Goal: Information Seeking & Learning: Check status

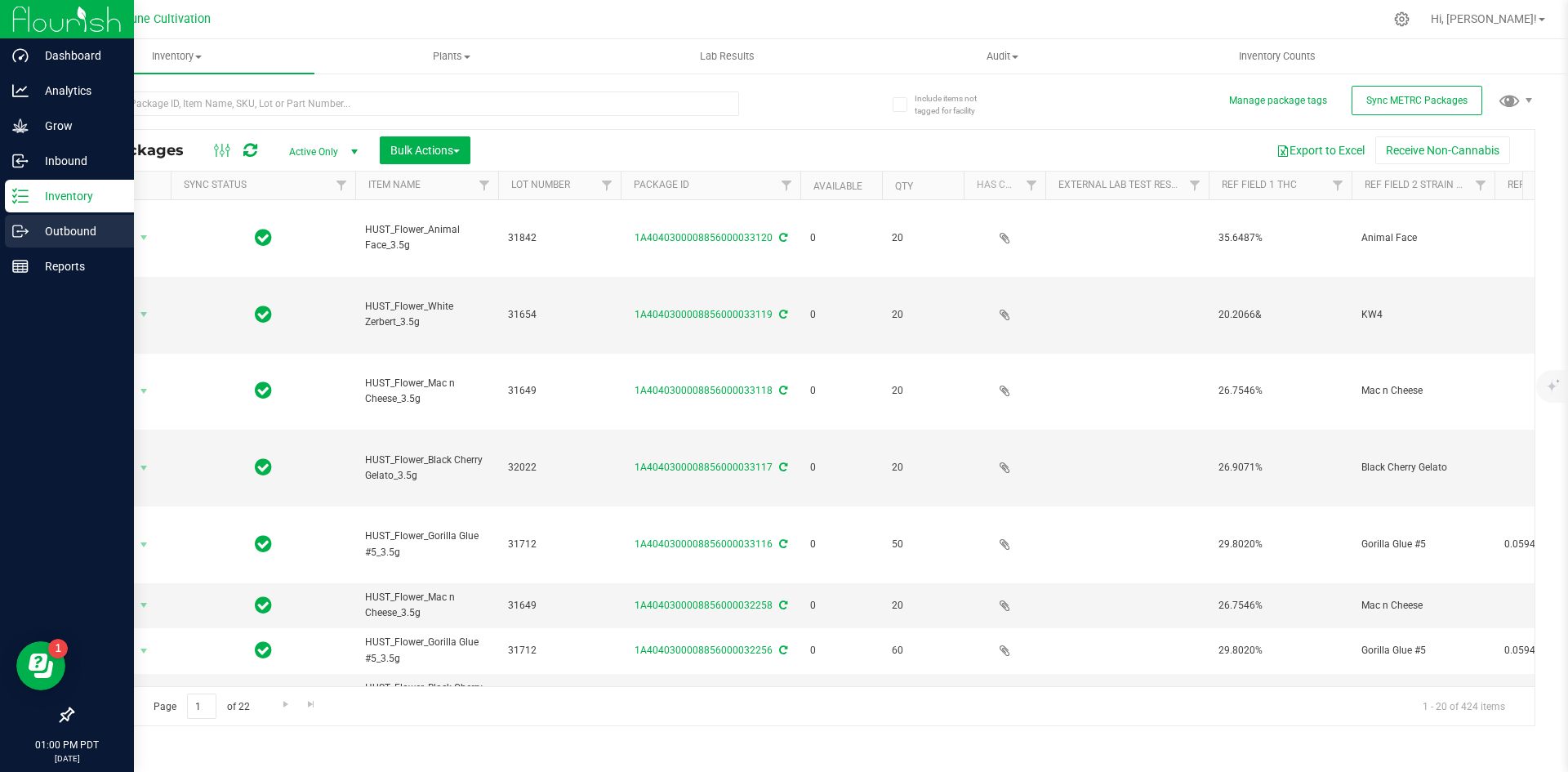
click at [20, 232] on line at bounding box center [22, 232] width 9 height 0
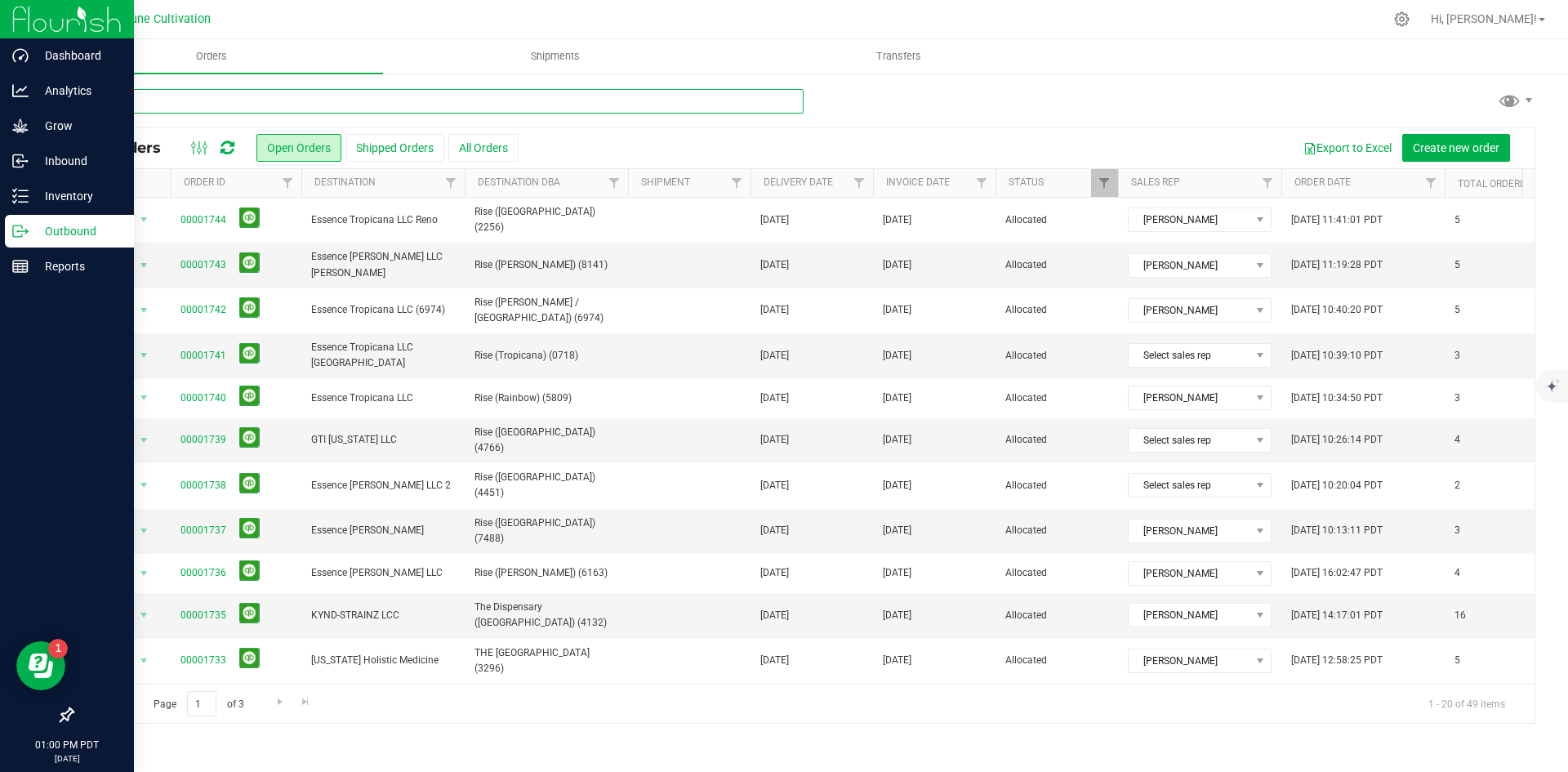
click at [216, 105] on input "text" at bounding box center [438, 100] width 732 height 24
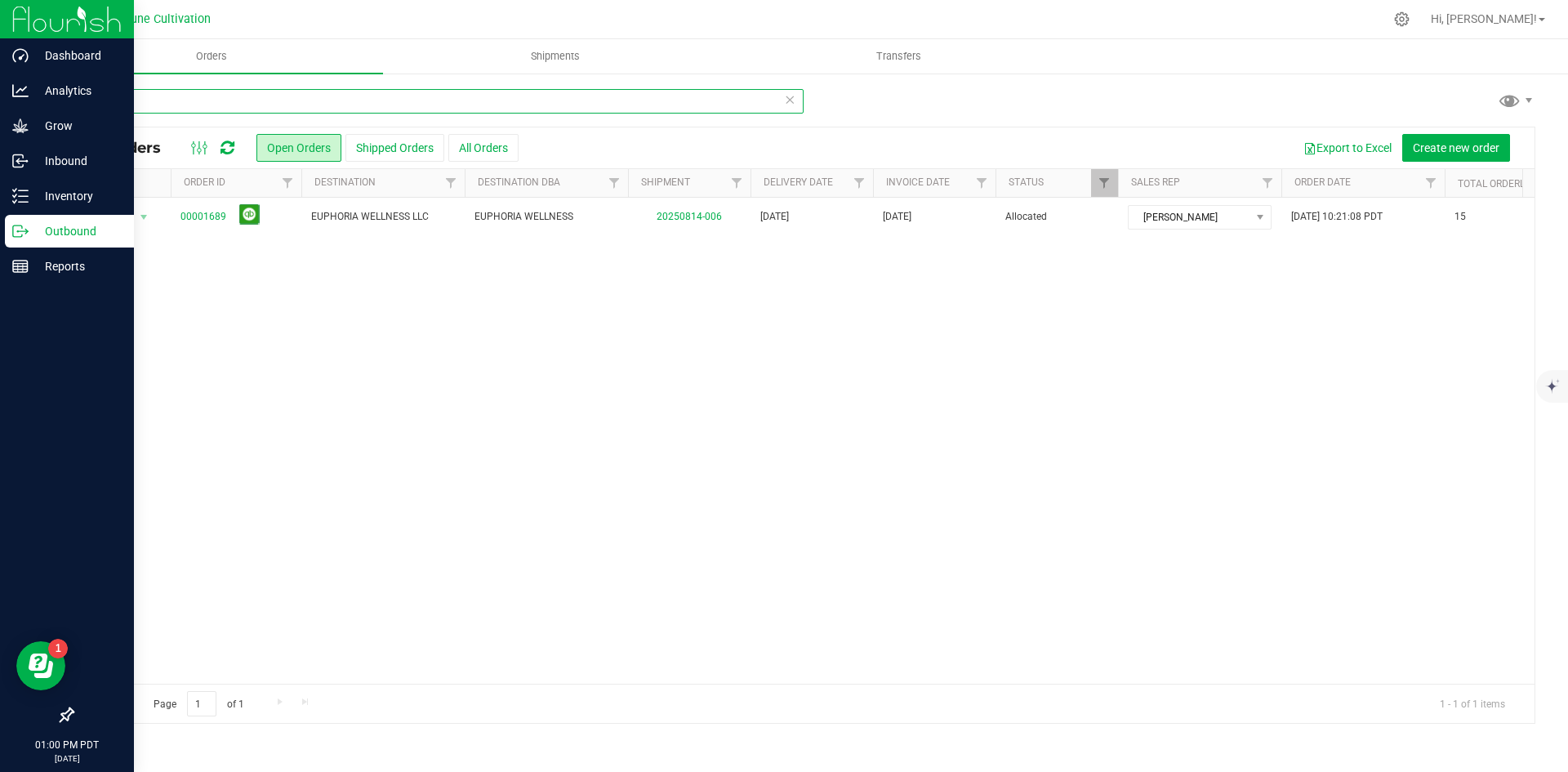
type input "e"
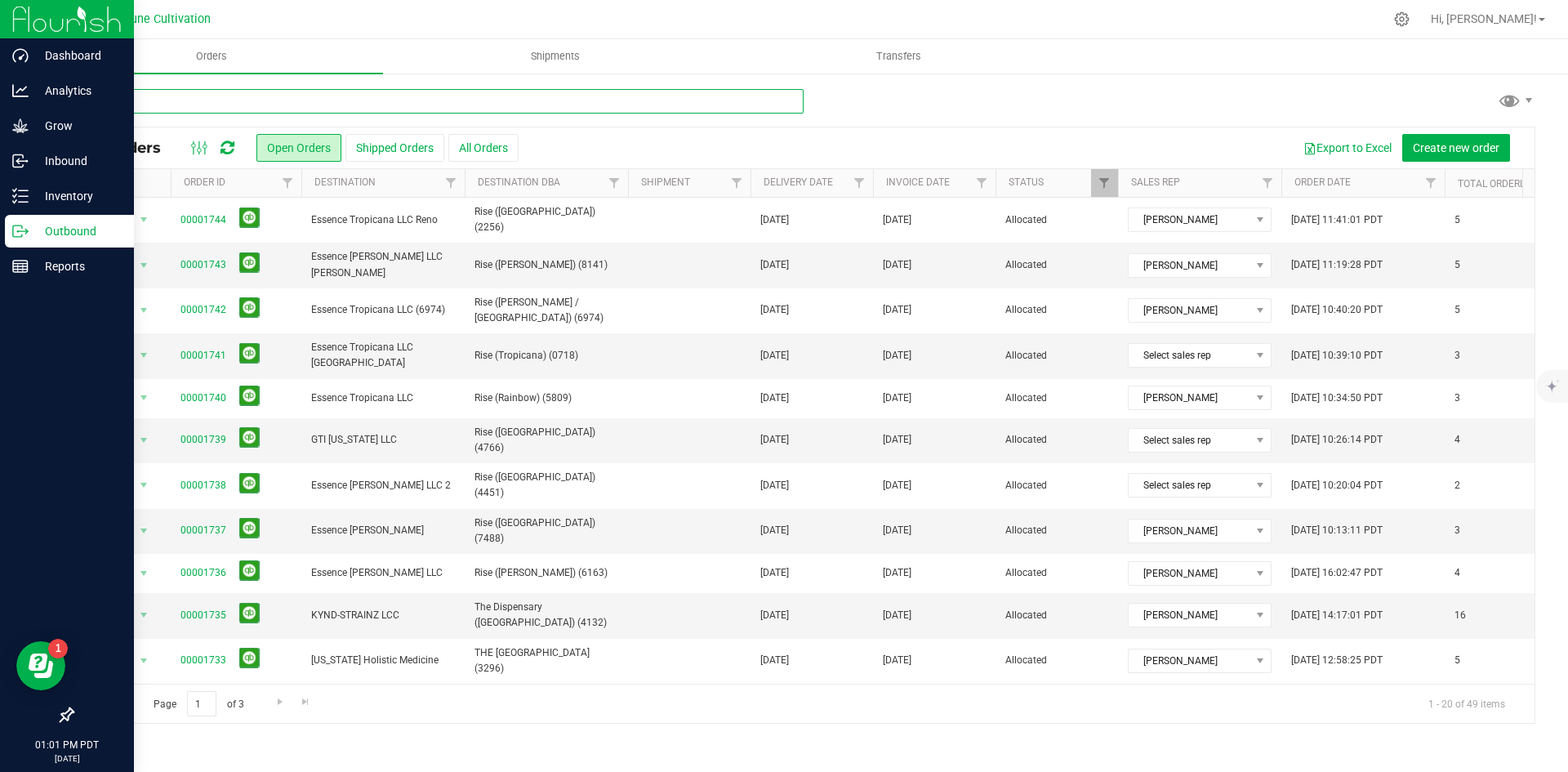
type input "3.5g"
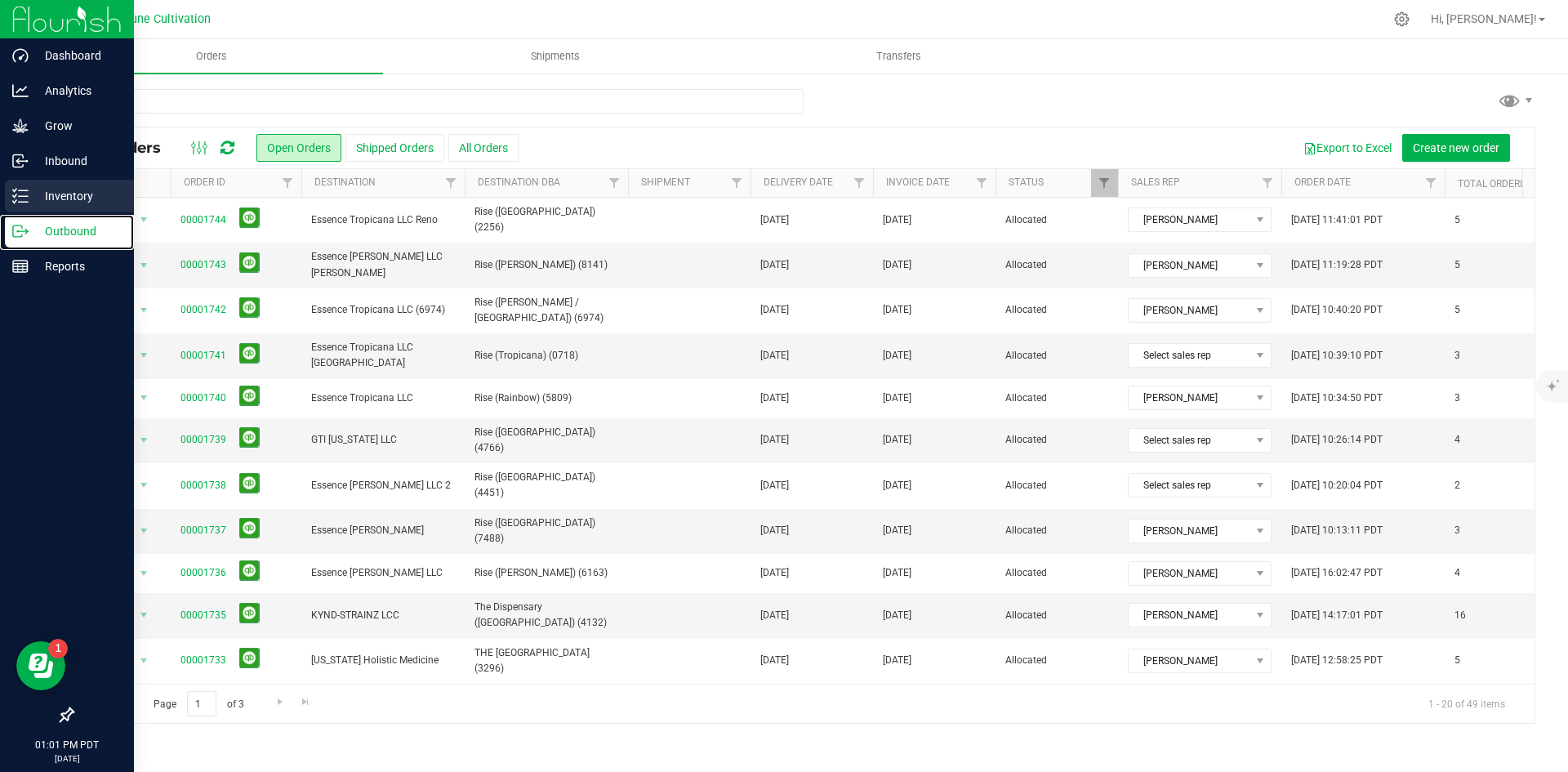
drag, startPoint x: 4, startPoint y: 220, endPoint x: 20, endPoint y: 209, distance: 19.4
click at [4, 220] on link "Outbound" at bounding box center [67, 233] width 134 height 35
click at [20, 209] on div "Inventory" at bounding box center [69, 197] width 129 height 33
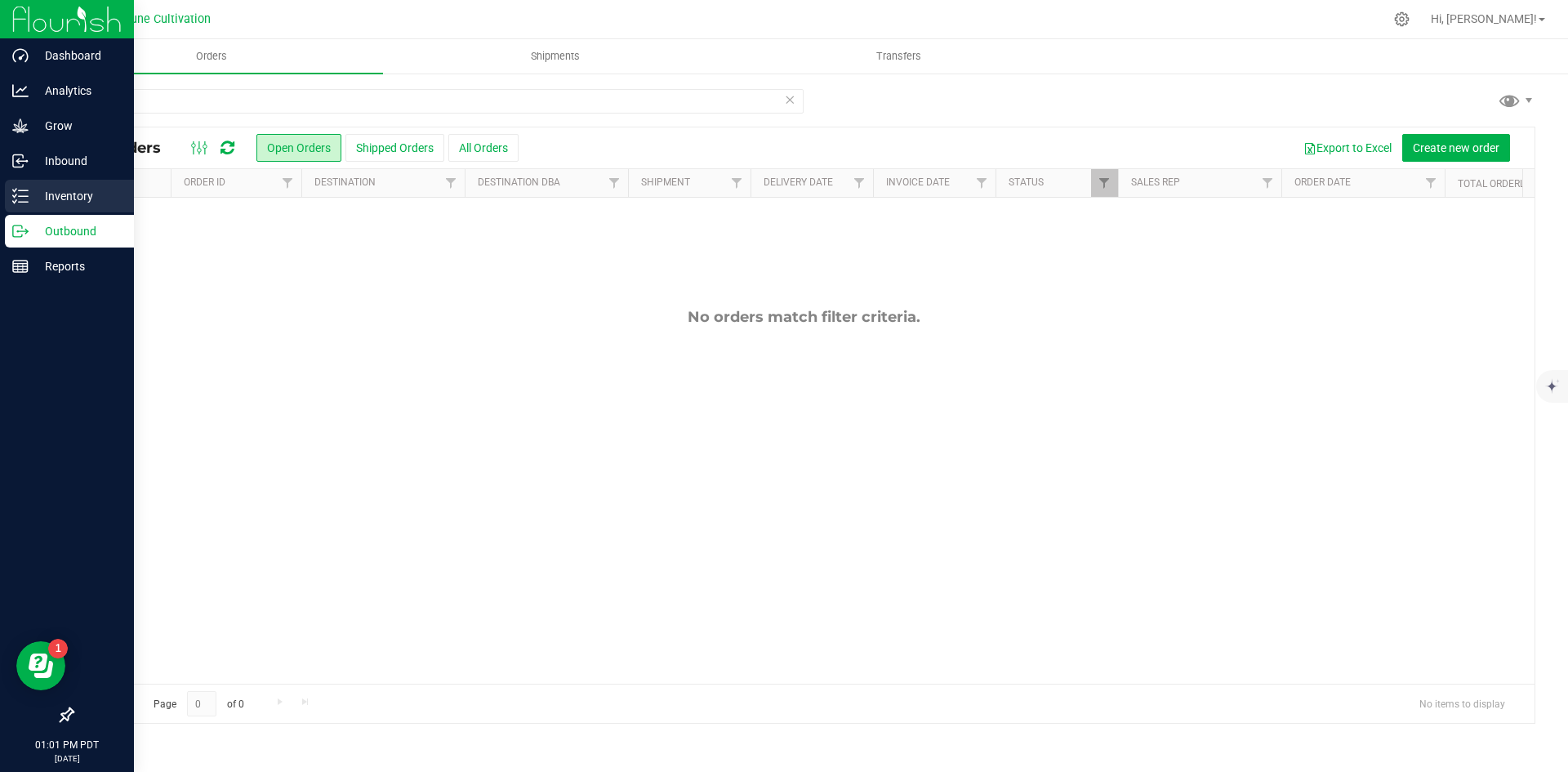
click at [92, 191] on p "Inventory" at bounding box center [77, 196] width 98 height 19
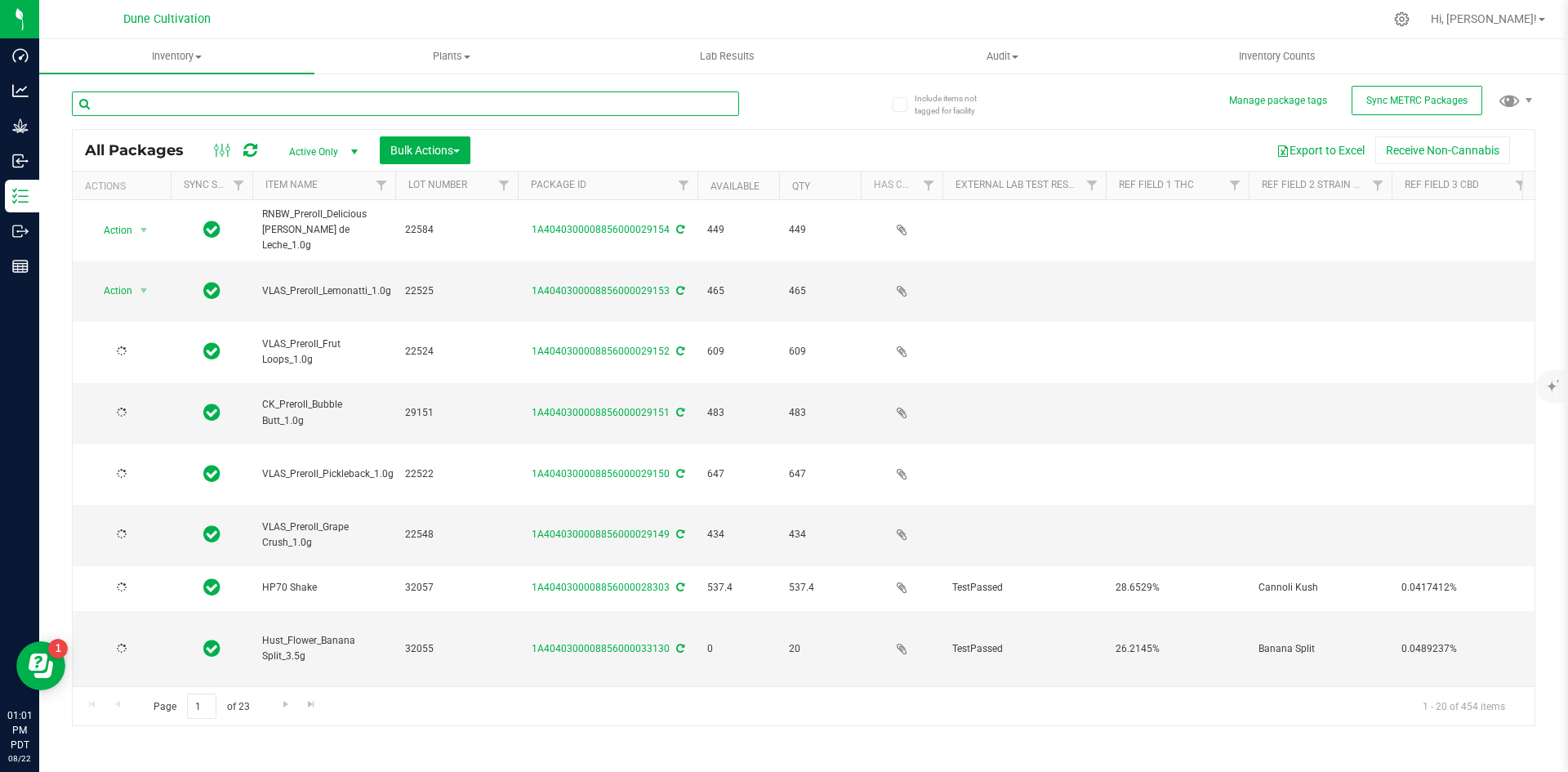
click at [196, 103] on input "text" at bounding box center [406, 103] width 668 height 24
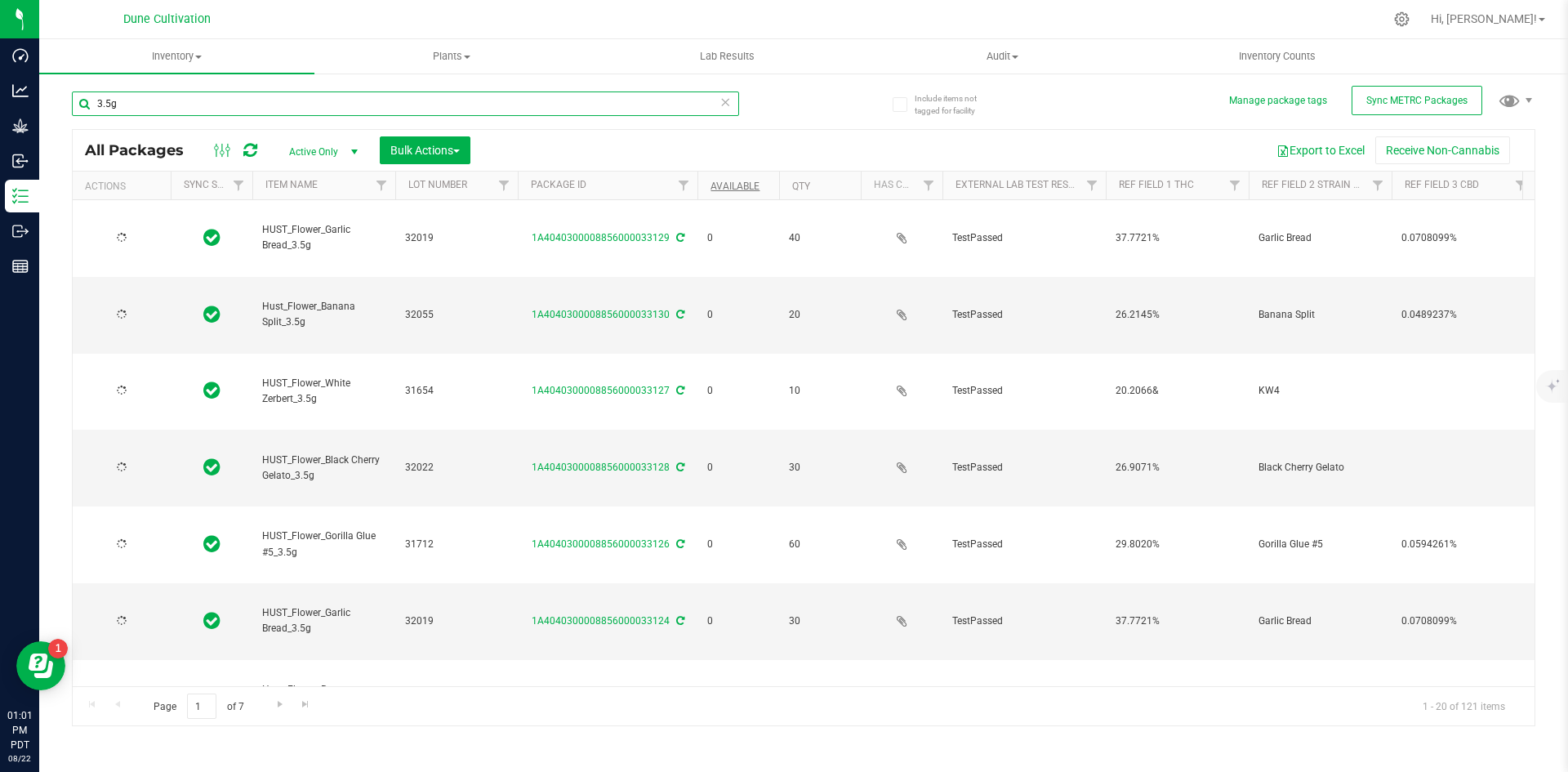
type input "3.5g"
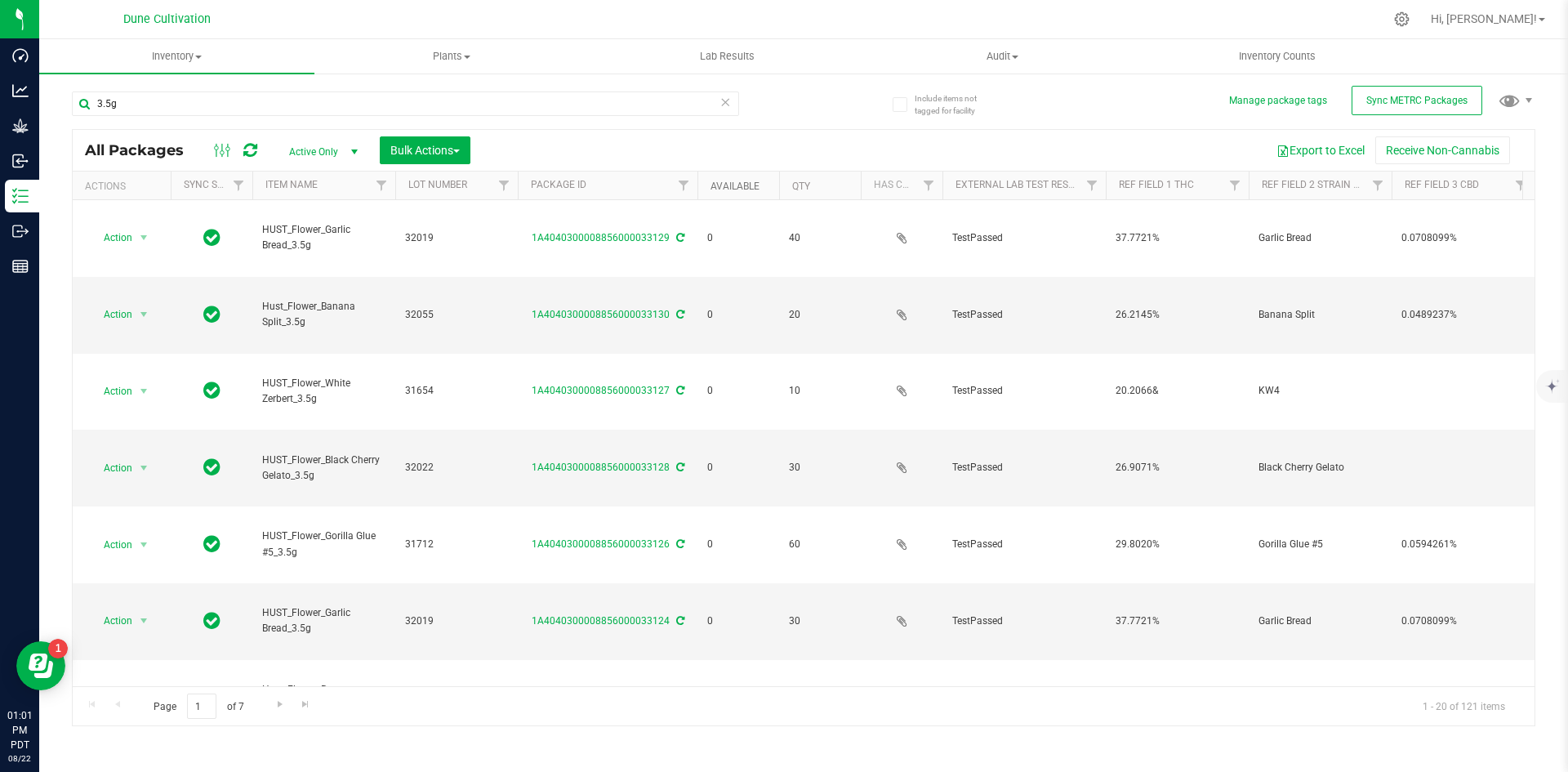
click at [741, 191] on link "Available" at bounding box center [735, 186] width 49 height 12
click at [738, 183] on link "Available" at bounding box center [745, 186] width 68 height 12
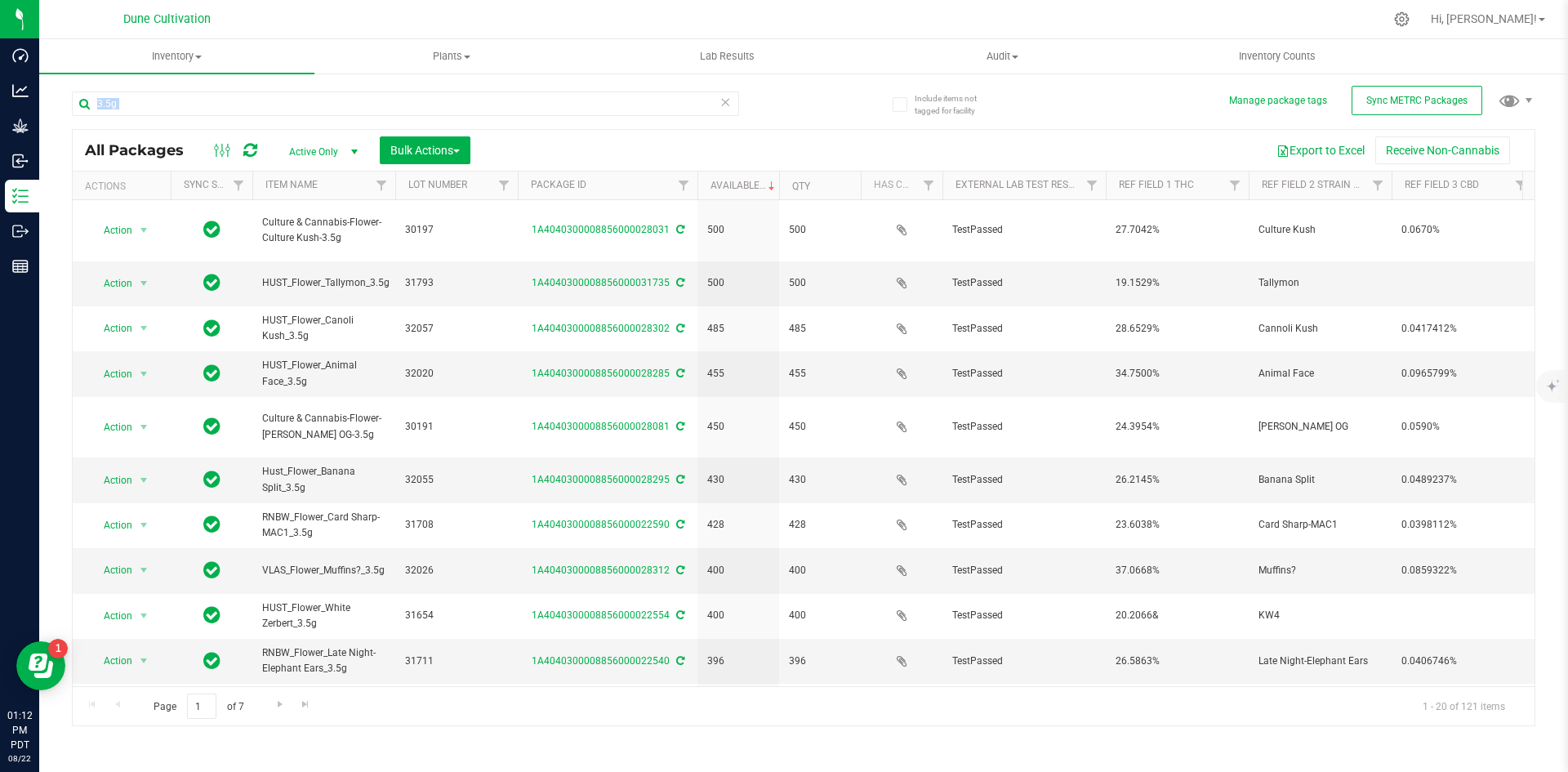
drag, startPoint x: 728, startPoint y: 108, endPoint x: 761, endPoint y: 108, distance: 33.0
click at [761, 108] on div "3.5g" at bounding box center [438, 103] width 732 height 53
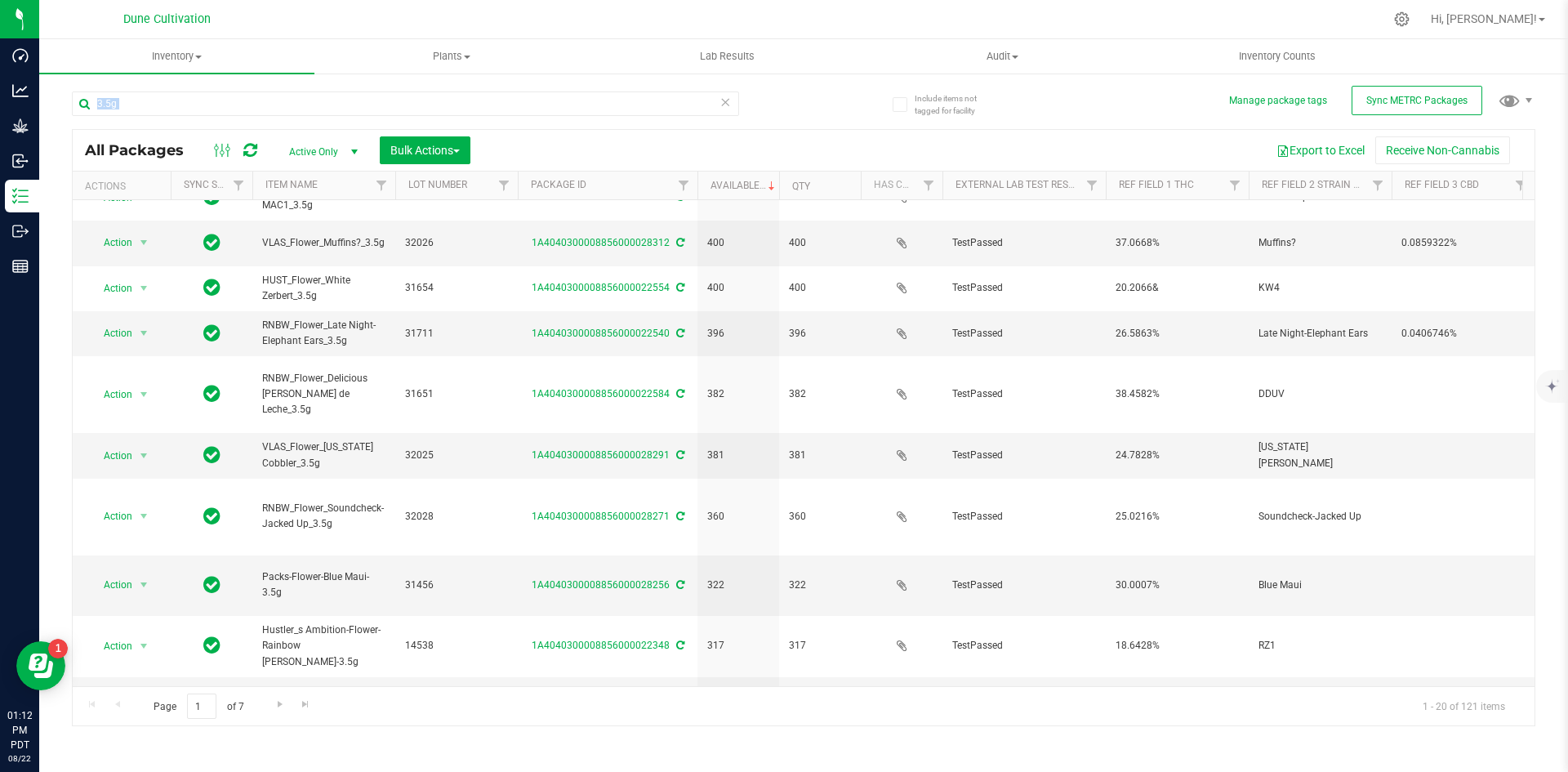
scroll to position [430, 0]
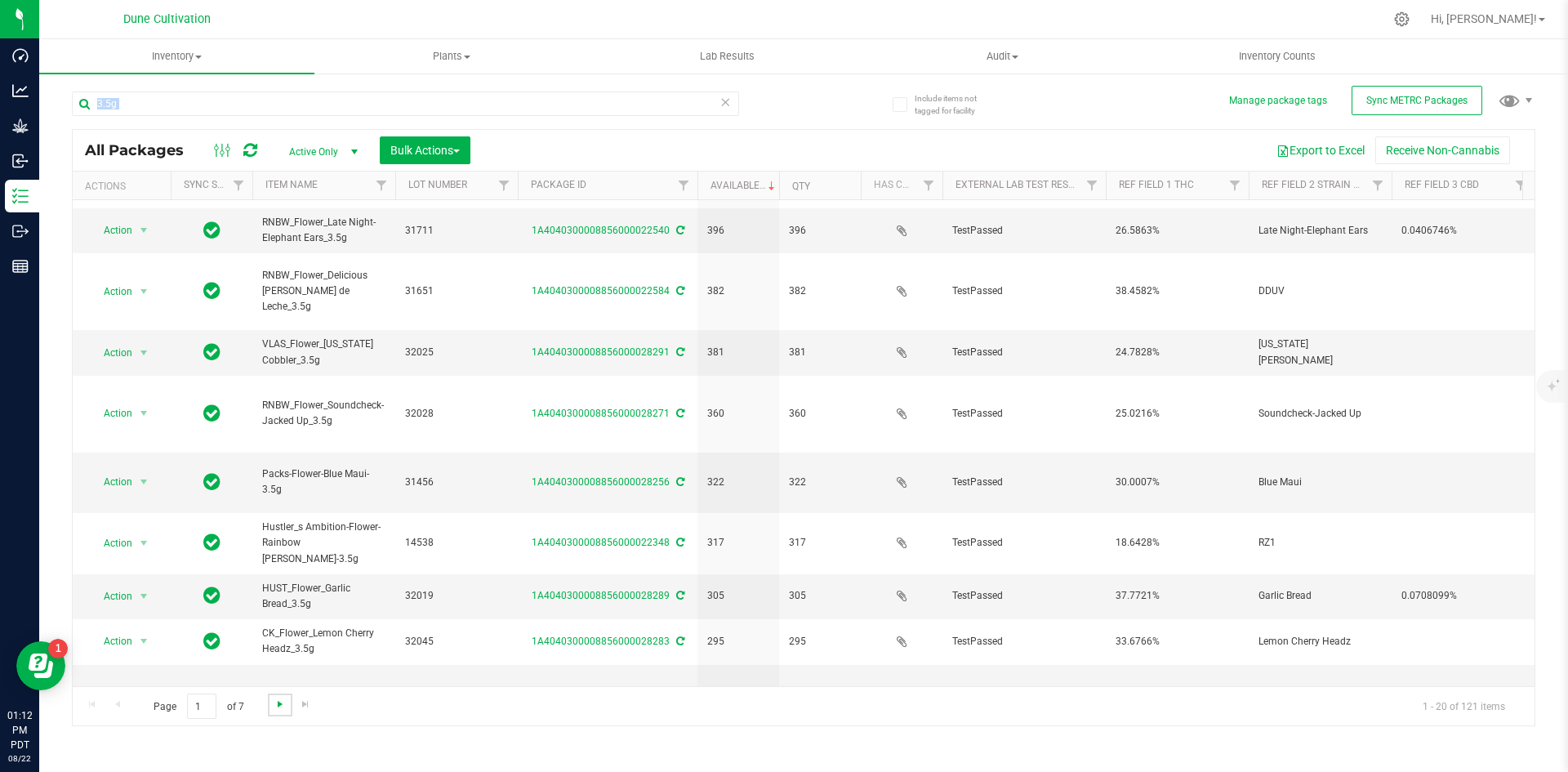
click at [277, 704] on span "Go to the next page" at bounding box center [279, 704] width 13 height 13
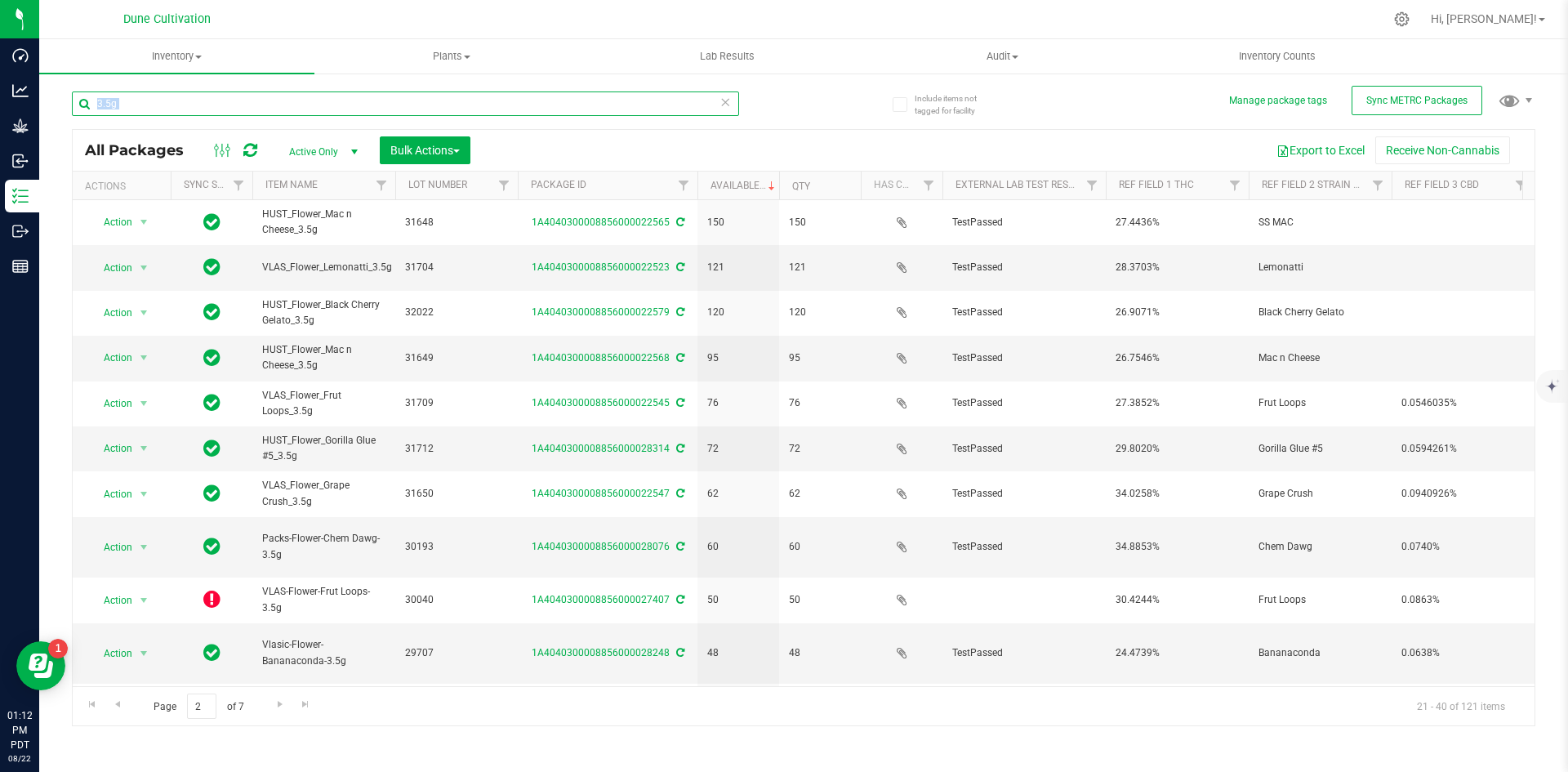
click at [731, 104] on input "3.5g" at bounding box center [406, 103] width 668 height 24
drag, startPoint x: 723, startPoint y: 104, endPoint x: 703, endPoint y: 93, distance: 22.8
click at [723, 104] on icon at bounding box center [725, 101] width 12 height 19
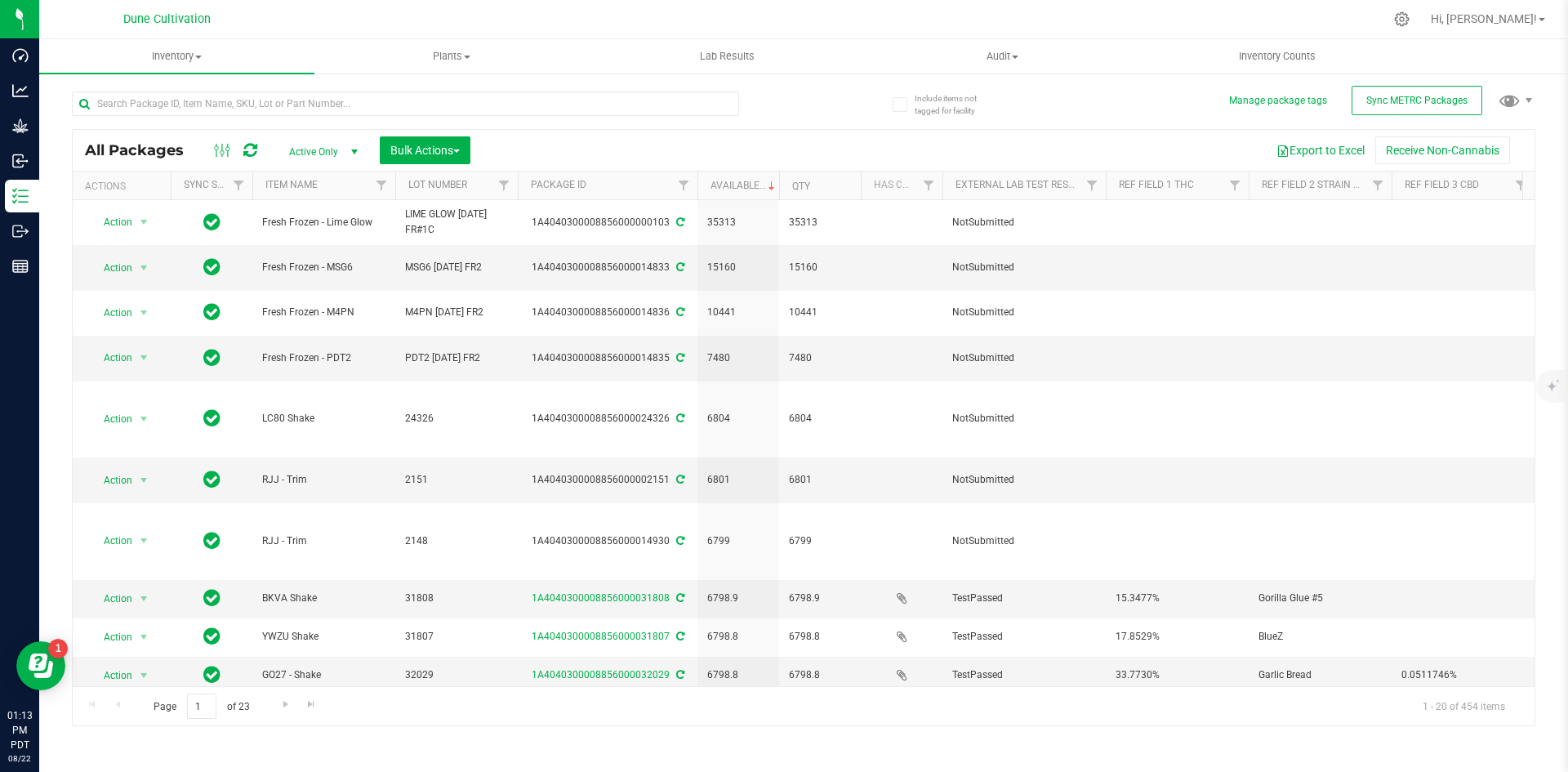
click at [237, 81] on div at bounding box center [438, 103] width 732 height 53
click at [223, 94] on input "text" at bounding box center [406, 103] width 668 height 24
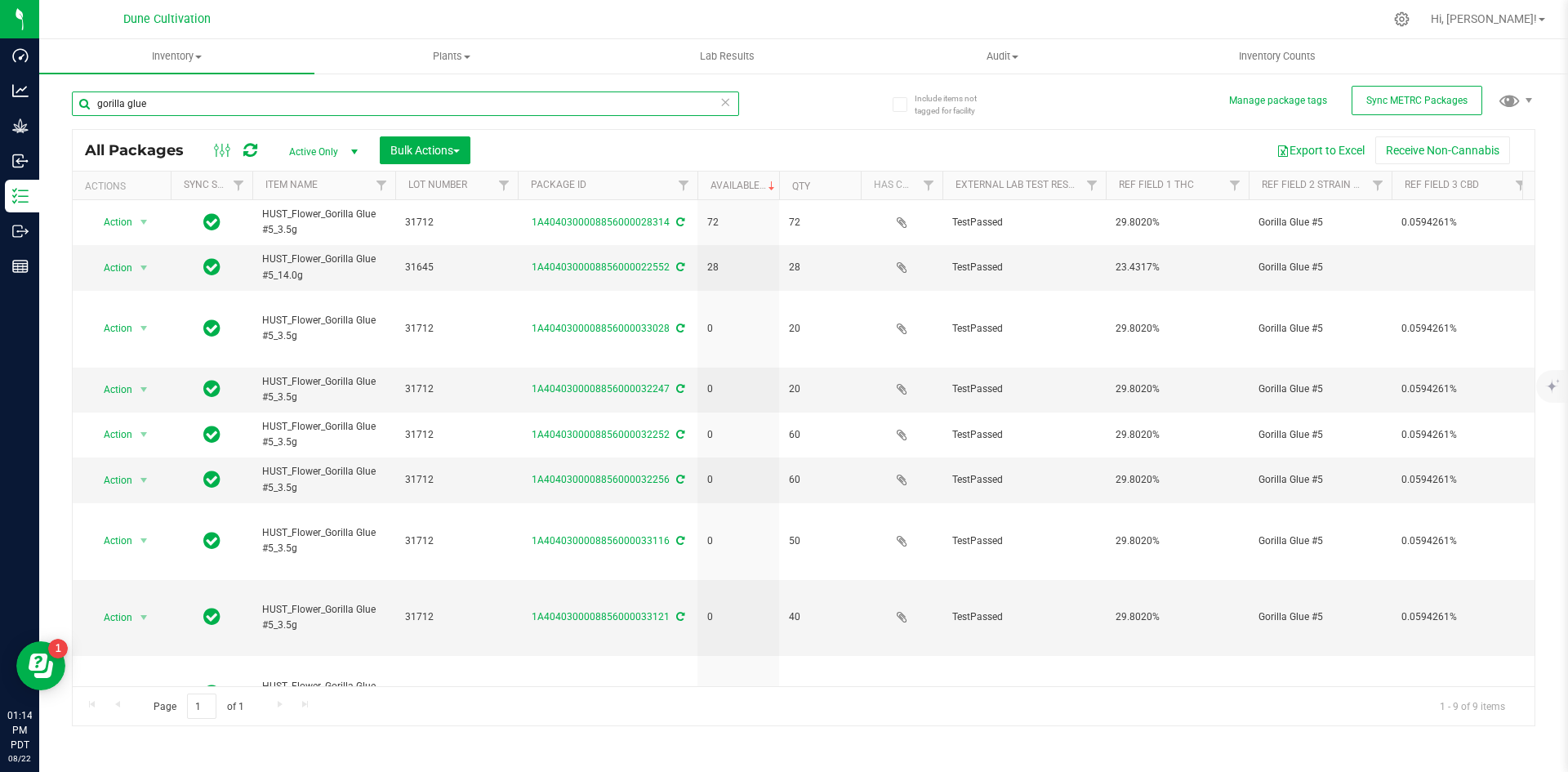
drag, startPoint x: 169, startPoint y: 99, endPoint x: 68, endPoint y: 94, distance: 101.1
click at [68, 94] on div "Include items not tagged for facility Manage package tags Sync METRC Packages g…" at bounding box center [803, 321] width 1529 height 498
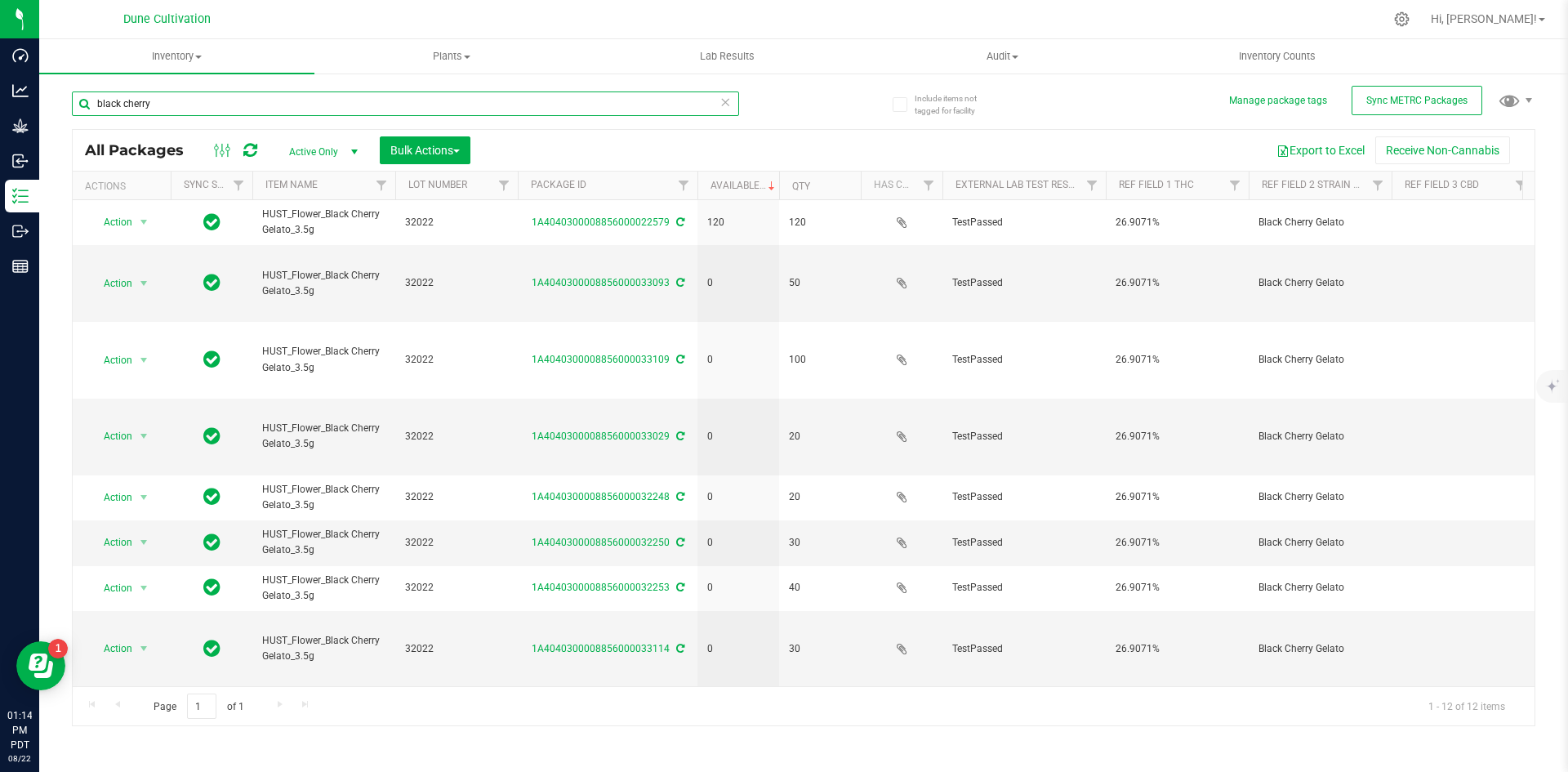
type input "black cherry"
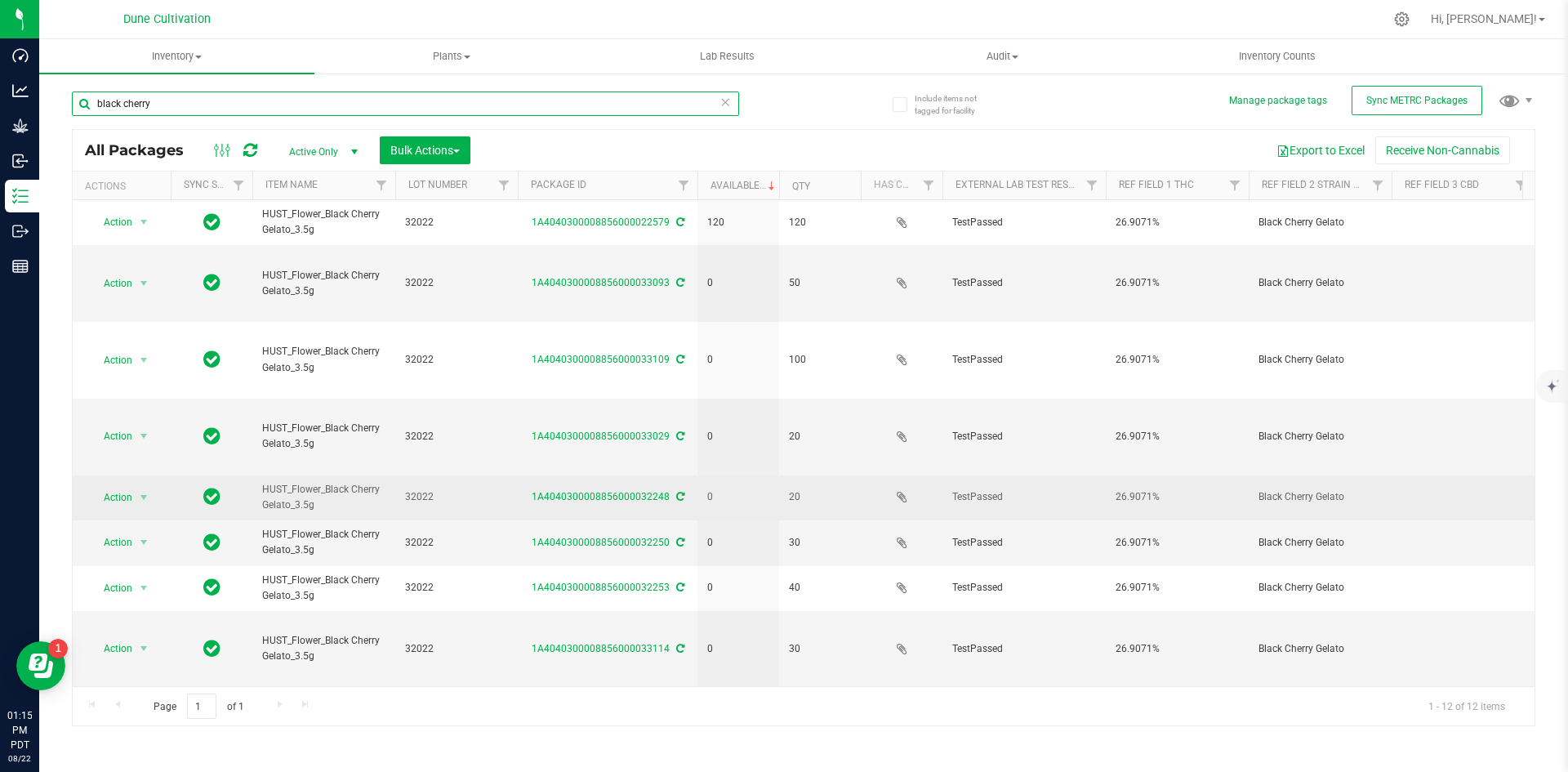
scroll to position [69, 0]
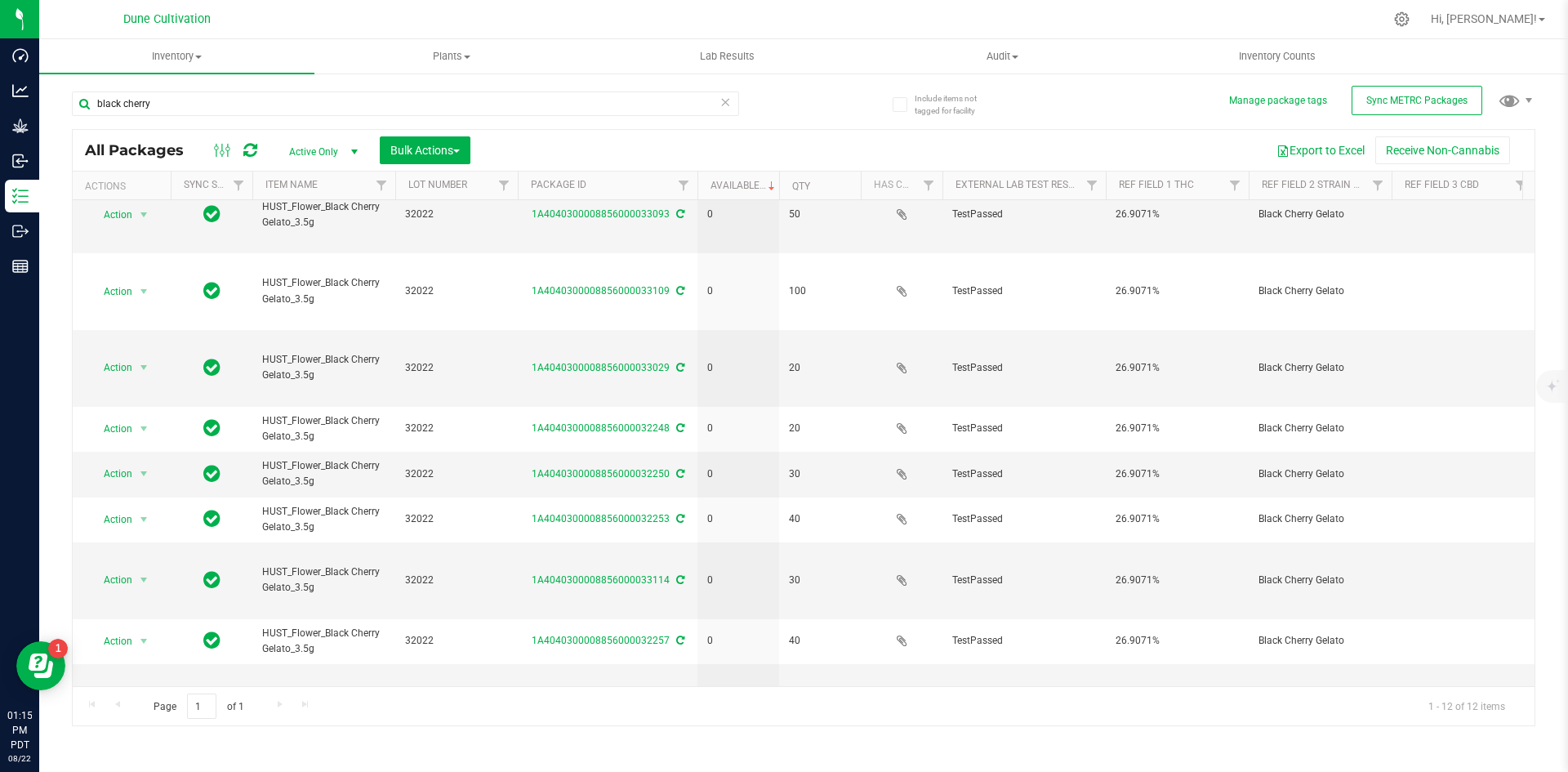
click at [725, 98] on icon at bounding box center [725, 101] width 12 height 19
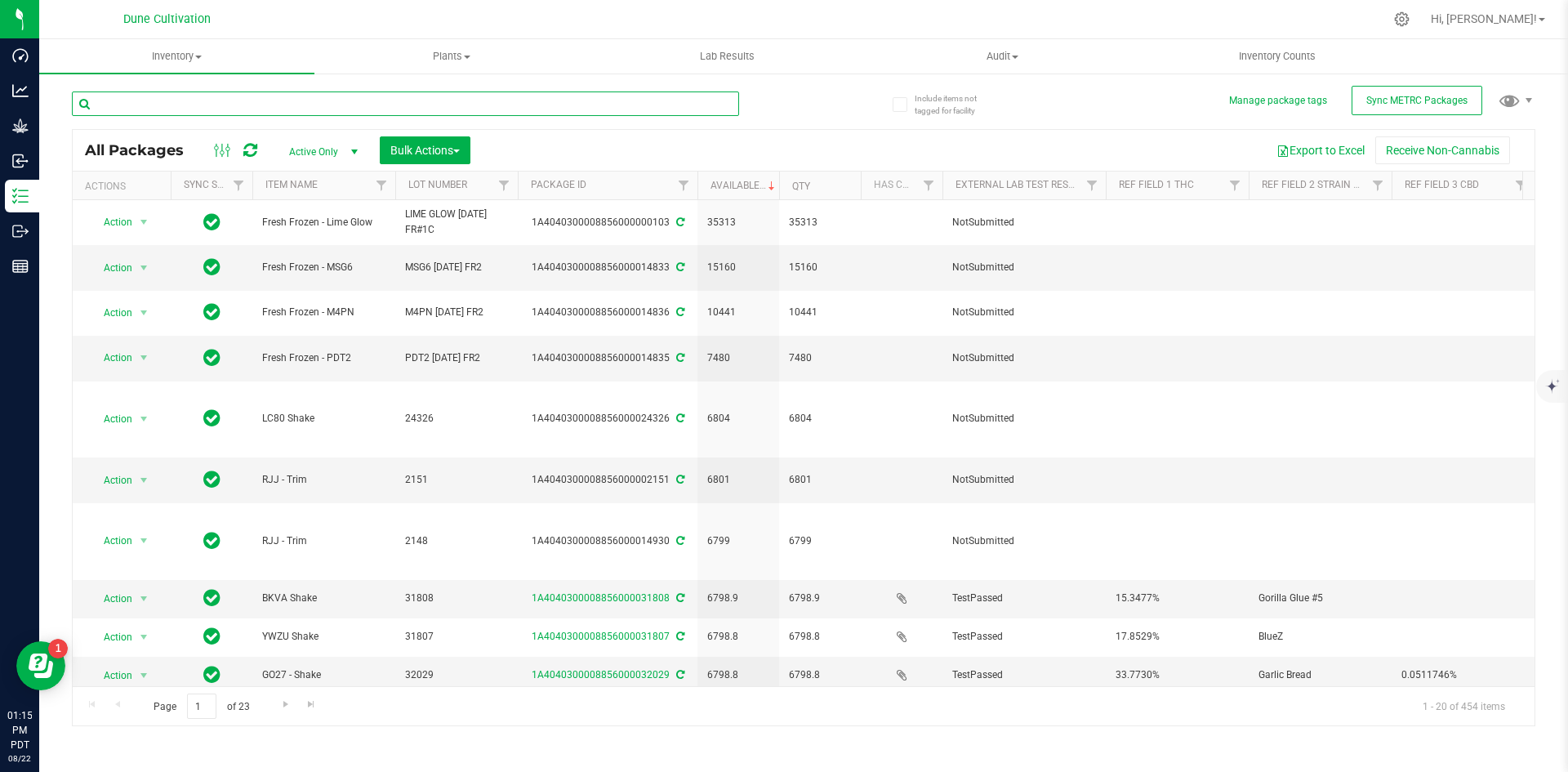
click at [417, 100] on input "text" at bounding box center [406, 103] width 668 height 24
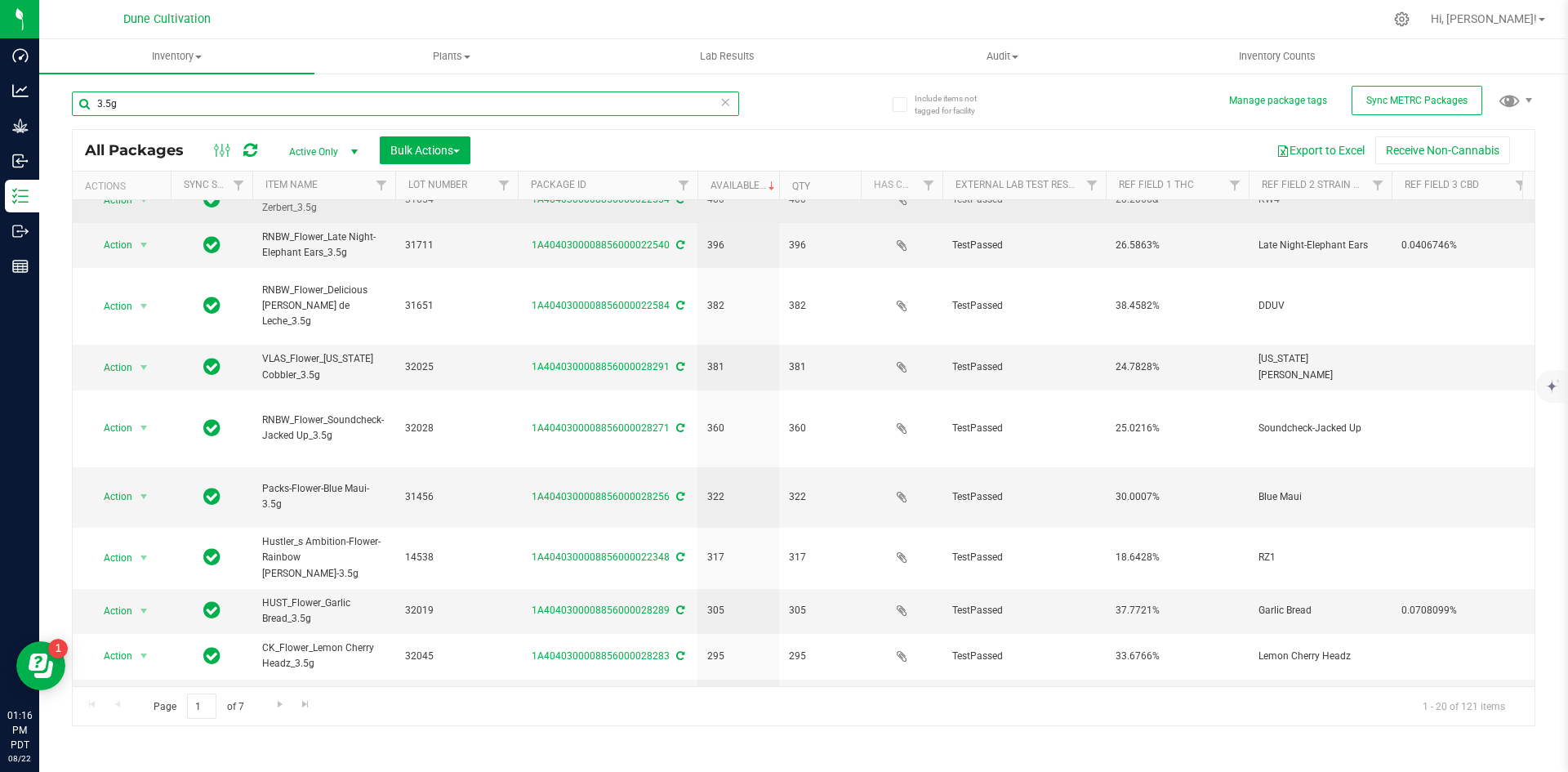
scroll to position [430, 0]
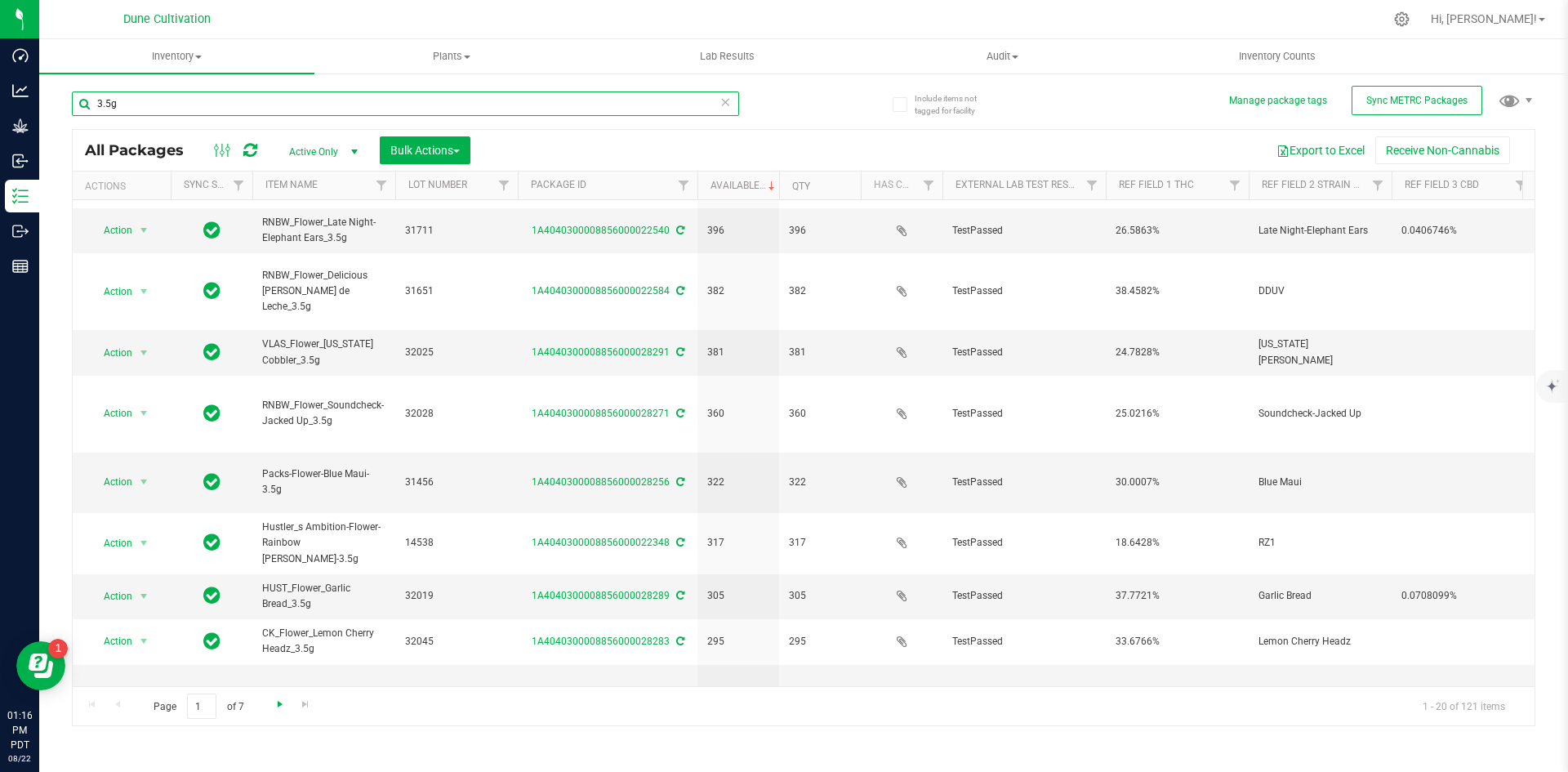
type input "3.5g"
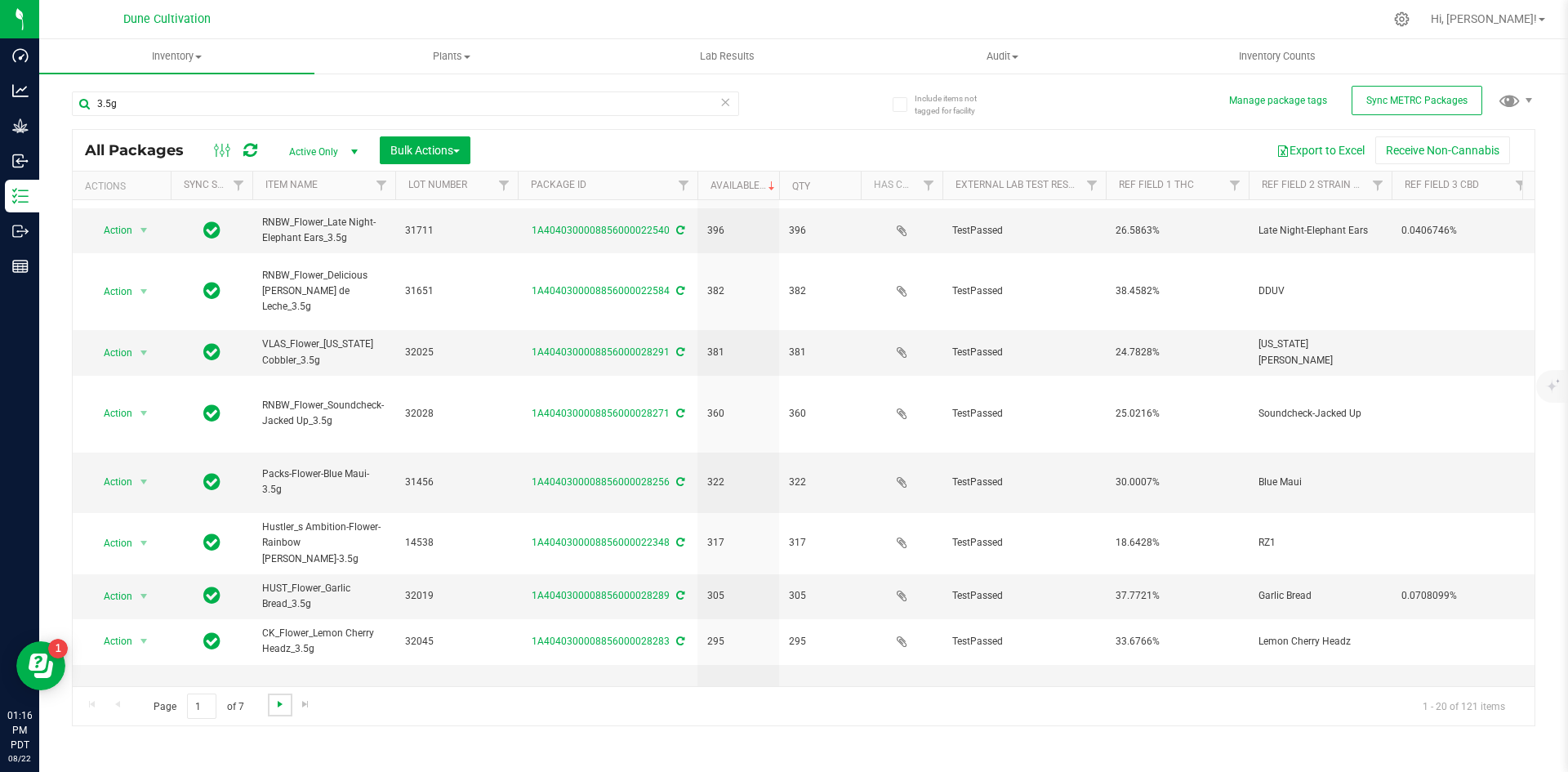
click at [282, 704] on span "Go to the next page" at bounding box center [279, 704] width 13 height 13
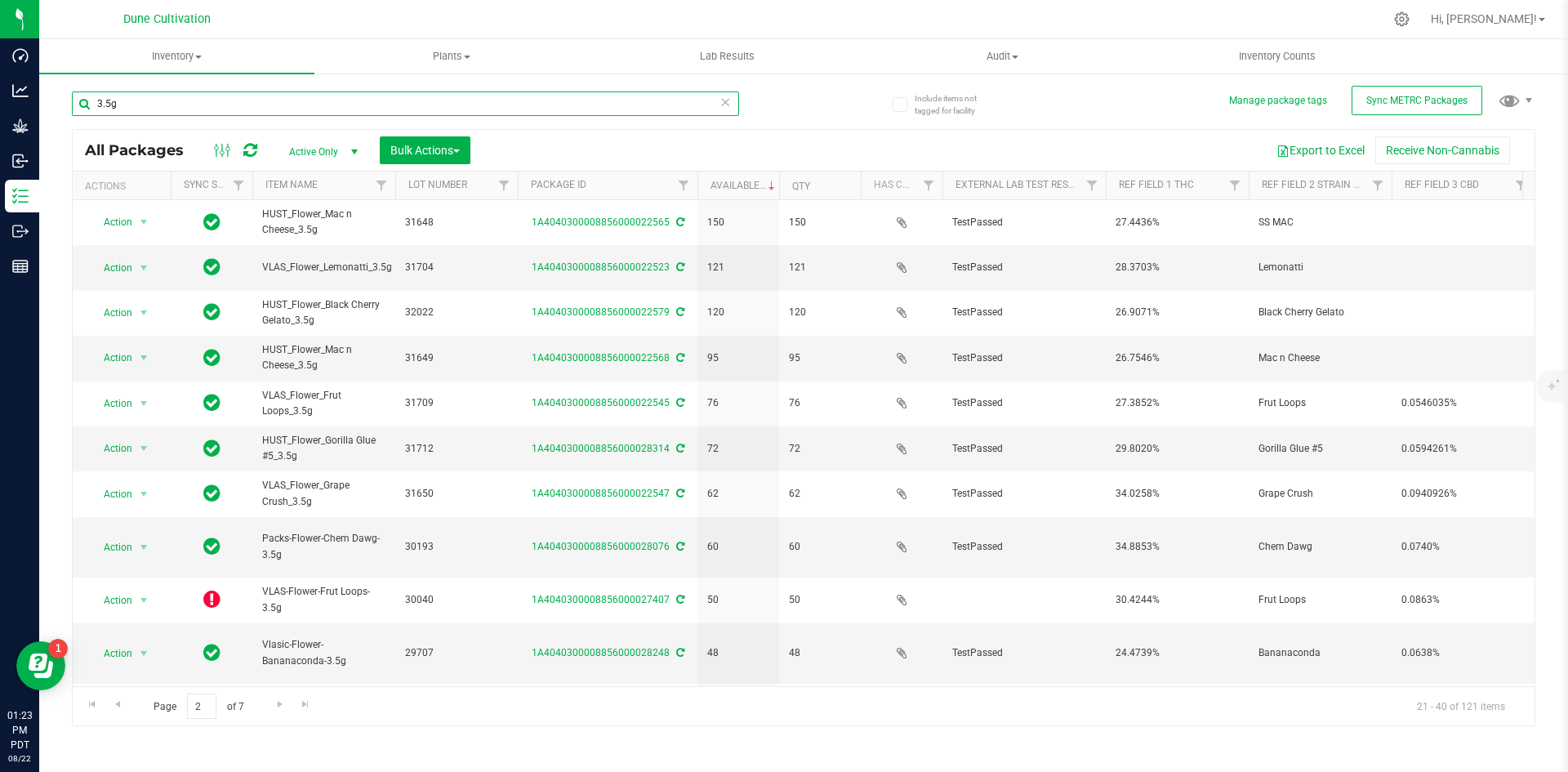
click at [719, 109] on input "3.5g" at bounding box center [406, 103] width 668 height 24
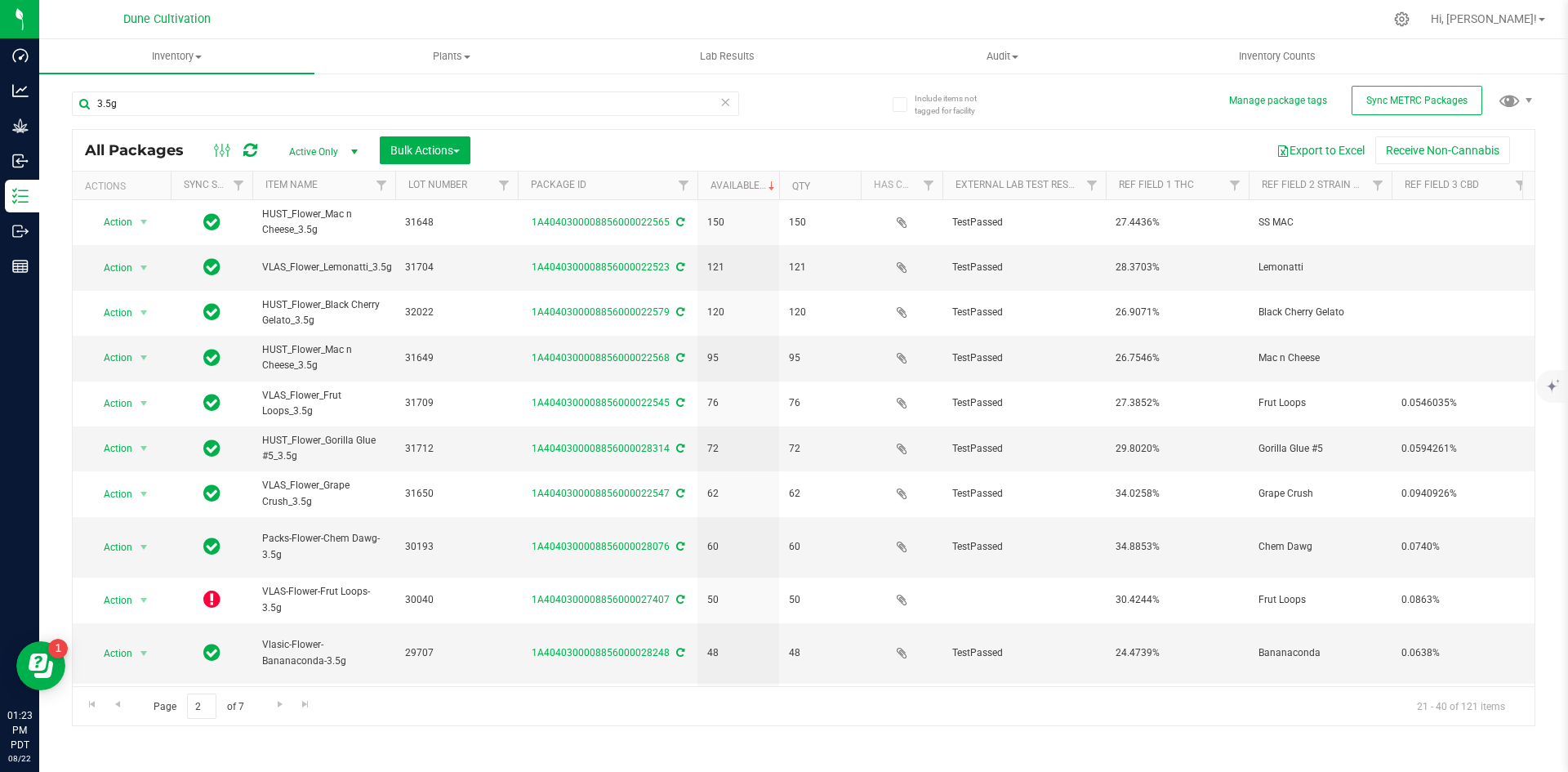
click at [724, 109] on icon at bounding box center [725, 101] width 12 height 19
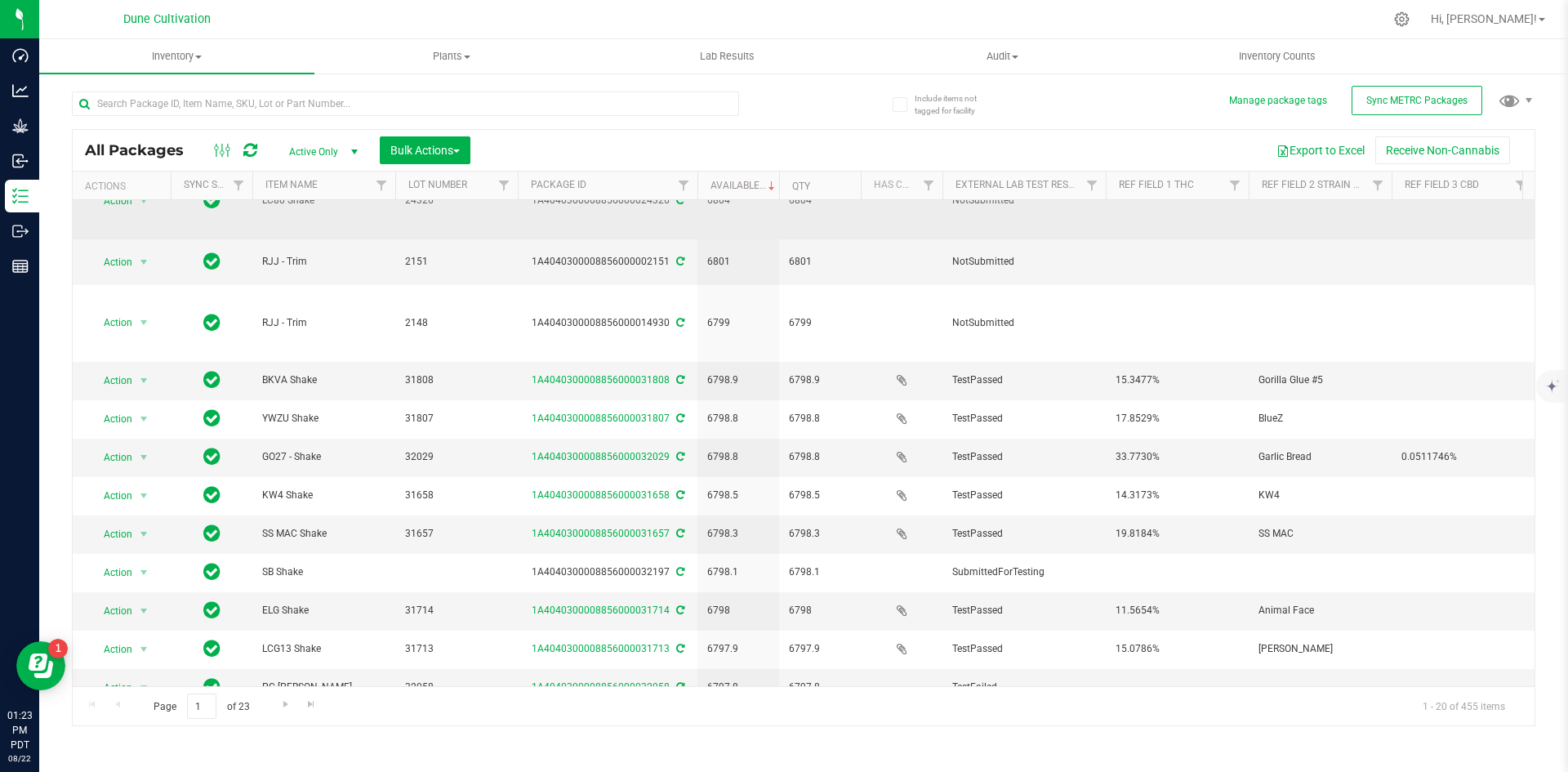
scroll to position [300, 0]
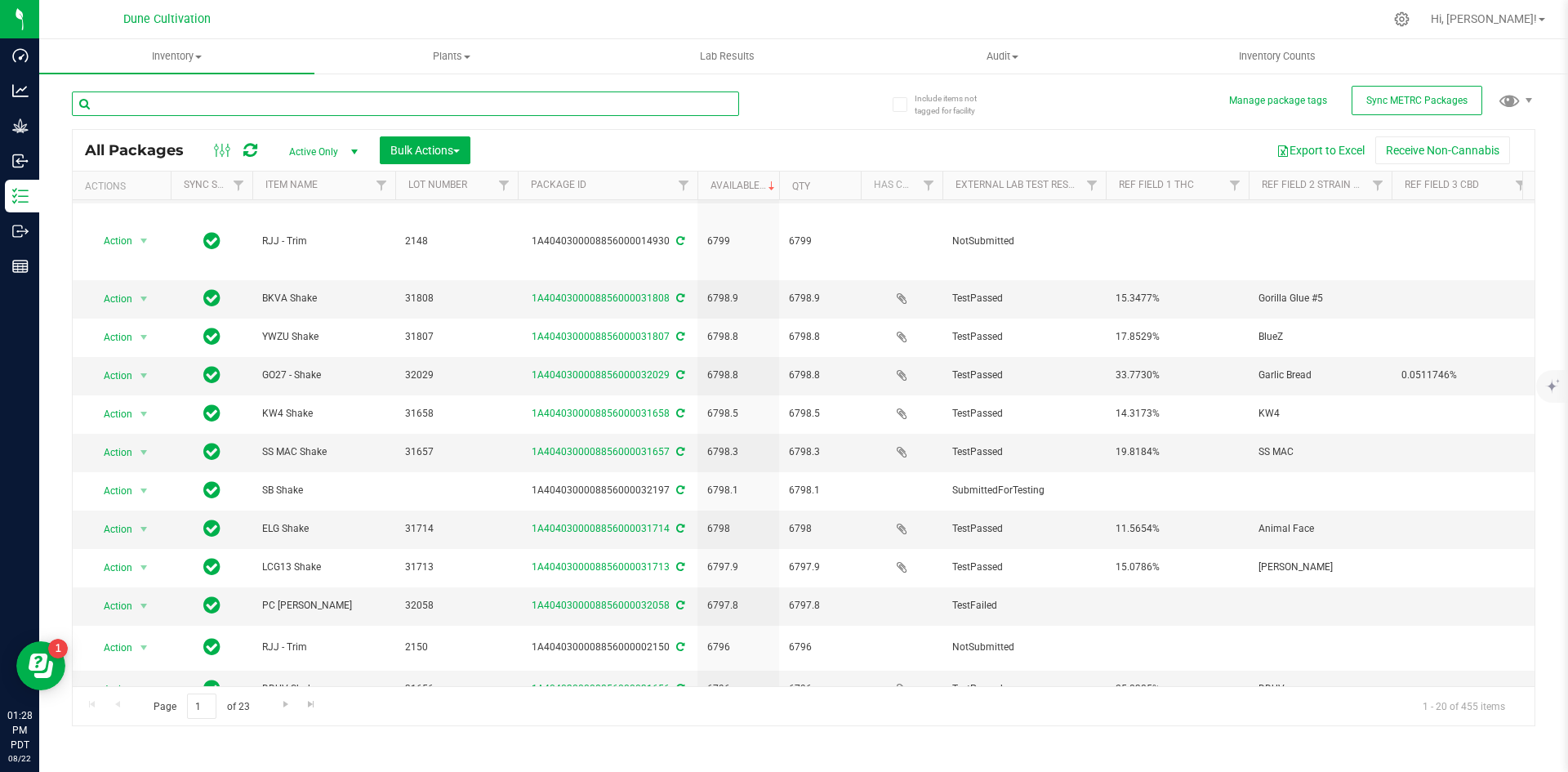
click at [251, 97] on input "text" at bounding box center [406, 103] width 668 height 24
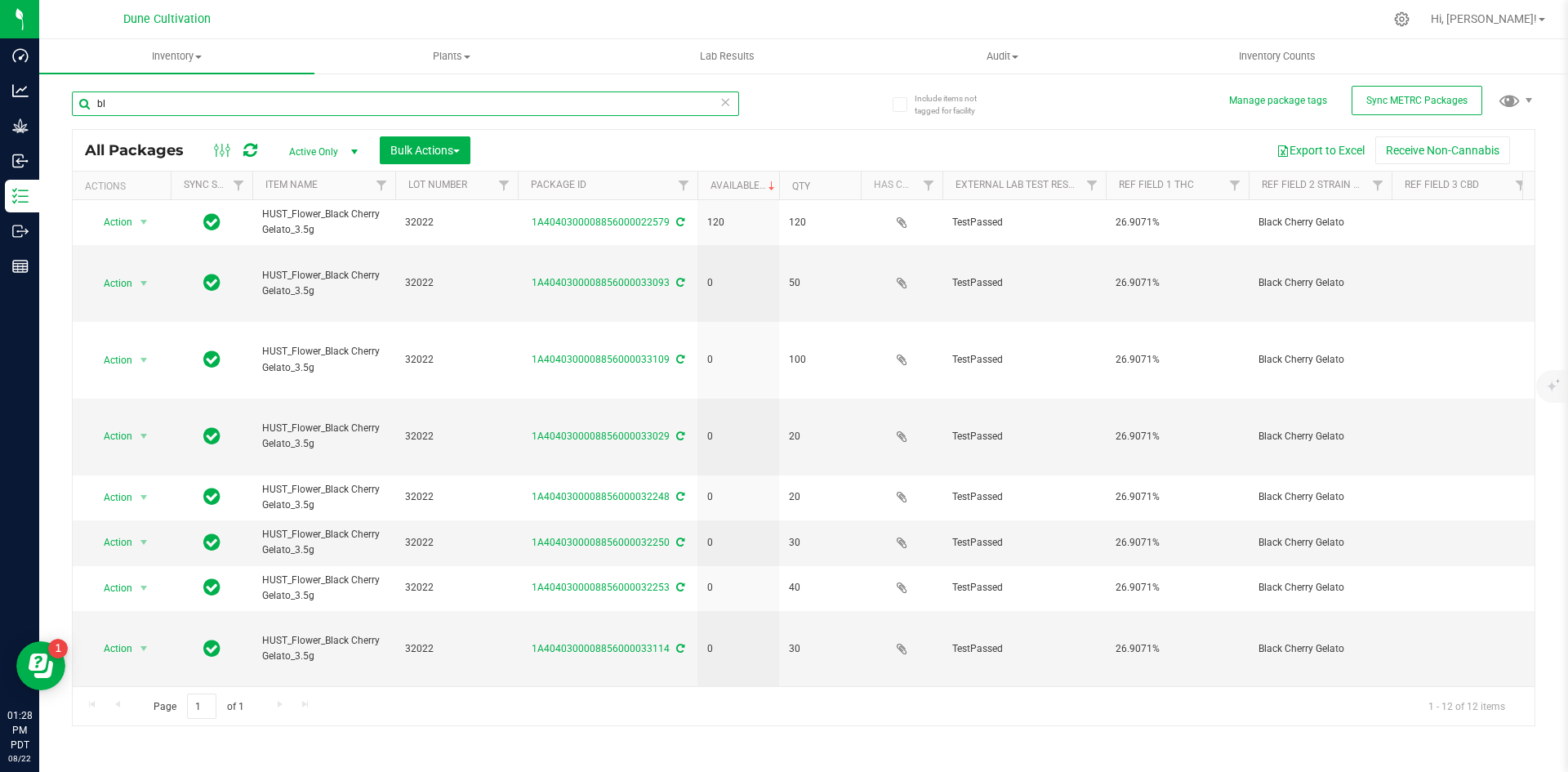
type input "b"
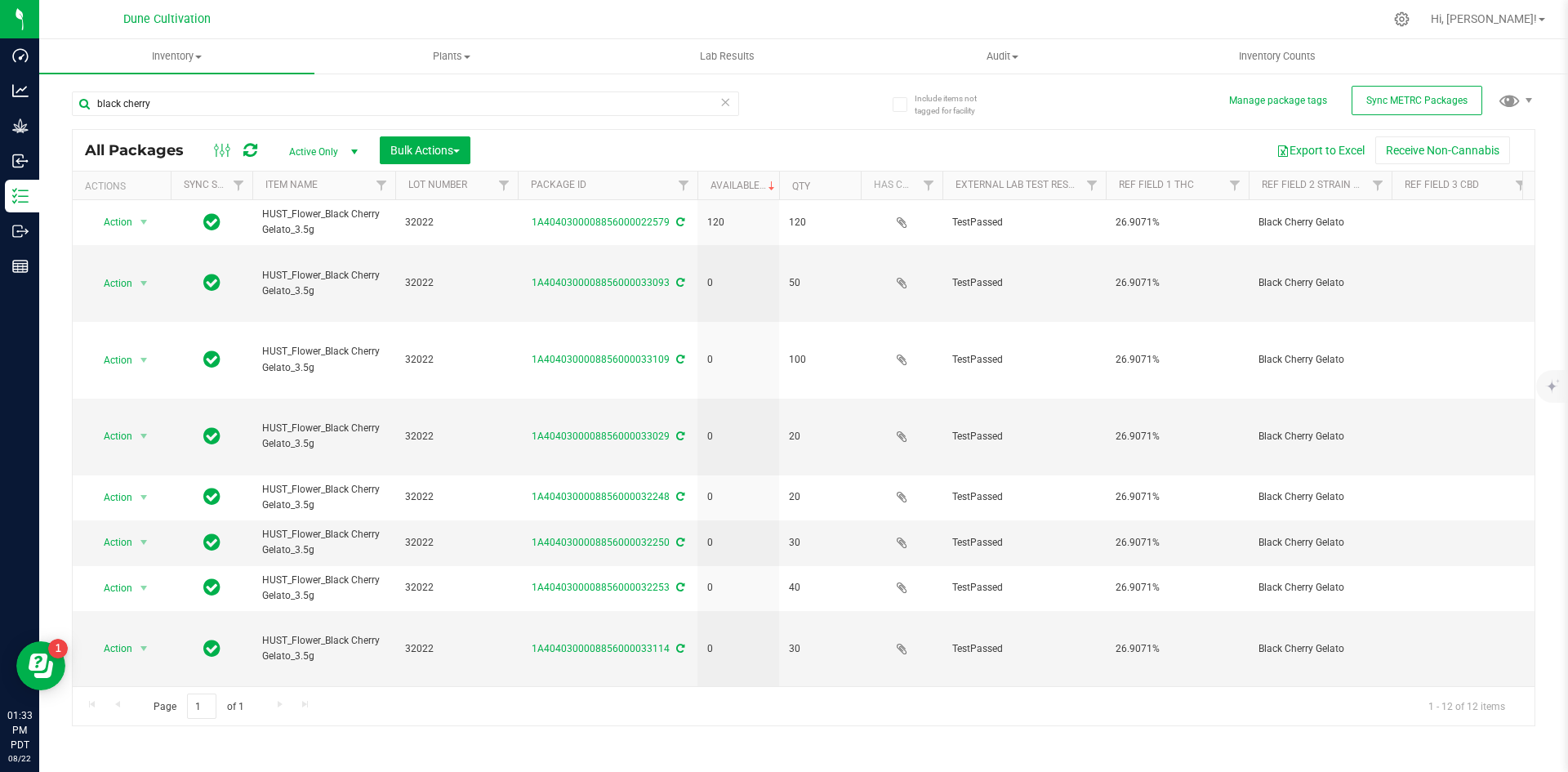
click at [235, 120] on div "black cherry" at bounding box center [406, 110] width 668 height 38
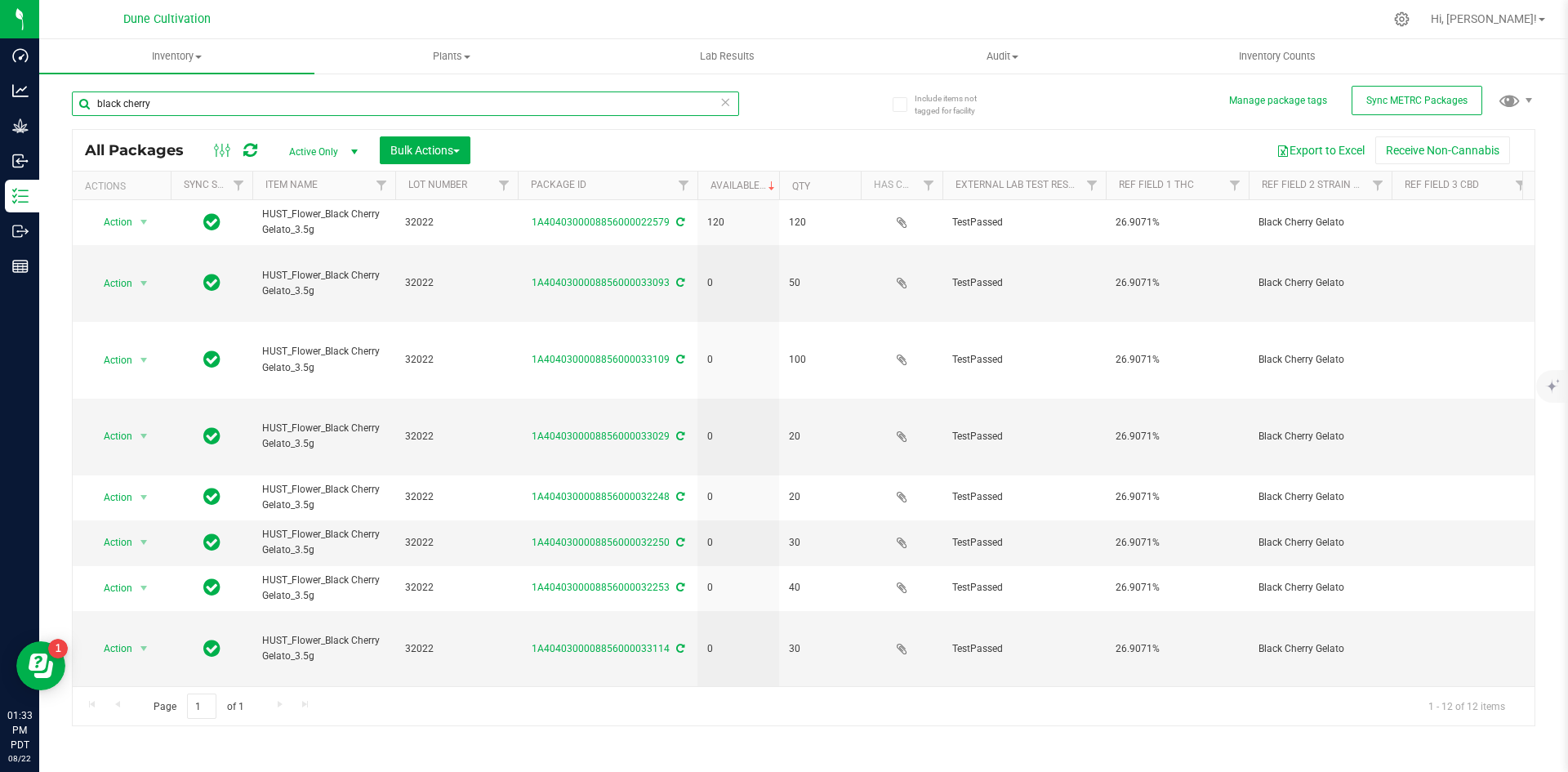
drag, startPoint x: 182, startPoint y: 99, endPoint x: 67, endPoint y: 99, distance: 115.0
click at [67, 99] on div "Include items not tagged for facility Manage package tags Sync METRC Packages b…" at bounding box center [803, 321] width 1529 height 498
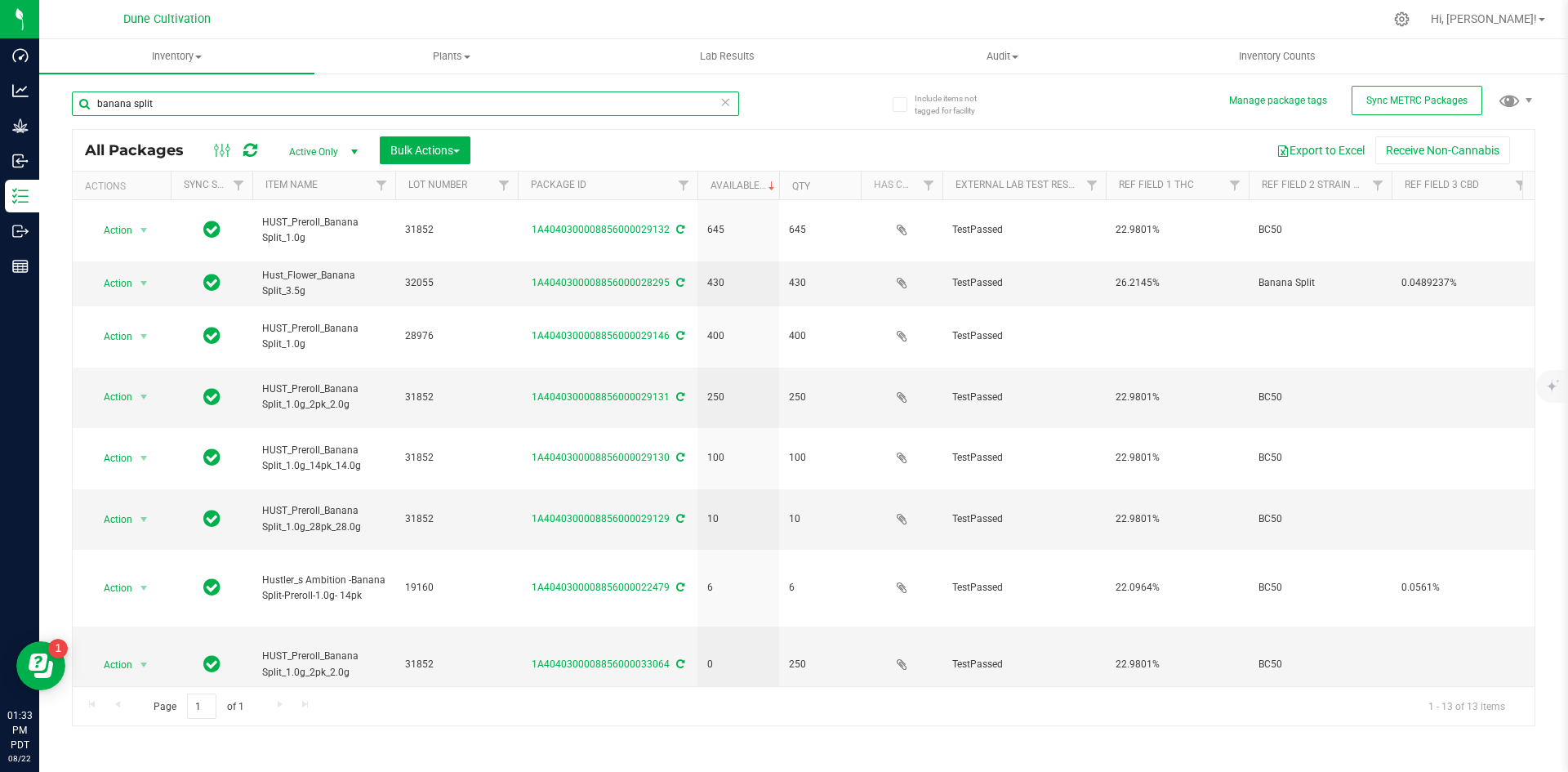
drag, startPoint x: 220, startPoint y: 112, endPoint x: 59, endPoint y: 89, distance: 162.6
click at [59, 89] on div "Include items not tagged for facility Manage package tags Sync METRC Packages b…" at bounding box center [803, 321] width 1529 height 498
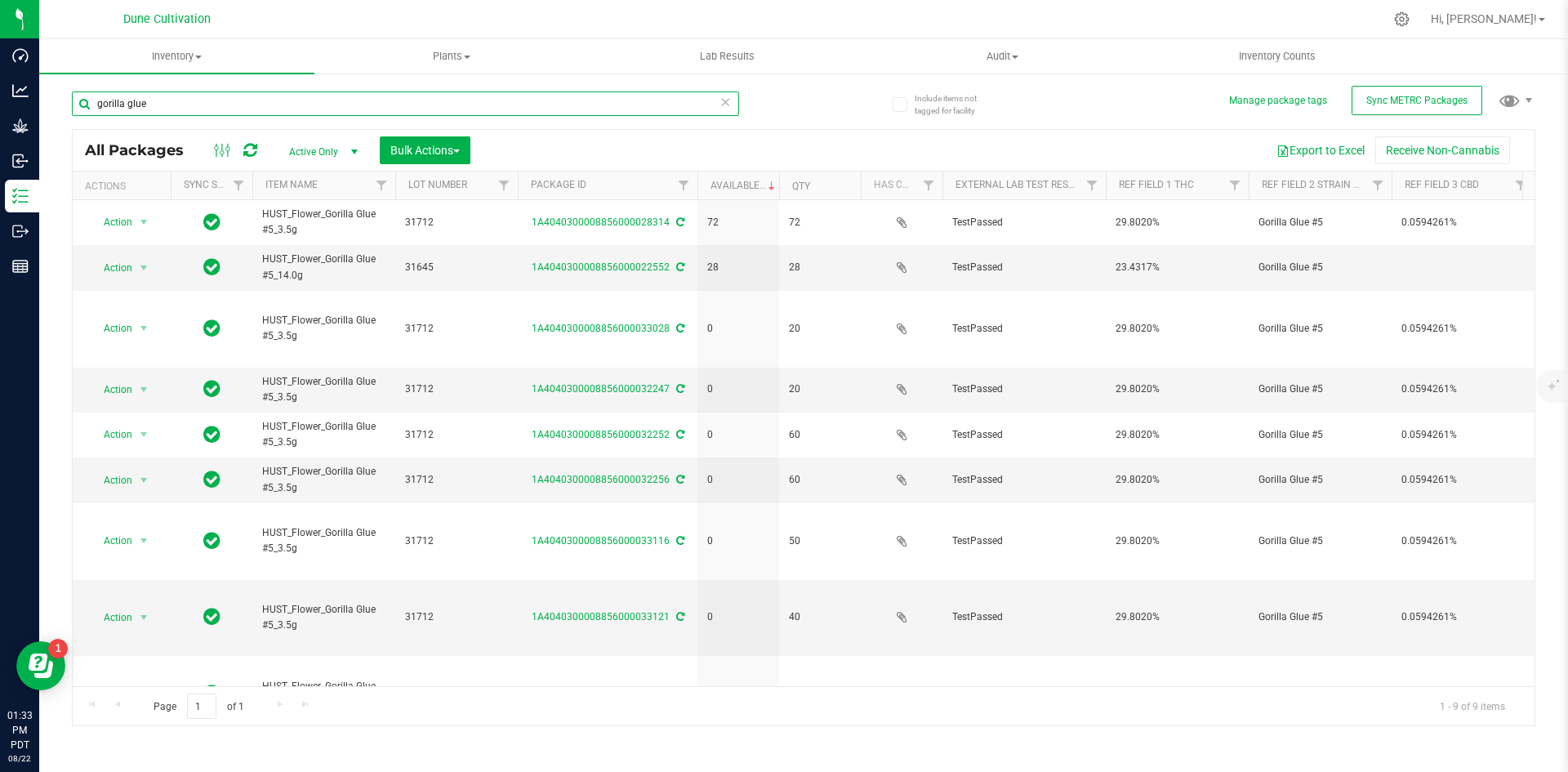
drag, startPoint x: 155, startPoint y: 104, endPoint x: 58, endPoint y: 90, distance: 98.0
click at [58, 90] on div "Include items not tagged for facility Manage package tags Sync METRC Packages g…" at bounding box center [803, 321] width 1529 height 498
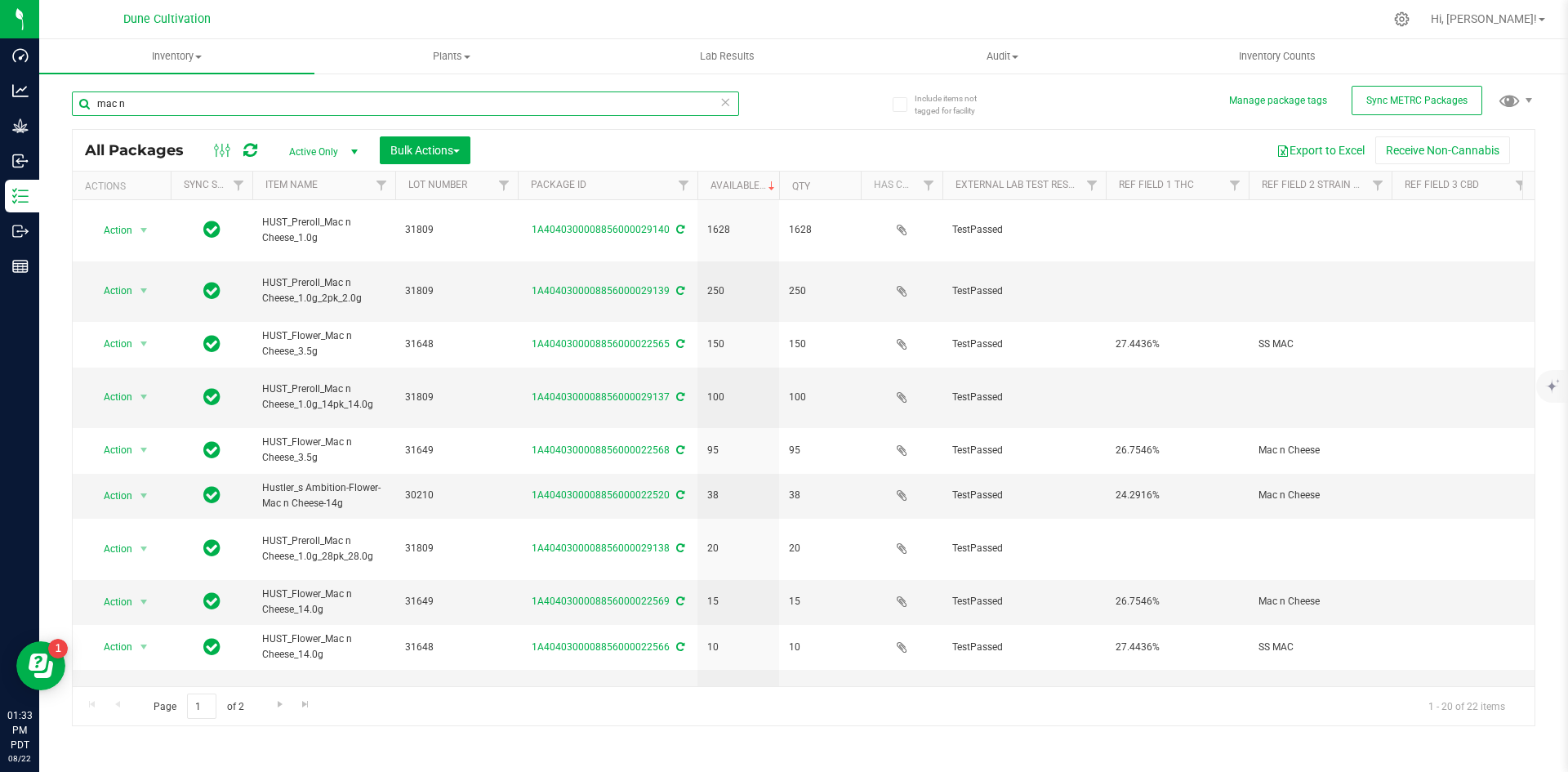
drag, startPoint x: 130, startPoint y: 111, endPoint x: 78, endPoint y: 103, distance: 52.6
click at [78, 103] on input "mac n" at bounding box center [406, 103] width 668 height 24
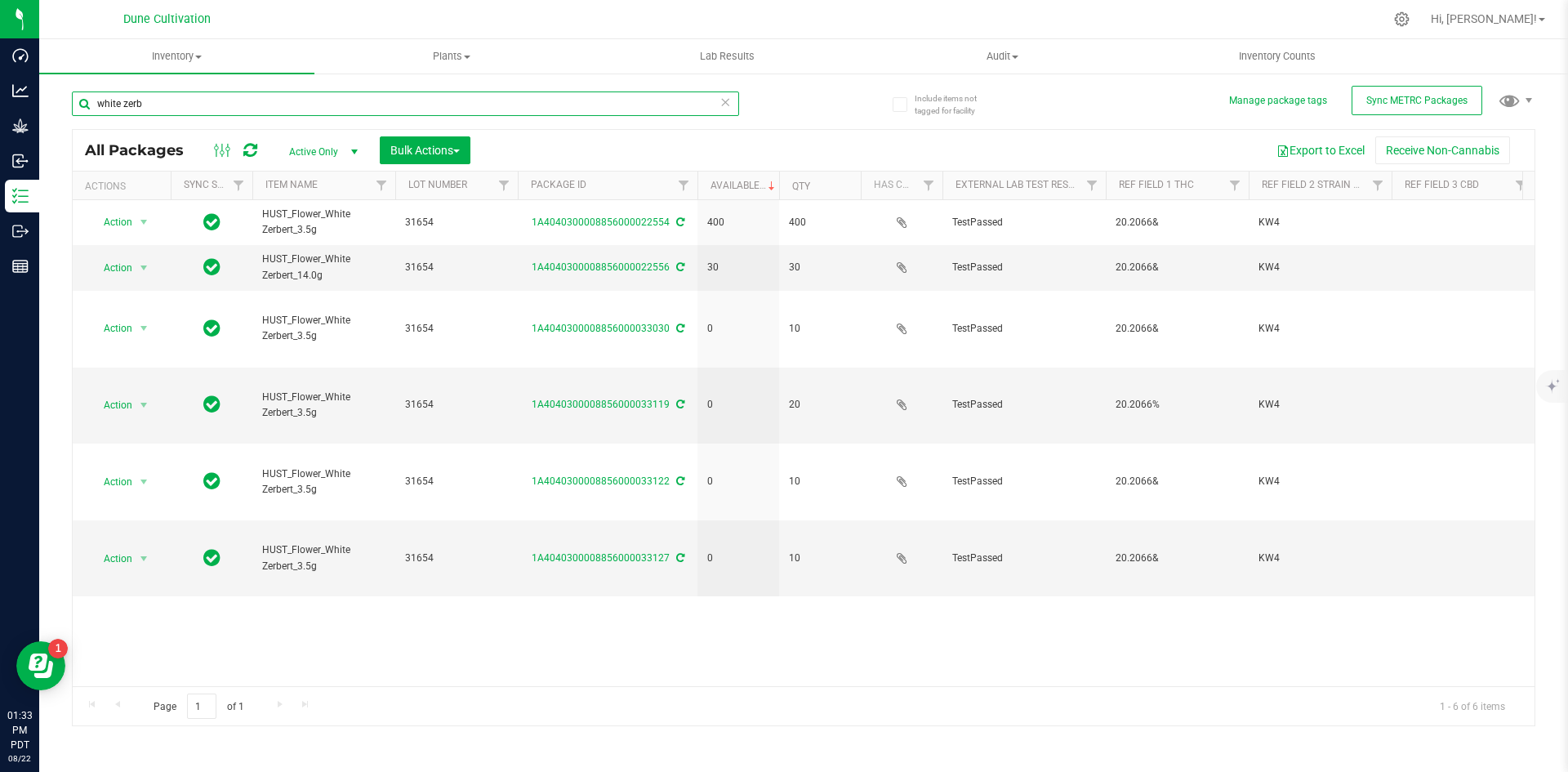
drag, startPoint x: 147, startPoint y: 96, endPoint x: 101, endPoint y: 97, distance: 46.0
click at [101, 97] on input "white zerb" at bounding box center [406, 103] width 668 height 24
type input "w"
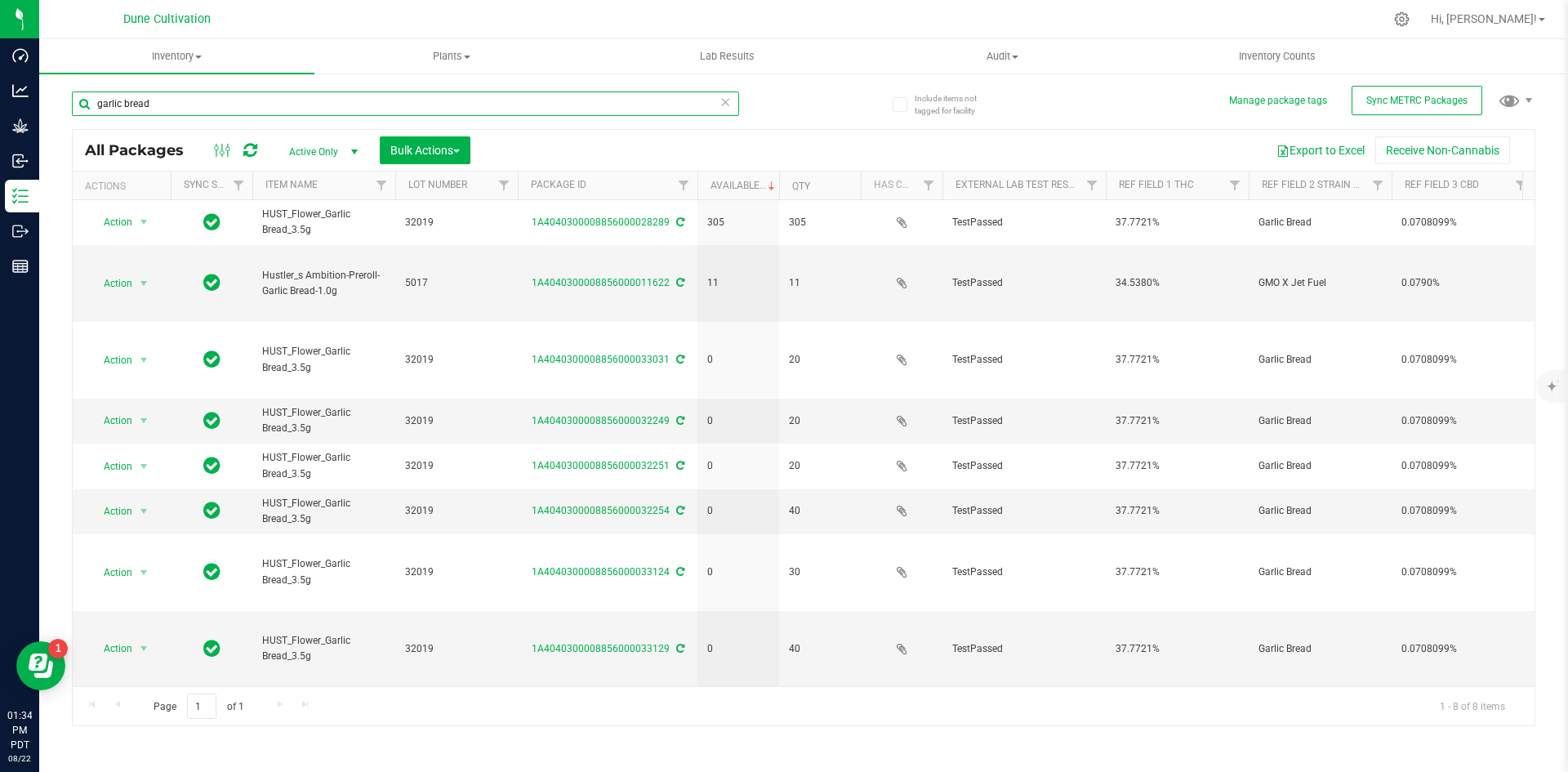
drag, startPoint x: 161, startPoint y: 100, endPoint x: 56, endPoint y: 100, distance: 105.0
click at [56, 100] on div "Include items not tagged for facility Manage package tags Sync METRC Packages g…" at bounding box center [803, 321] width 1529 height 498
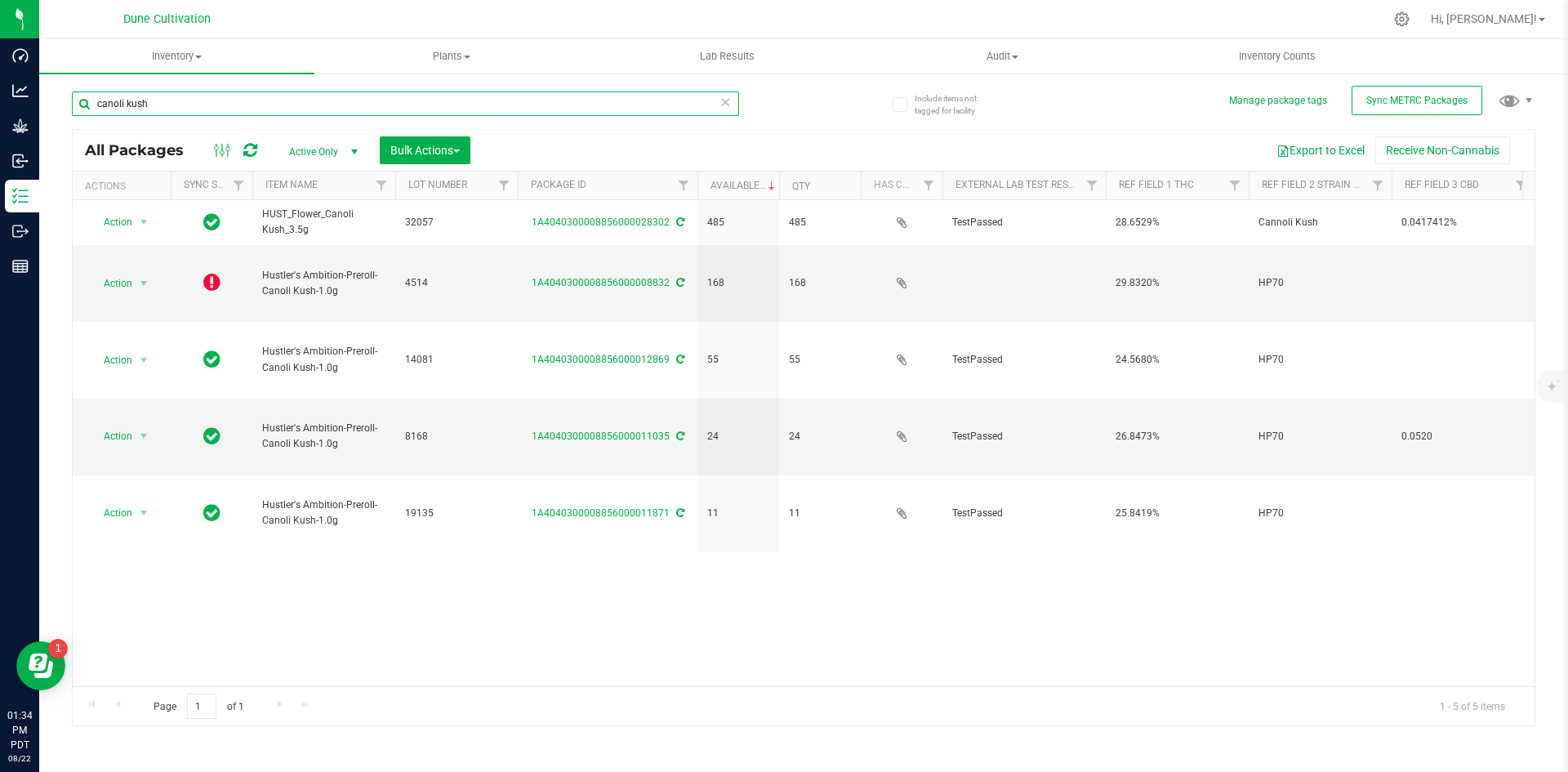
drag, startPoint x: 148, startPoint y: 100, endPoint x: 91, endPoint y: 96, distance: 57.1
click at [91, 96] on input "canoli kush" at bounding box center [406, 103] width 668 height 24
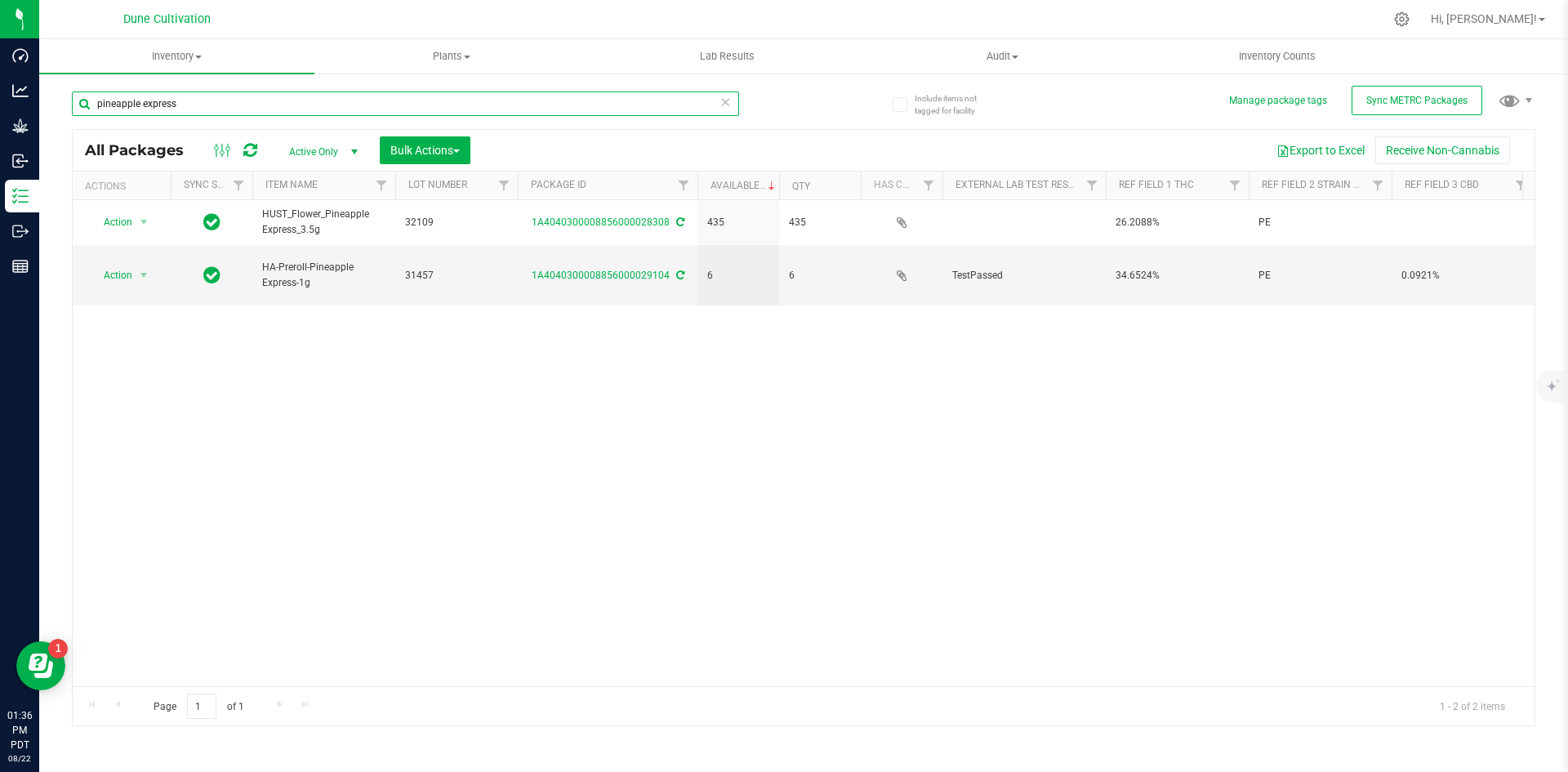
drag, startPoint x: 224, startPoint y: 110, endPoint x: 91, endPoint y: 100, distance: 133.4
click at [91, 100] on input "pineapple express" at bounding box center [406, 103] width 668 height 24
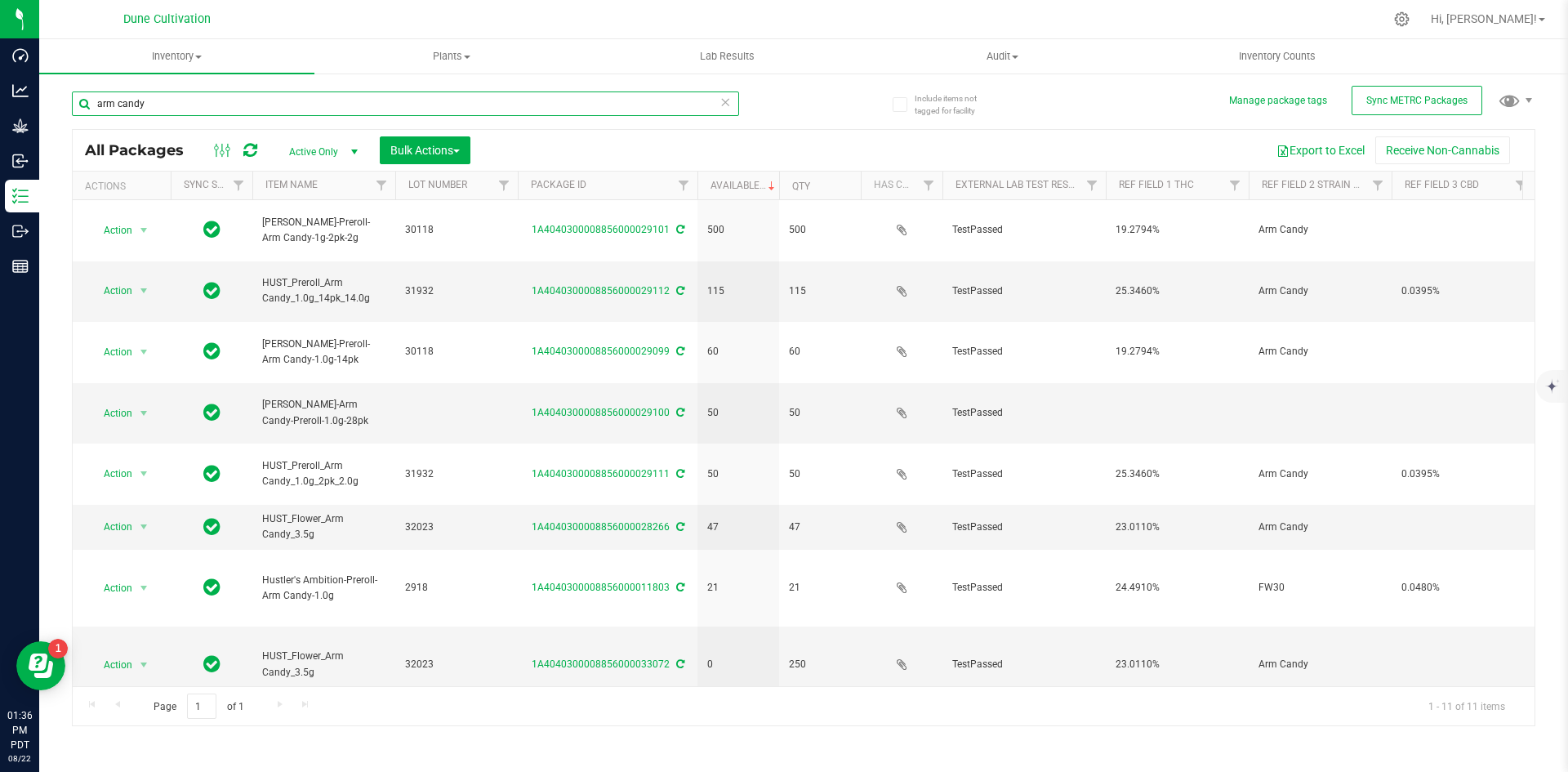
type input "arm candy"
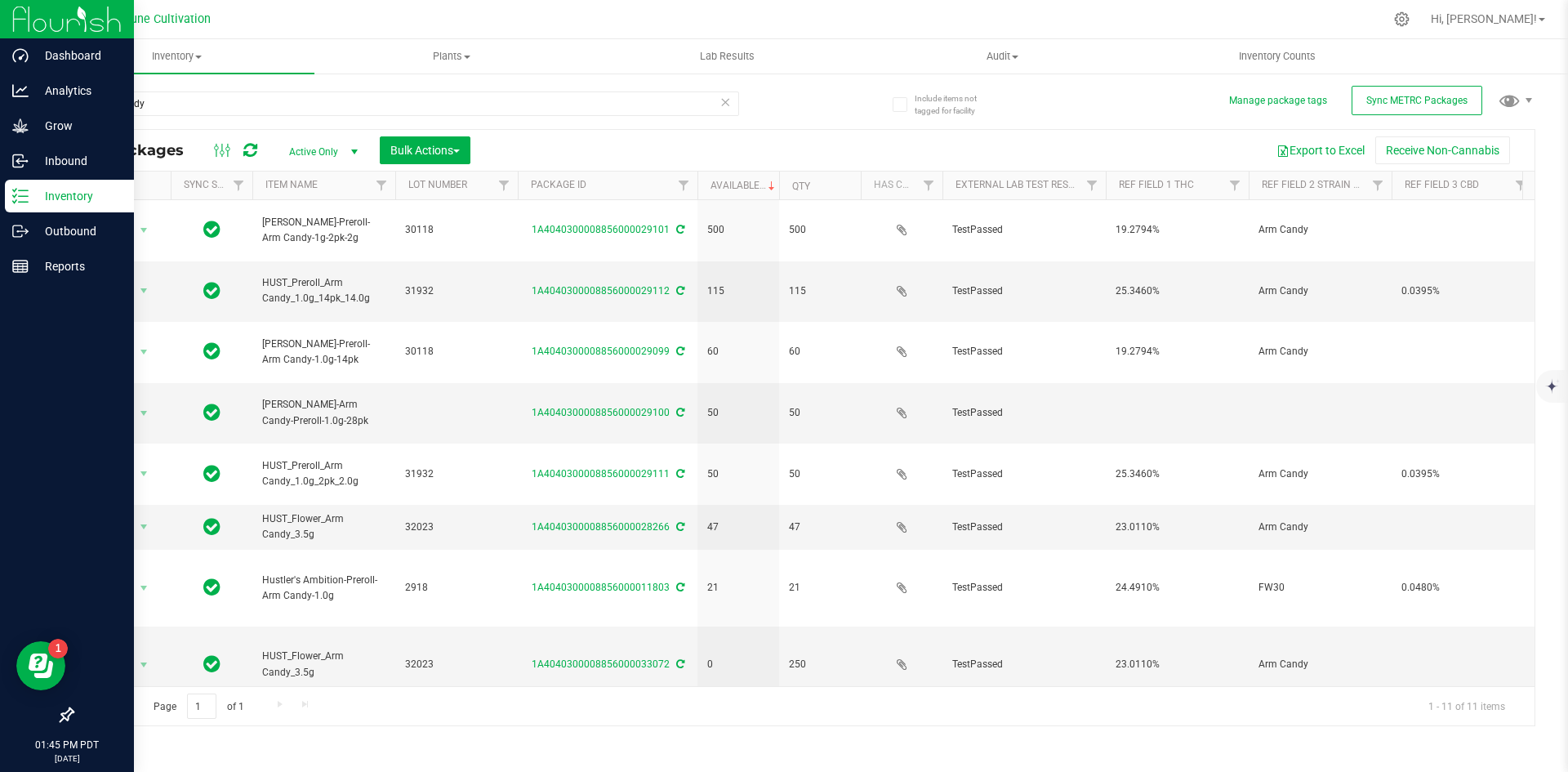
click at [28, 182] on div "Inventory" at bounding box center [69, 197] width 129 height 33
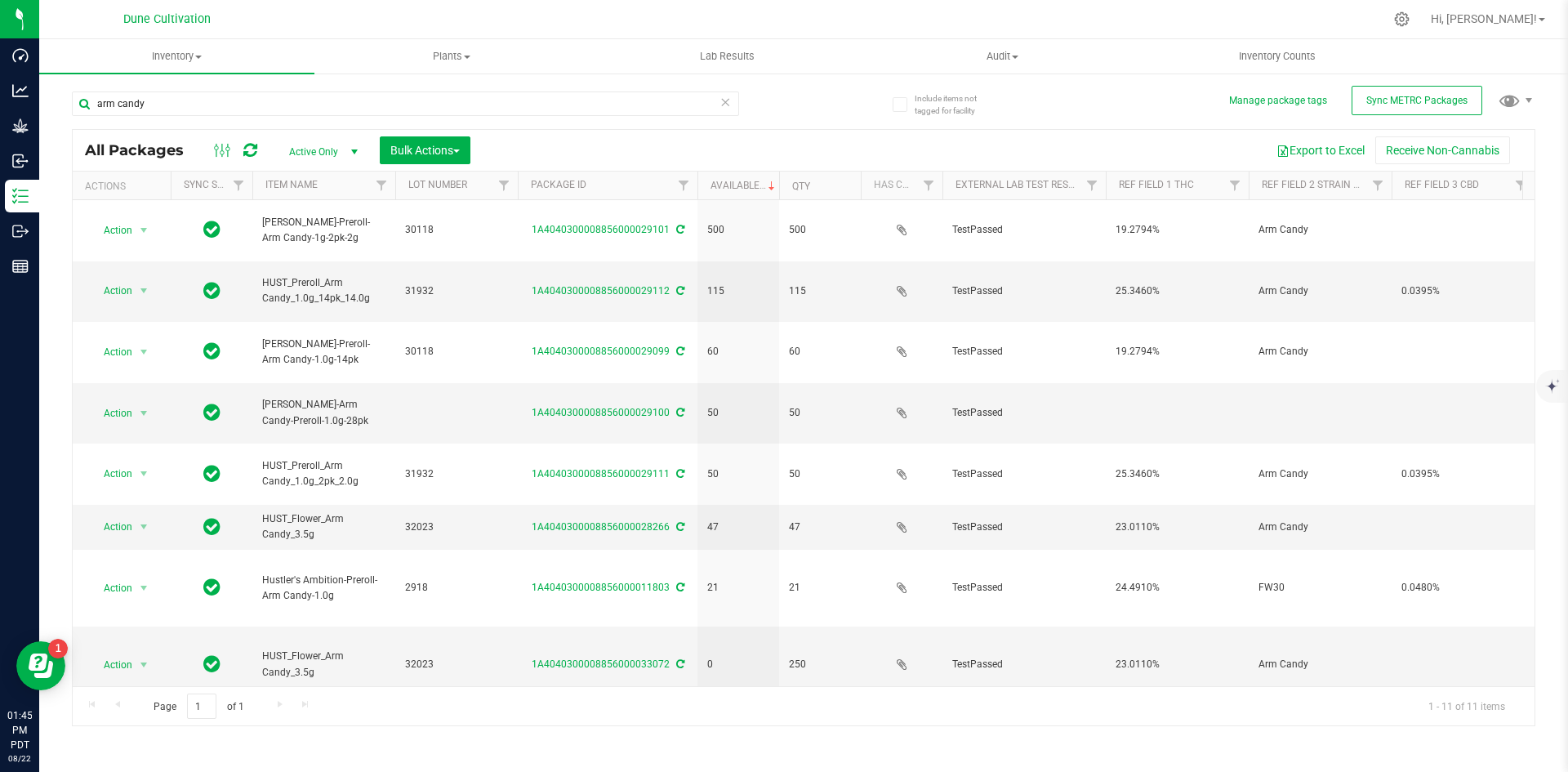
click at [721, 107] on icon at bounding box center [725, 101] width 12 height 19
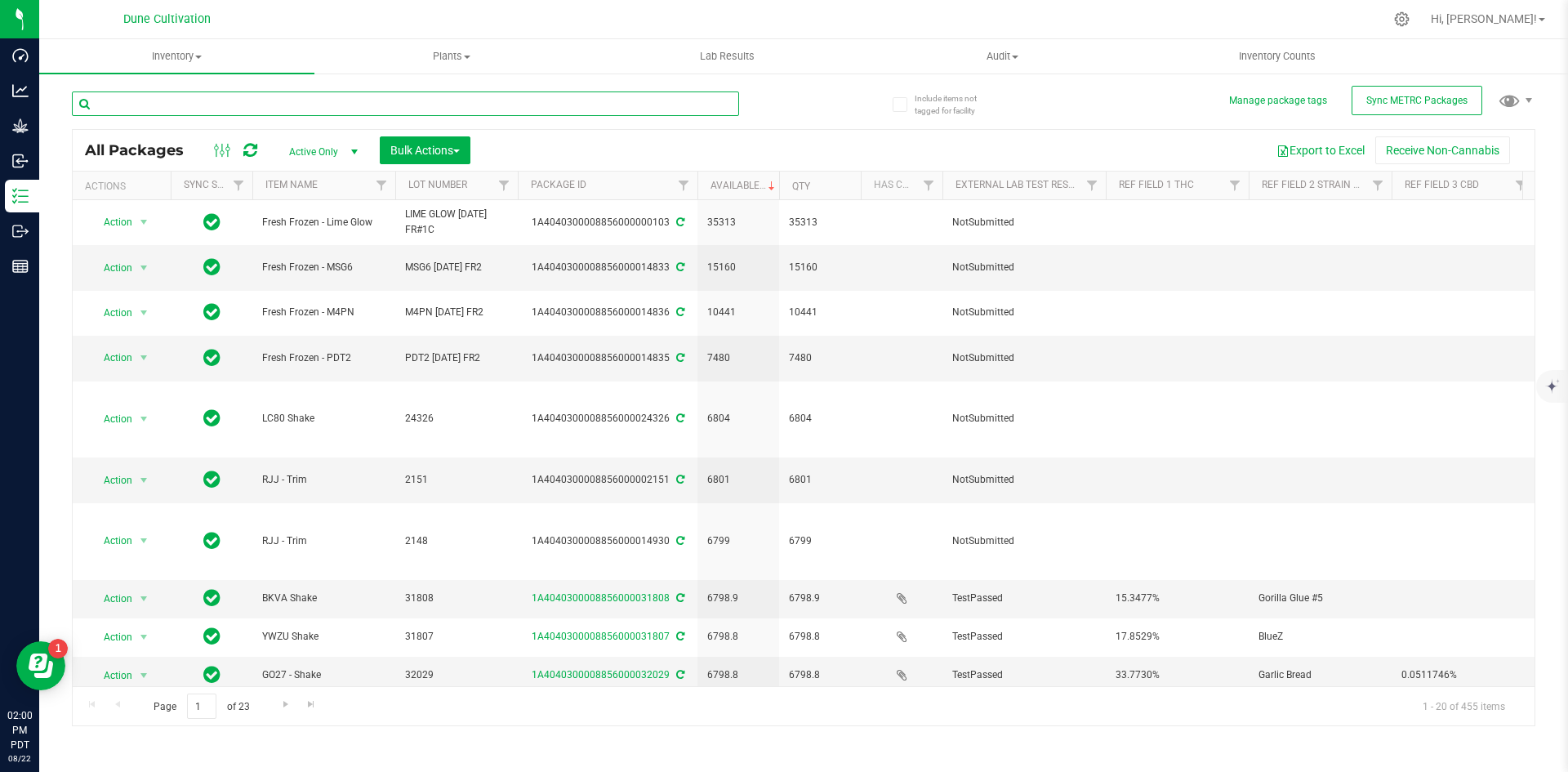
click at [331, 99] on input "text" at bounding box center [406, 103] width 668 height 24
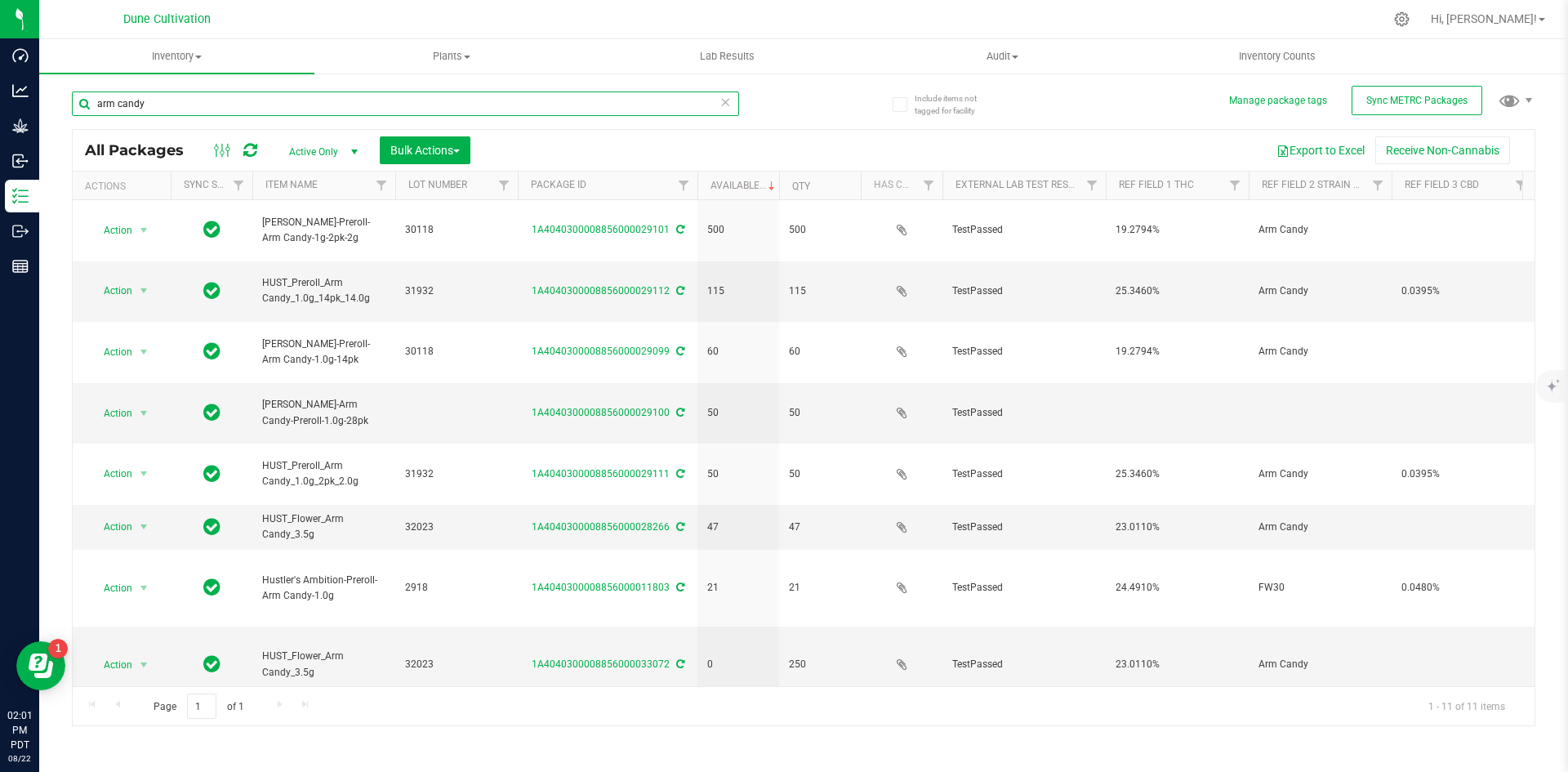
drag, startPoint x: 201, startPoint y: 104, endPoint x: 47, endPoint y: 100, distance: 154.1
click at [47, 100] on div "Include items not tagged for facility Manage package tags Sync METRC Packages a…" at bounding box center [803, 321] width 1529 height 498
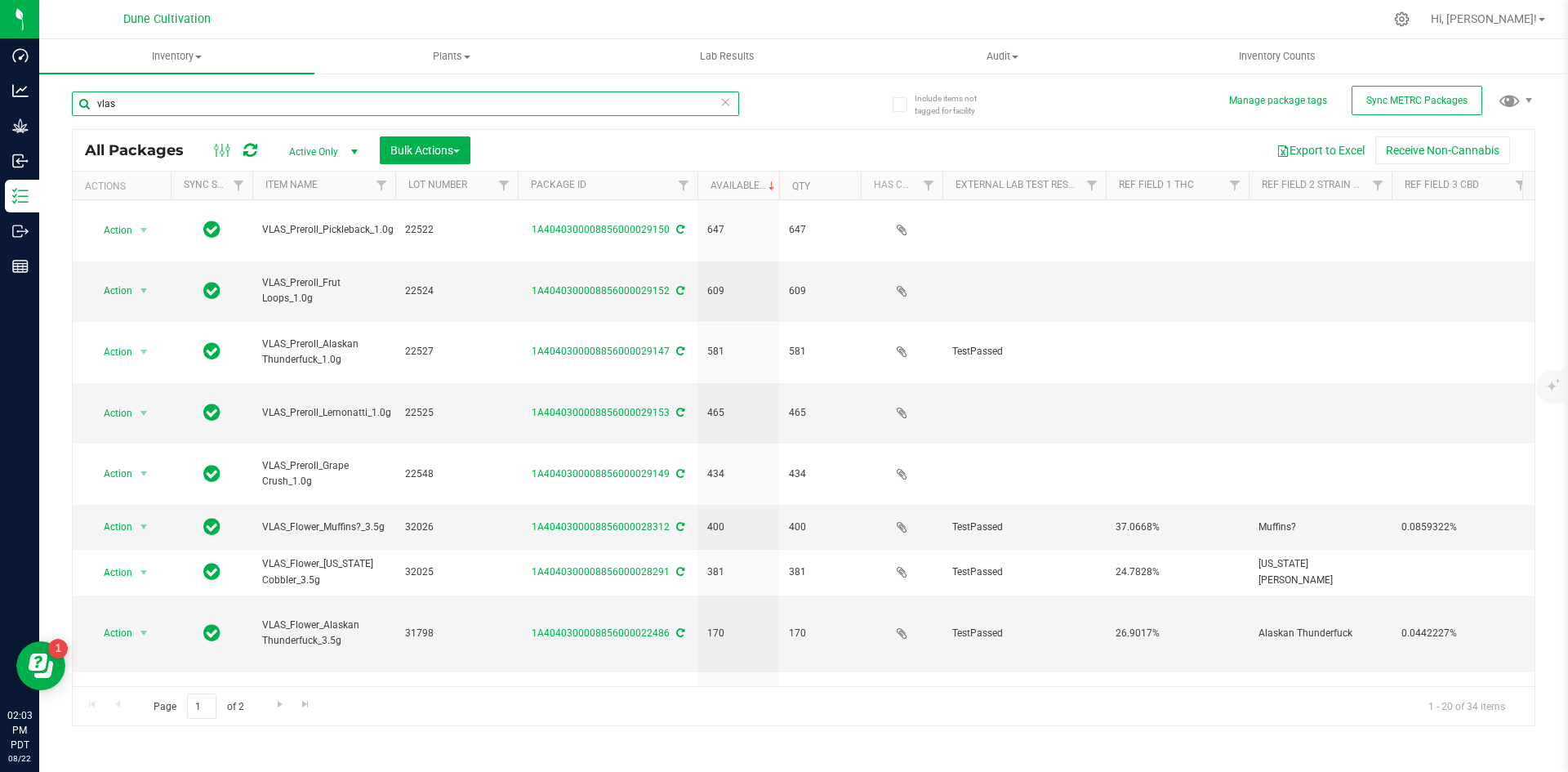
drag, startPoint x: 129, startPoint y: 105, endPoint x: 71, endPoint y: 106, distance: 58.0
click at [71, 106] on div "Include items not tagged for facility Manage package tags Sync METRC Packages v…" at bounding box center [803, 321] width 1529 height 498
type input "c"
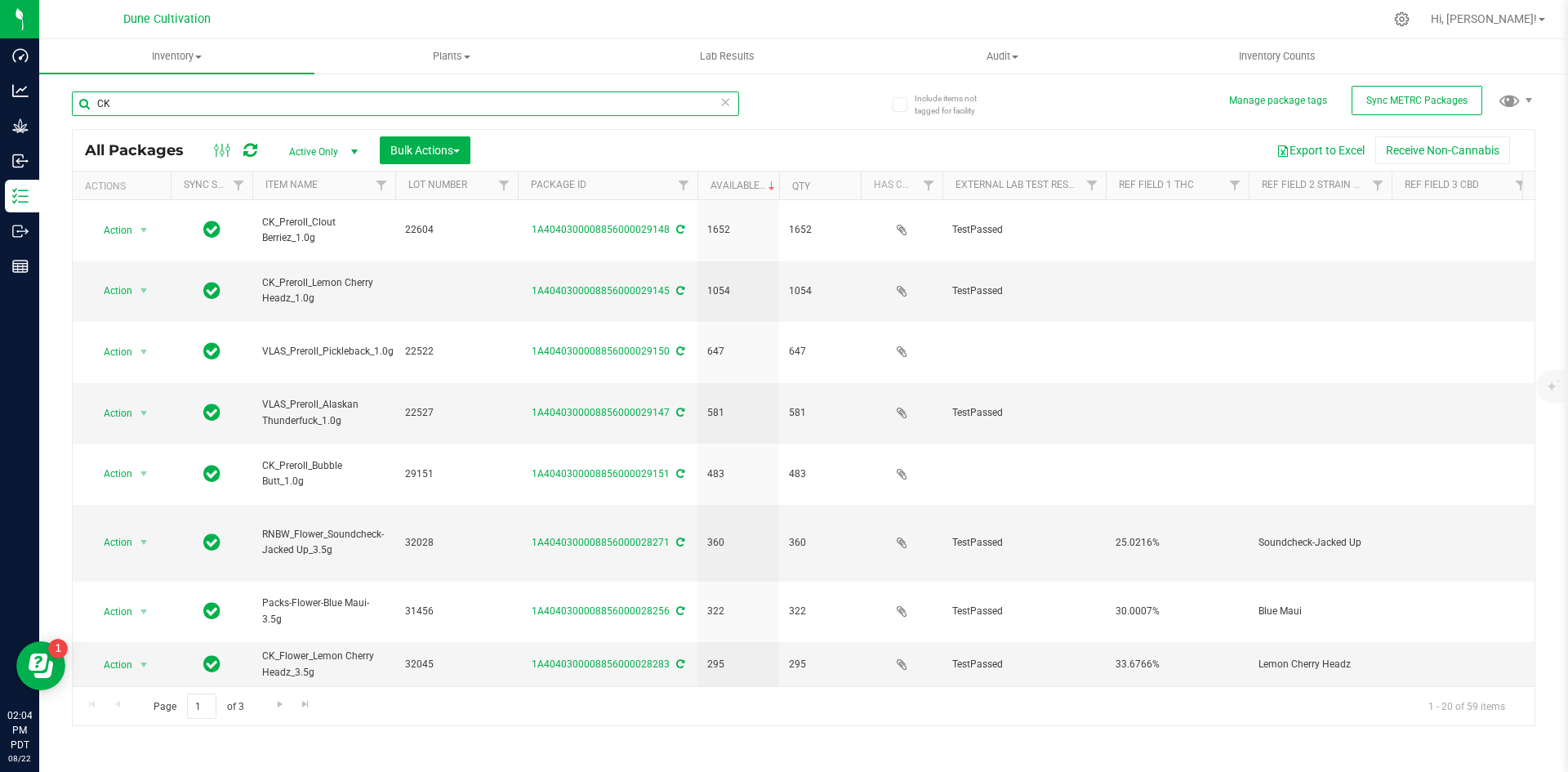
drag, startPoint x: 164, startPoint y: 109, endPoint x: 58, endPoint y: 106, distance: 106.0
click at [58, 106] on div "Include items not tagged for facility Manage package tags Sync METRC Packages C…" at bounding box center [803, 321] width 1529 height 498
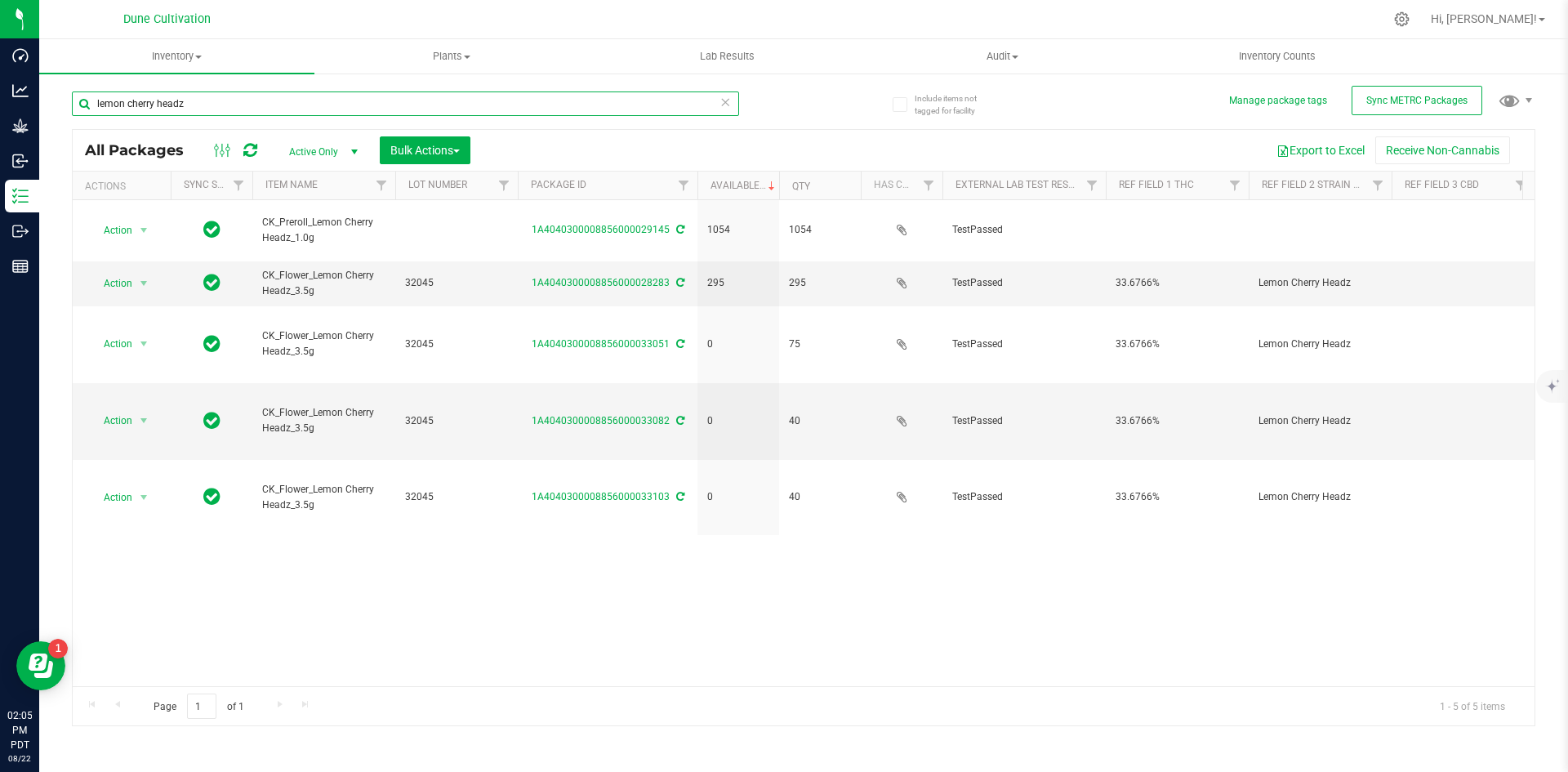
drag, startPoint x: 190, startPoint y: 104, endPoint x: 83, endPoint y: 93, distance: 107.6
click at [83, 93] on input "lemon cherry headz" at bounding box center [406, 103] width 668 height 24
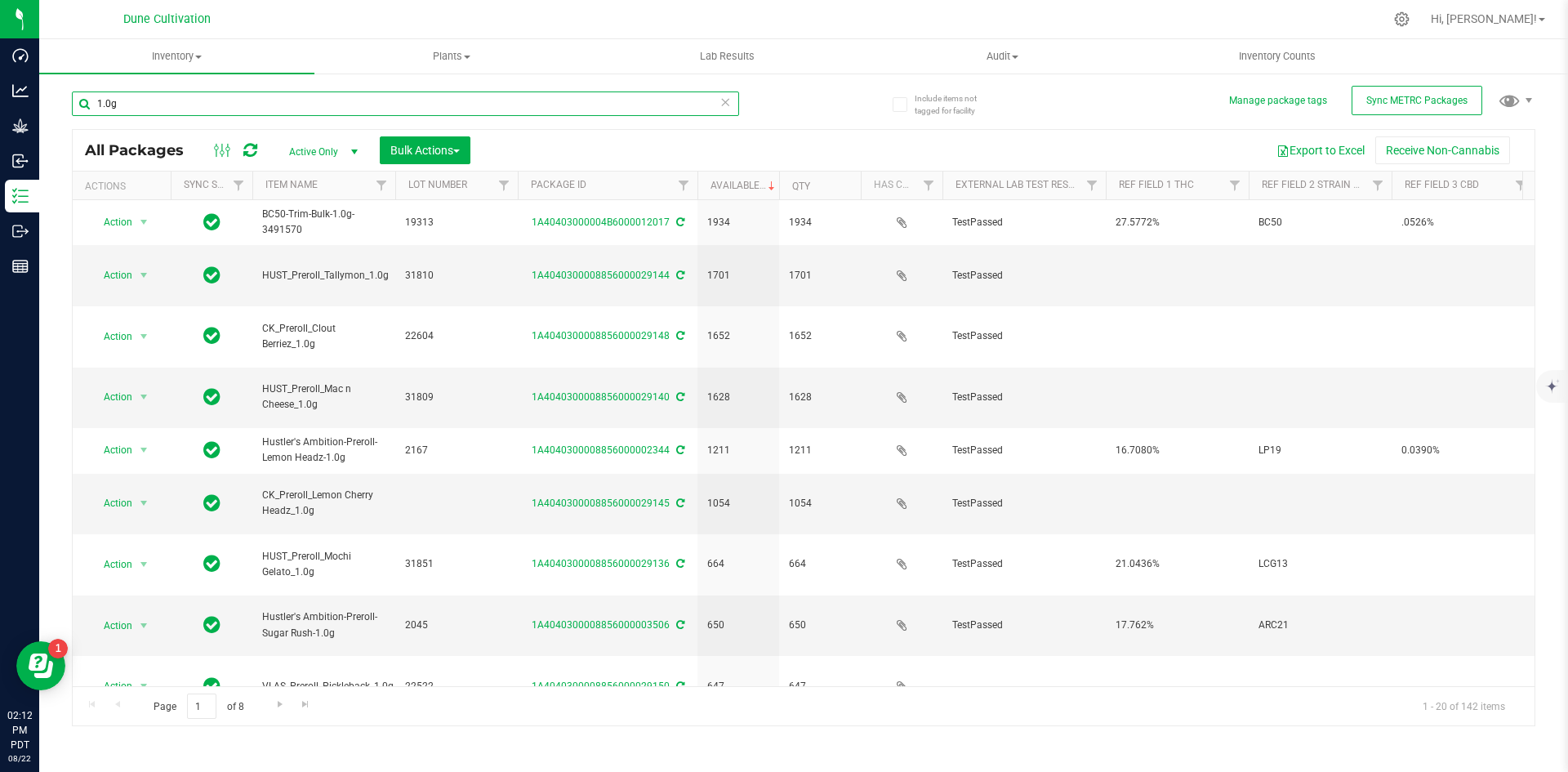
drag, startPoint x: 156, startPoint y: 110, endPoint x: 57, endPoint y: 94, distance: 100.3
click at [57, 94] on div "Include items not tagged for facility Manage package tags Sync METRC Packages 1…" at bounding box center [803, 321] width 1529 height 498
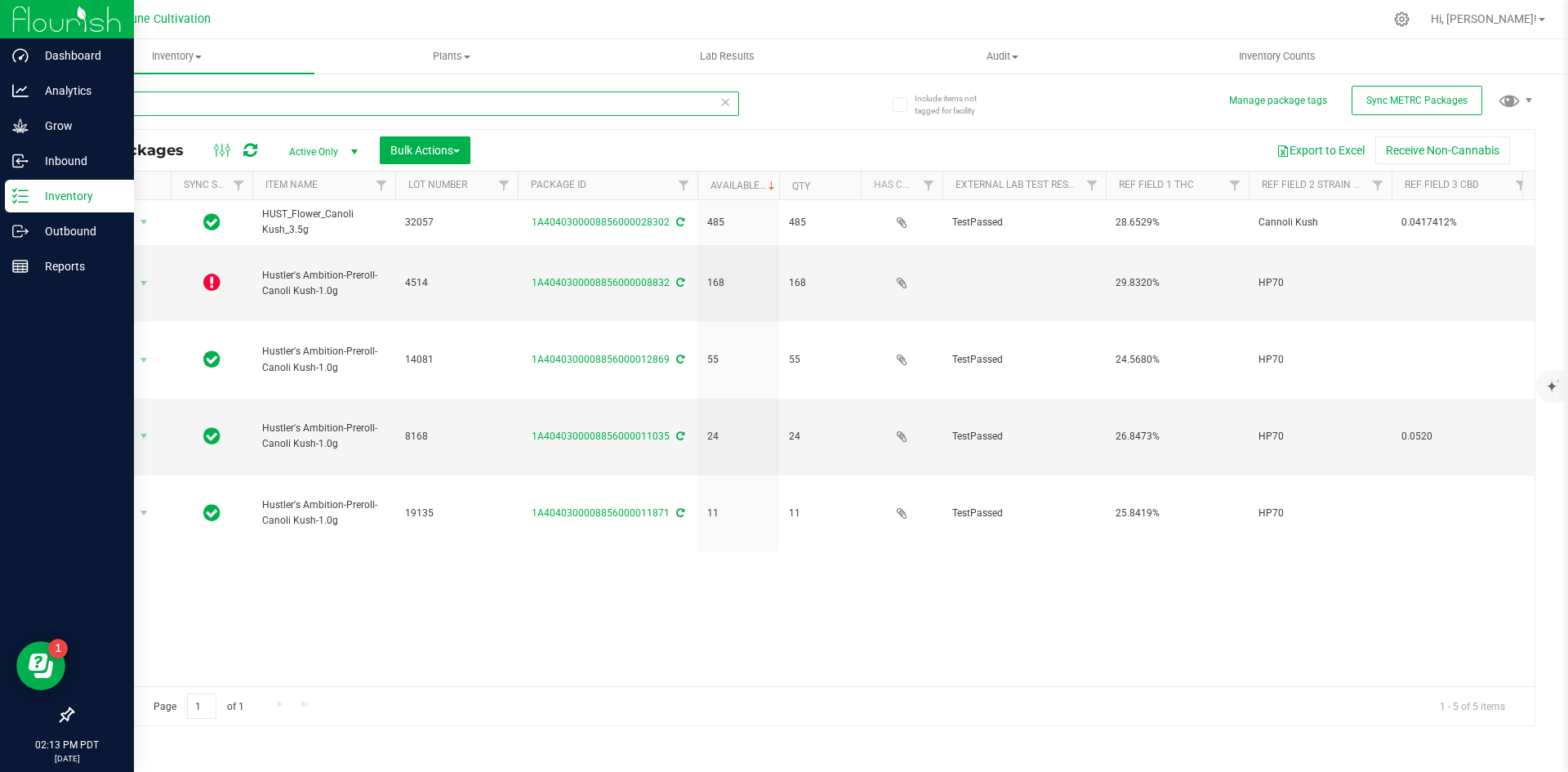
type input "canoli"
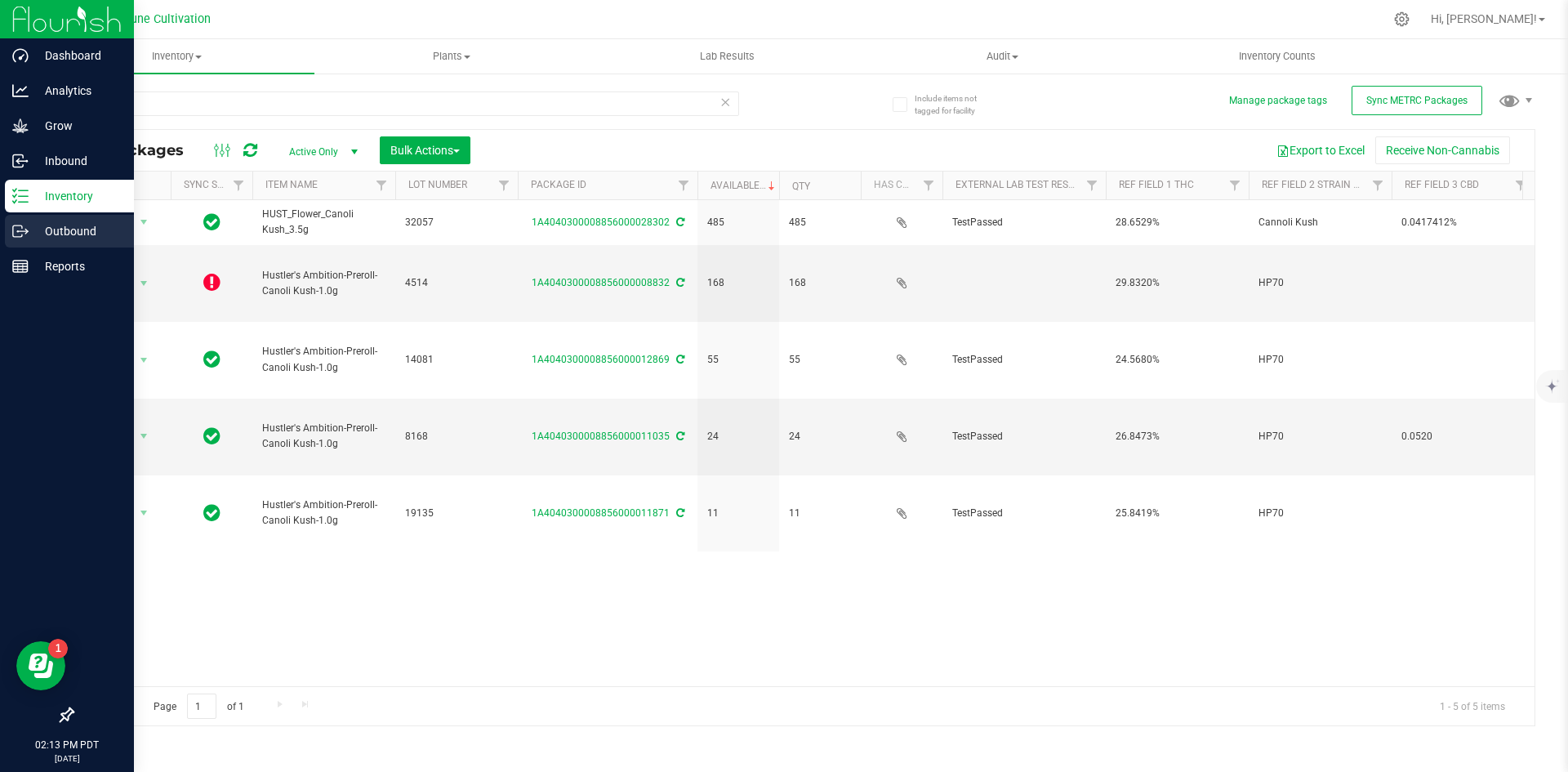
click at [13, 231] on icon at bounding box center [20, 231] width 17 height 17
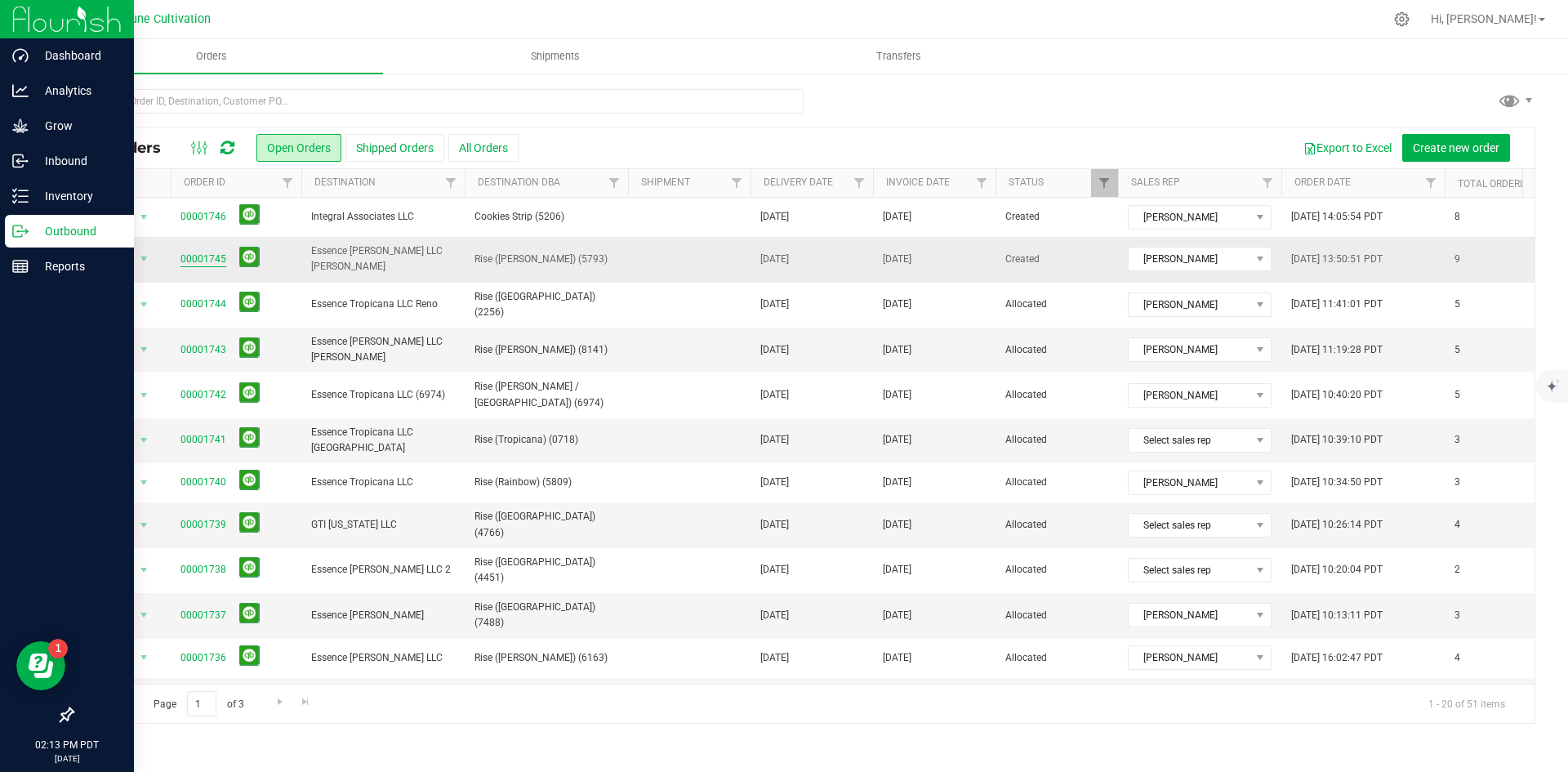
click at [218, 253] on link "00001745" at bounding box center [202, 260] width 46 height 16
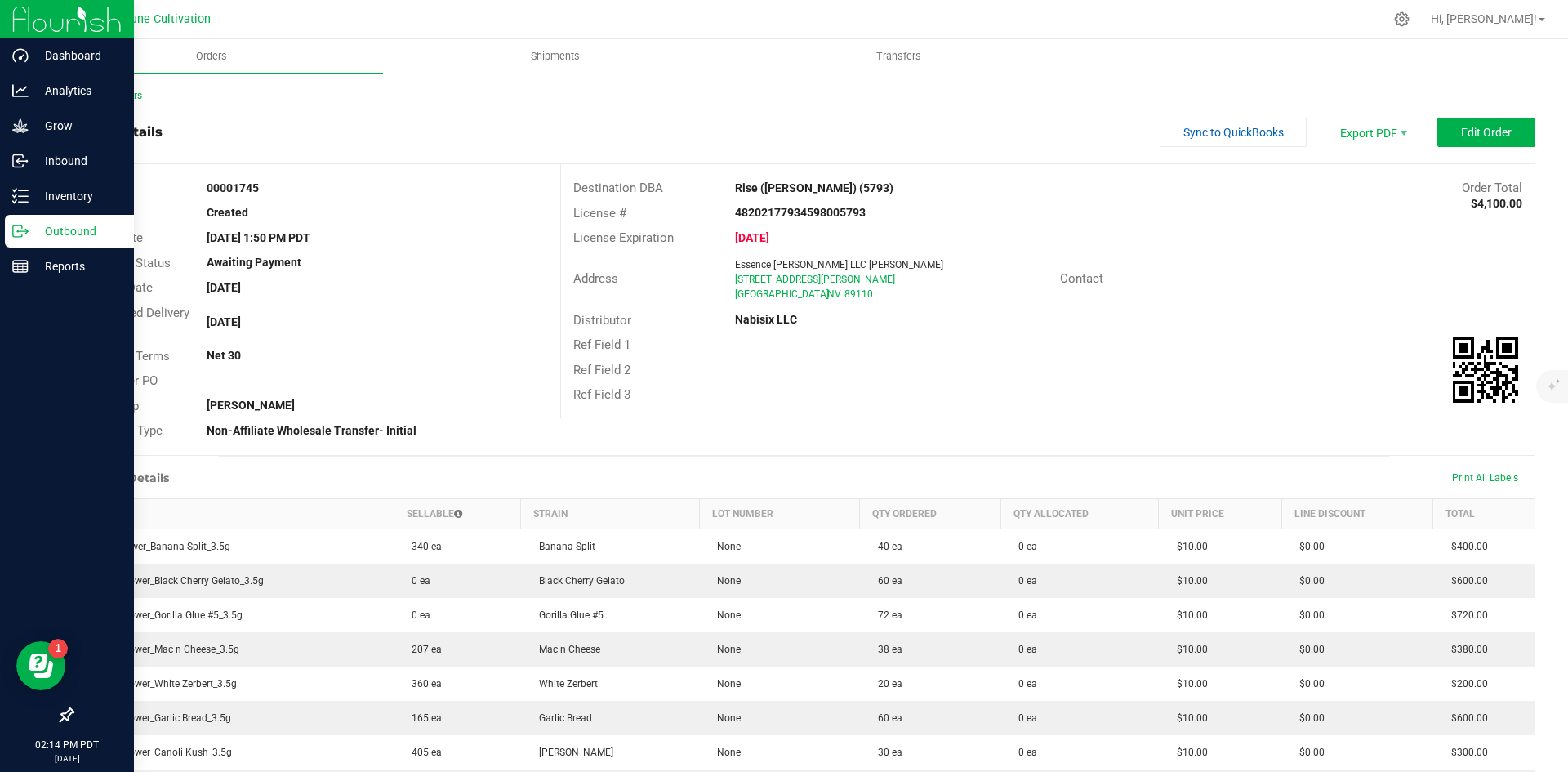
click at [28, 236] on p "Outbound" at bounding box center [77, 231] width 98 height 19
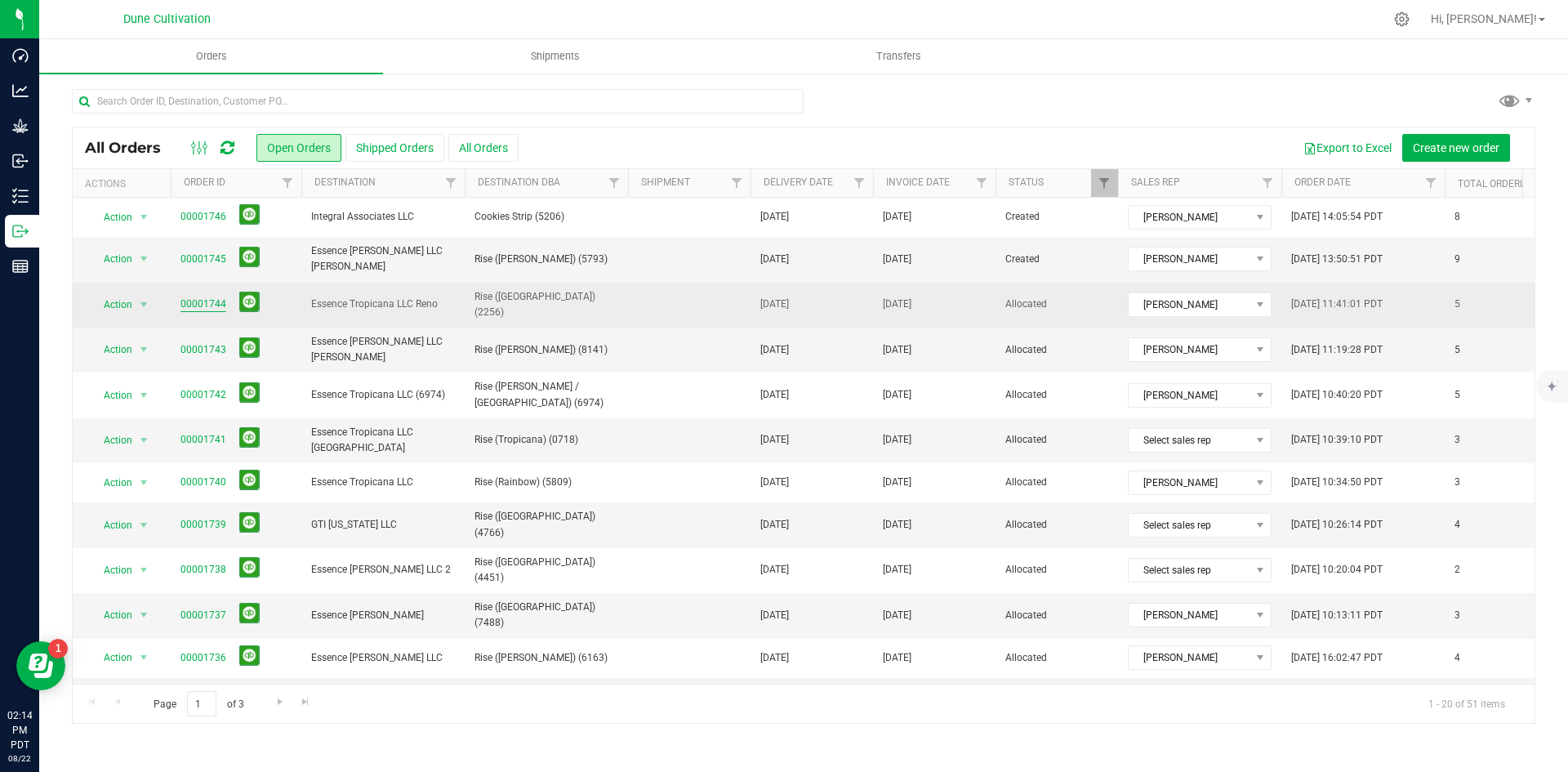
click at [195, 297] on link "00001744" at bounding box center [202, 305] width 46 height 16
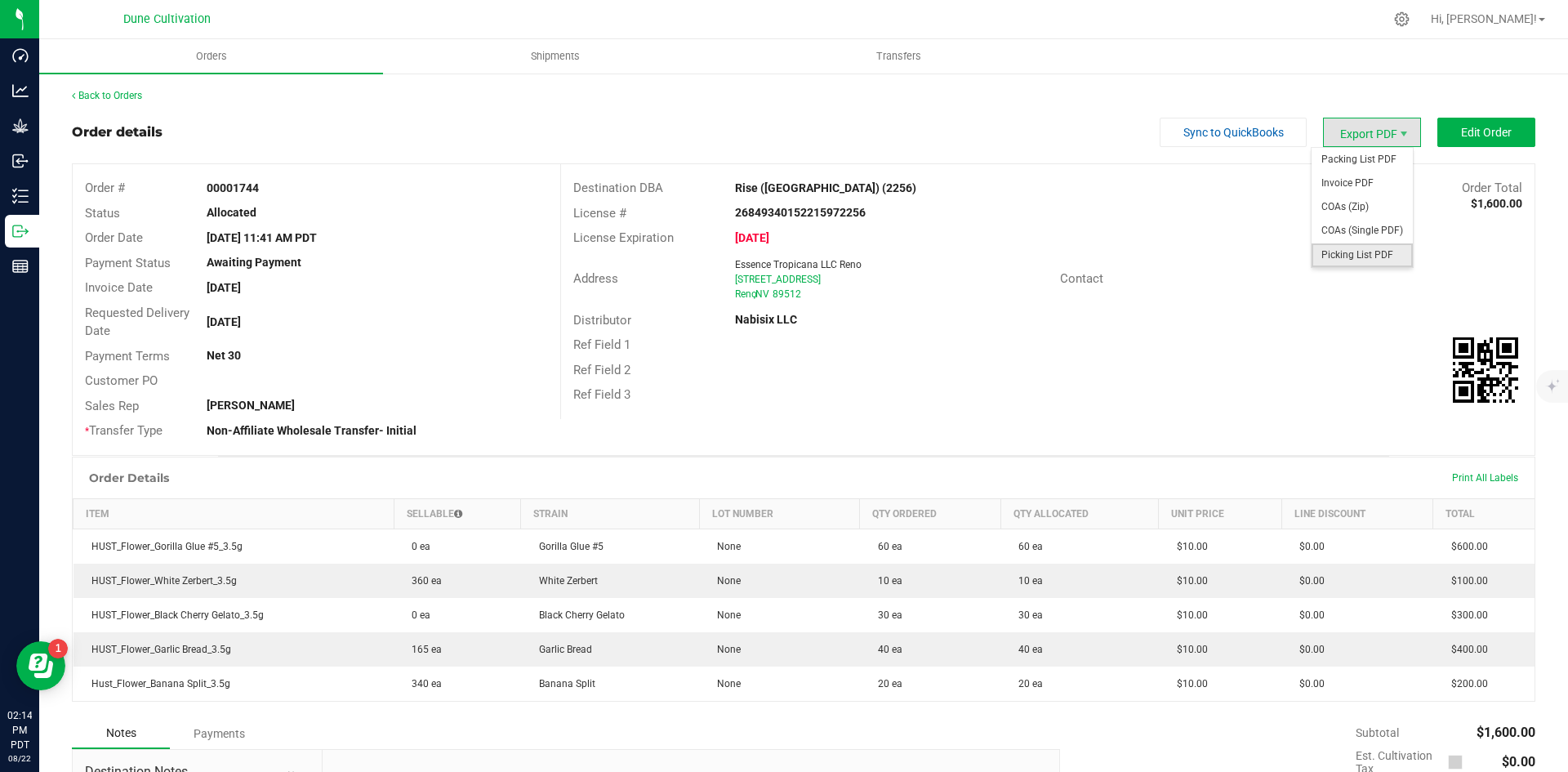
click at [1340, 250] on span "Picking List PDF" at bounding box center [1363, 255] width 101 height 23
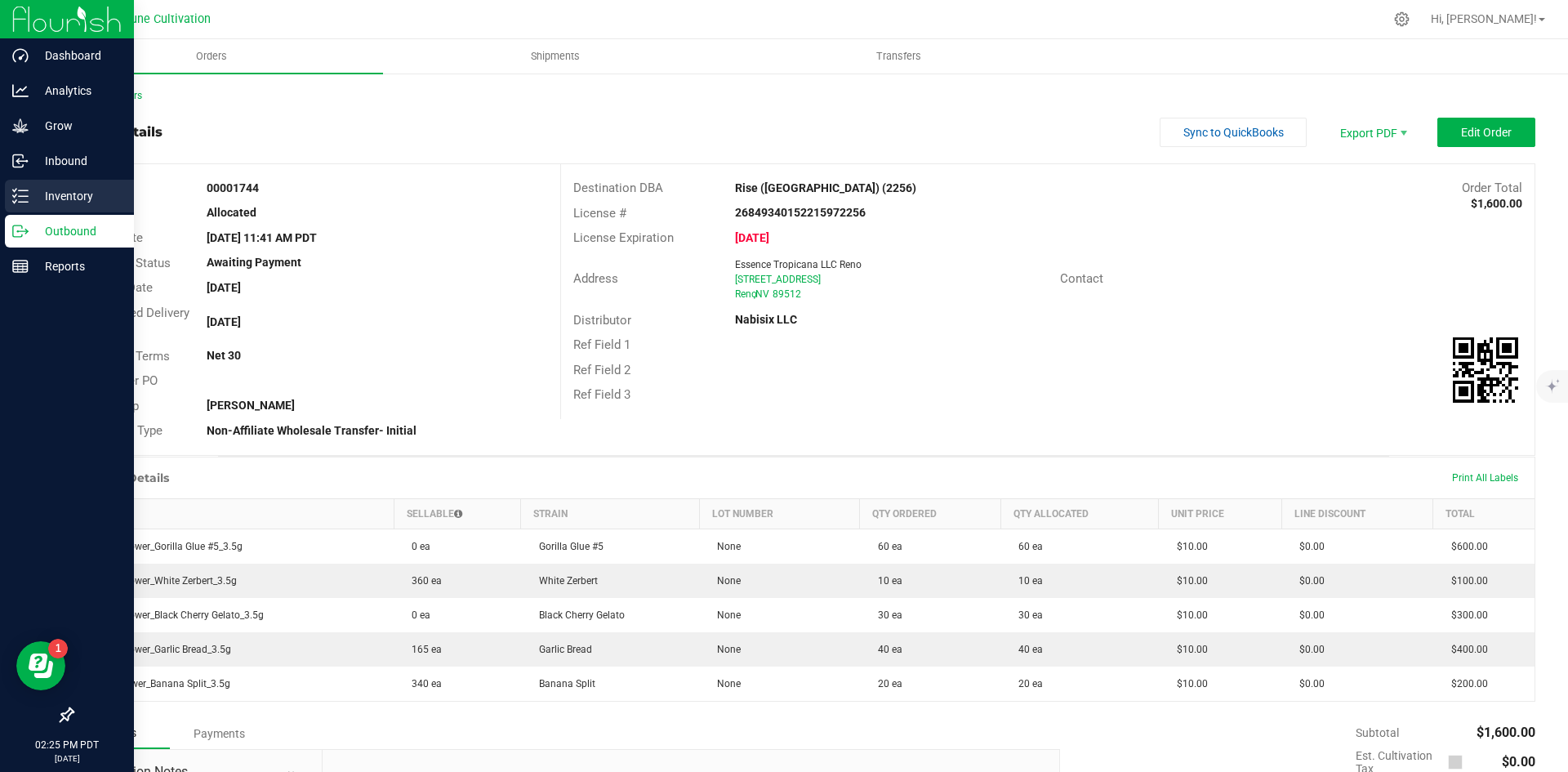
click at [20, 203] on icon at bounding box center [20, 196] width 17 height 17
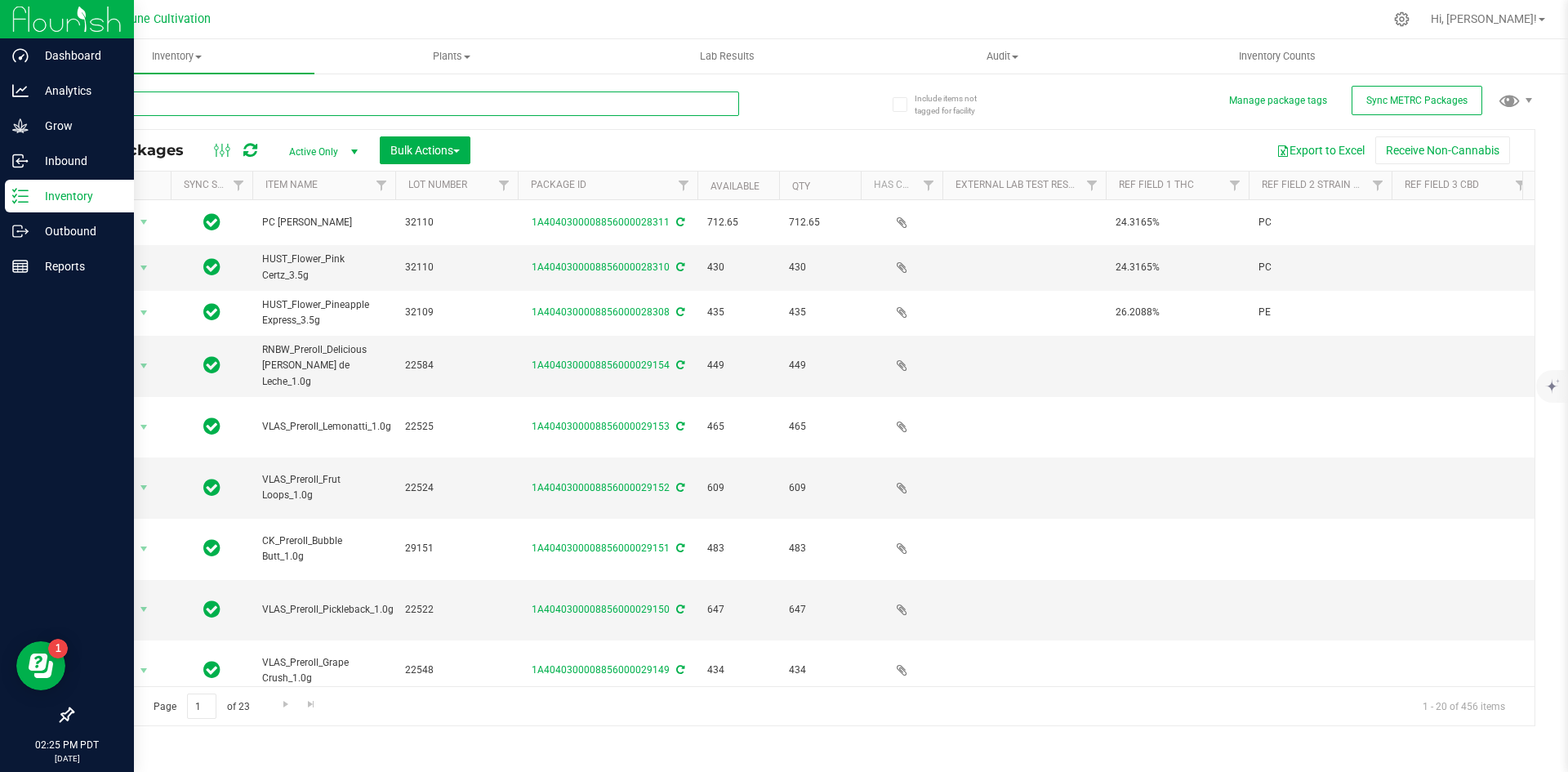
click at [356, 106] on input "text" at bounding box center [406, 103] width 668 height 24
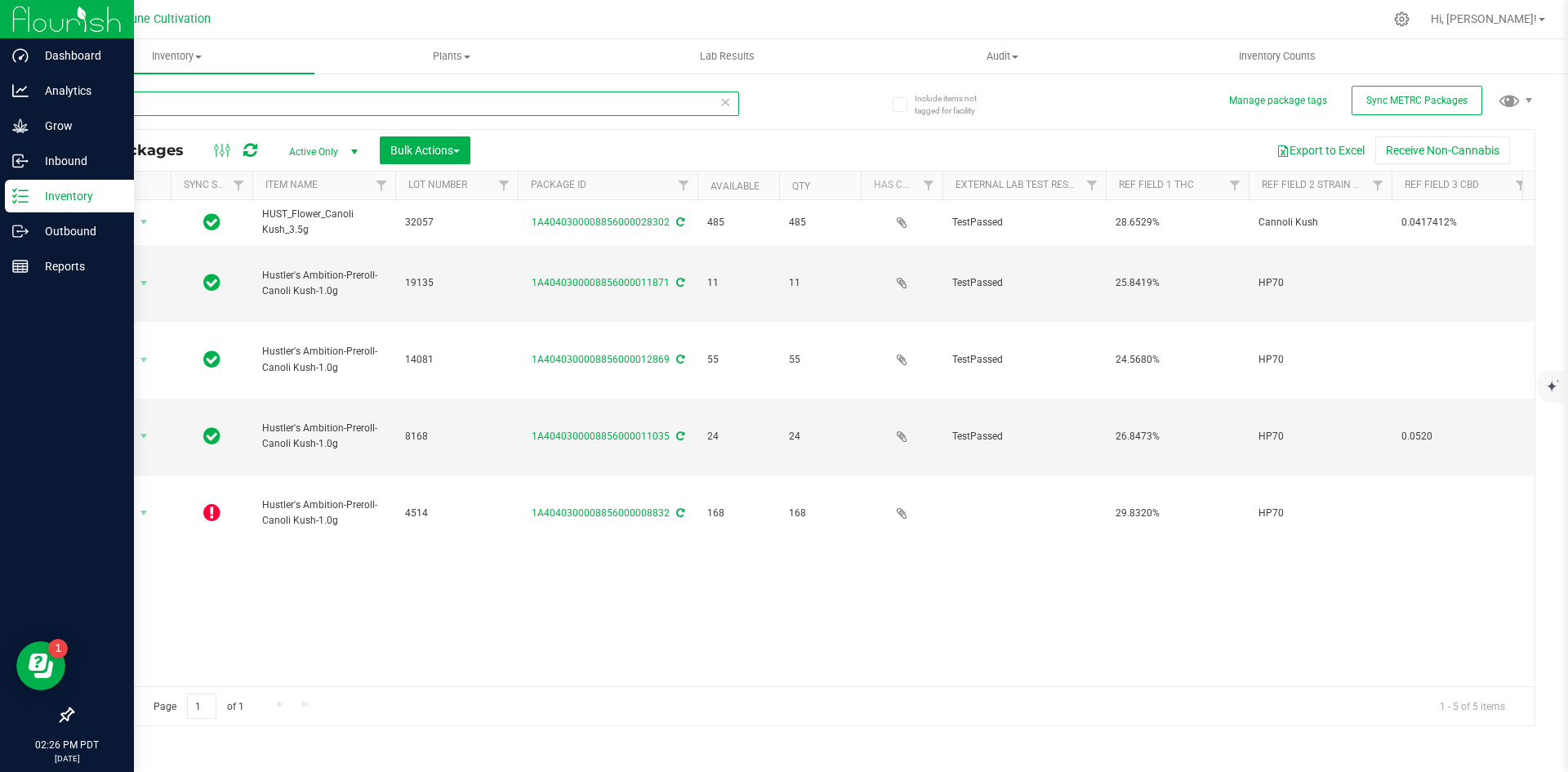
drag, startPoint x: 158, startPoint y: 113, endPoint x: 58, endPoint y: 94, distance: 101.8
click at [58, 94] on div "Include items not tagged for facility Manage package tags Sync METRC Packages c…" at bounding box center [803, 321] width 1529 height 498
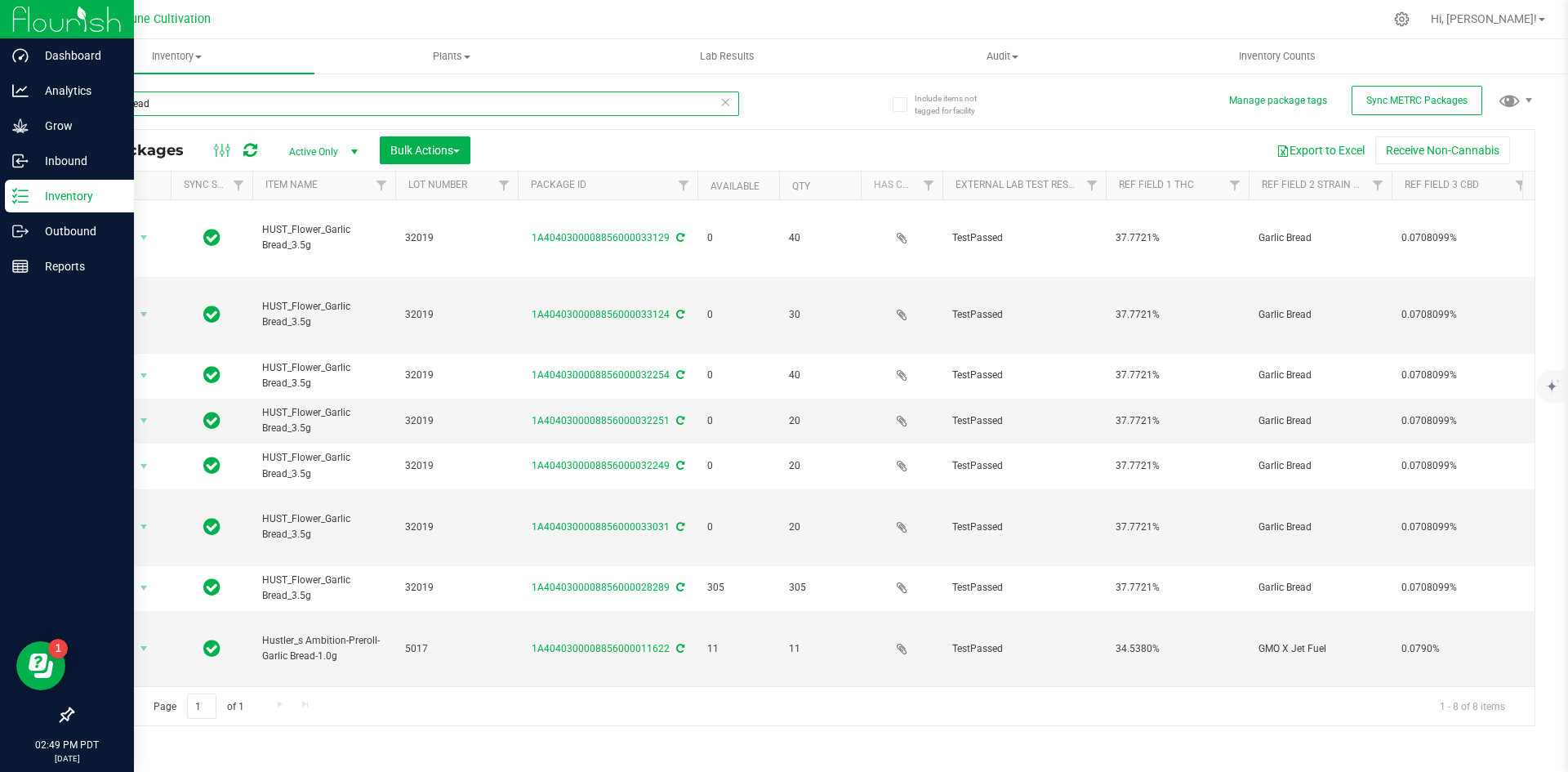
drag, startPoint x: 189, startPoint y: 93, endPoint x: 79, endPoint y: 87, distance: 110.2
click at [79, 87] on div "garlic bread" at bounding box center [438, 103] width 732 height 53
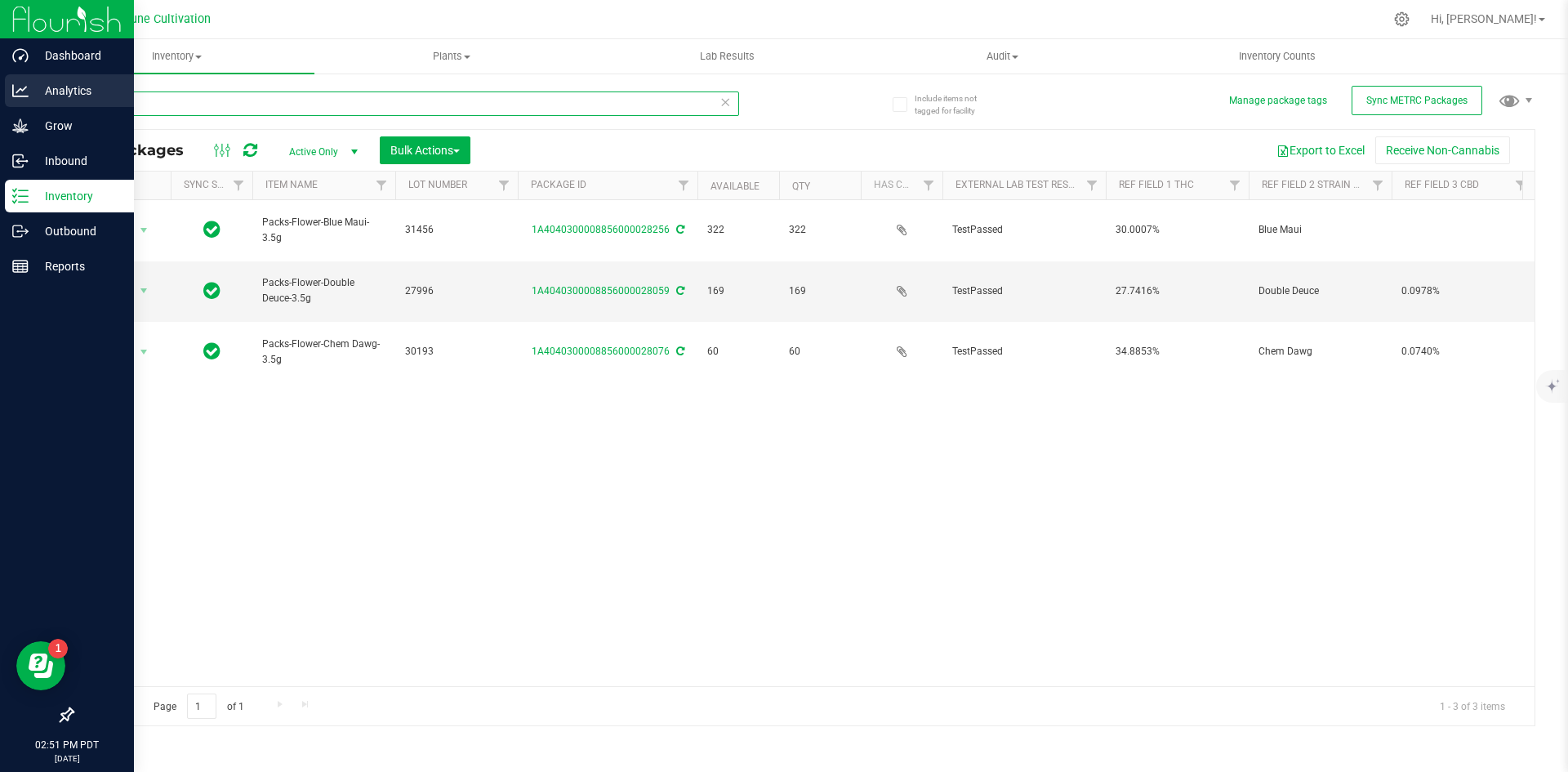
drag, startPoint x: 150, startPoint y: 101, endPoint x: 30, endPoint y: 99, distance: 120.0
click at [30, 99] on div "Dashboard Analytics Grow Inbound Inventory Outbound Reports 02:51 PM PDT [DATE]…" at bounding box center [784, 386] width 1568 height 772
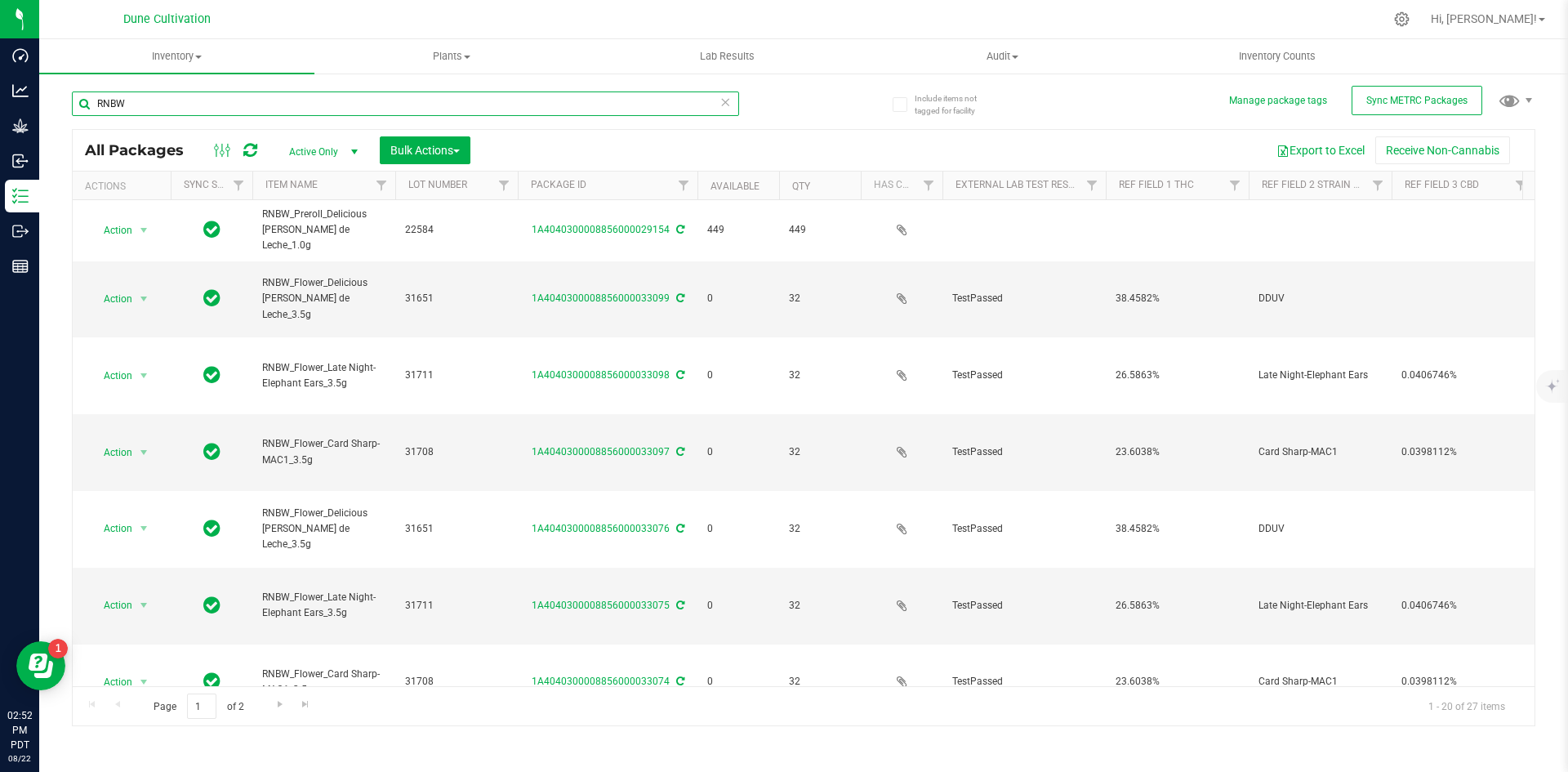
drag, startPoint x: 179, startPoint y: 96, endPoint x: 54, endPoint y: 89, distance: 125.2
click at [54, 89] on div "Include items not tagged for facility Manage package tags Sync METRC Packages R…" at bounding box center [803, 321] width 1529 height 498
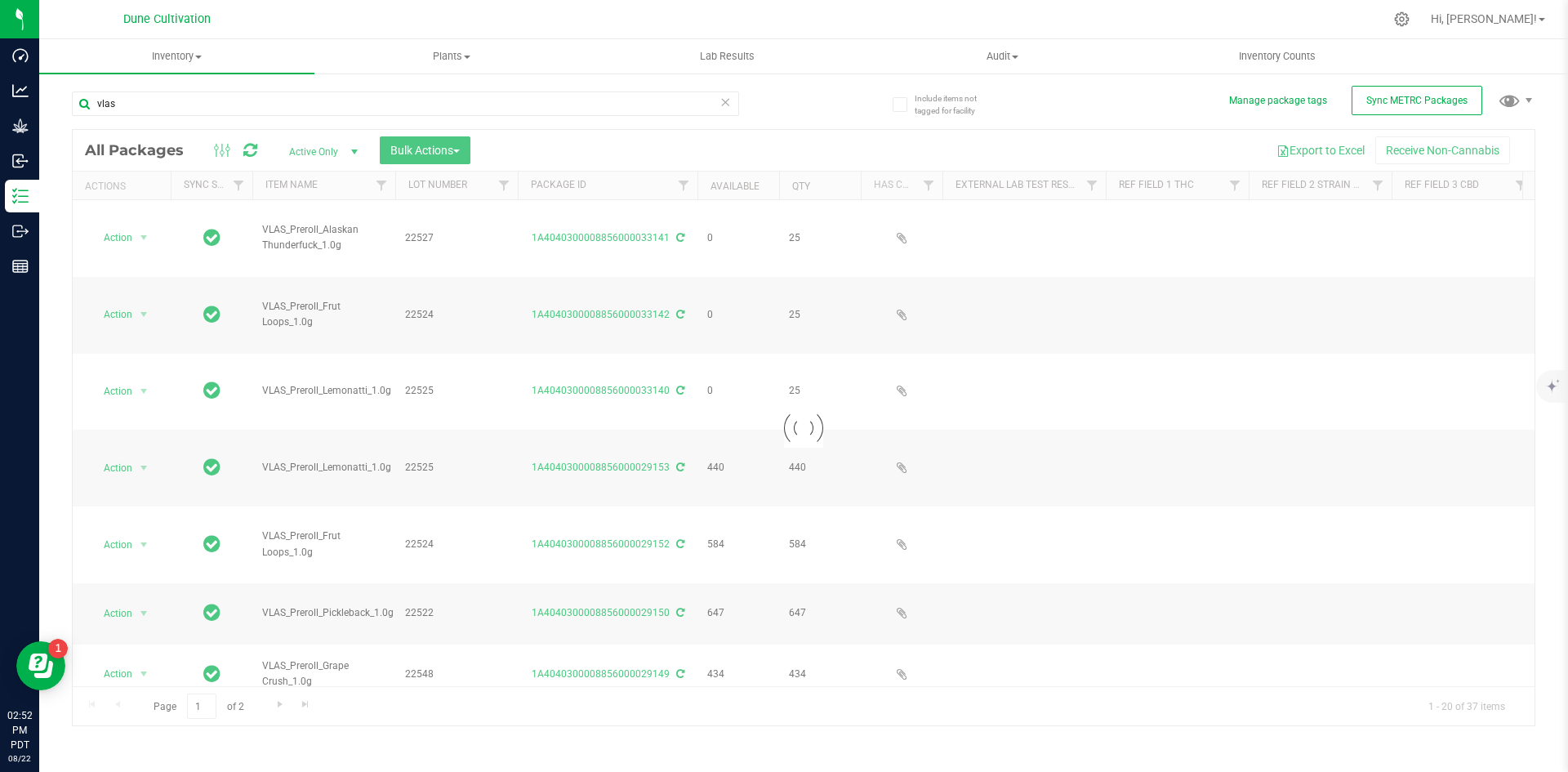
click at [727, 186] on div at bounding box center [804, 427] width 1462 height 596
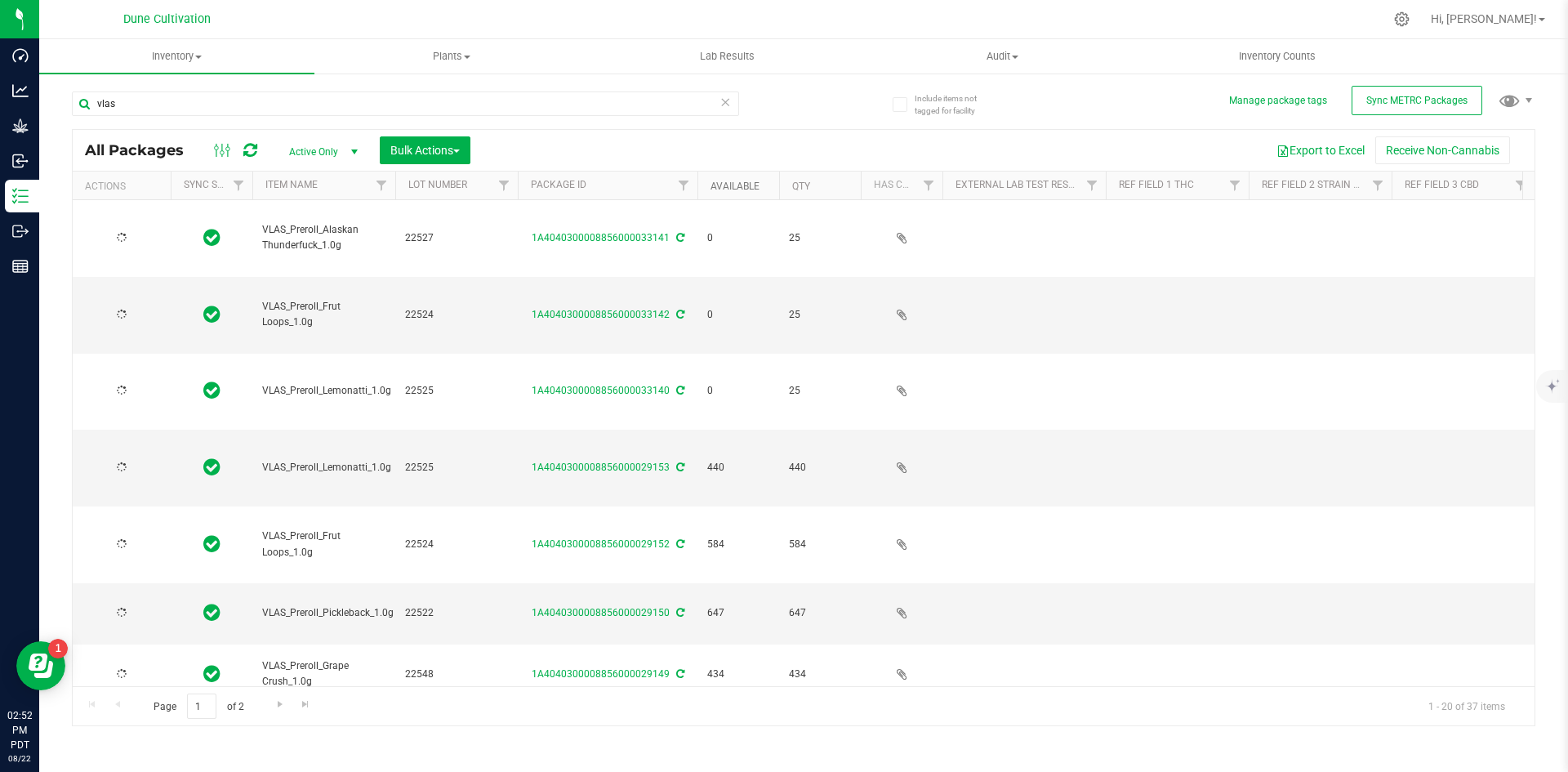
click at [727, 186] on link "Available" at bounding box center [735, 186] width 49 height 12
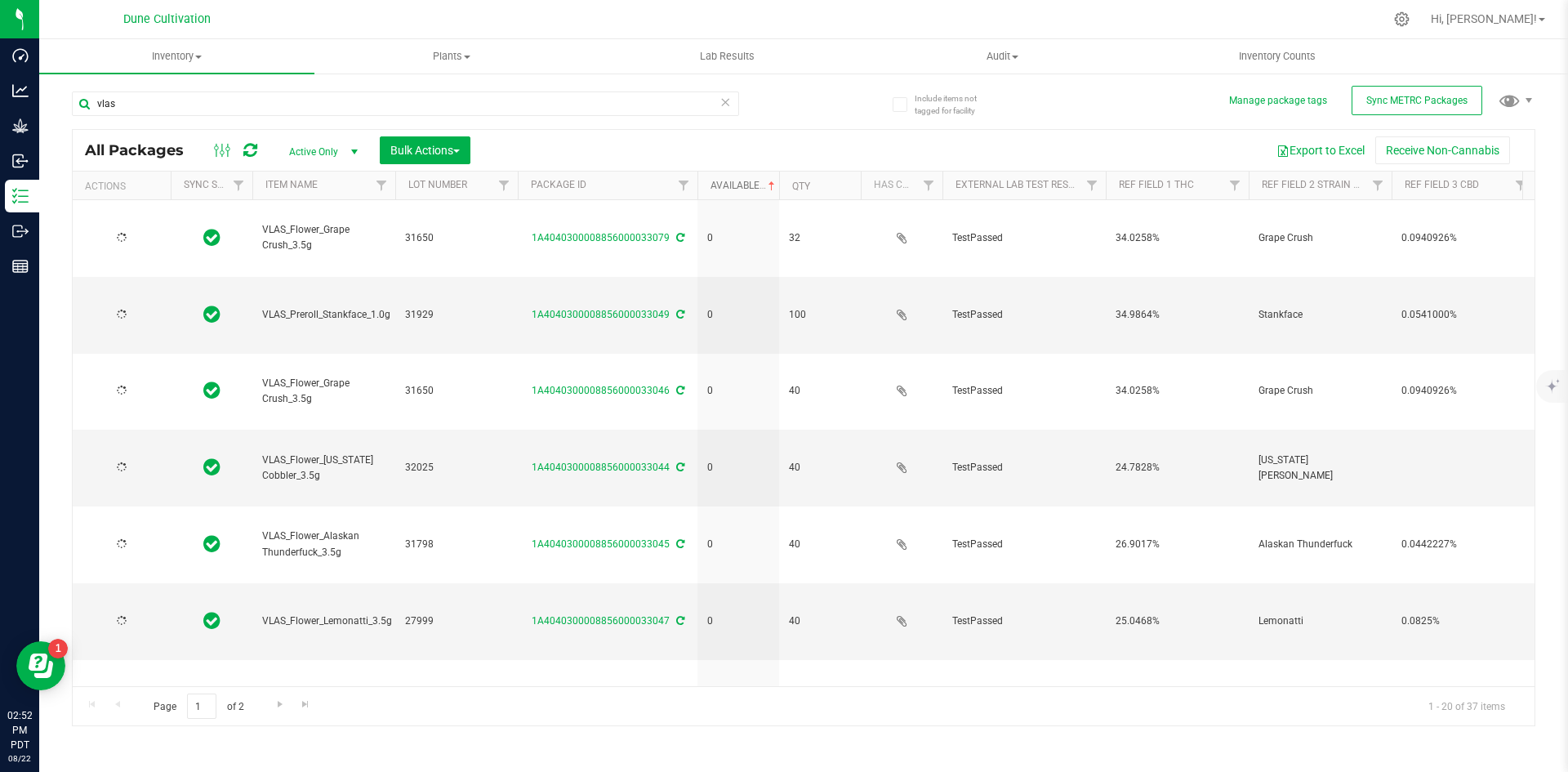
click at [727, 186] on link "Available" at bounding box center [745, 186] width 68 height 12
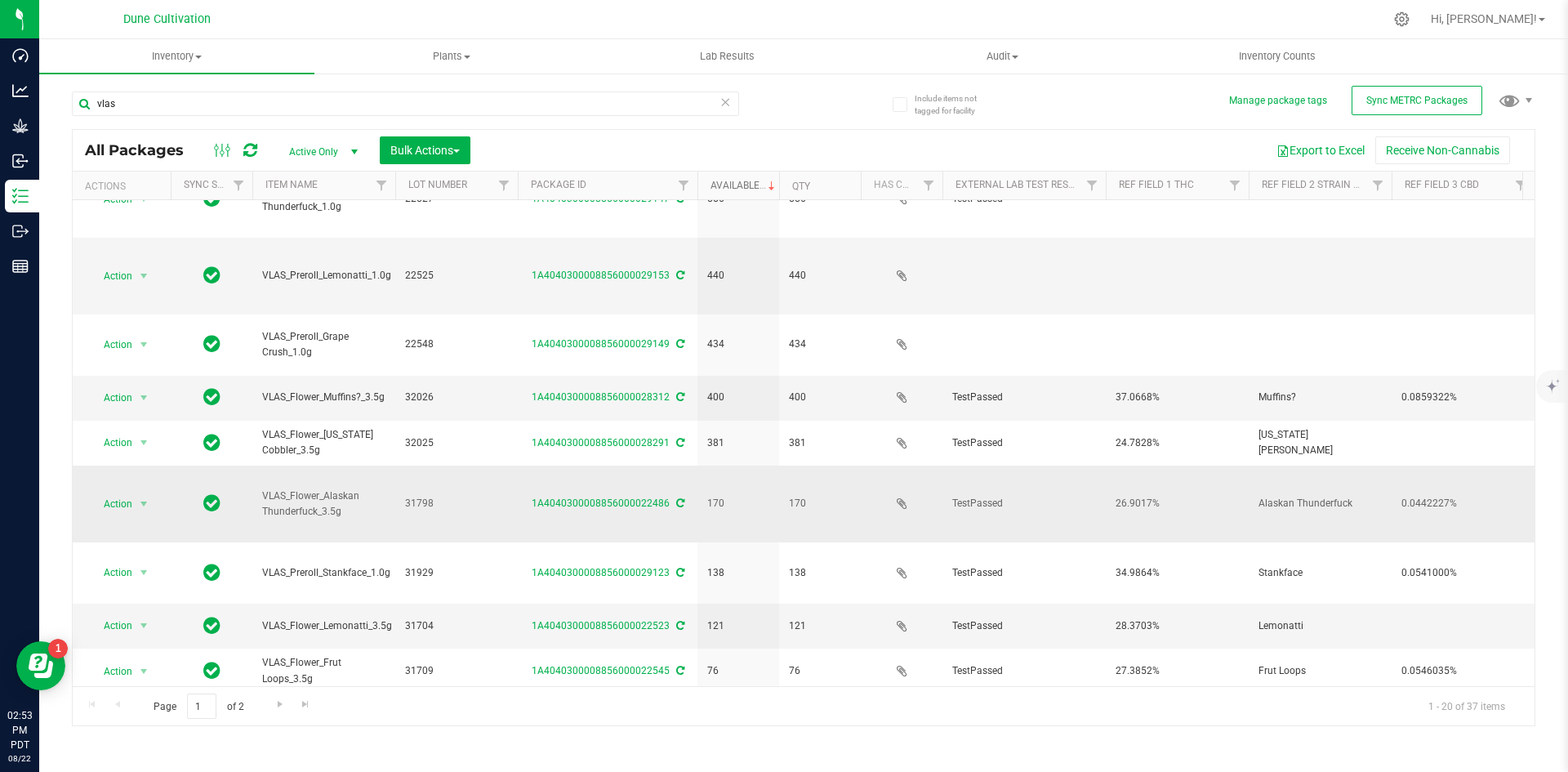
scroll to position [175, 0]
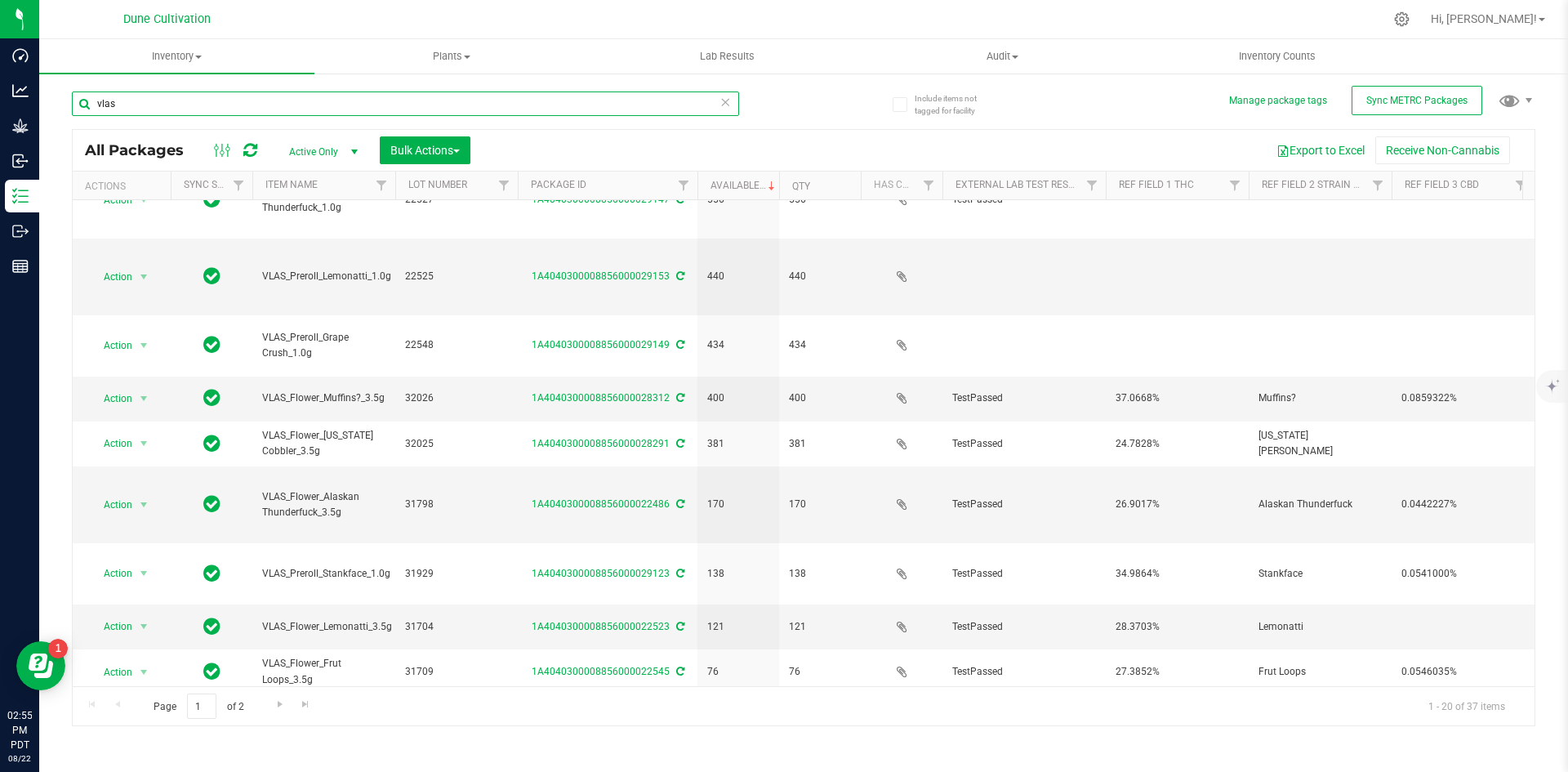
drag, startPoint x: 169, startPoint y: 101, endPoint x: 85, endPoint y: 97, distance: 84.1
click at [85, 97] on input "vlas" at bounding box center [406, 103] width 668 height 24
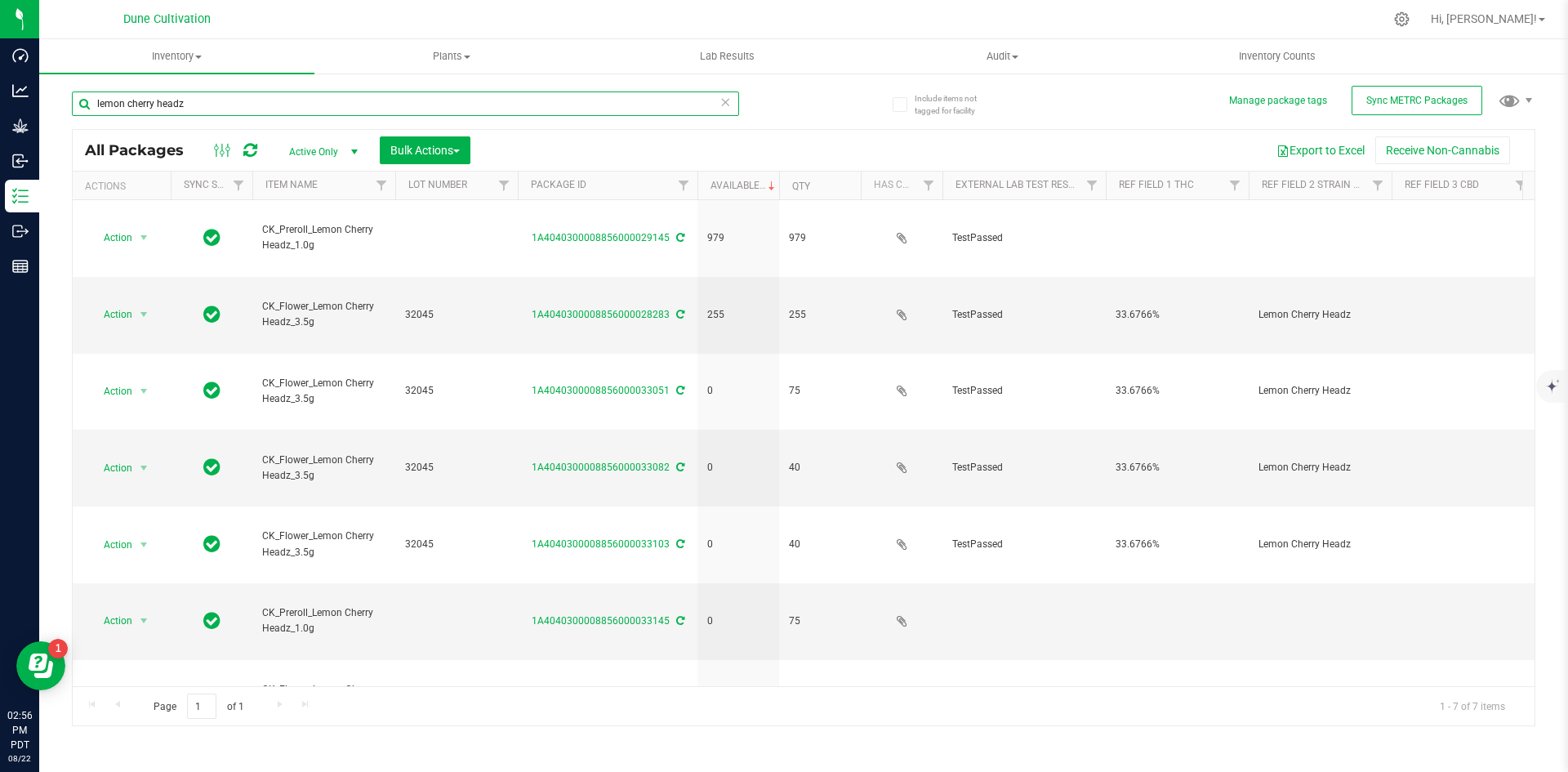
drag, startPoint x: 190, startPoint y: 109, endPoint x: 72, endPoint y: 97, distance: 118.6
click at [72, 97] on input "lemon cherry headz" at bounding box center [406, 103] width 668 height 24
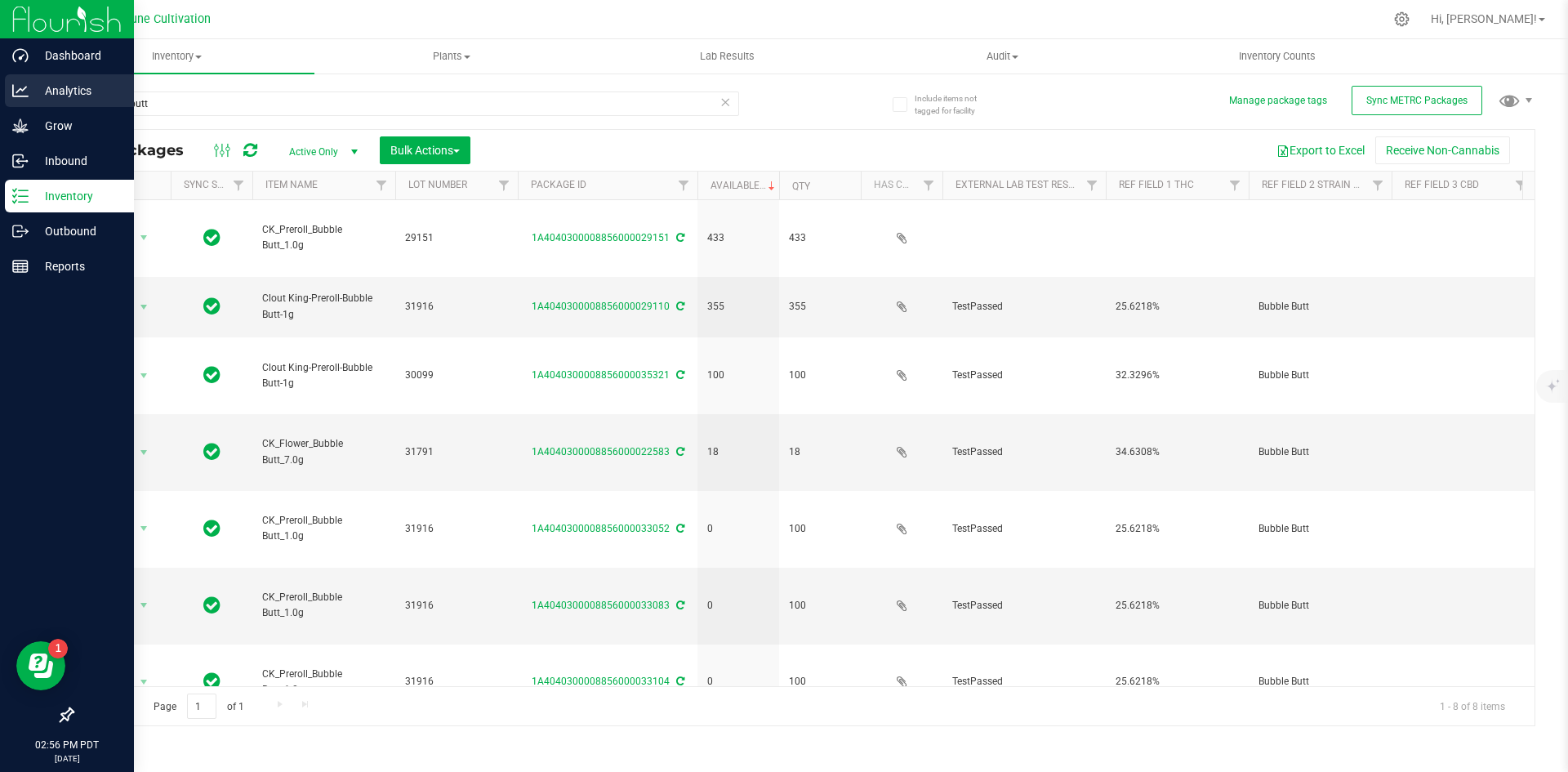
drag, startPoint x: 162, startPoint y: 90, endPoint x: 30, endPoint y: 92, distance: 132.0
click at [30, 92] on div "Dashboard Analytics Grow Inbound Inventory Outbound Reports 02:56 PM PDT [DATE]…" at bounding box center [784, 386] width 1568 height 772
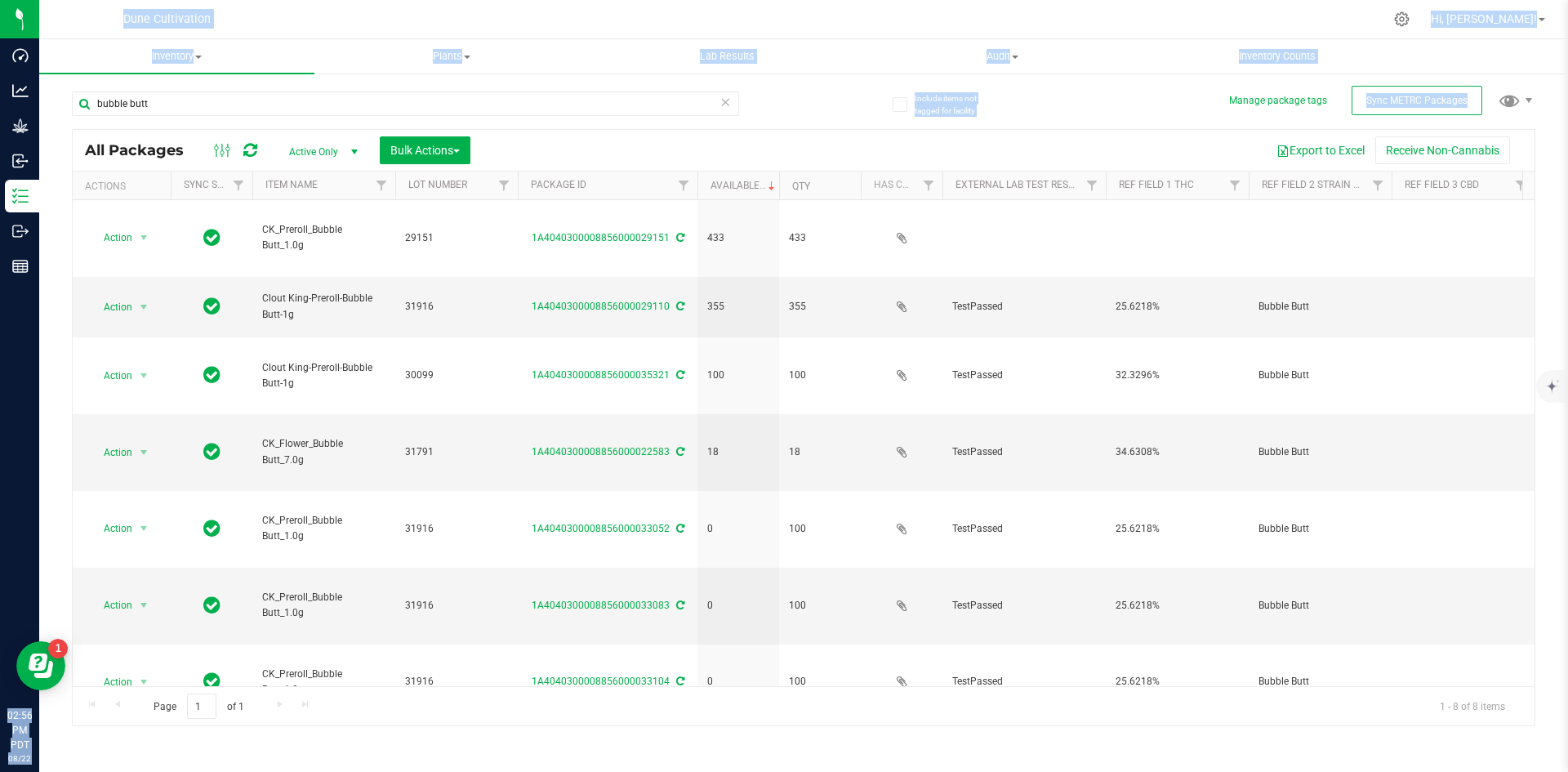
click at [168, 90] on div "bubble butt" at bounding box center [438, 103] width 732 height 53
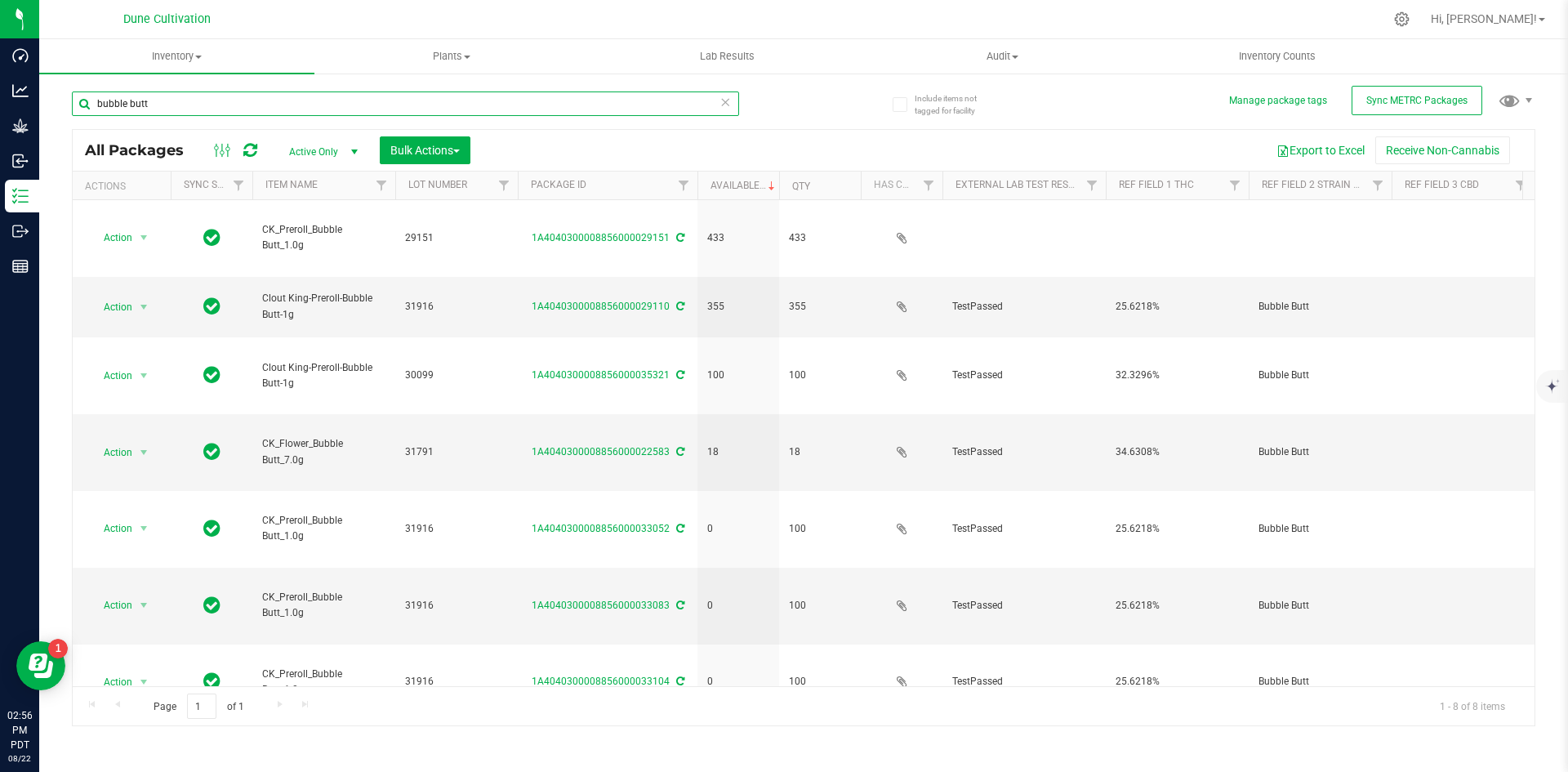
drag, startPoint x: 164, startPoint y: 99, endPoint x: 79, endPoint y: 101, distance: 85.0
click at [79, 101] on input "bubble butt" at bounding box center [406, 103] width 668 height 24
type input "l"
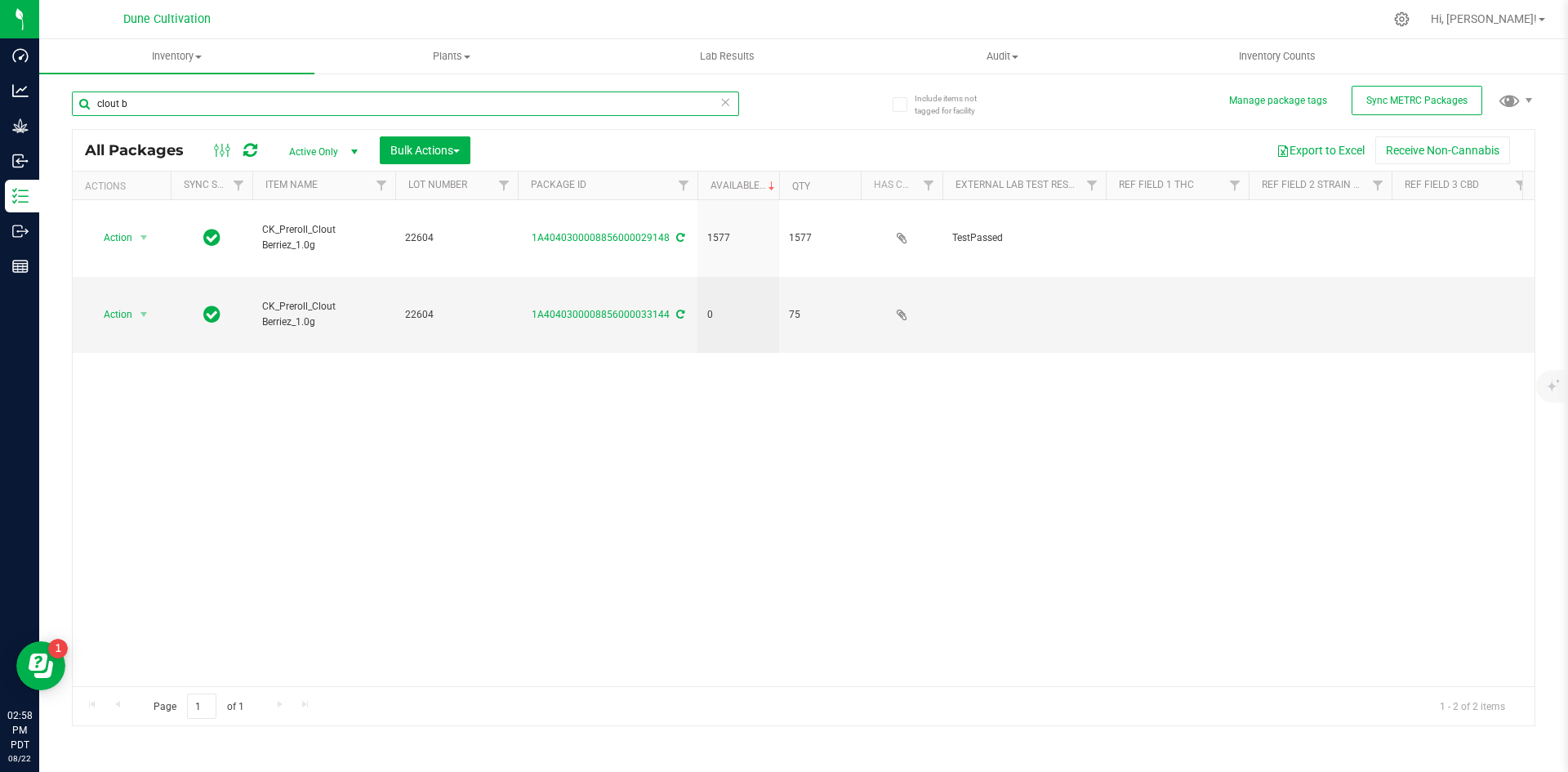
drag, startPoint x: 179, startPoint y: 105, endPoint x: 67, endPoint y: 106, distance: 112.0
click at [67, 106] on div "Include items not tagged for facility Manage package tags Sync METRC Packages c…" at bounding box center [803, 321] width 1529 height 498
type input "1"
type input "d"
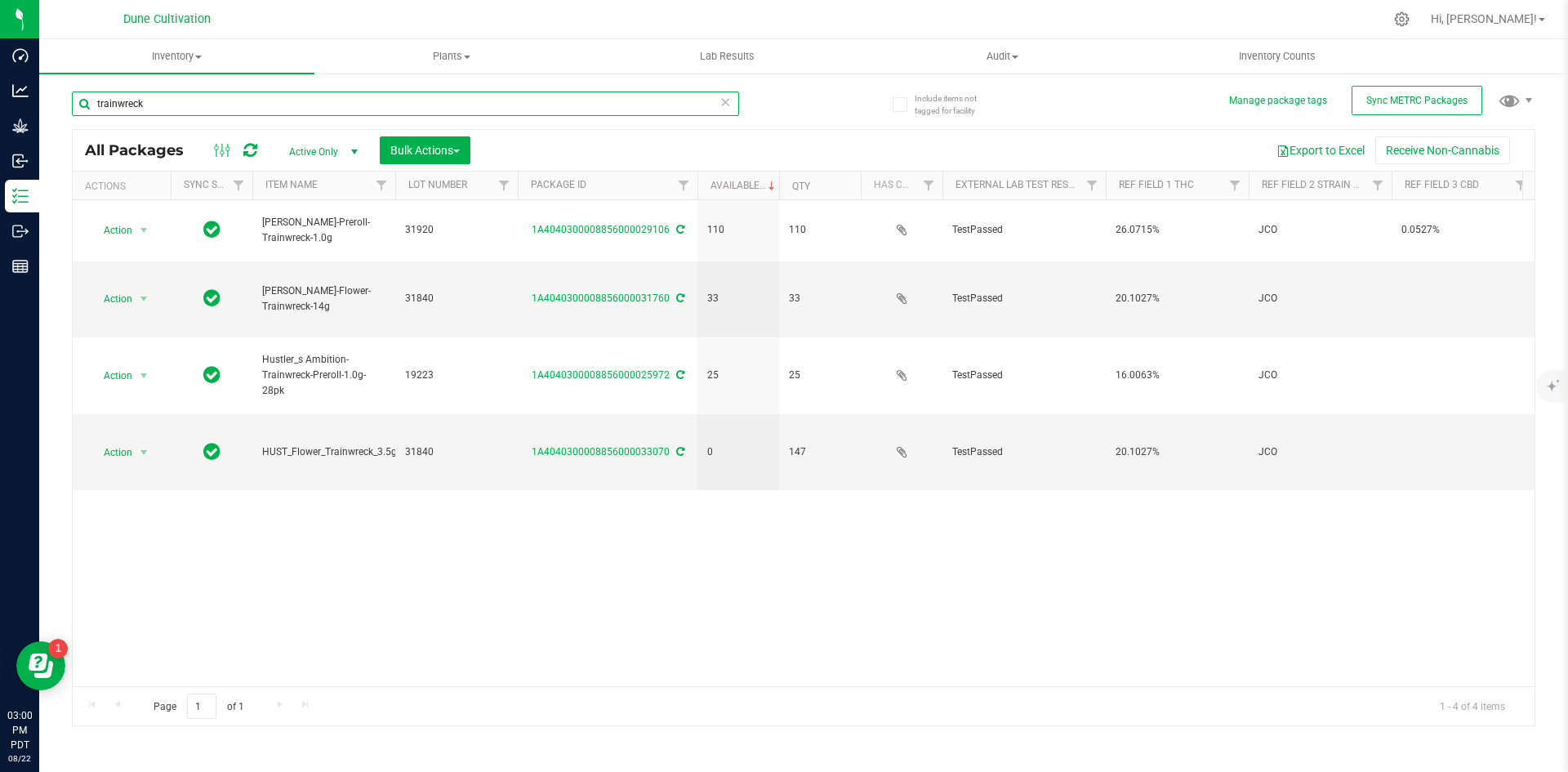
drag, startPoint x: 171, startPoint y: 111, endPoint x: 69, endPoint y: 110, distance: 102.0
click at [69, 110] on div "Include items not tagged for facility Manage package tags Sync METRC Packages […" at bounding box center [803, 321] width 1529 height 498
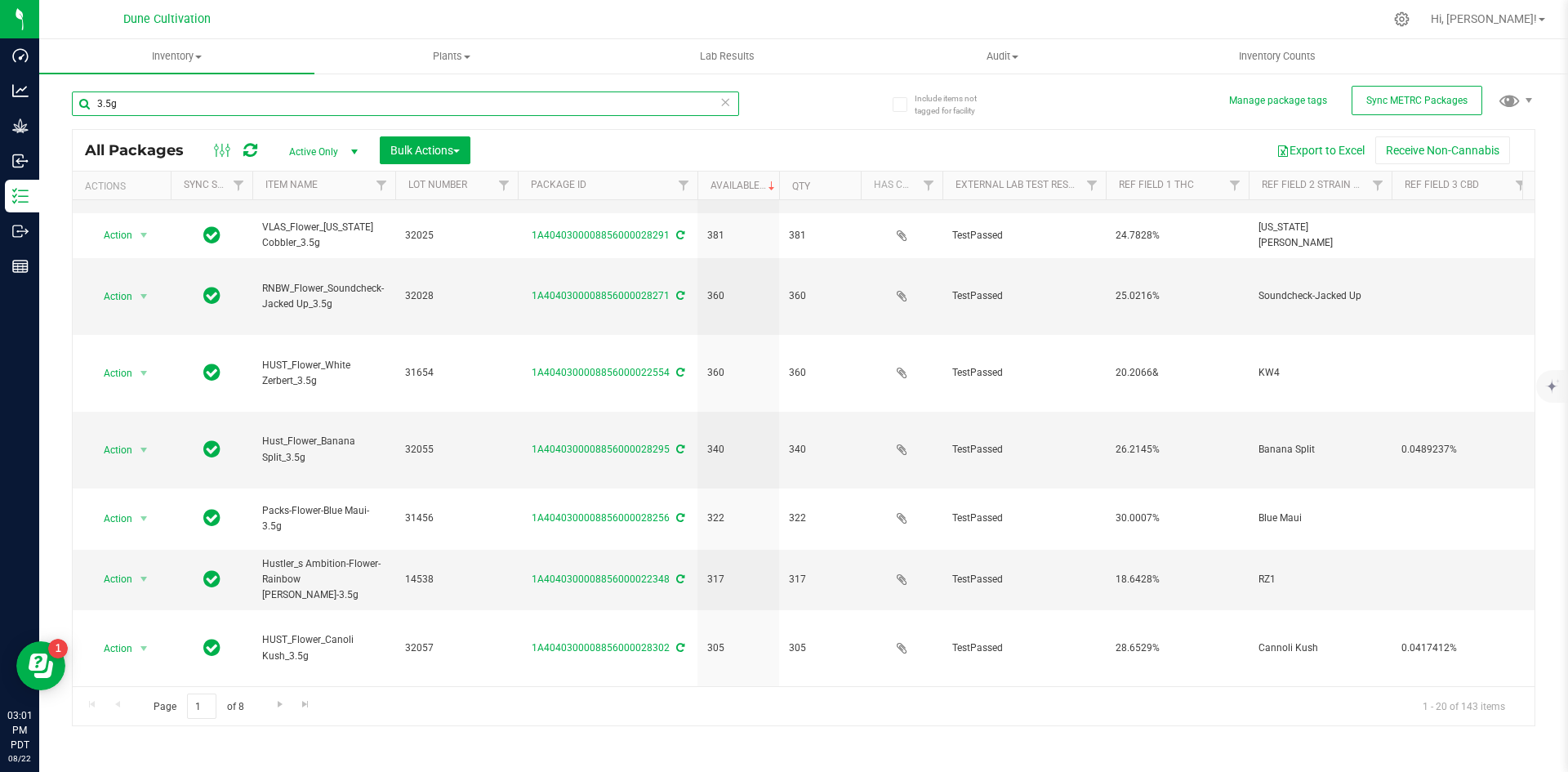
scroll to position [430, 0]
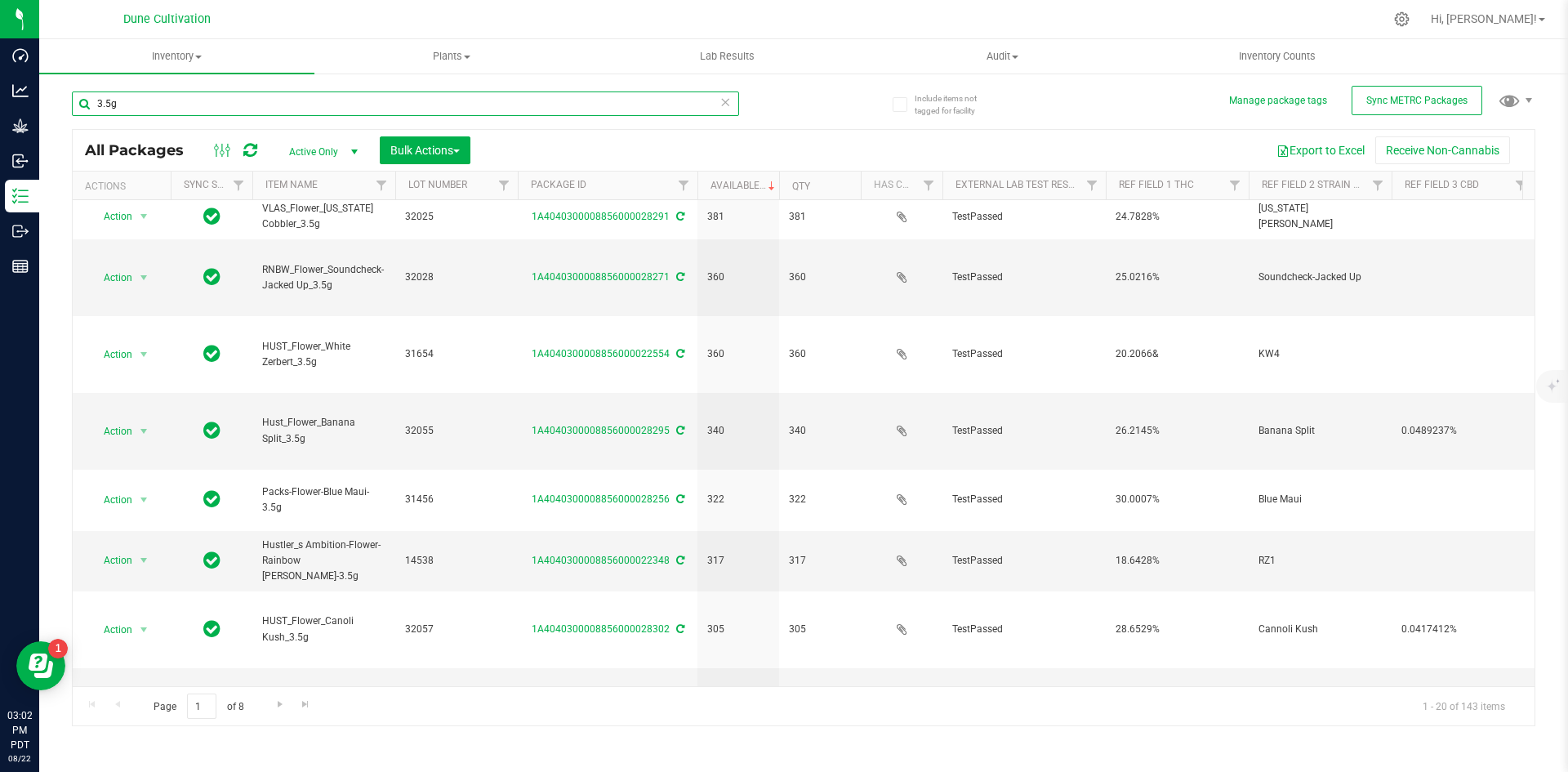
type input "3.5g"
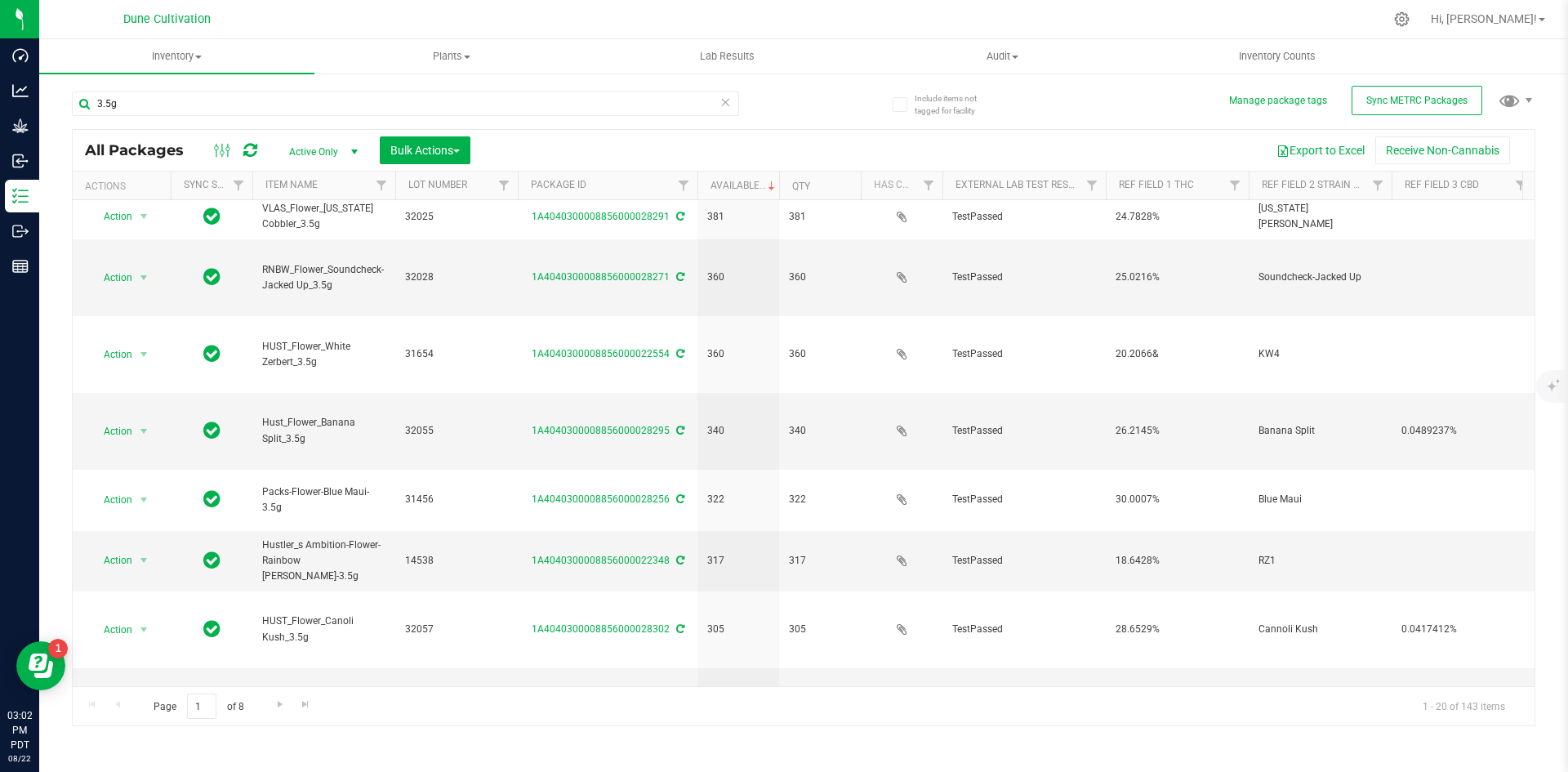
click at [721, 104] on icon at bounding box center [725, 101] width 12 height 19
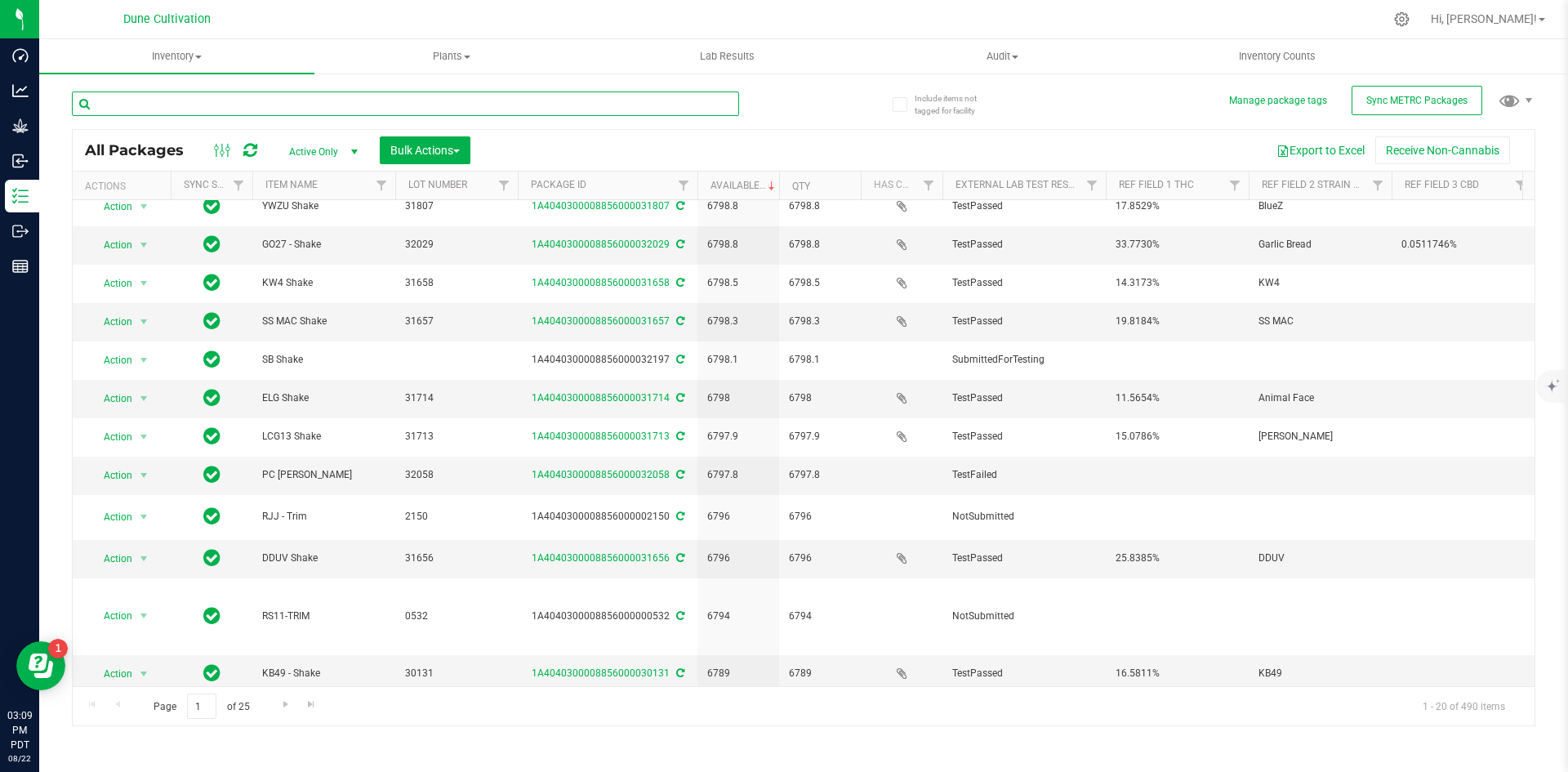
click at [548, 106] on input "text" at bounding box center [406, 103] width 668 height 24
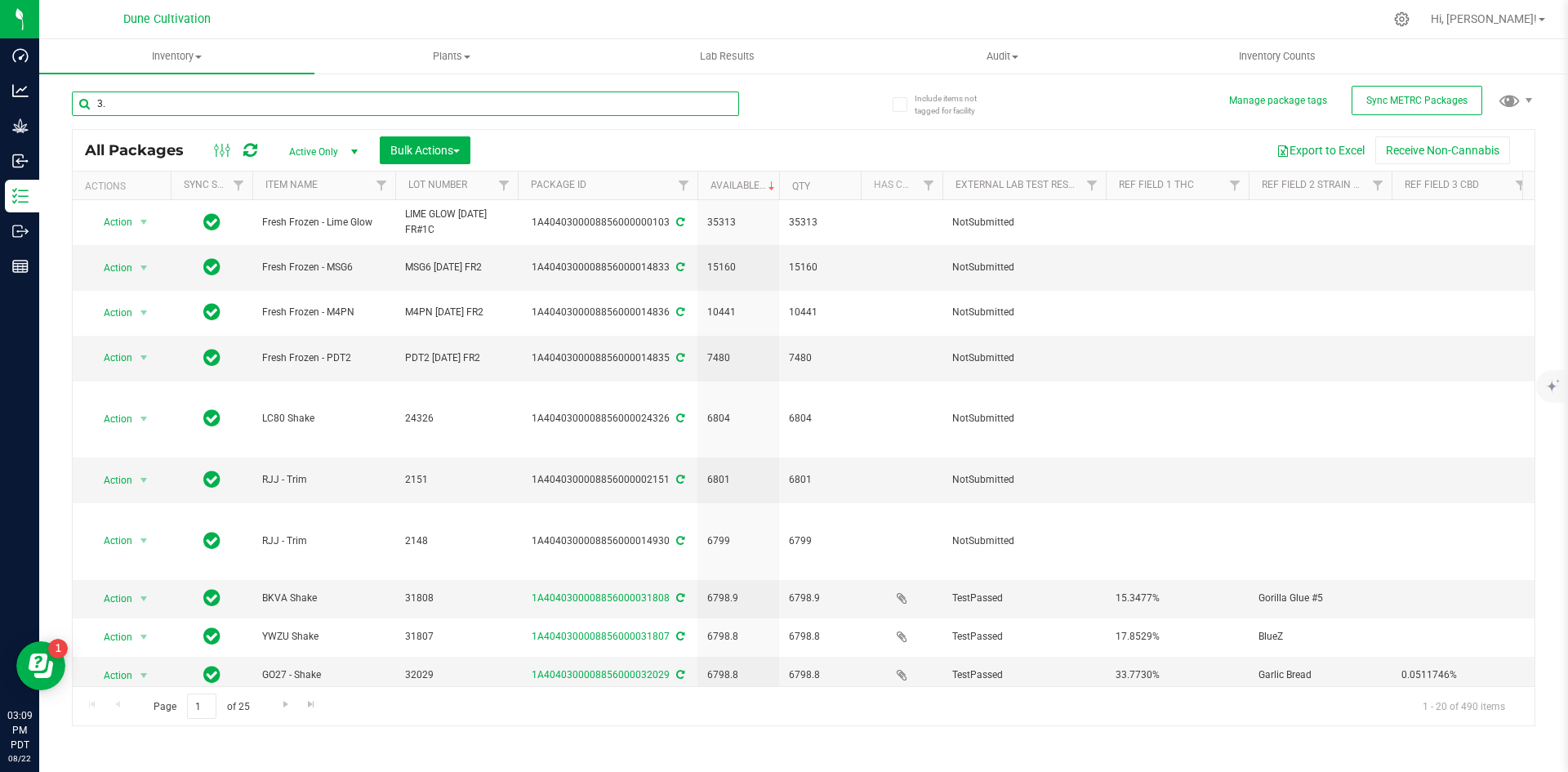
type input "3"
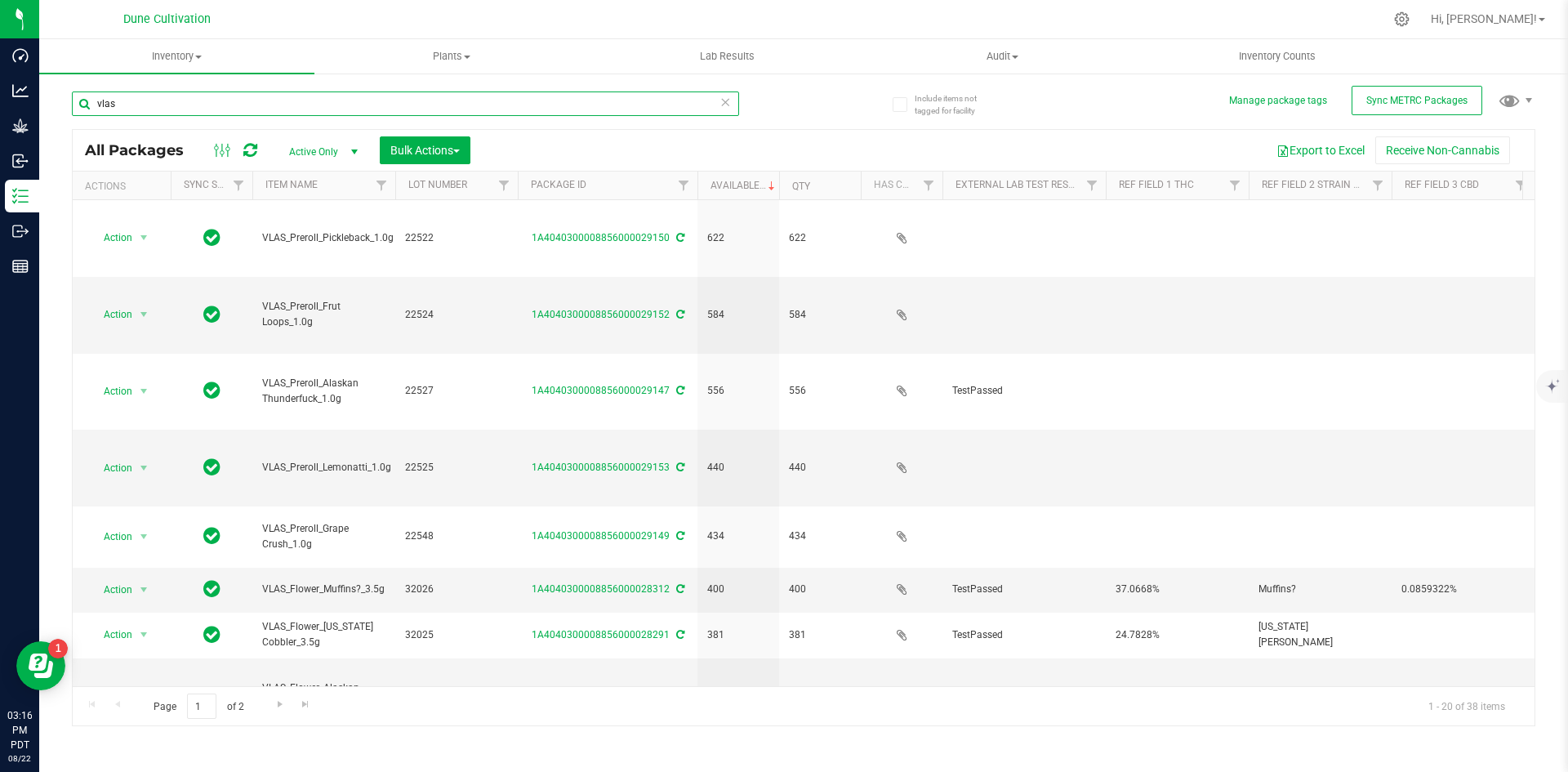
drag, startPoint x: 146, startPoint y: 107, endPoint x: 57, endPoint y: 109, distance: 89.0
click at [57, 109] on div "Include items not tagged for facility Manage package tags Sync METRC Packages v…" at bounding box center [803, 321] width 1529 height 498
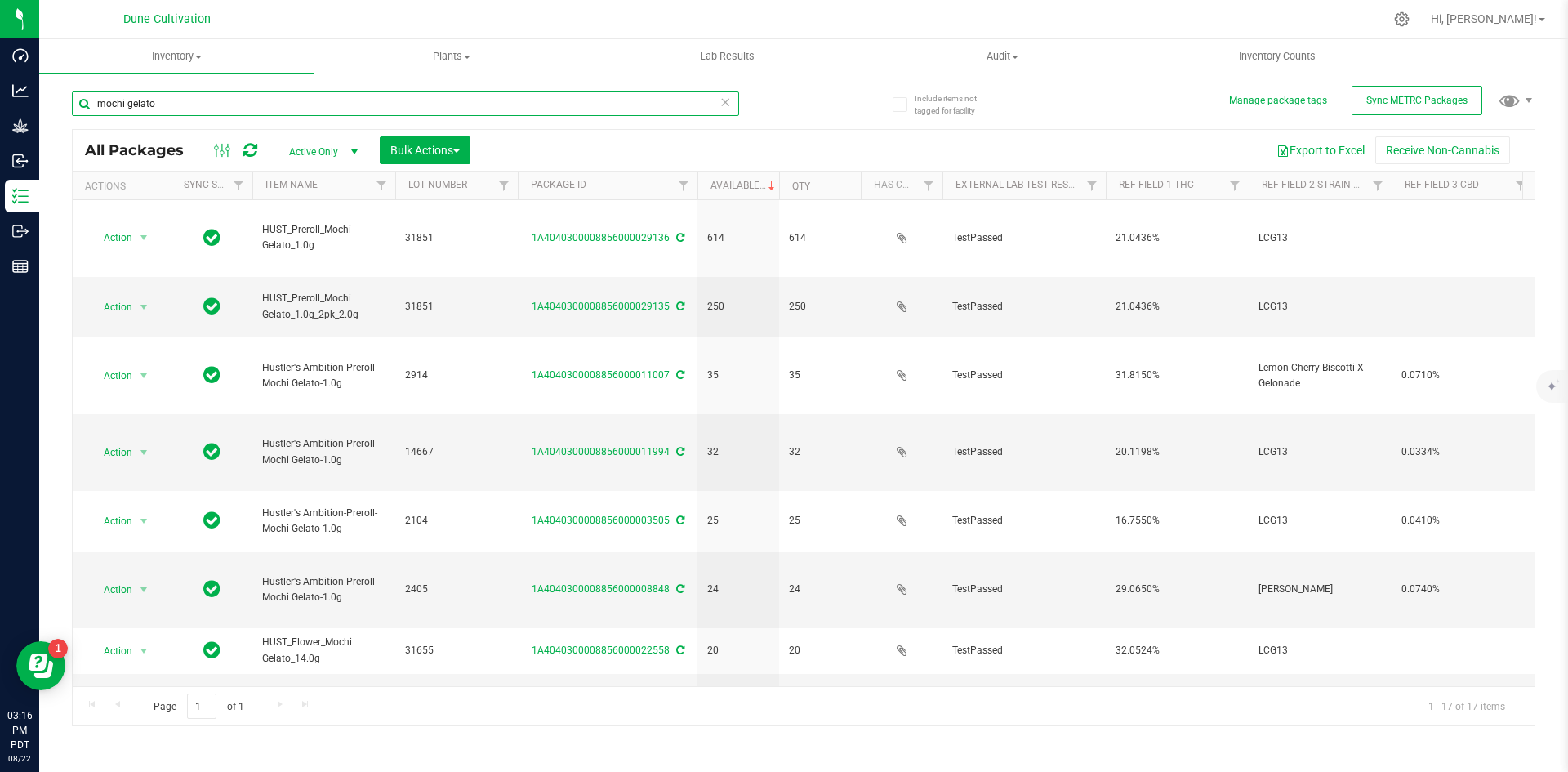
drag, startPoint x: 155, startPoint y: 106, endPoint x: 102, endPoint y: 108, distance: 53.0
click at [102, 108] on input "mochi gelato" at bounding box center [406, 103] width 668 height 24
type input "m"
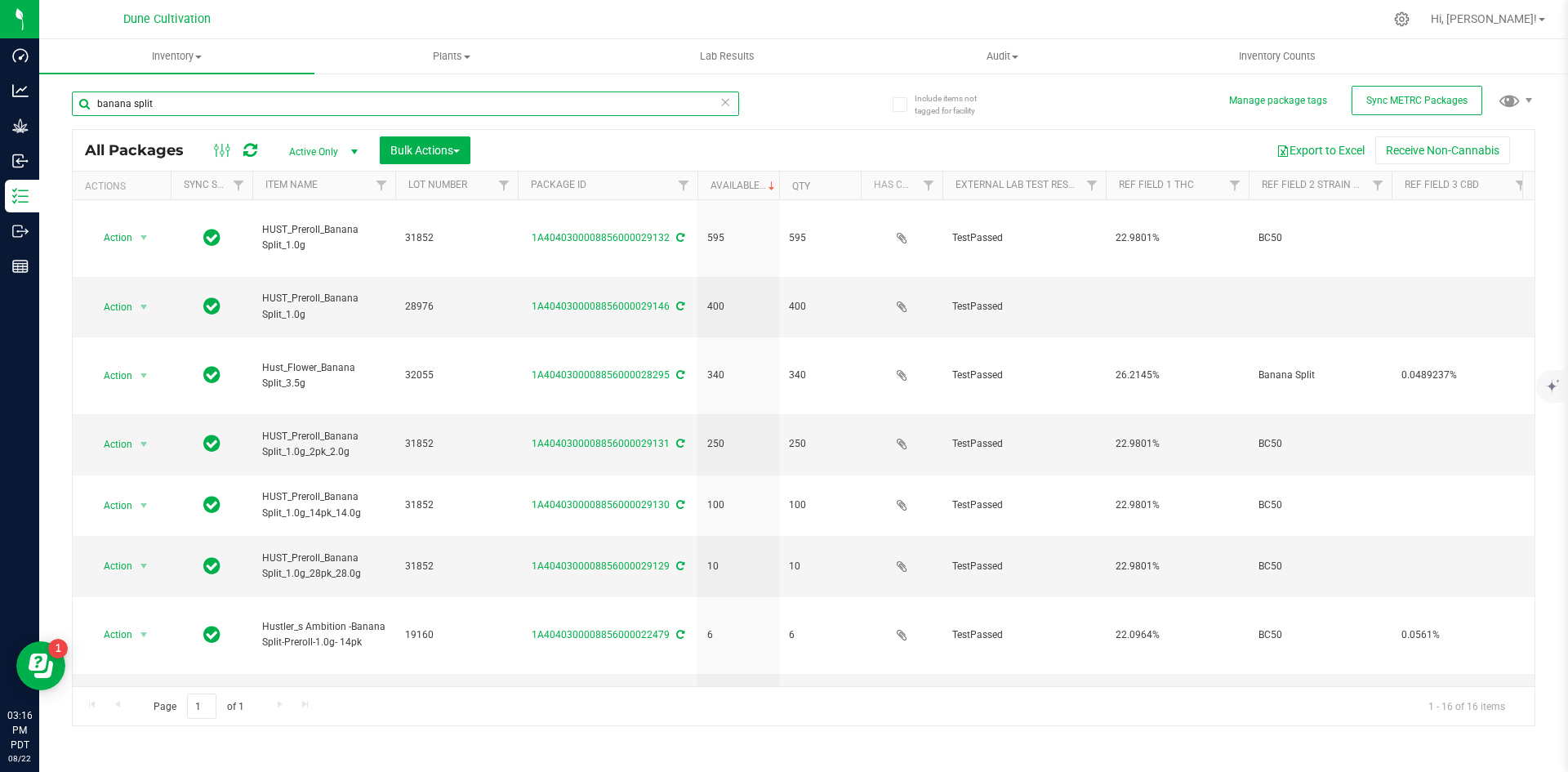
drag, startPoint x: 168, startPoint y: 98, endPoint x: 74, endPoint y: 103, distance: 94.1
click at [74, 103] on input "banana split" at bounding box center [406, 103] width 668 height 24
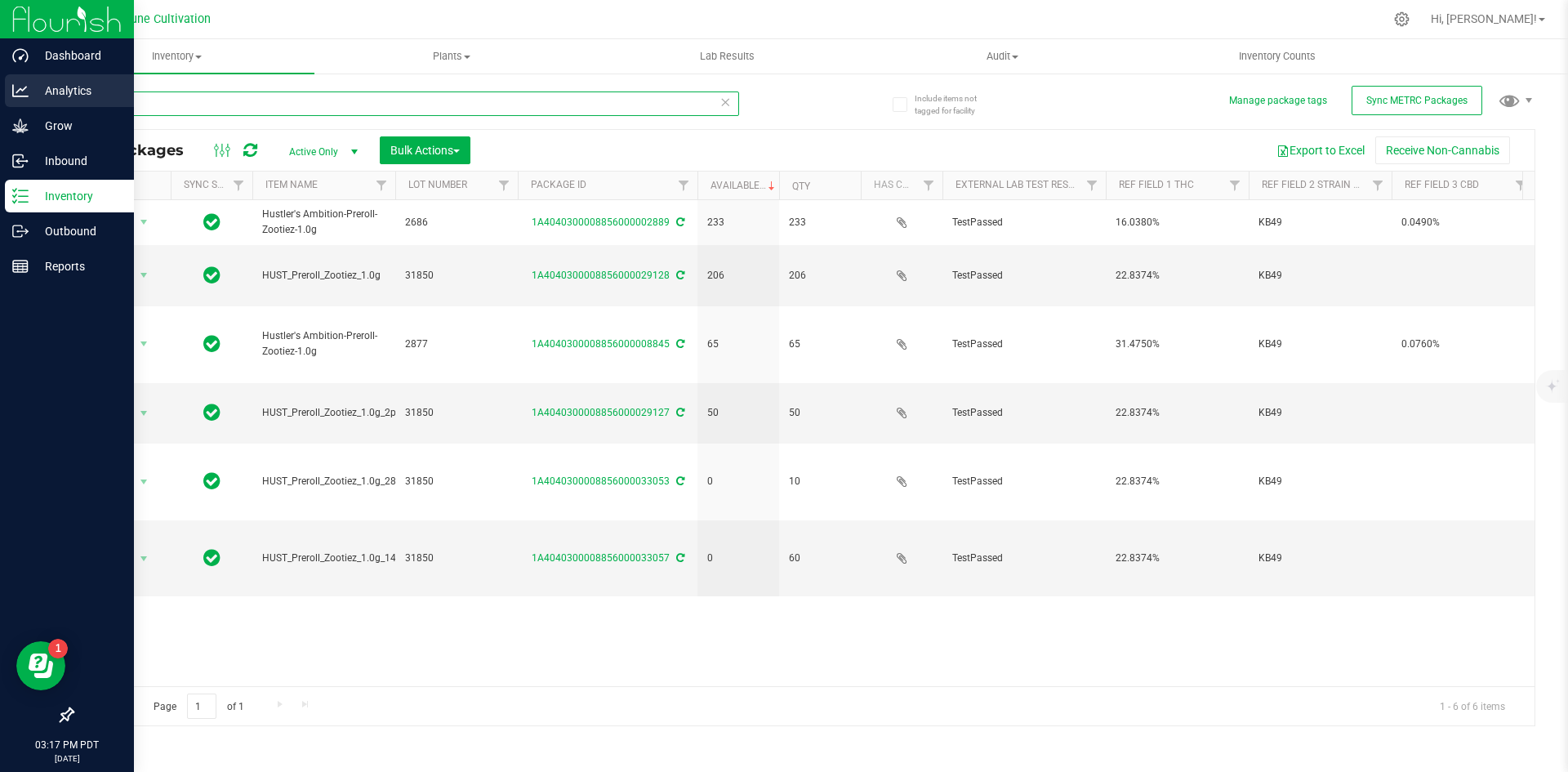
drag, startPoint x: 201, startPoint y: 103, endPoint x: 33, endPoint y: 96, distance: 168.1
click at [33, 96] on div "Dashboard Analytics Grow Inbound Inventory Outbound Reports 03:17 PM PDT [DATE]…" at bounding box center [784, 386] width 1568 height 772
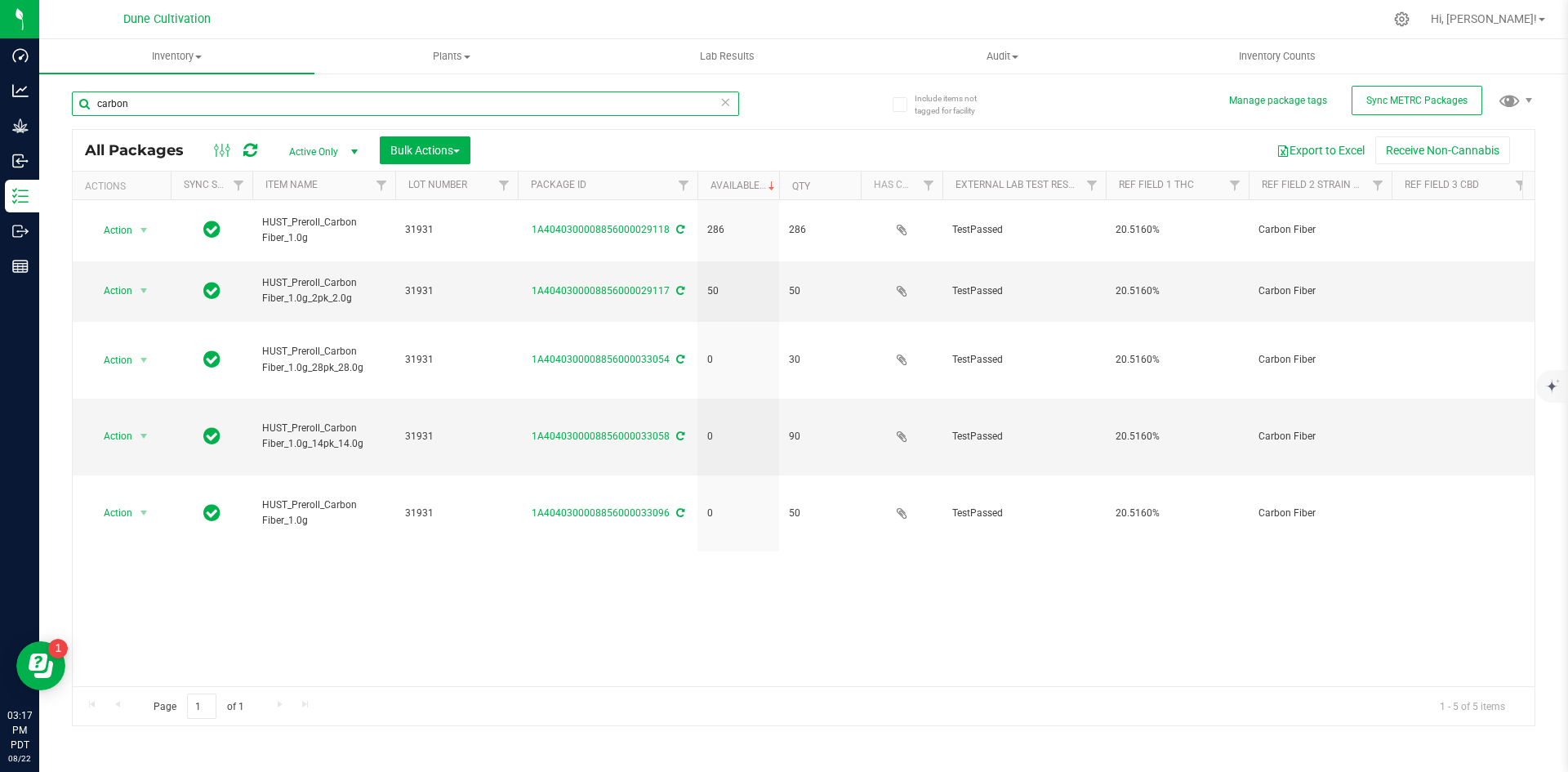
drag, startPoint x: 182, startPoint y: 109, endPoint x: 57, endPoint y: 94, distance: 125.9
click at [57, 94] on div "Include items not tagged for facility Manage package tags Sync METRC Packages c…" at bounding box center [803, 321] width 1529 height 498
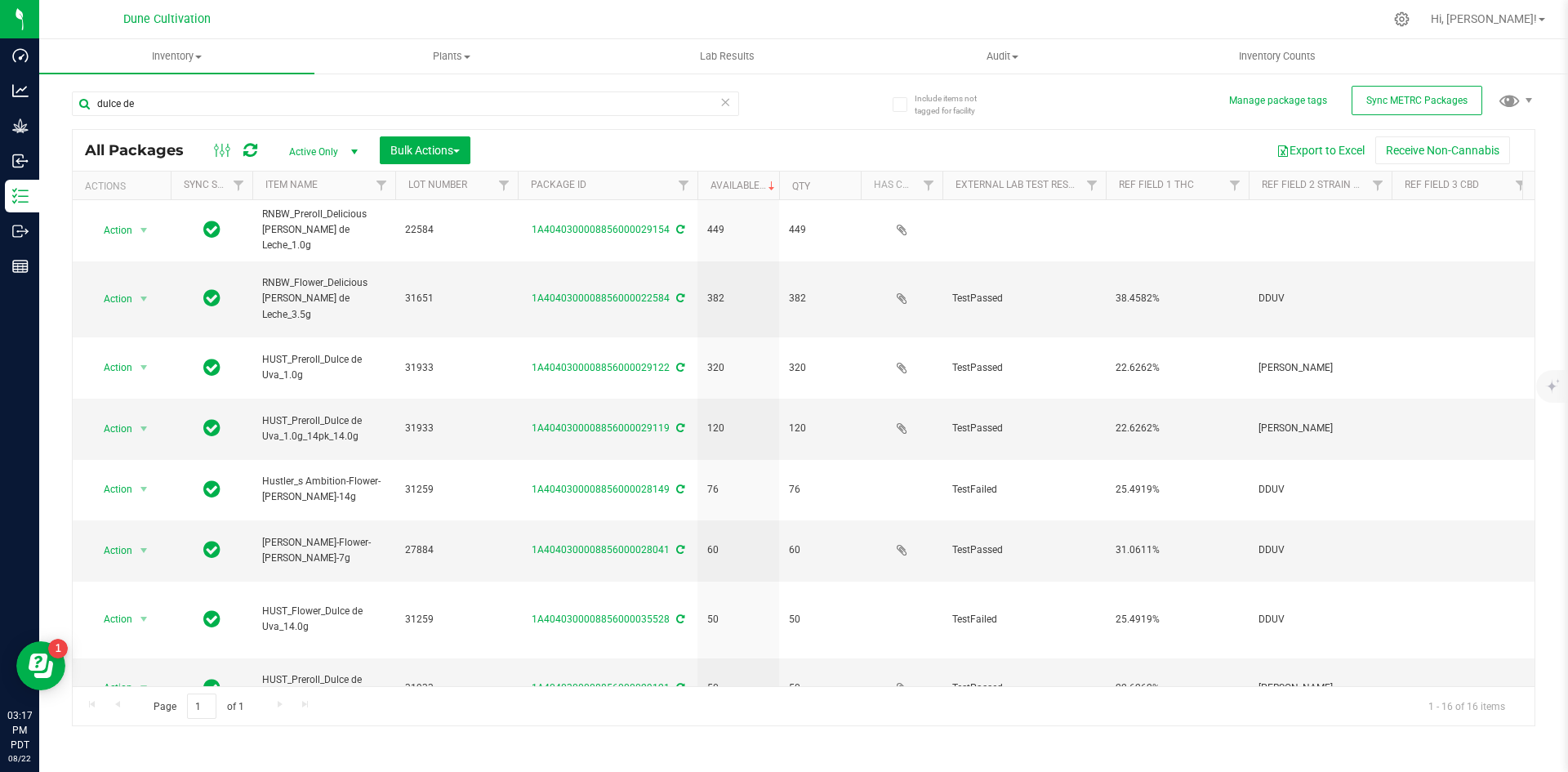
click at [151, 116] on div "dulce de" at bounding box center [406, 110] width 668 height 38
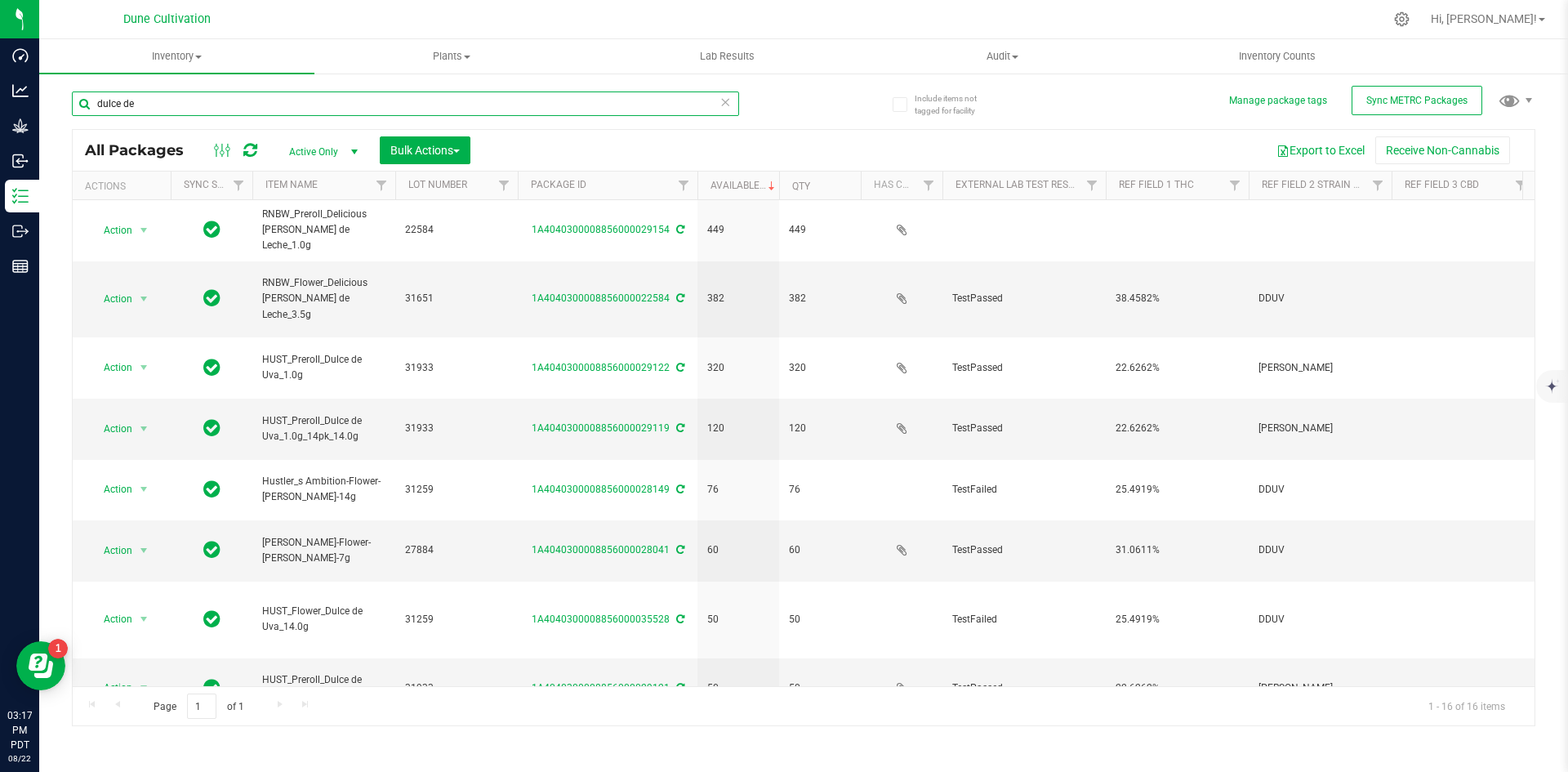
drag, startPoint x: 143, startPoint y: 106, endPoint x: 79, endPoint y: 104, distance: 64.0
click at [79, 104] on input "dulce de" at bounding box center [406, 103] width 668 height 24
type input "p"
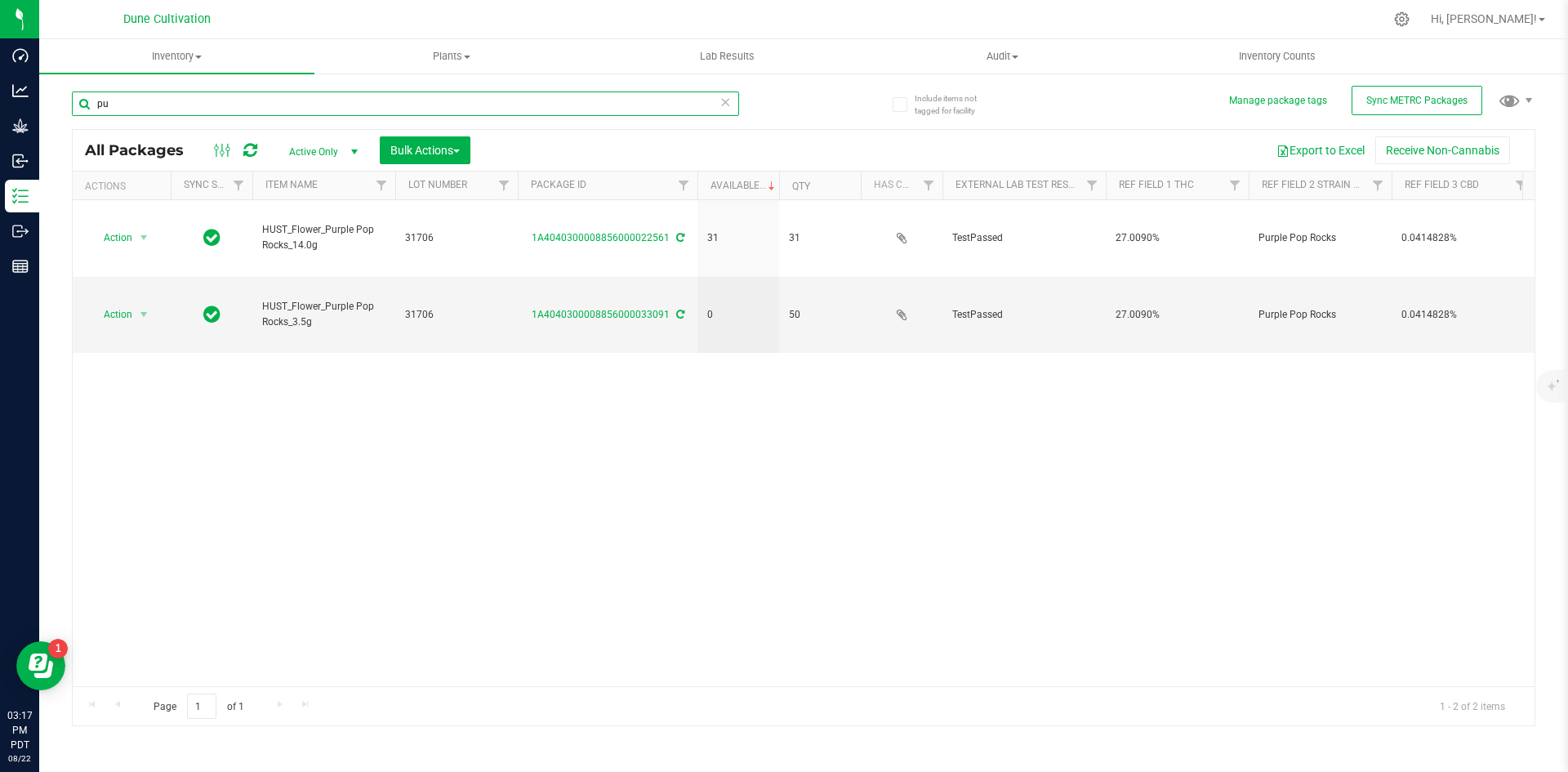
type input "p"
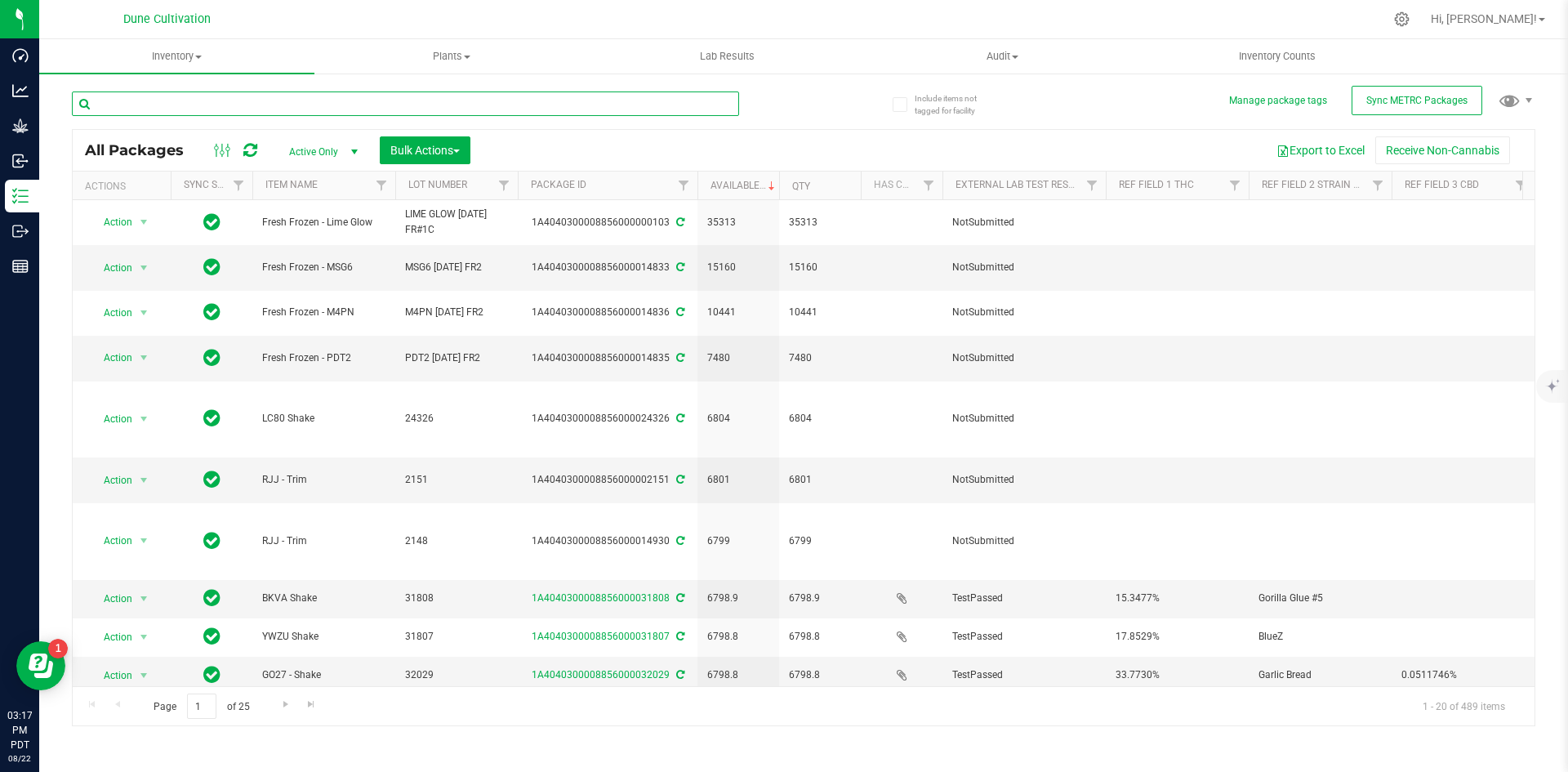
click at [444, 109] on input "text" at bounding box center [406, 103] width 668 height 24
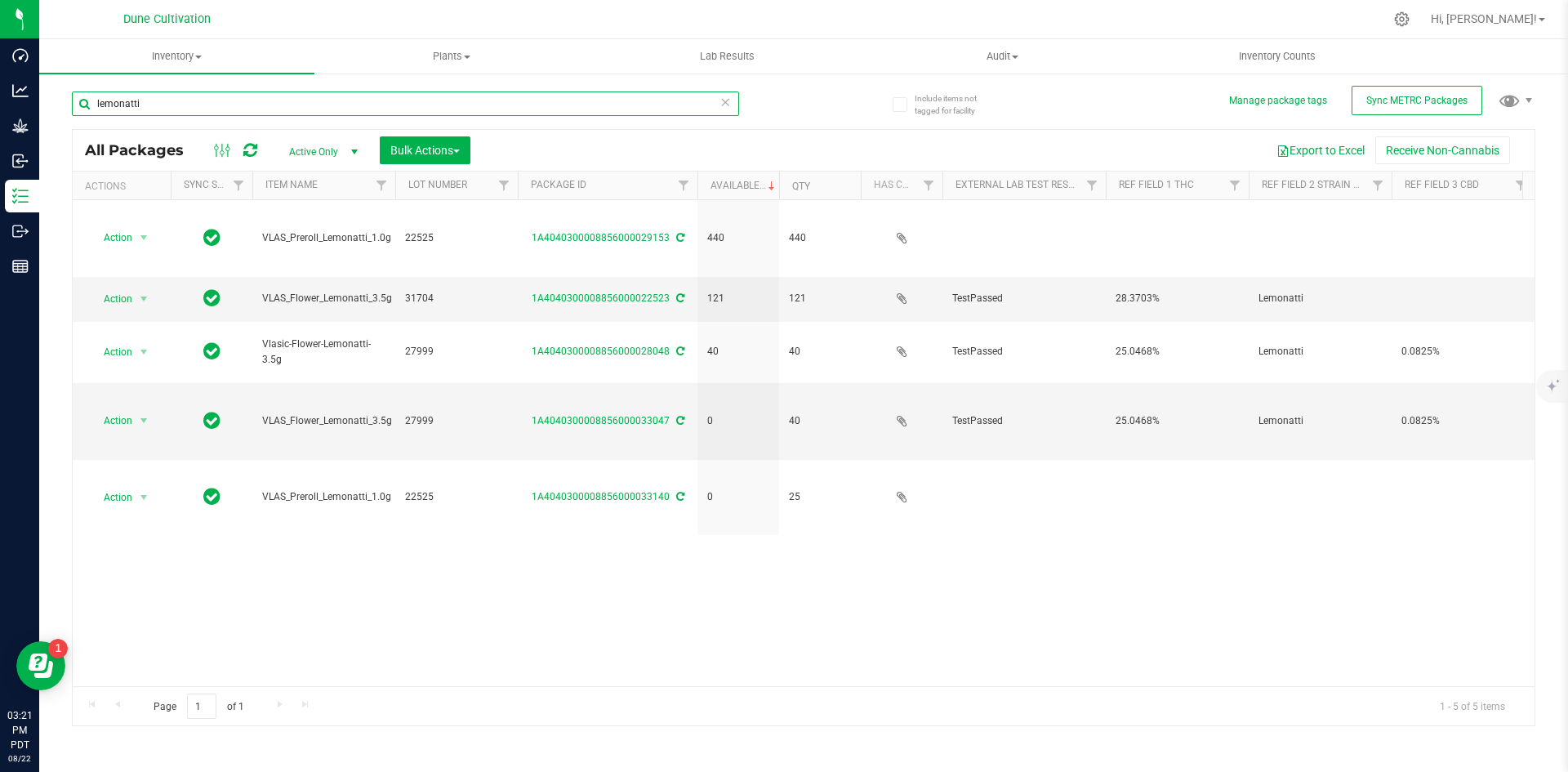
drag, startPoint x: 177, startPoint y: 110, endPoint x: 71, endPoint y: 99, distance: 106.6
click at [71, 99] on div "Include items not tagged for facility Manage package tags Sync METRC Packages l…" at bounding box center [803, 321] width 1529 height 498
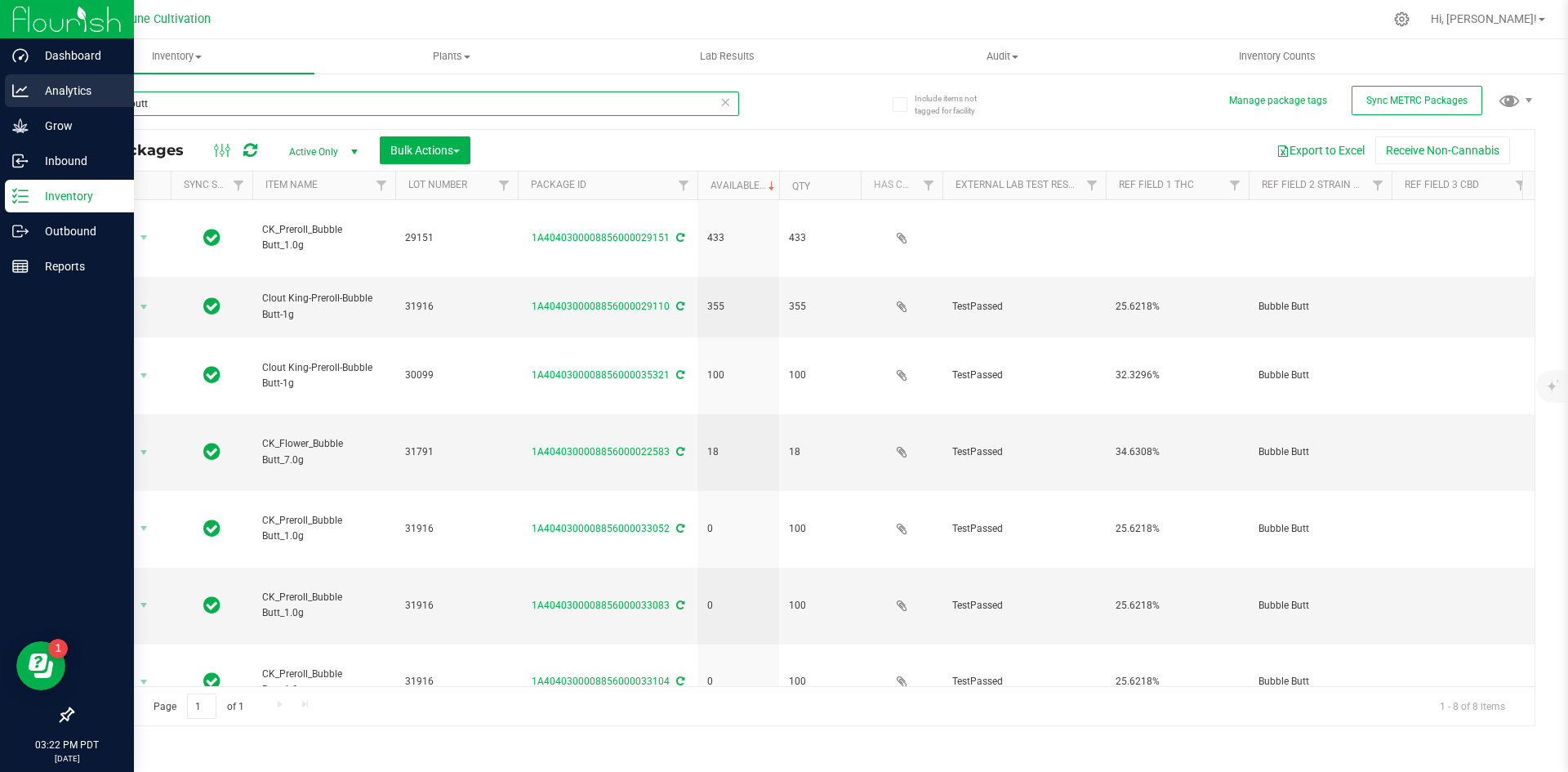
drag, startPoint x: 216, startPoint y: 108, endPoint x: 11, endPoint y: 85, distance: 206.3
click at [11, 85] on div "Dashboard Analytics Grow Inbound Inventory Outbound Reports 03:22 PM PDT [DATE]…" at bounding box center [784, 386] width 1568 height 772
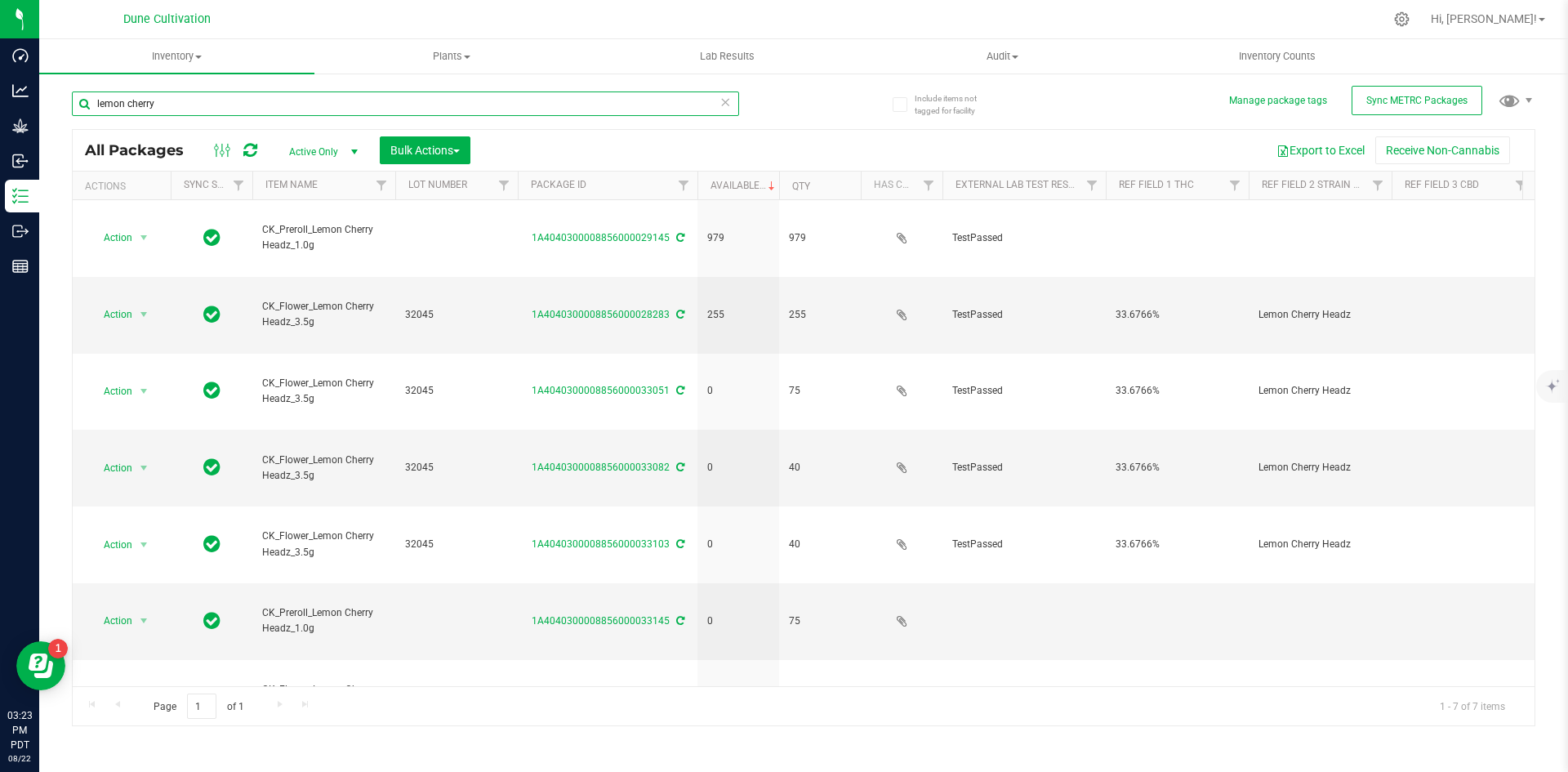
drag, startPoint x: 237, startPoint y: 109, endPoint x: 88, endPoint y: 90, distance: 150.2
click at [88, 90] on div "lemon cherry" at bounding box center [438, 103] width 732 height 53
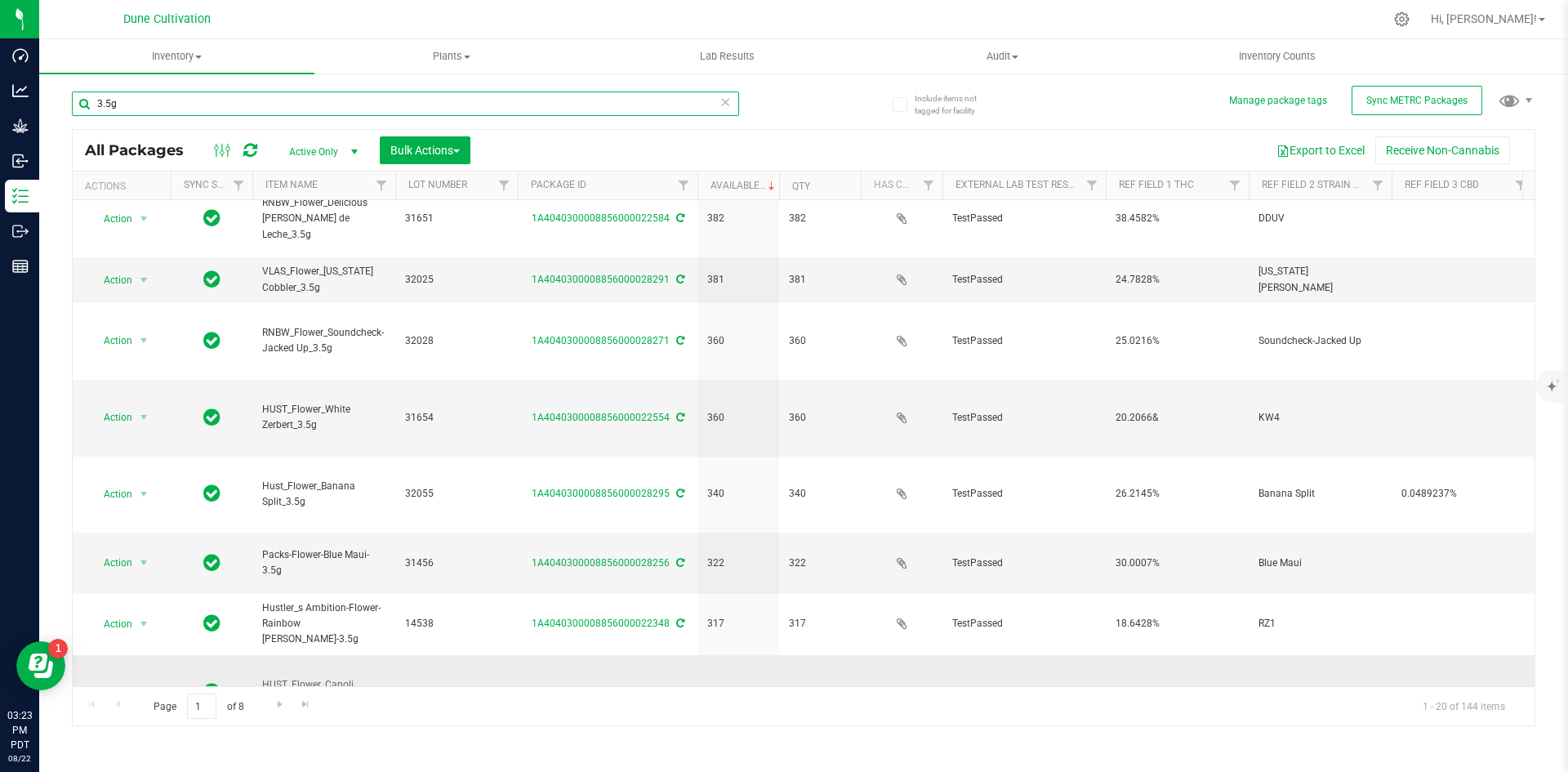
scroll to position [414, 0]
type input "3.5g"
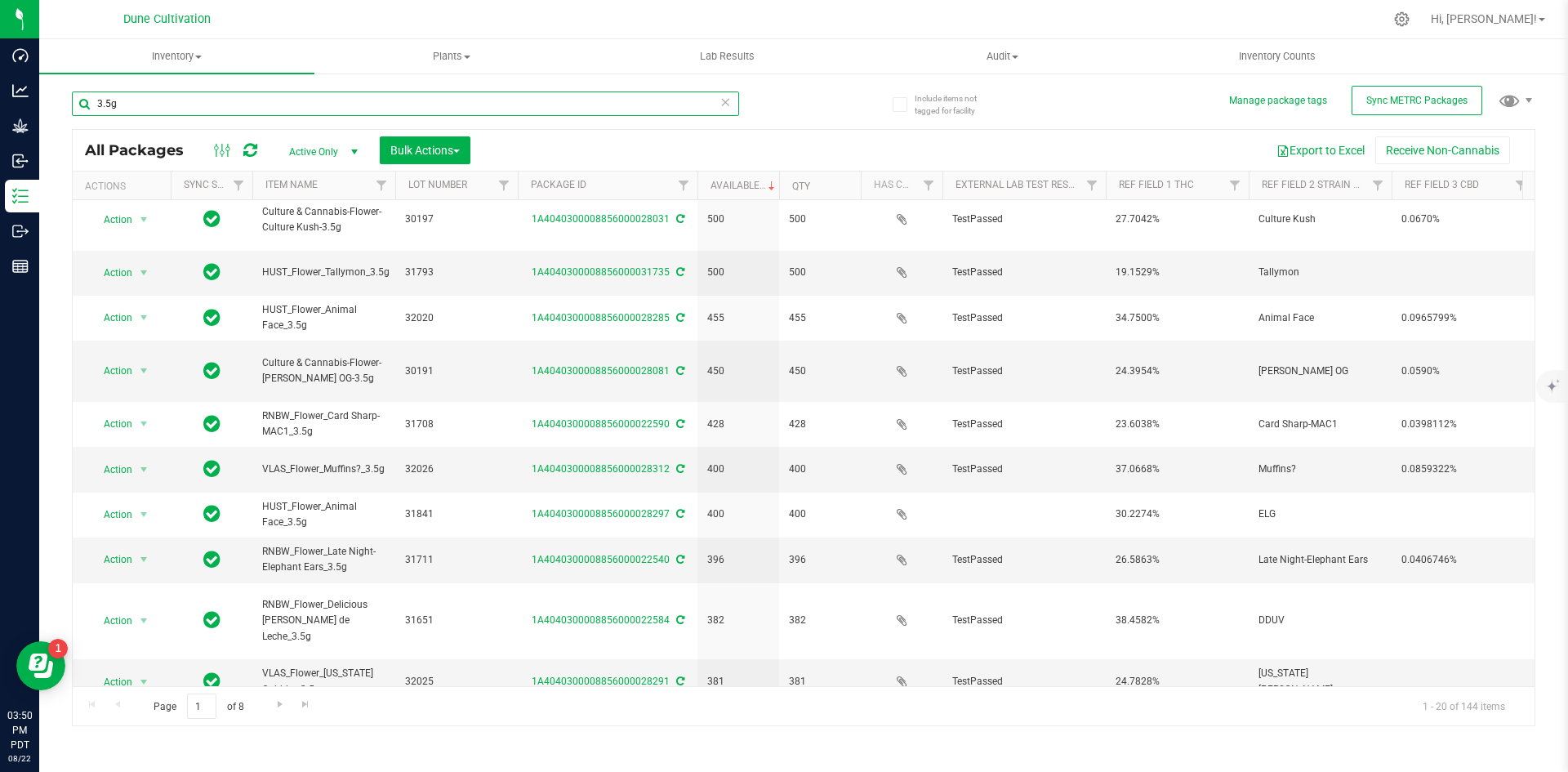
scroll to position [0, 0]
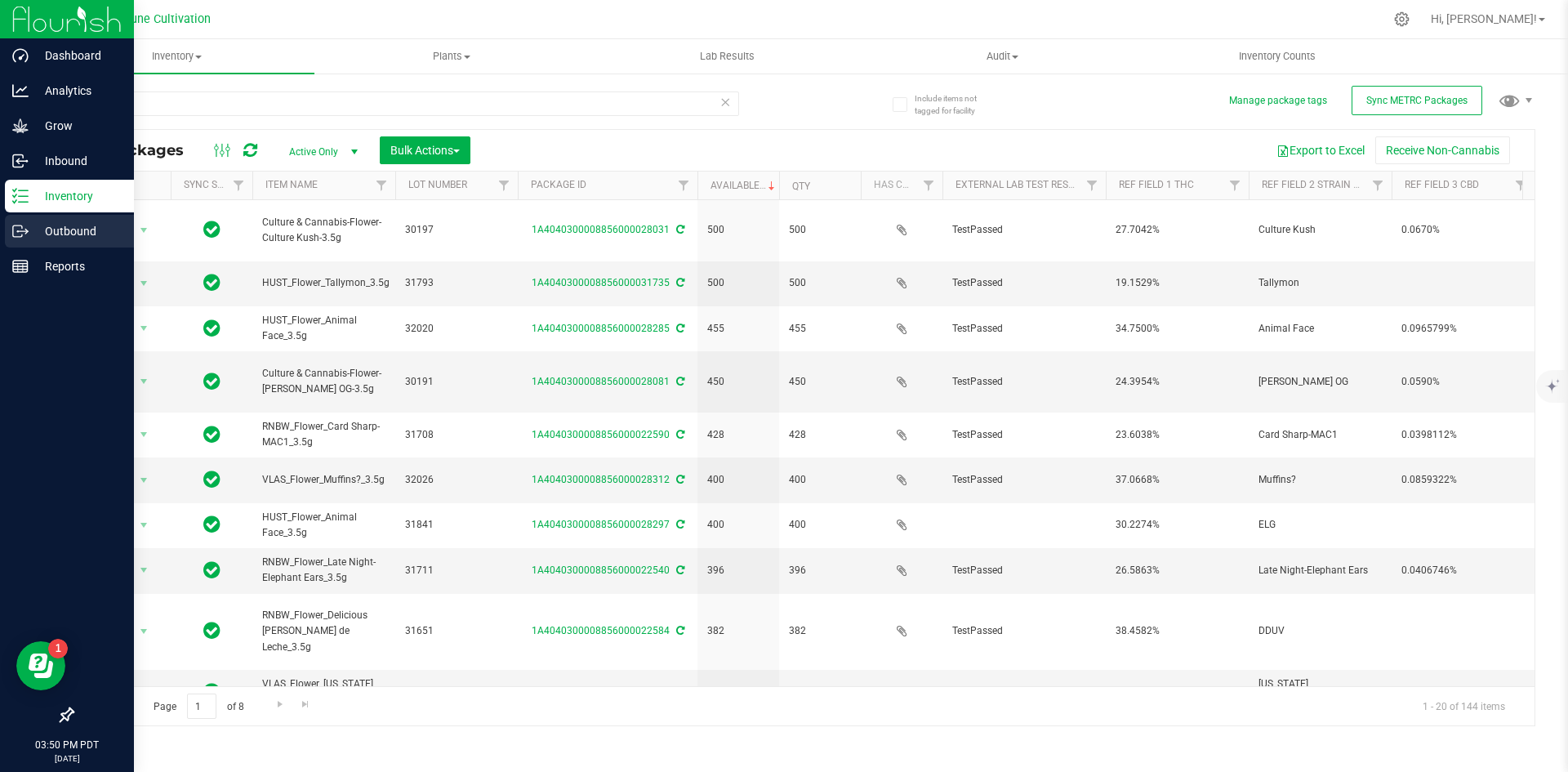
click at [23, 236] on icon at bounding box center [20, 231] width 17 height 17
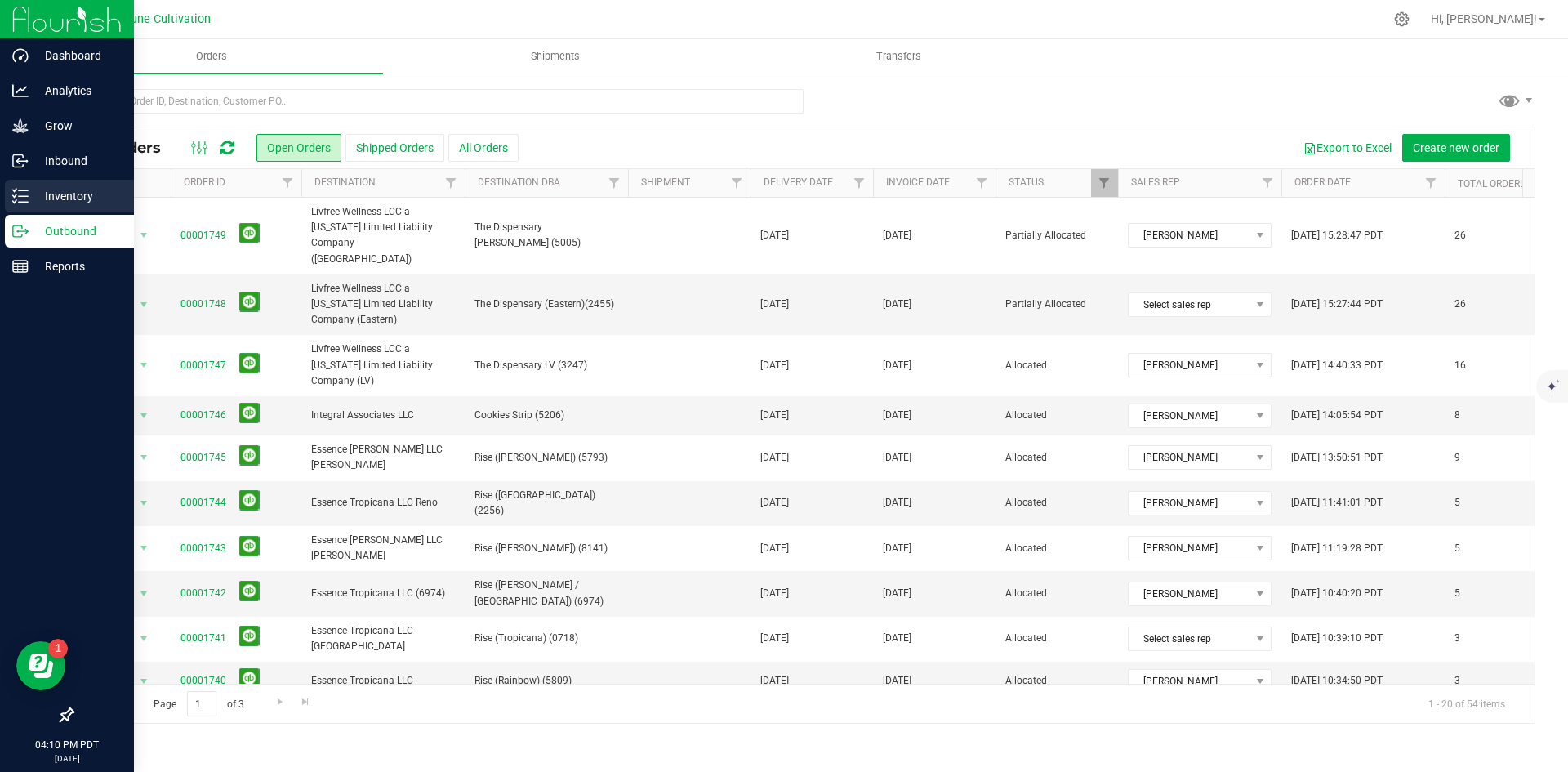
click at [21, 212] on link "Inventory" at bounding box center [67, 198] width 134 height 35
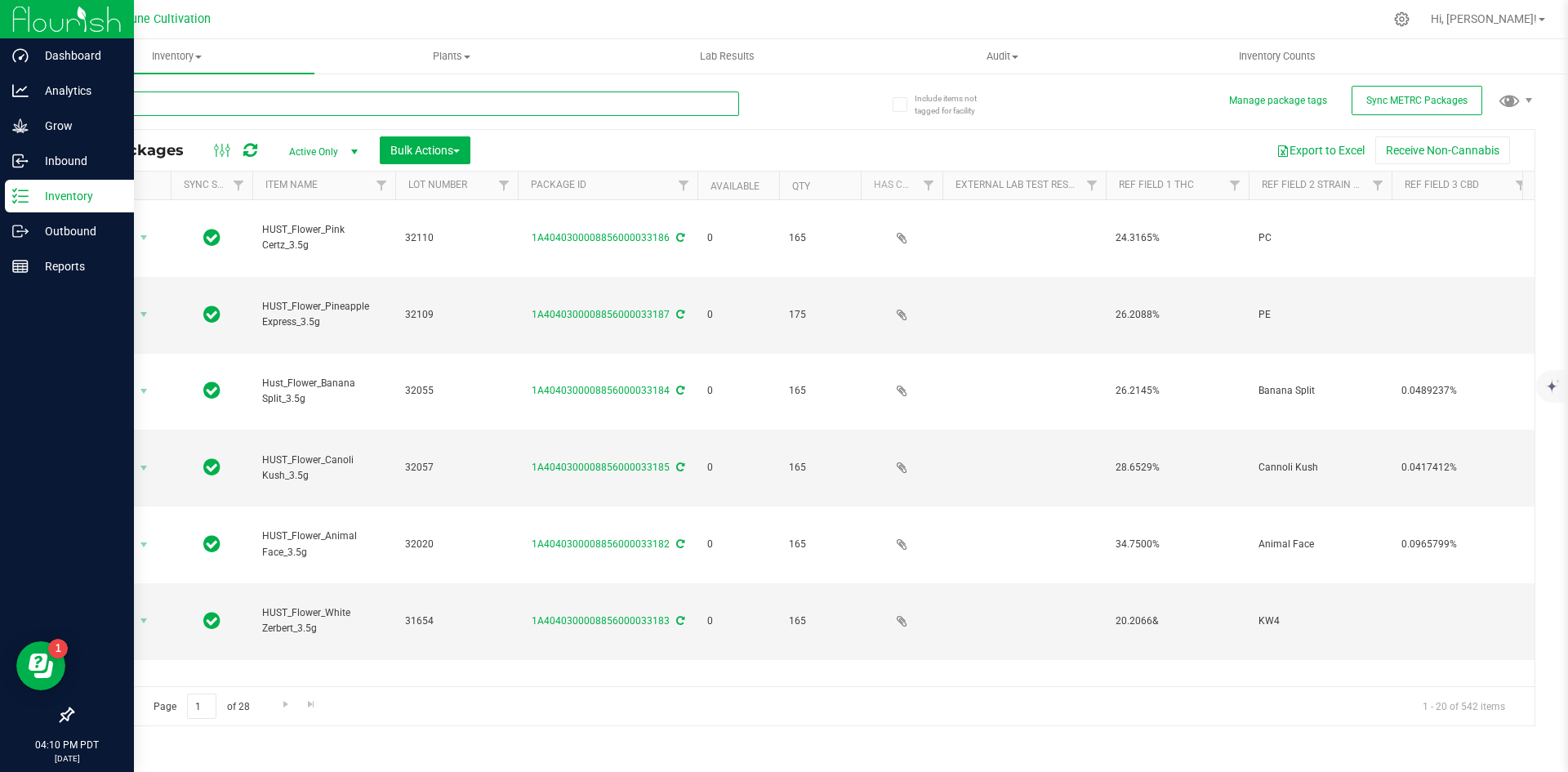
click at [219, 104] on input "text" at bounding box center [406, 103] width 668 height 24
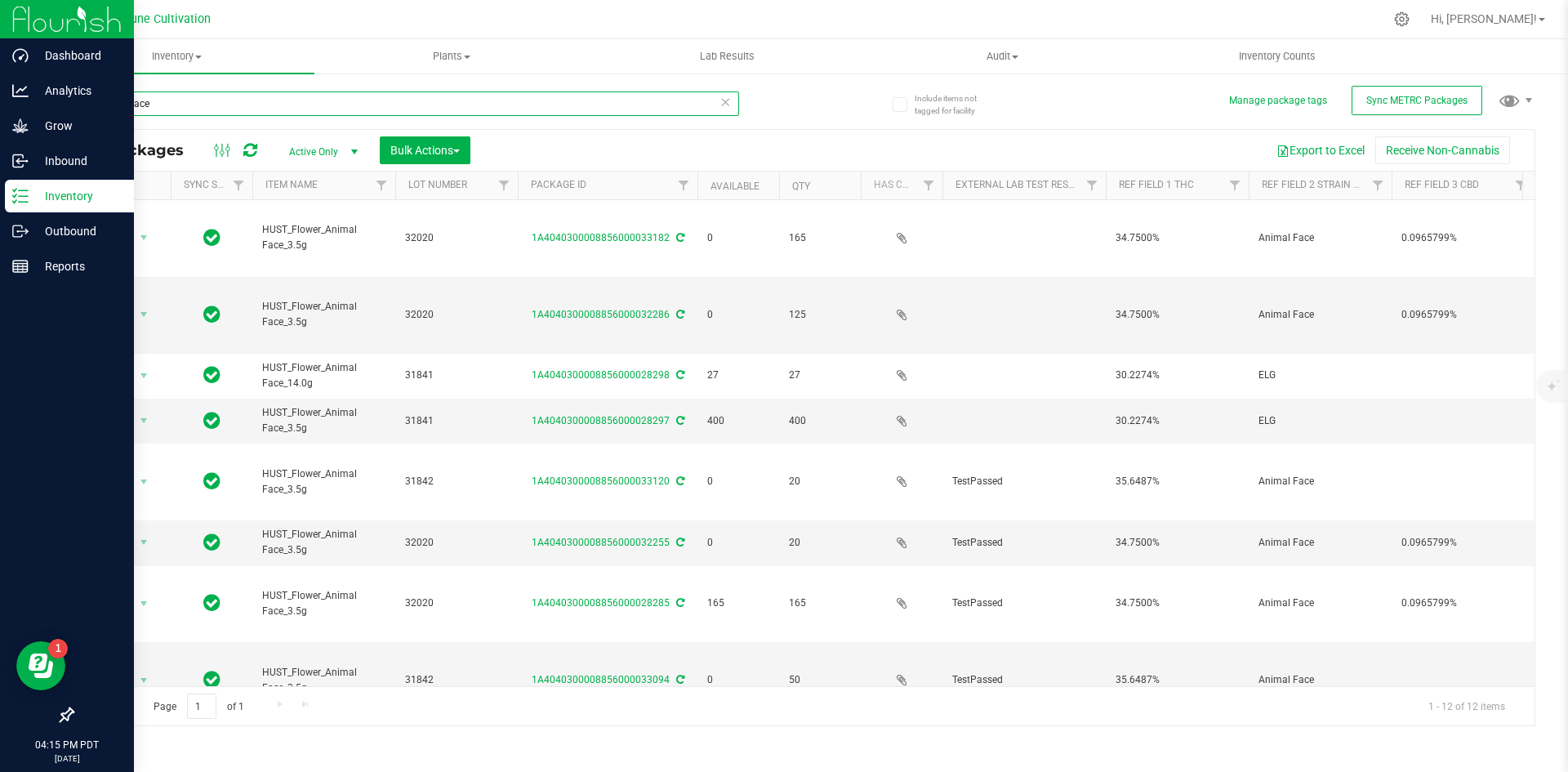
drag, startPoint x: 186, startPoint y: 109, endPoint x: 94, endPoint y: 112, distance: 92.0
click at [94, 112] on input "animal face" at bounding box center [406, 103] width 668 height 24
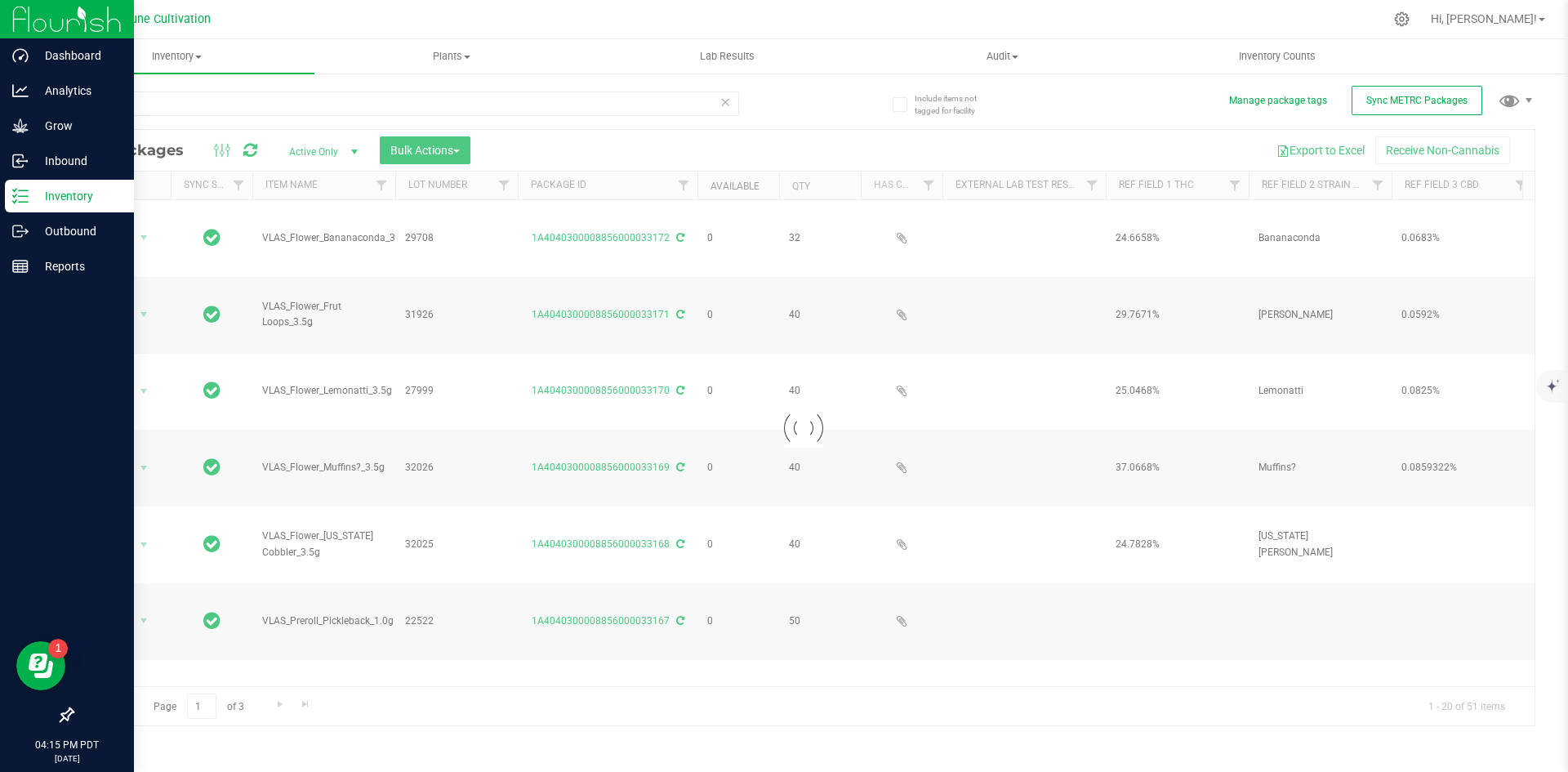
click at [727, 184] on link "Available" at bounding box center [735, 186] width 49 height 12
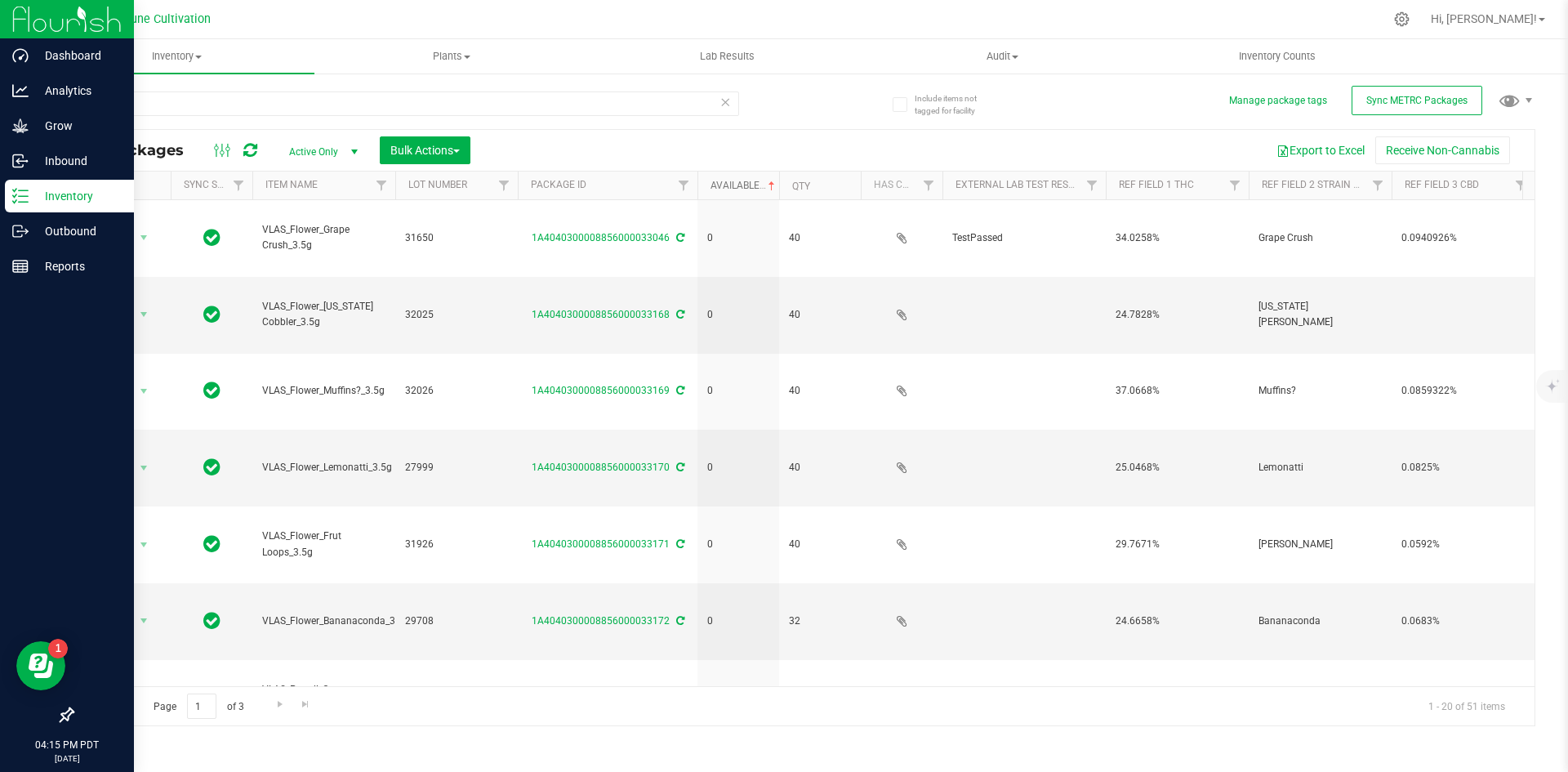
click at [727, 184] on link "Available" at bounding box center [745, 186] width 68 height 12
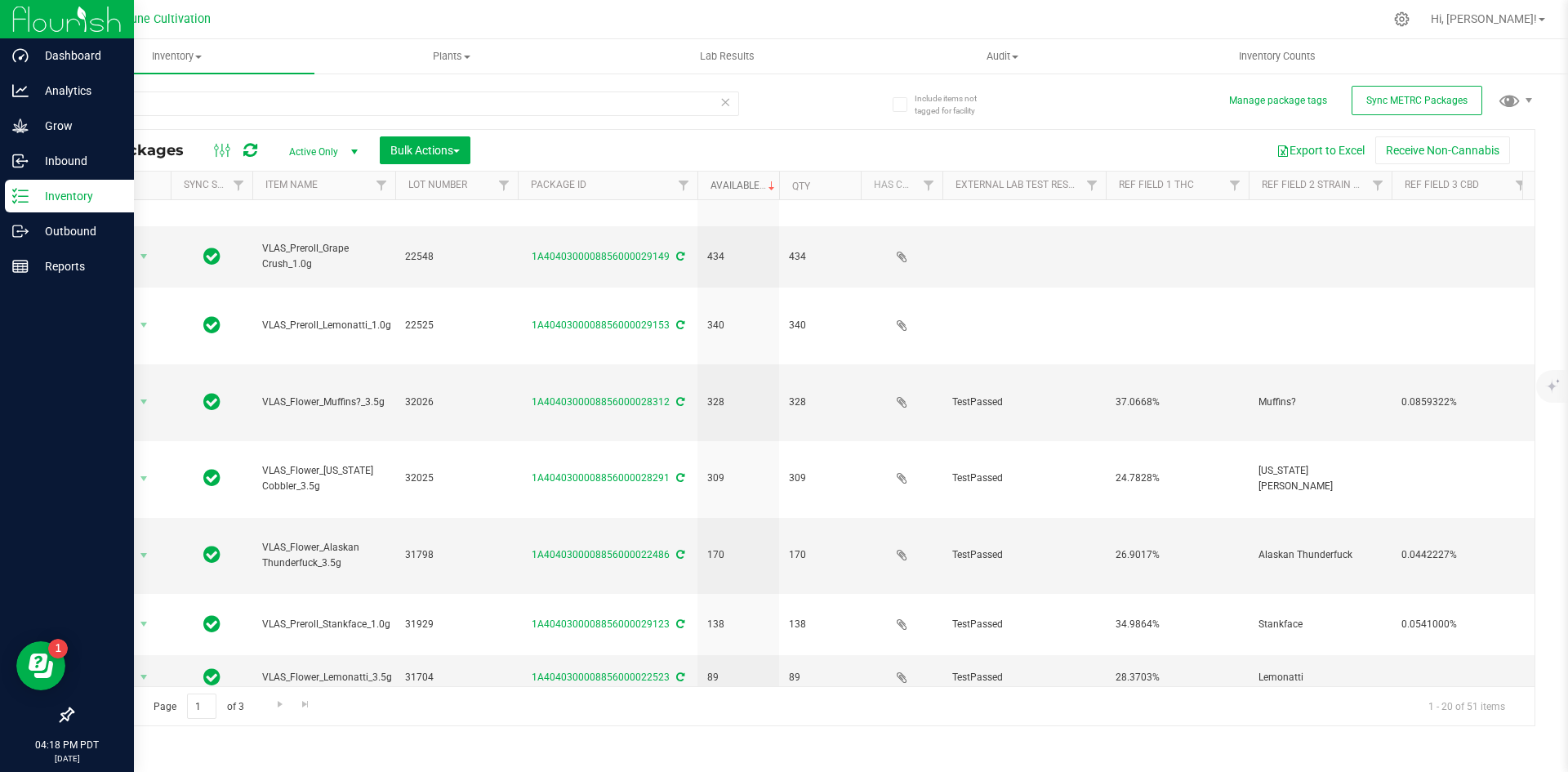
scroll to position [204, 0]
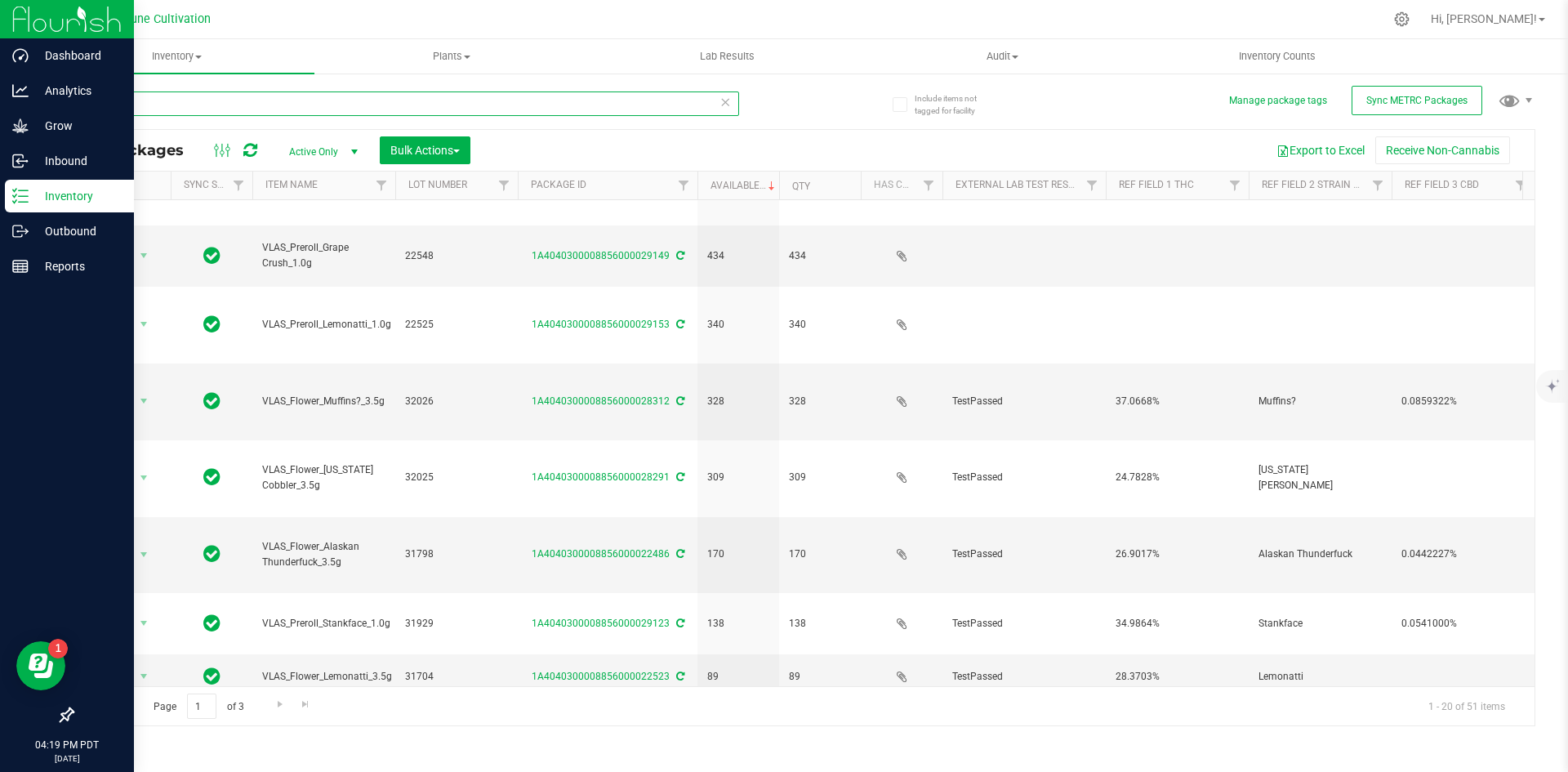
drag, startPoint x: 127, startPoint y: 109, endPoint x: 78, endPoint y: 106, distance: 49.1
click at [78, 106] on input "vlas" at bounding box center [406, 103] width 668 height 24
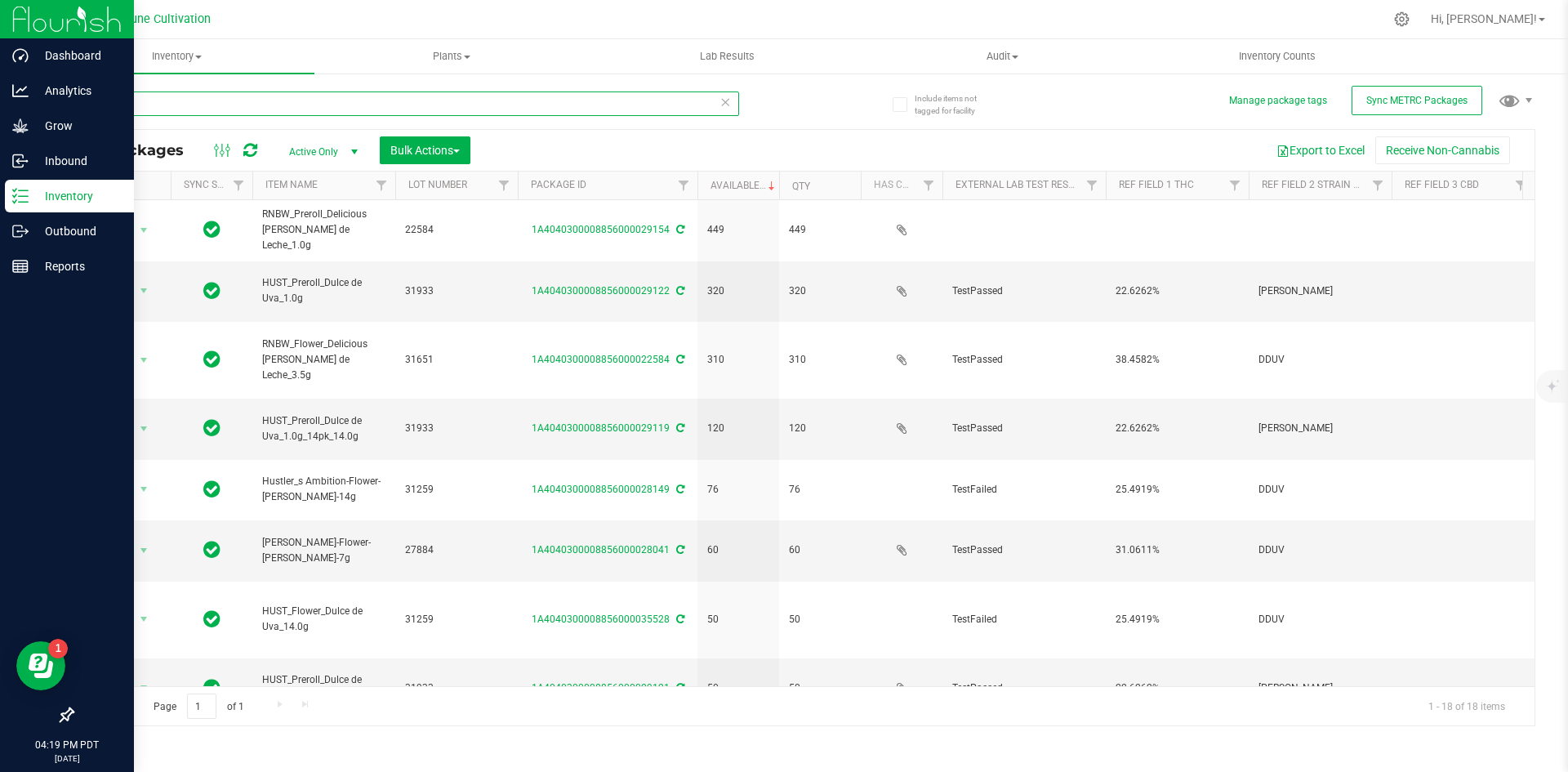
drag, startPoint x: 171, startPoint y: 102, endPoint x: 46, endPoint y: 98, distance: 125.1
click at [46, 98] on div "Include items not tagged for facility Manage package tags Sync METRC Packages d…" at bounding box center [803, 321] width 1529 height 498
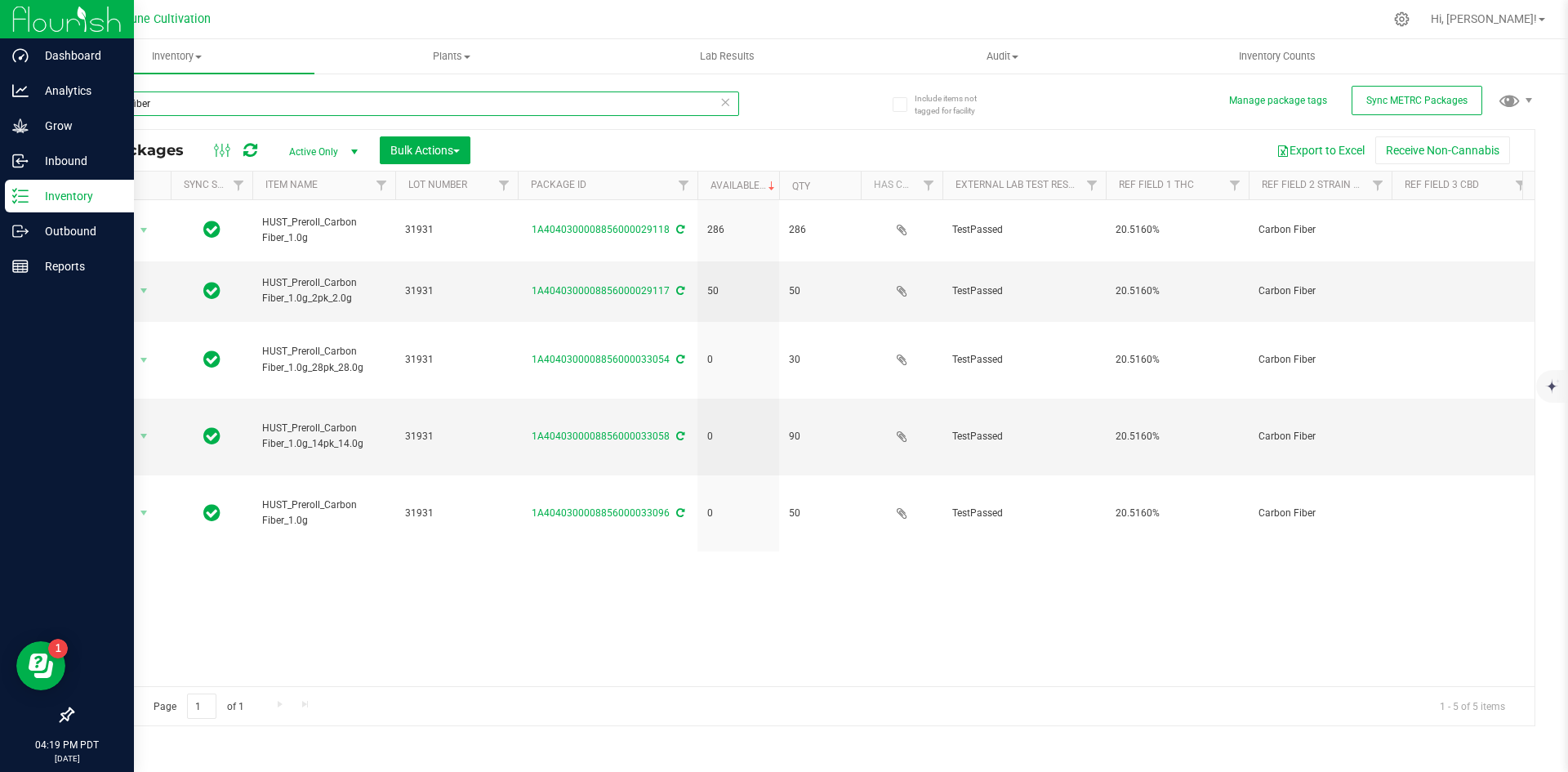
drag, startPoint x: 154, startPoint y: 108, endPoint x: 93, endPoint y: 101, distance: 61.4
click at [93, 101] on input "carbon fiber" at bounding box center [406, 103] width 668 height 24
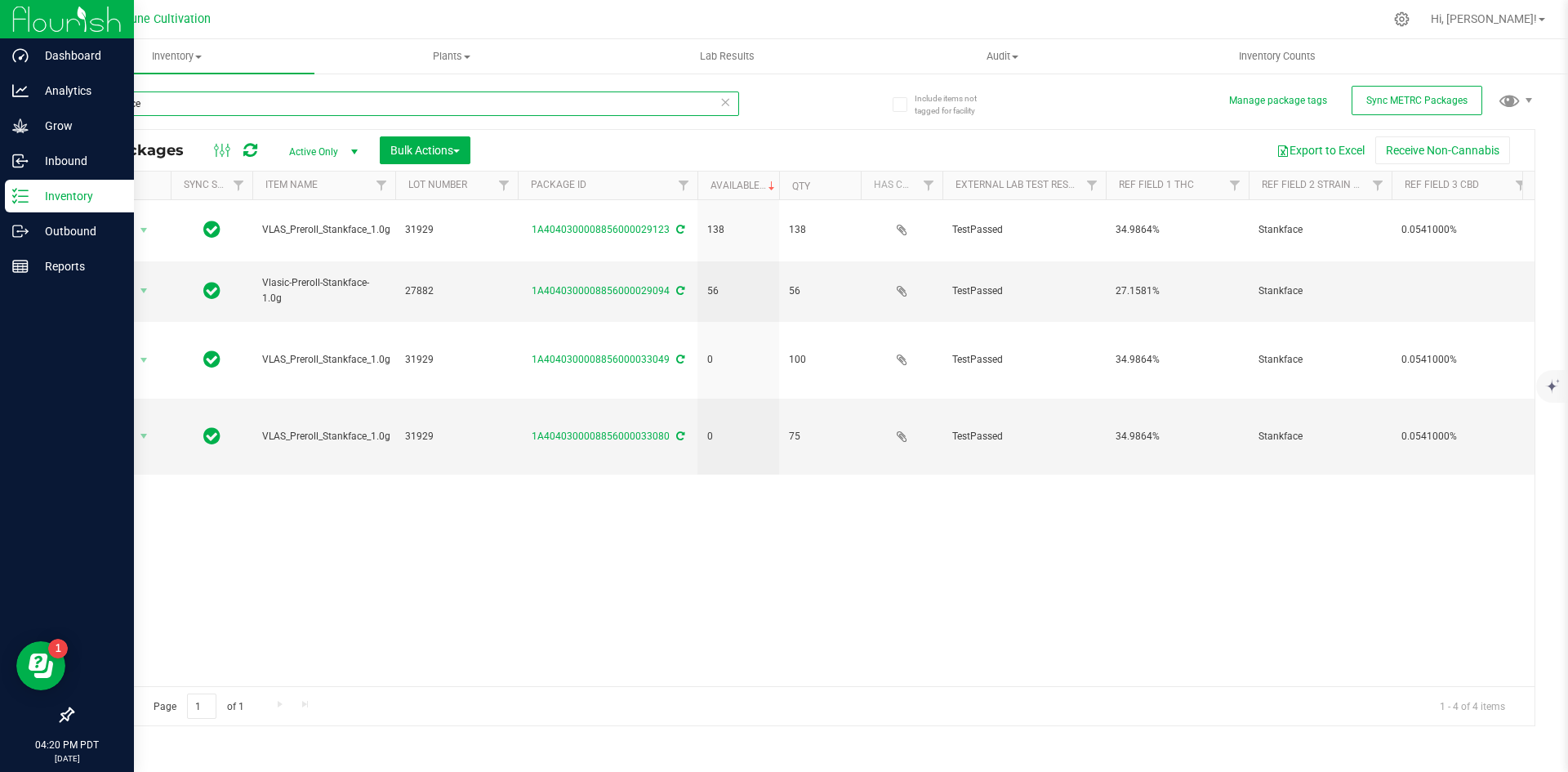
drag, startPoint x: 161, startPoint y: 111, endPoint x: 50, endPoint y: 104, distance: 111.2
click at [50, 104] on div "Include items not tagged for facility Manage package tags Sync METRC Packages s…" at bounding box center [803, 321] width 1529 height 498
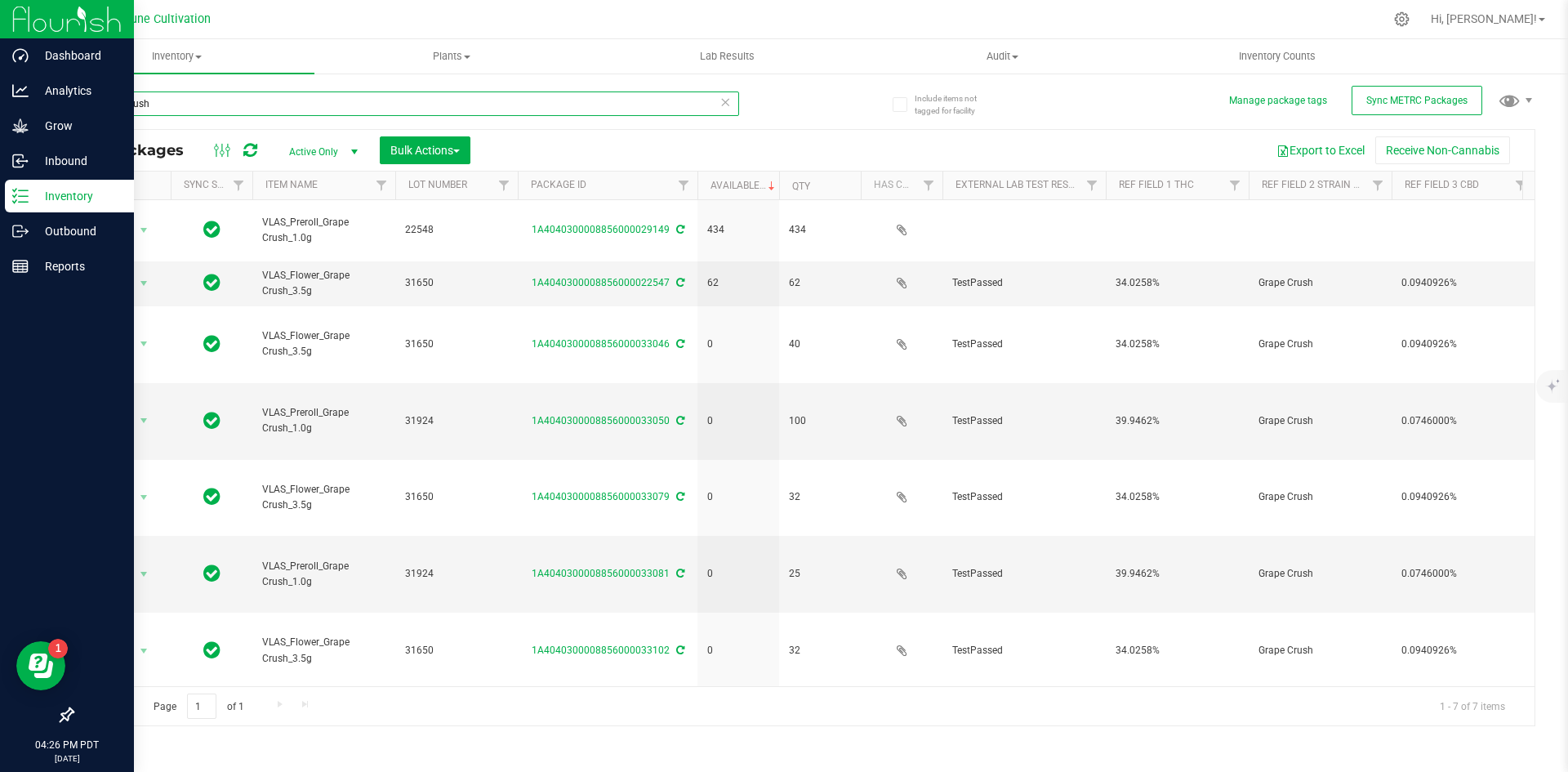
drag, startPoint x: 161, startPoint y: 105, endPoint x: 73, endPoint y: 103, distance: 88.0
click at [73, 103] on input "grape crush" at bounding box center [406, 103] width 668 height 24
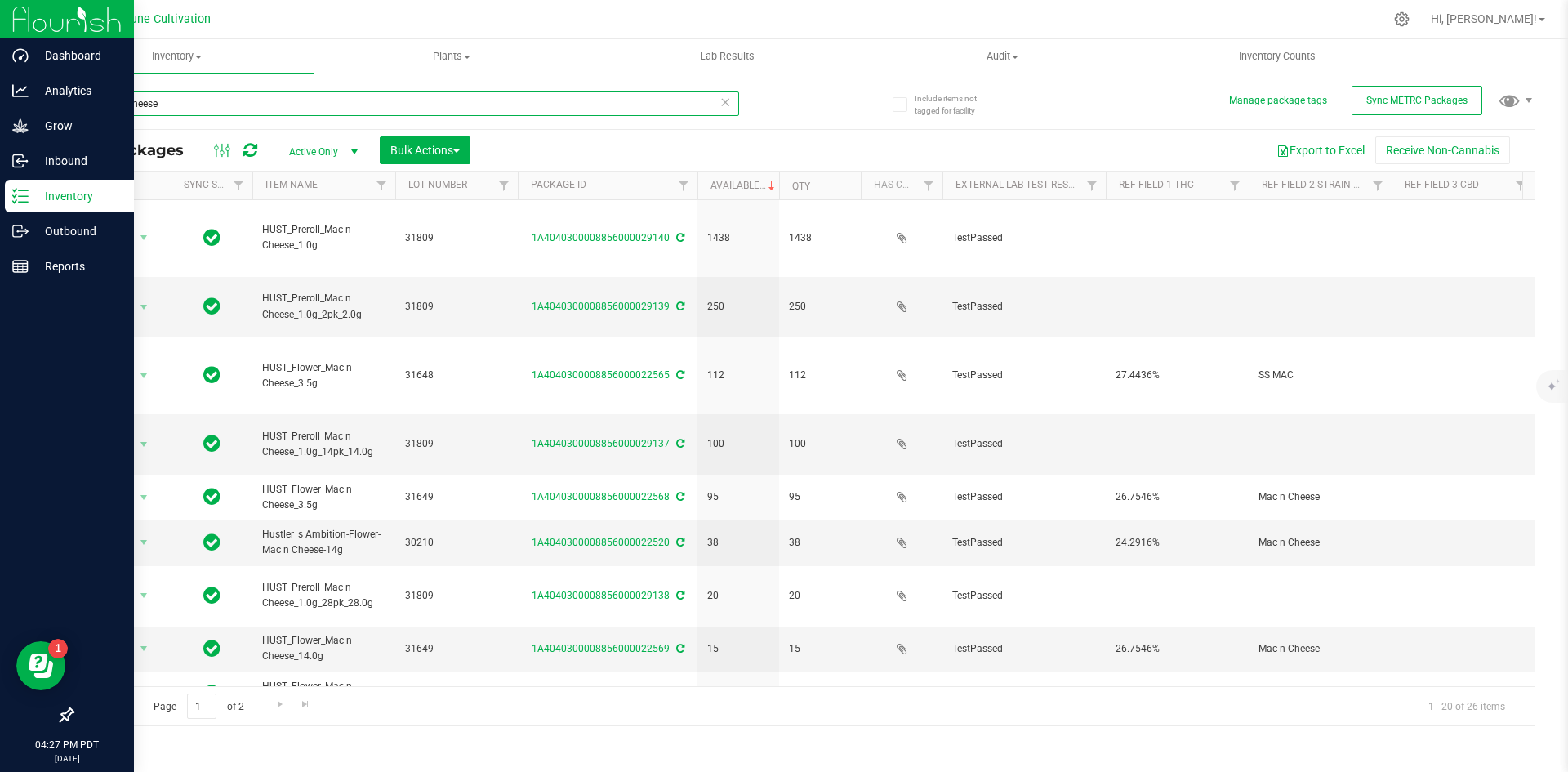
drag, startPoint x: 170, startPoint y: 99, endPoint x: 58, endPoint y: 99, distance: 112.0
click at [58, 99] on div "Include items not tagged for facility Manage package tags Sync METRC Packages m…" at bounding box center [803, 321] width 1529 height 498
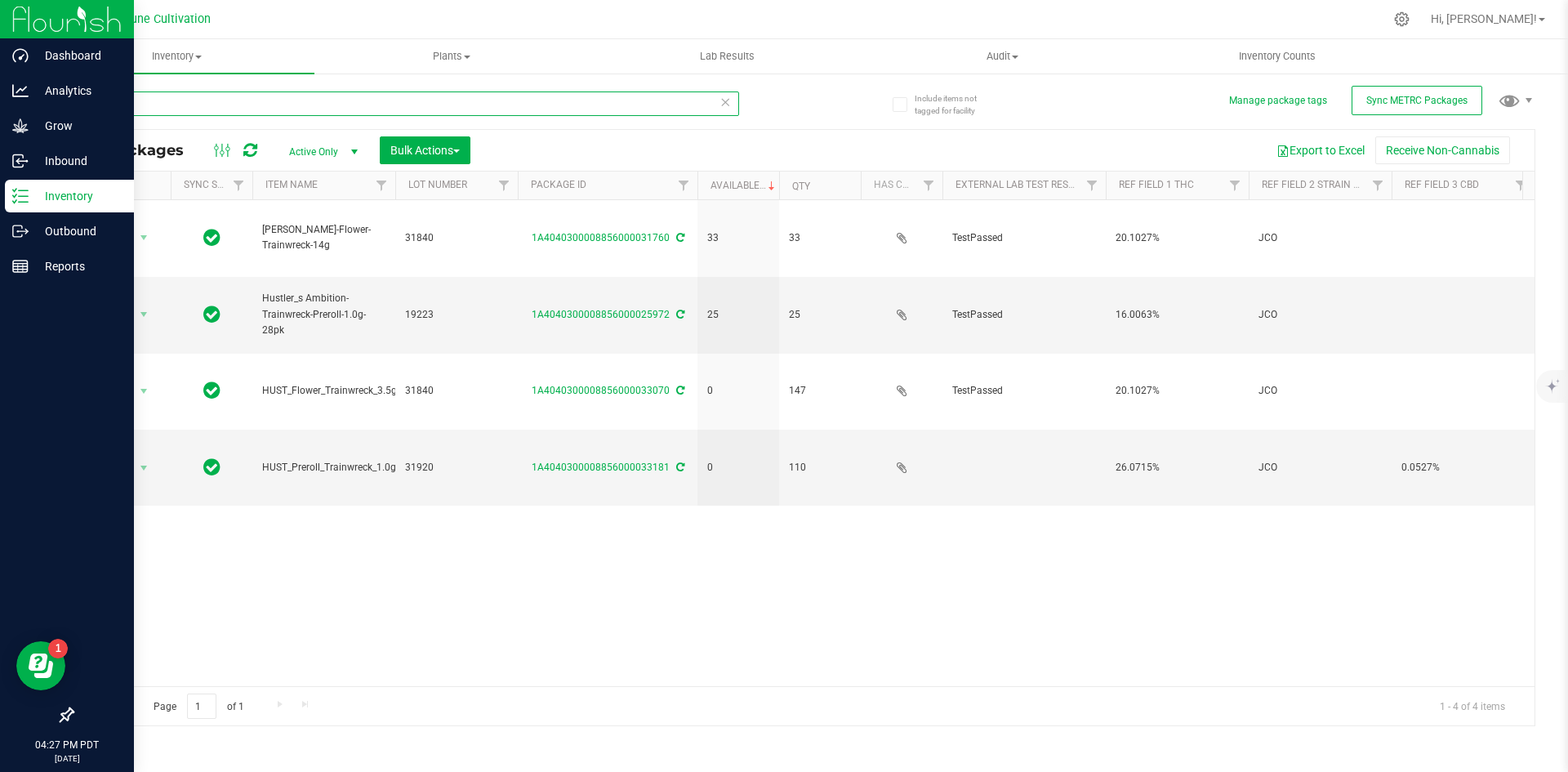
type input "t"
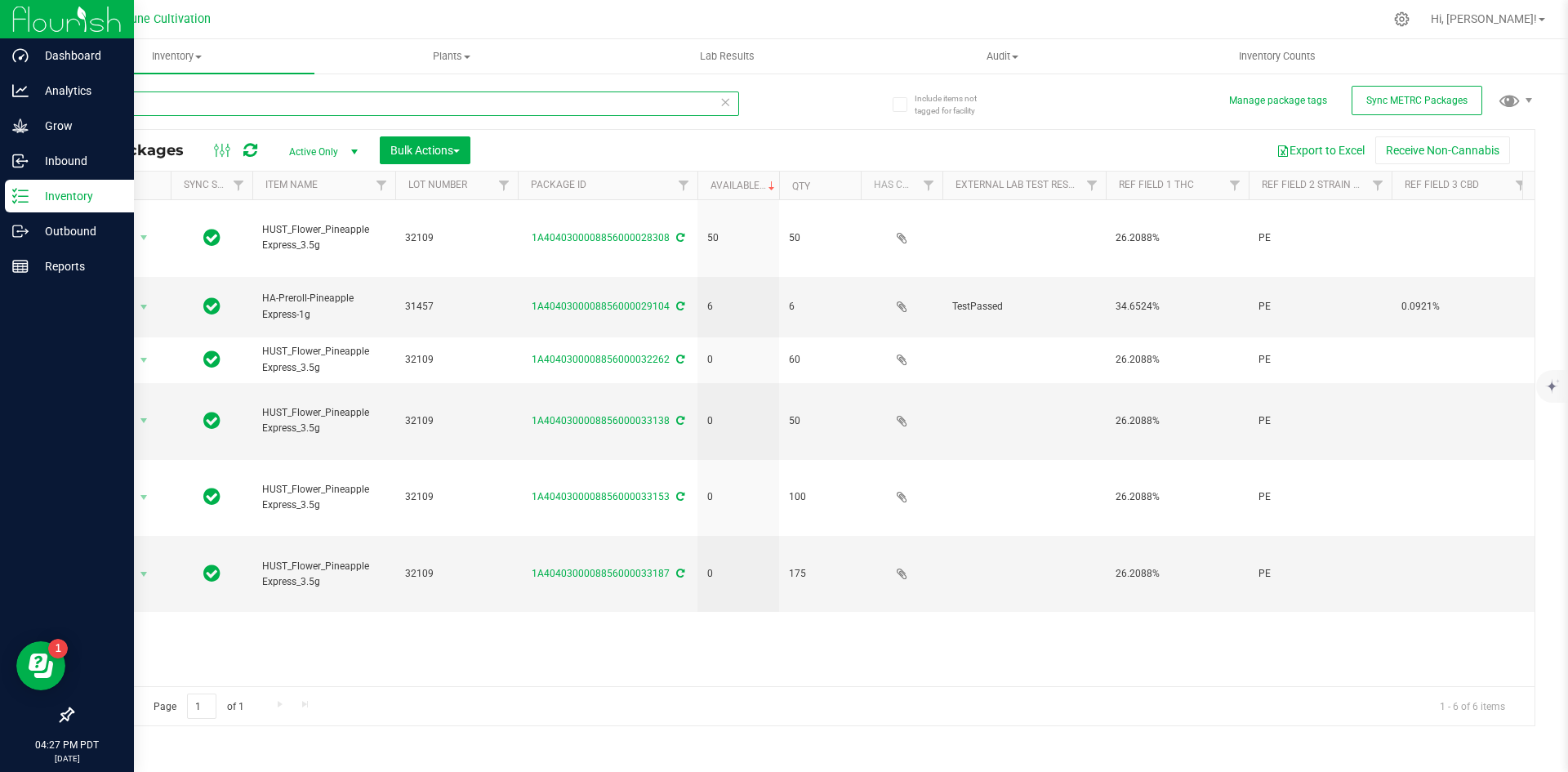
type input "p"
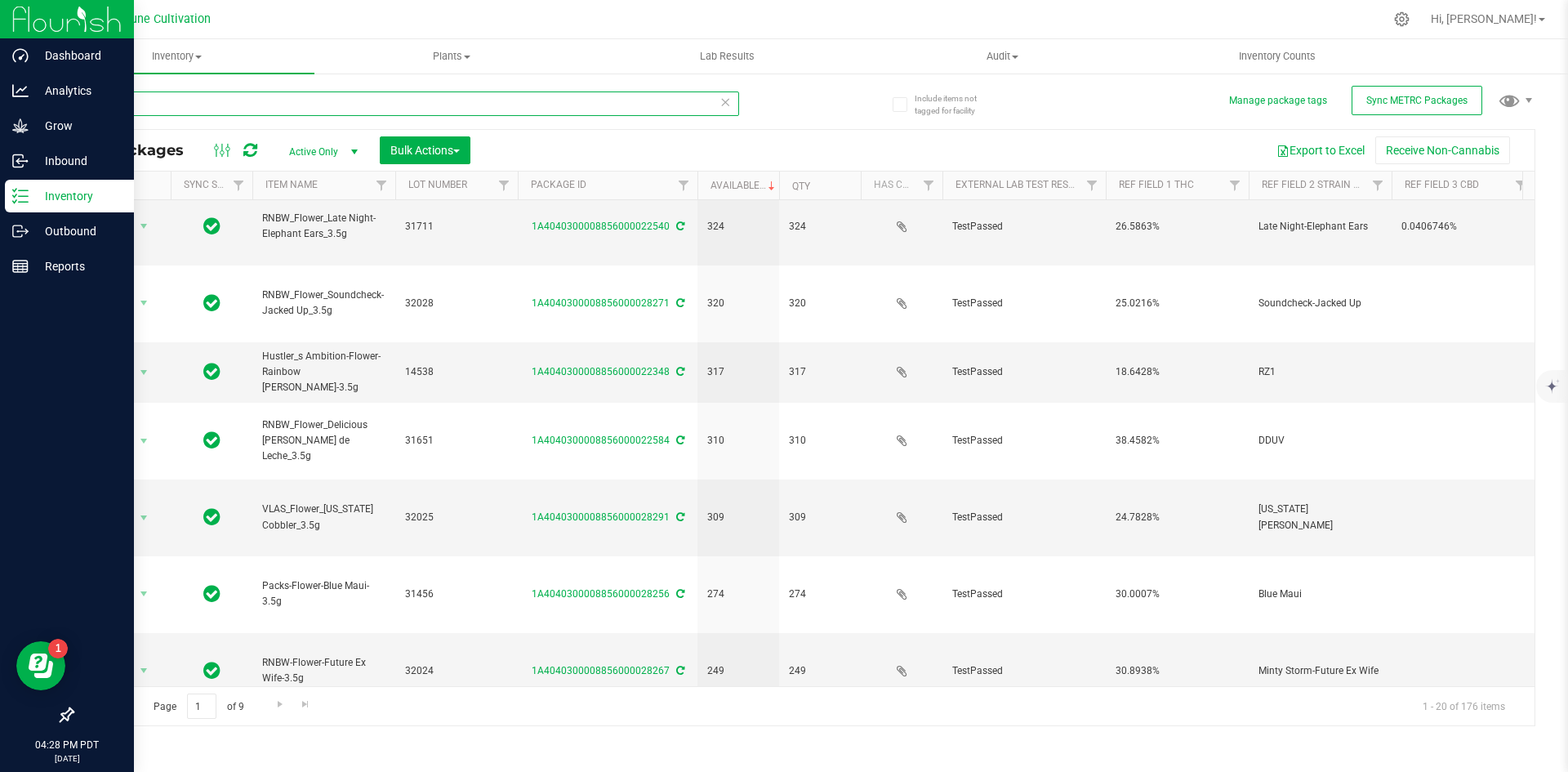
scroll to position [430, 0]
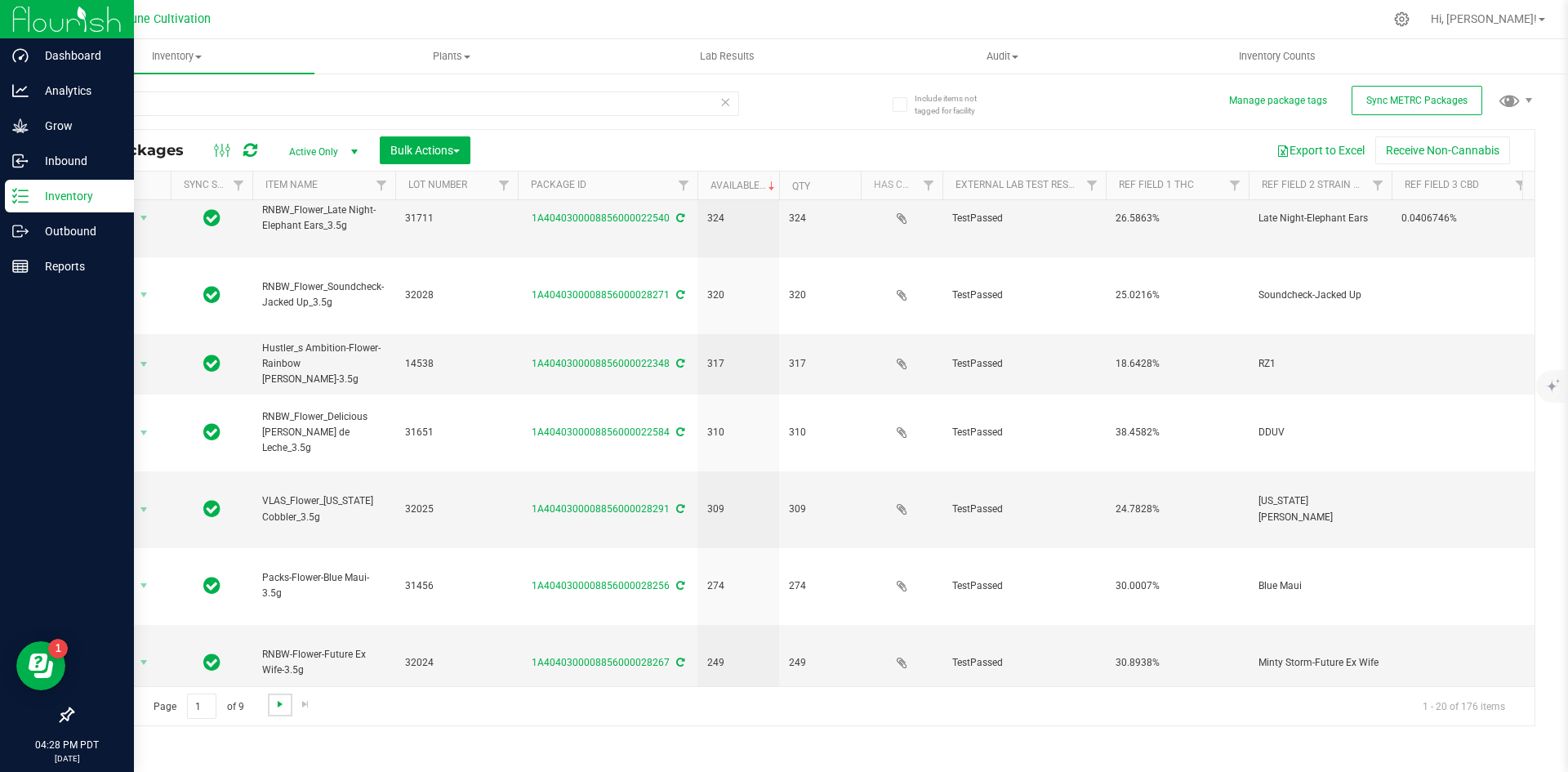
click at [273, 703] on span "Go to the next page" at bounding box center [279, 704] width 13 height 13
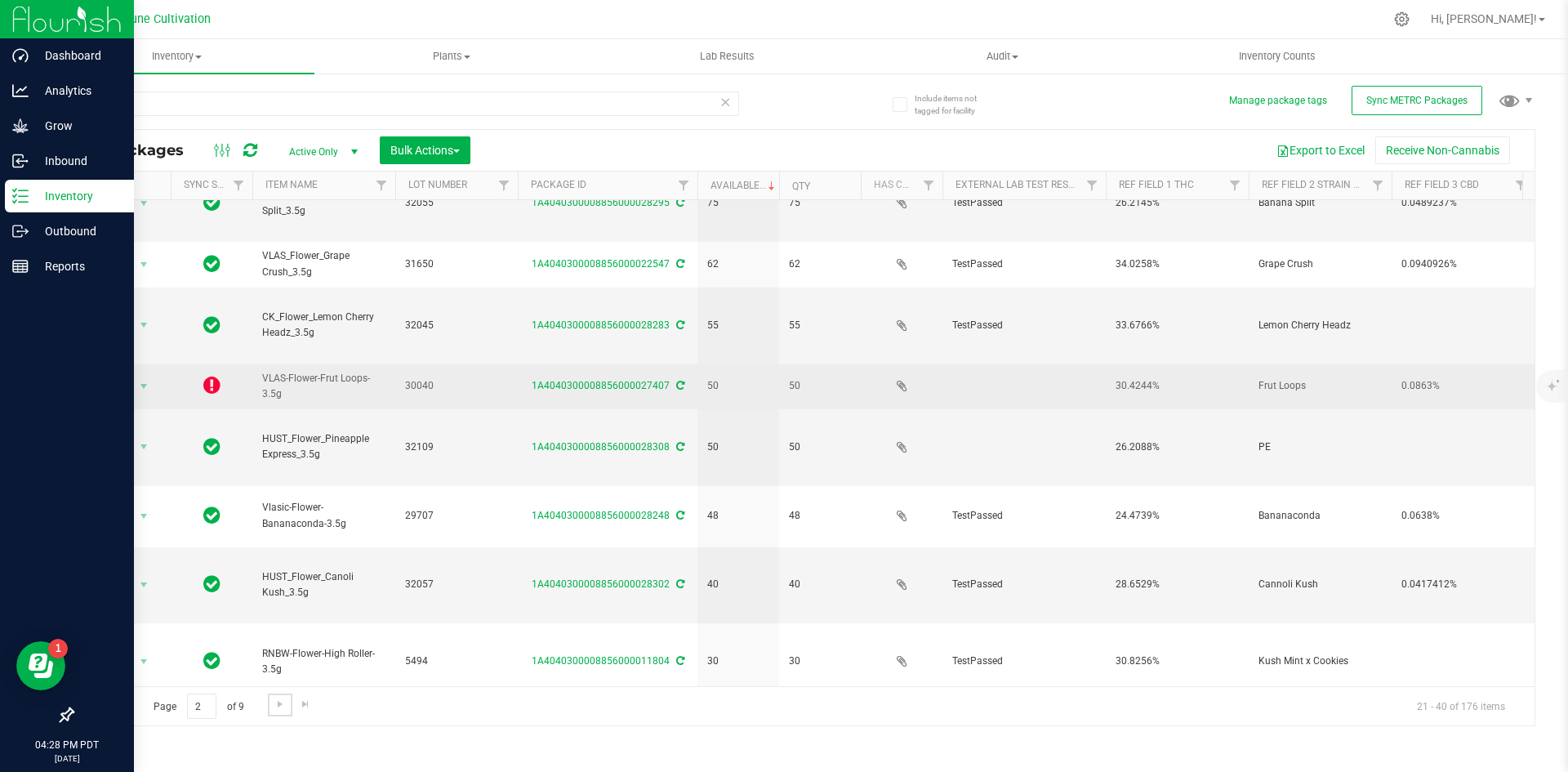
scroll to position [246, 0]
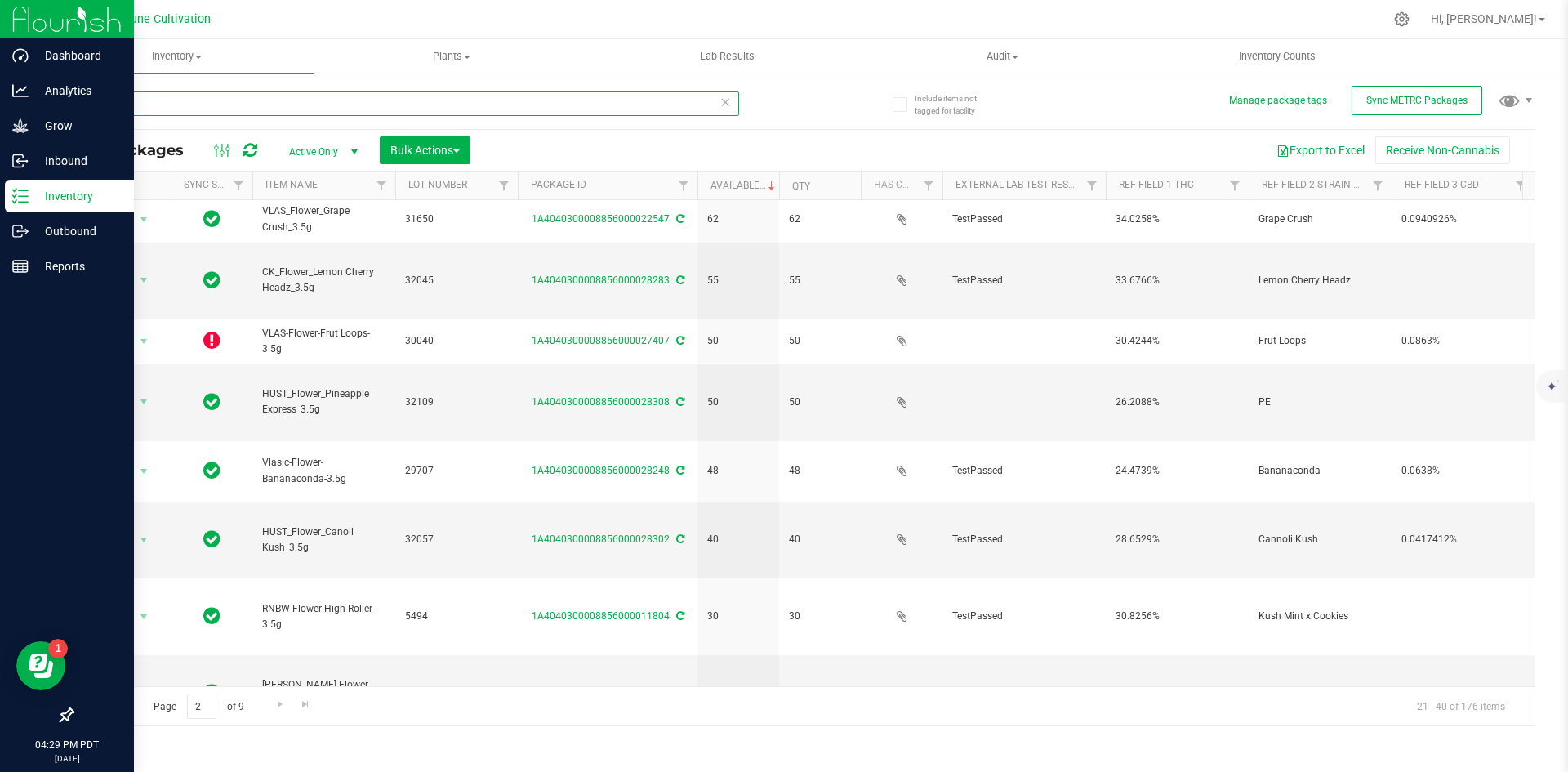
drag, startPoint x: 160, startPoint y: 96, endPoint x: 79, endPoint y: 97, distance: 81.0
click at [79, 97] on input "3.5g" at bounding box center [406, 103] width 668 height 24
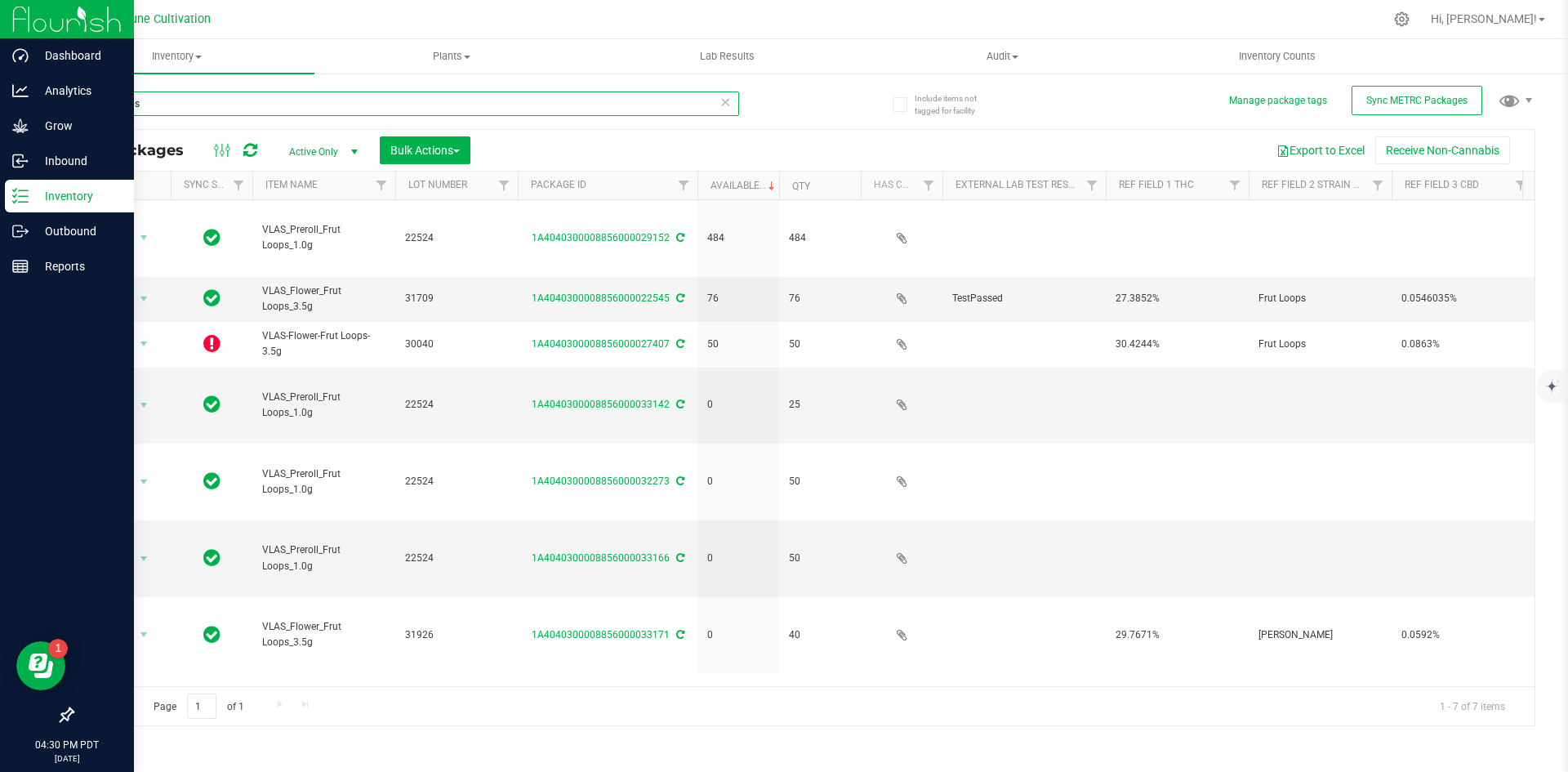
drag, startPoint x: 181, startPoint y: 96, endPoint x: 91, endPoint y: 100, distance: 90.1
click at [91, 100] on input "frut loops" at bounding box center [406, 103] width 668 height 24
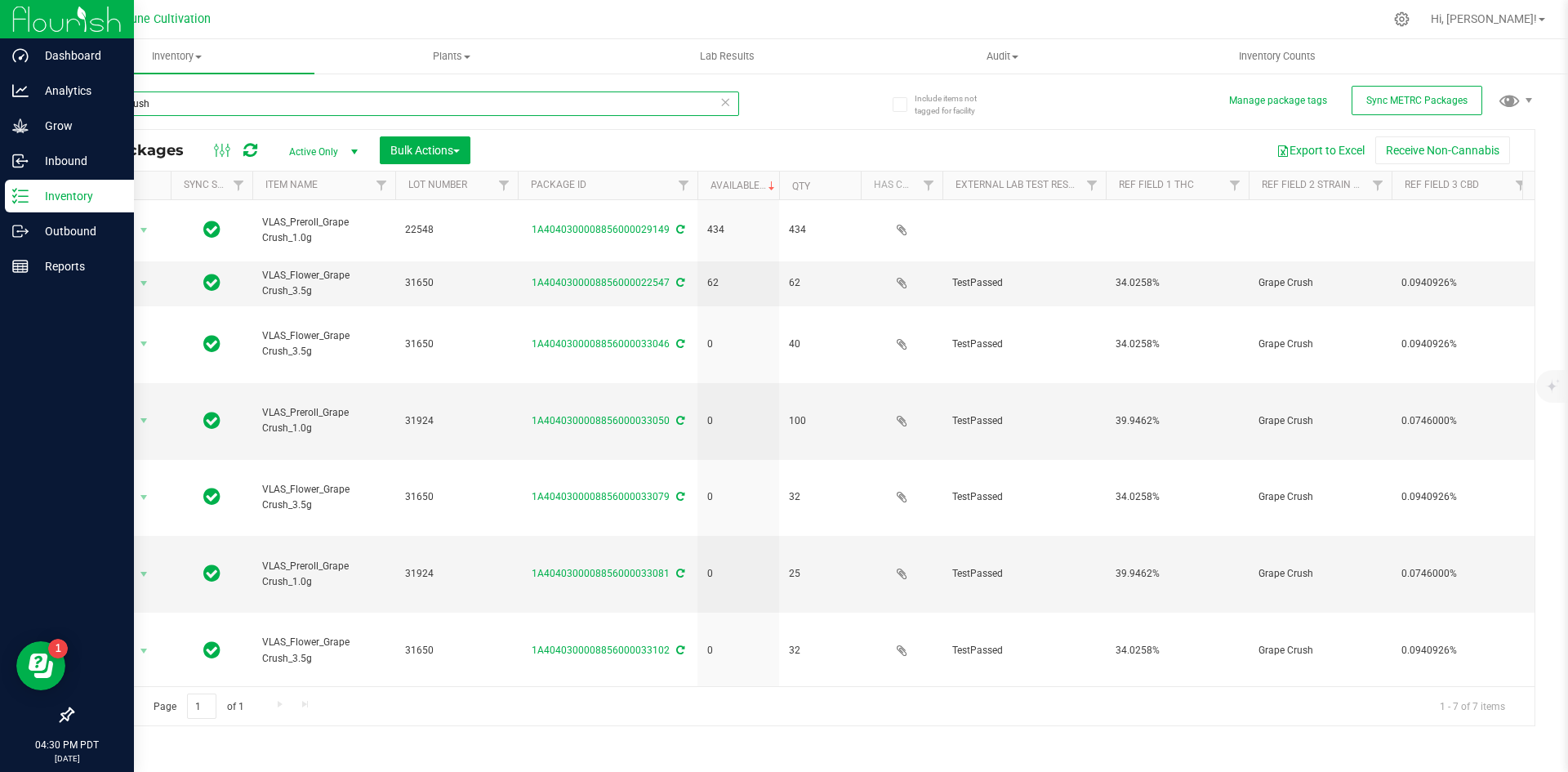
drag, startPoint x: 180, startPoint y: 104, endPoint x: 74, endPoint y: 105, distance: 106.0
click at [74, 105] on input "grape crush" at bounding box center [406, 103] width 668 height 24
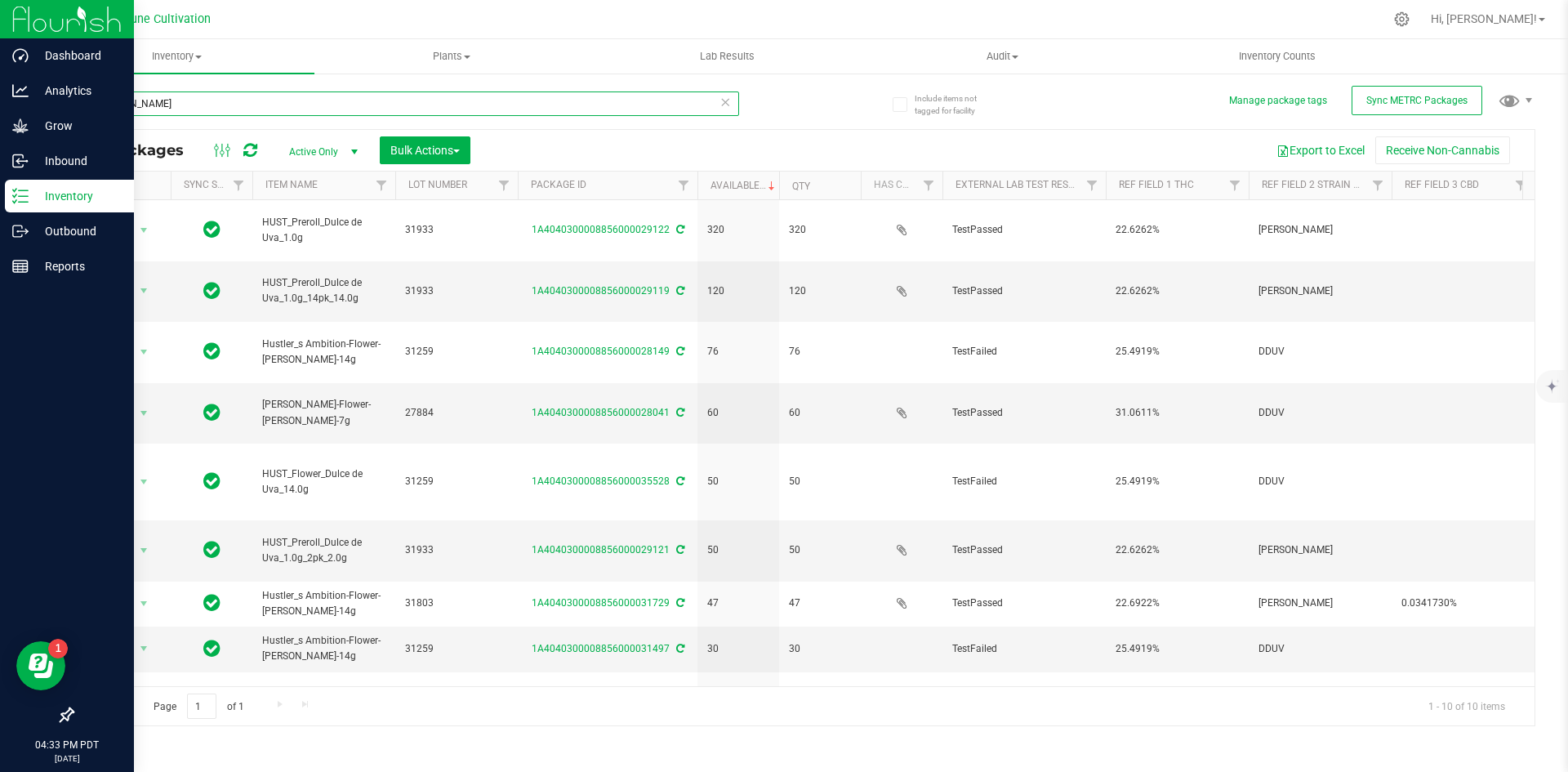
drag, startPoint x: 181, startPoint y: 102, endPoint x: 60, endPoint y: 90, distance: 121.6
click at [60, 90] on div "Include items not tagged for facility Manage package tags Sync METRC Packages […" at bounding box center [803, 321] width 1529 height 498
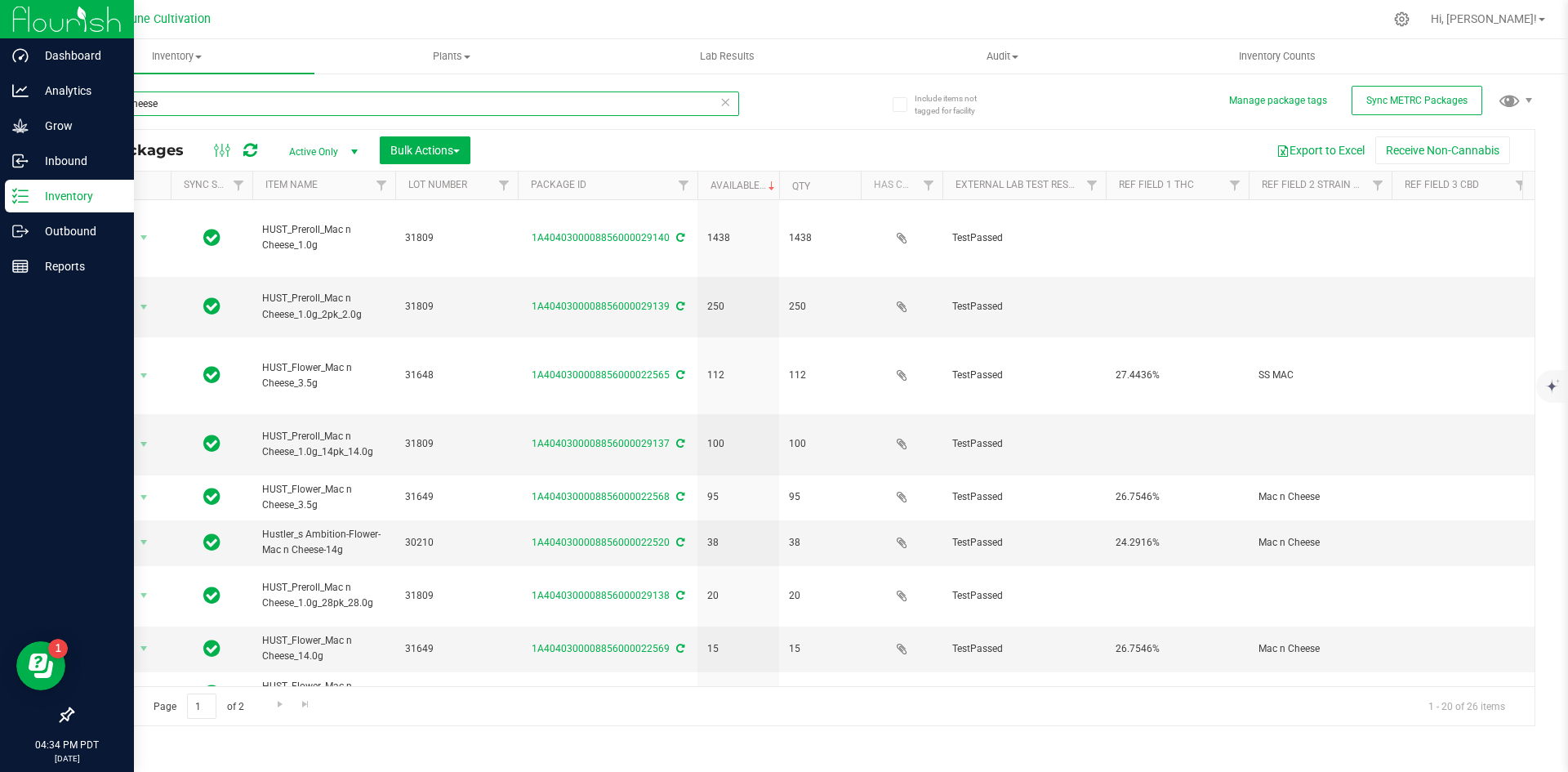
drag, startPoint x: 219, startPoint y: 104, endPoint x: 71, endPoint y: 104, distance: 148.0
click at [71, 104] on div "Include items not tagged for facility Manage package tags Sync METRC Packages m…" at bounding box center [803, 321] width 1529 height 498
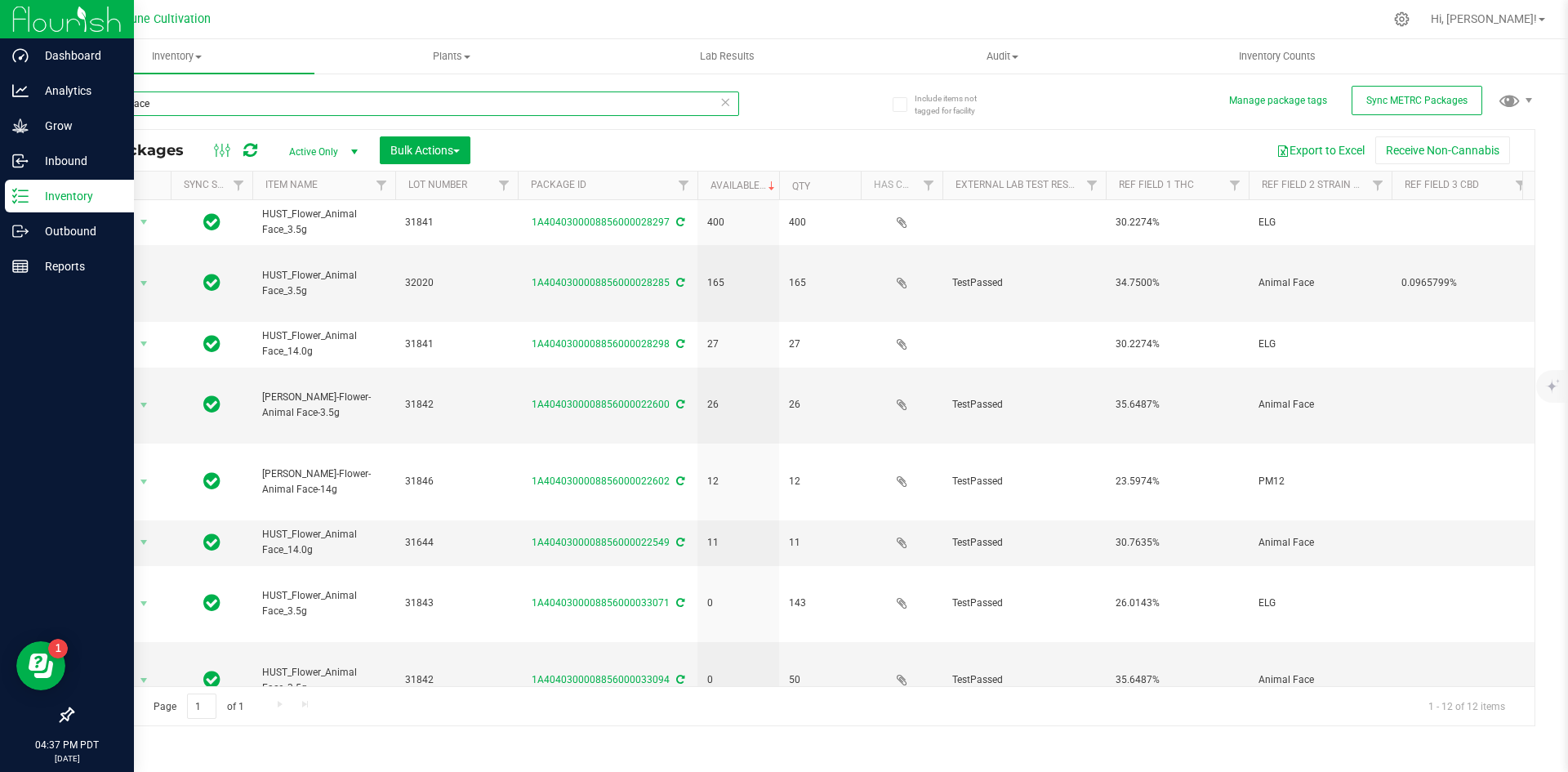
drag, startPoint x: 253, startPoint y: 108, endPoint x: 81, endPoint y: 96, distance: 172.4
click at [81, 96] on input "animal face" at bounding box center [406, 103] width 668 height 24
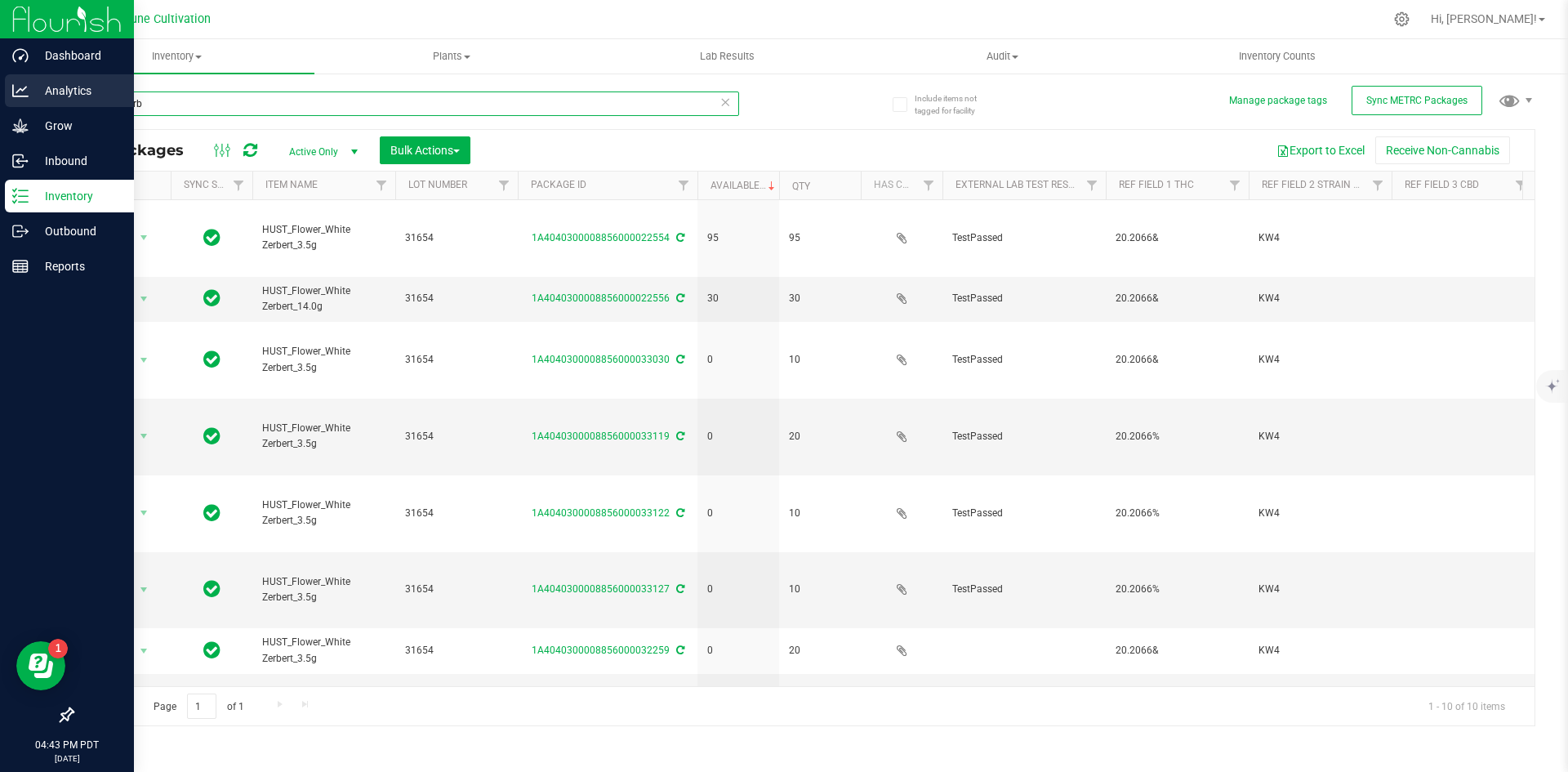
drag, startPoint x: 182, startPoint y: 94, endPoint x: 36, endPoint y: 98, distance: 146.1
click at [36, 98] on div "Dashboard Analytics Grow Inbound Inventory Outbound Reports 04:43 PM PDT [DATE]…" at bounding box center [784, 386] width 1568 height 772
type input "vlas"
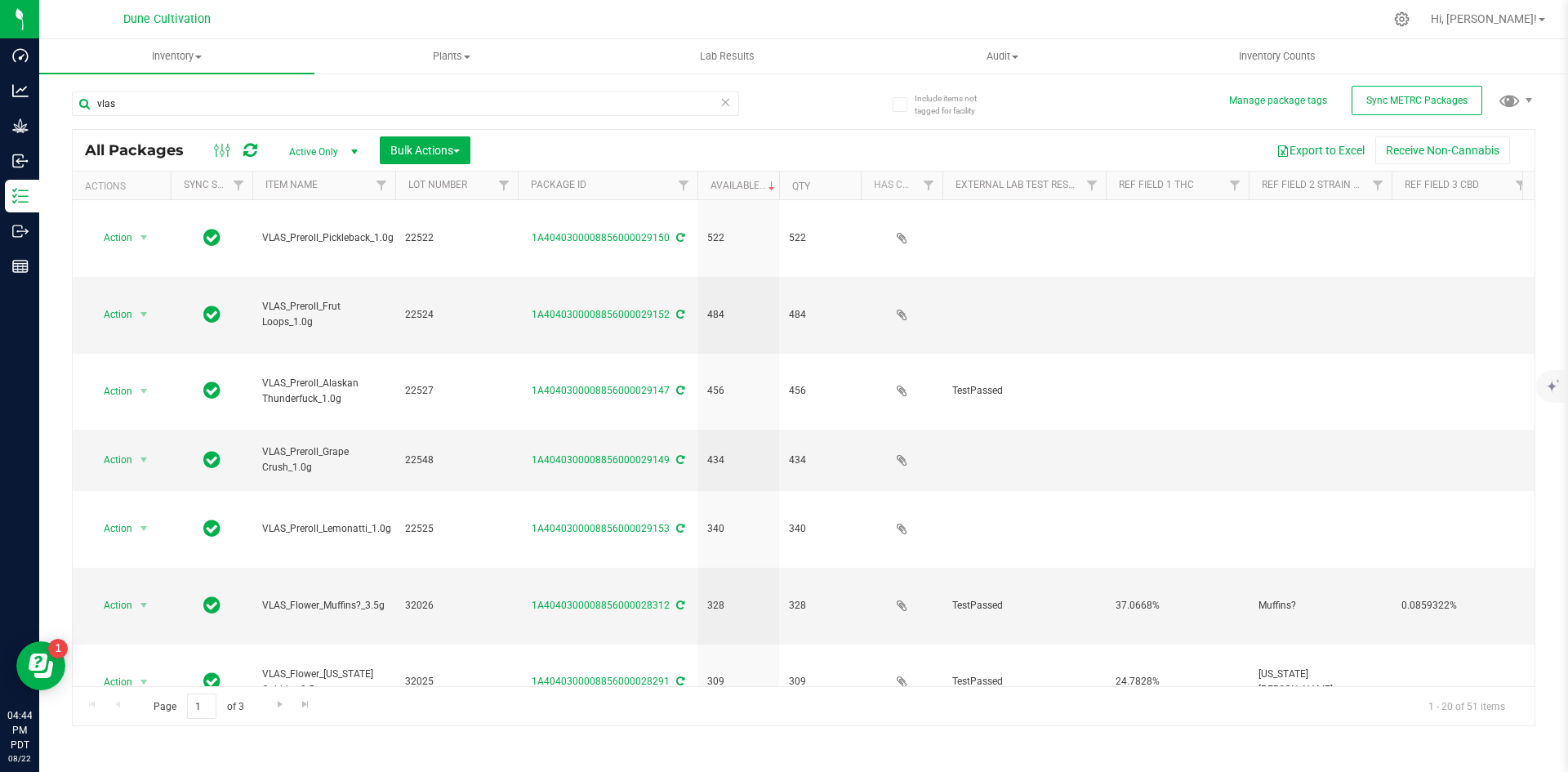
type input "vlas"
click at [726, 105] on icon at bounding box center [725, 101] width 12 height 19
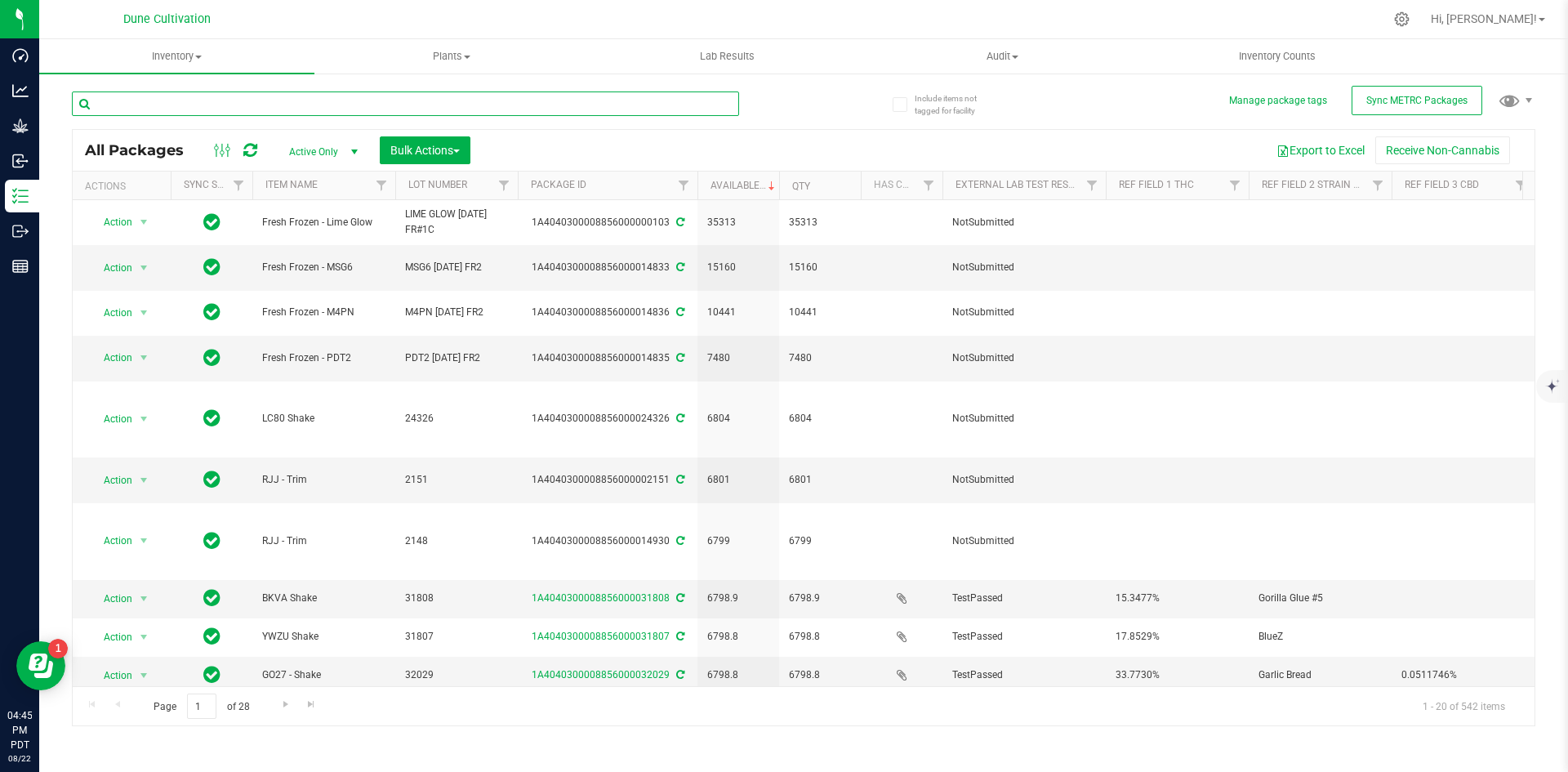
click at [243, 103] on input "text" at bounding box center [406, 103] width 668 height 24
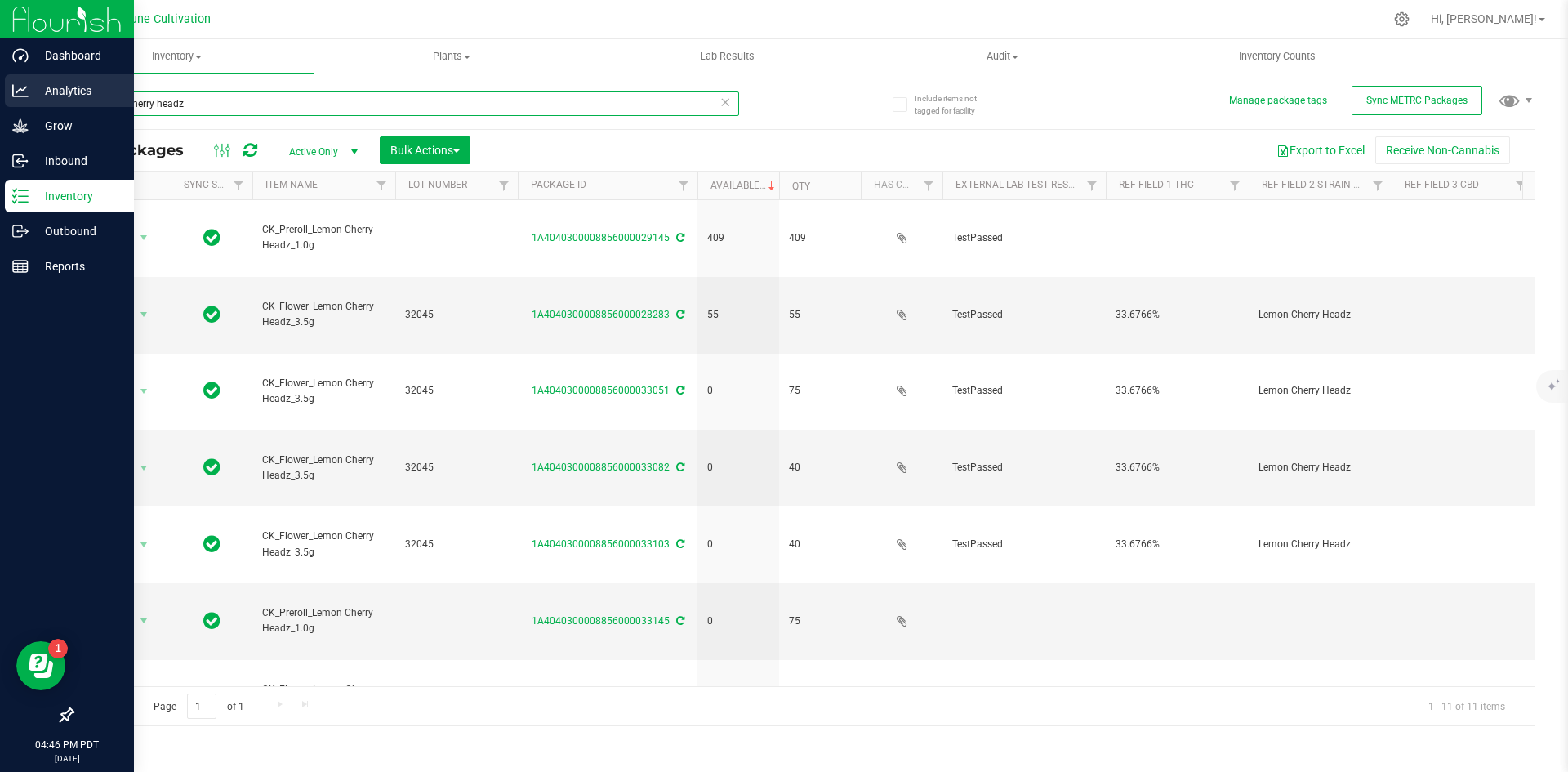
drag, startPoint x: 273, startPoint y: 103, endPoint x: 35, endPoint y: 85, distance: 238.7
click at [35, 85] on div "Dashboard Analytics Grow Inbound Inventory Outbound Reports 04:46 PM PDT 08/22/…" at bounding box center [784, 386] width 1568 height 772
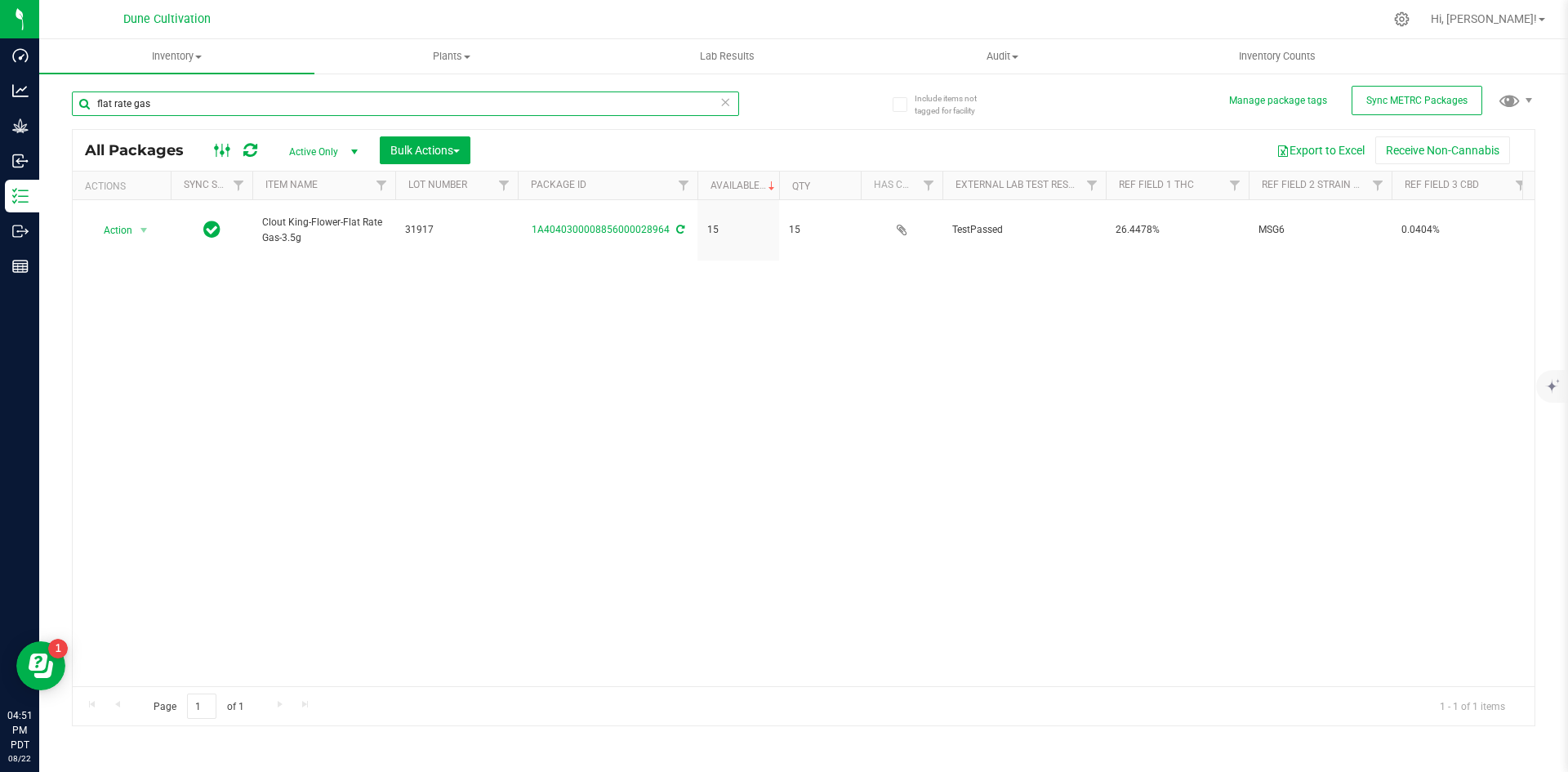
type input "flat rate gas"
